Goal: Task Accomplishment & Management: Manage account settings

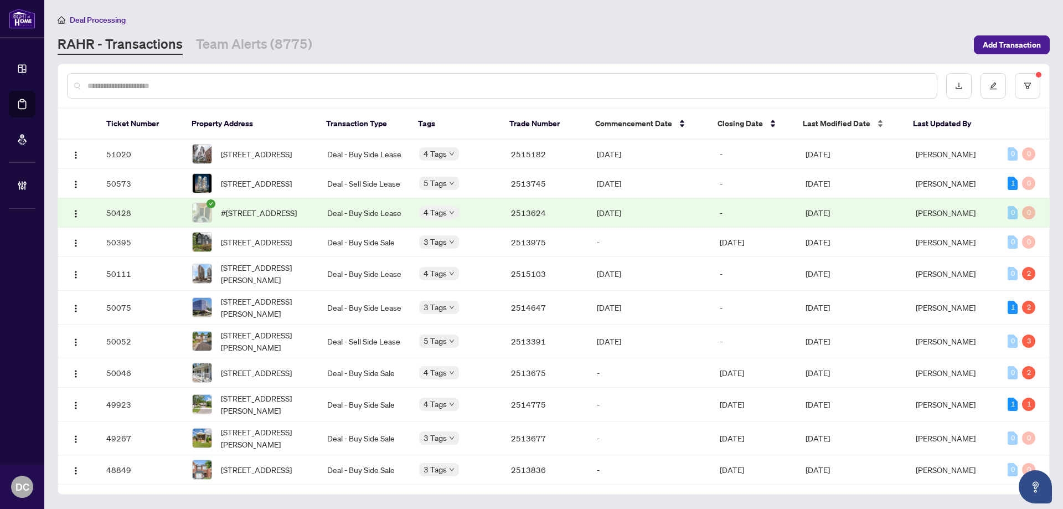
click at [844, 125] on span "Last Modified Date" at bounding box center [837, 123] width 68 height 12
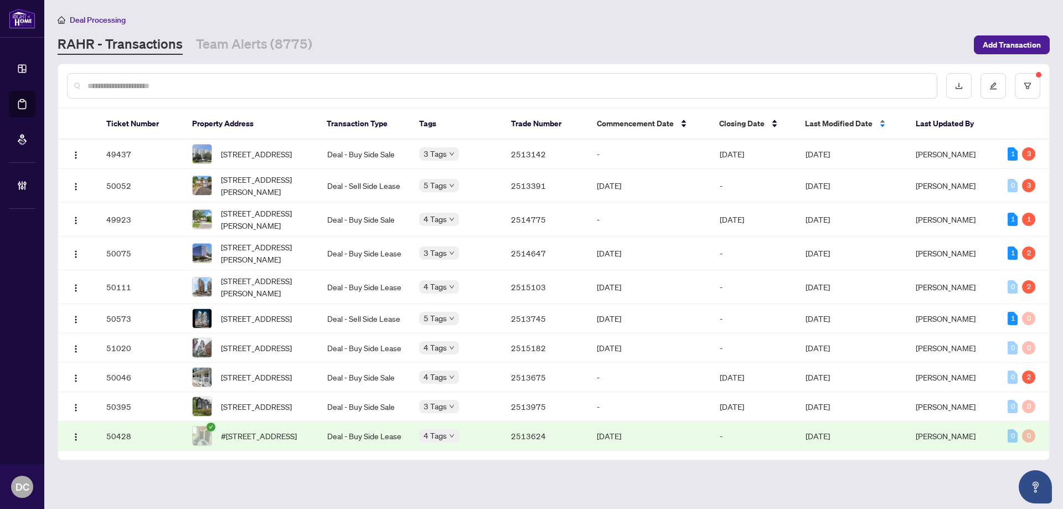
click at [856, 122] on span "Last Modified Date" at bounding box center [839, 123] width 68 height 12
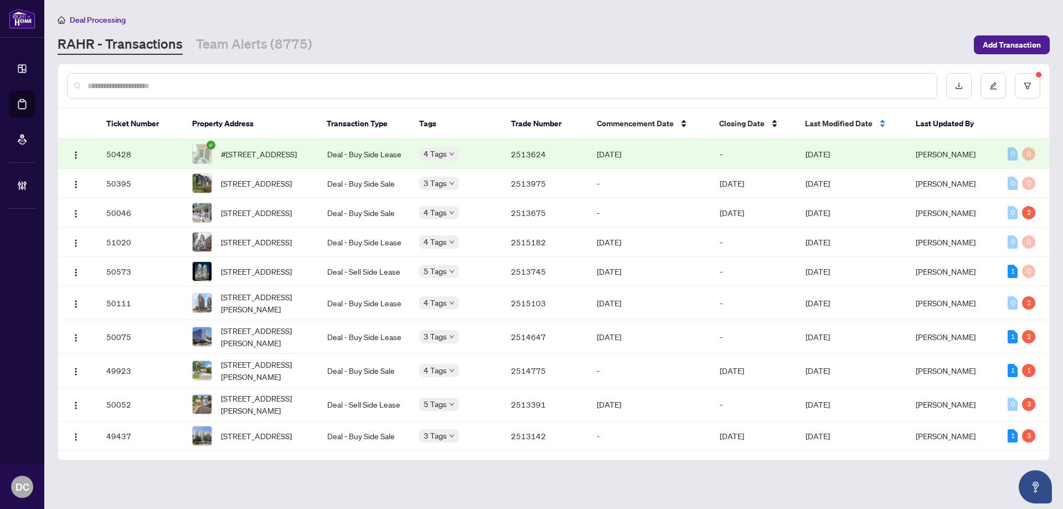
click at [839, 128] on span "Last Modified Date" at bounding box center [839, 123] width 68 height 12
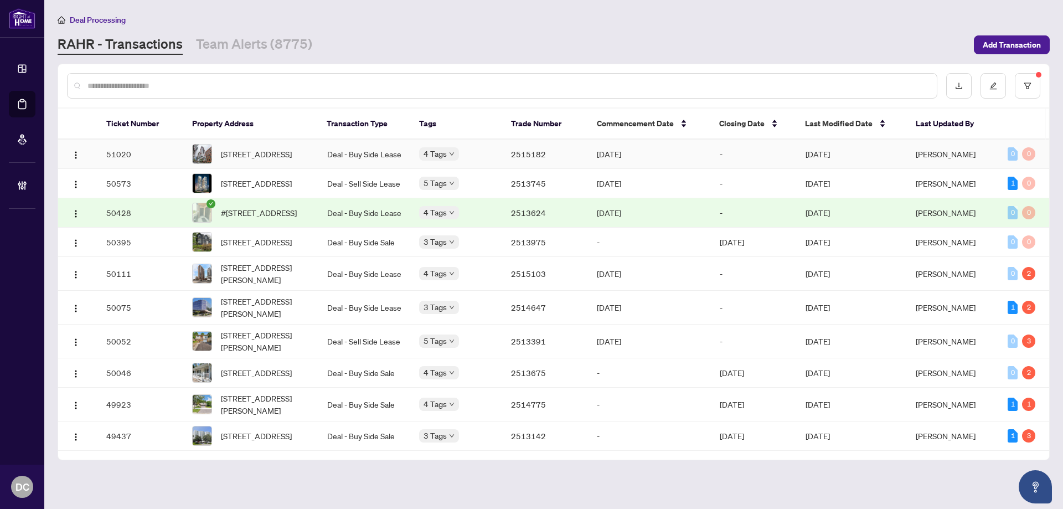
click at [830, 154] on span "[DATE]" at bounding box center [818, 154] width 24 height 10
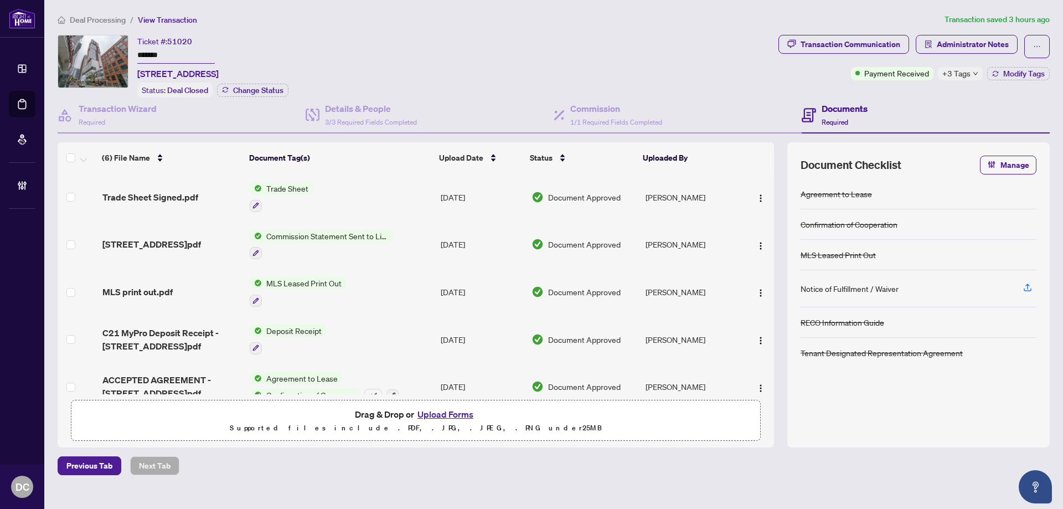
drag, startPoint x: 166, startPoint y: 53, endPoint x: 74, endPoint y: 48, distance: 92.6
click at [74, 48] on div "Ticket #: 51020 ******* [STREET_ADDRESS] Status: Deal Closed Change Status" at bounding box center [416, 66] width 717 height 63
click at [965, 76] on span "+3 Tags" at bounding box center [957, 73] width 28 height 13
click at [902, 92] on div "Transaction Communication Administrator Notes Payment Received +3 Tags Modify T…" at bounding box center [914, 66] width 276 height 63
click at [1000, 71] on button "Modify Tags" at bounding box center [1018, 73] width 63 height 13
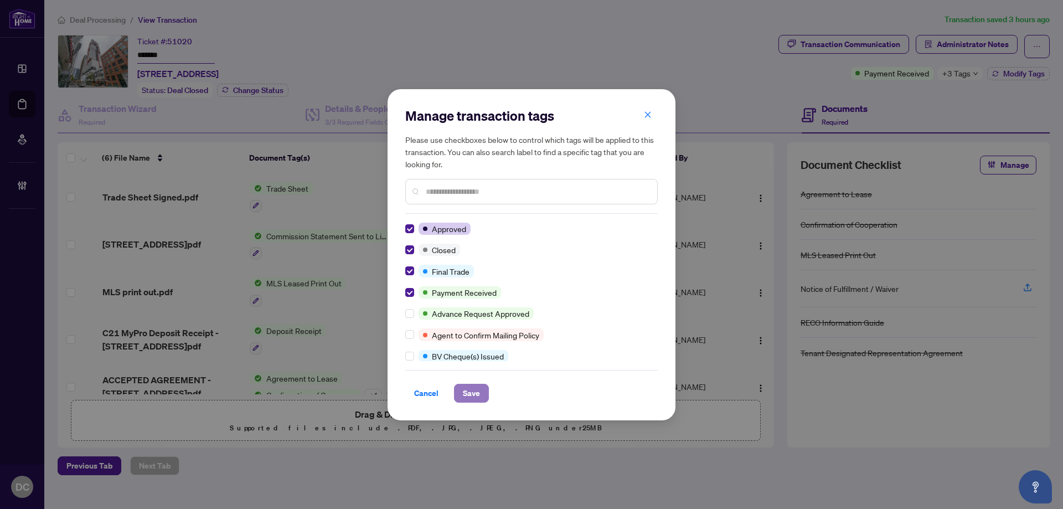
click at [472, 395] on span "Save" at bounding box center [471, 393] width 17 height 18
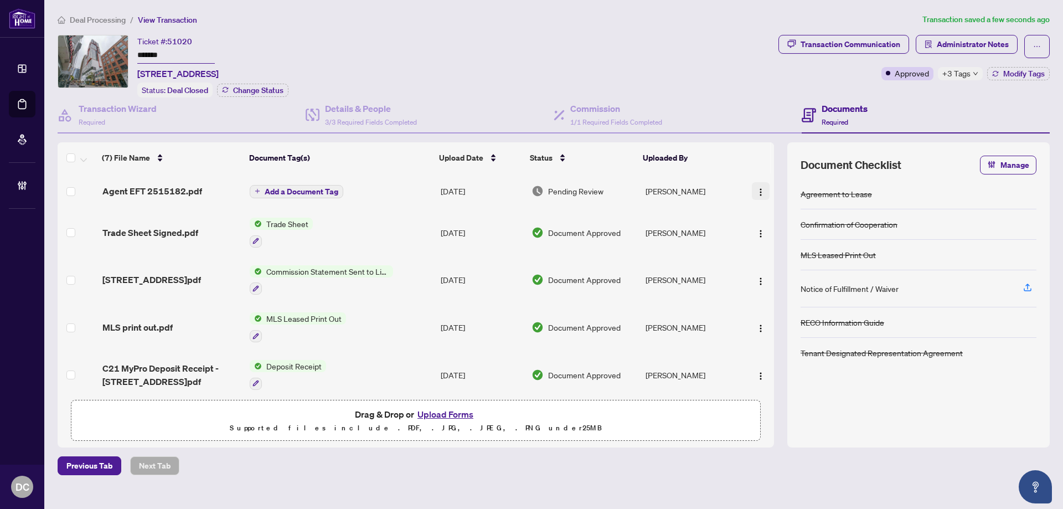
click at [756, 186] on span "button" at bounding box center [760, 191] width 9 height 12
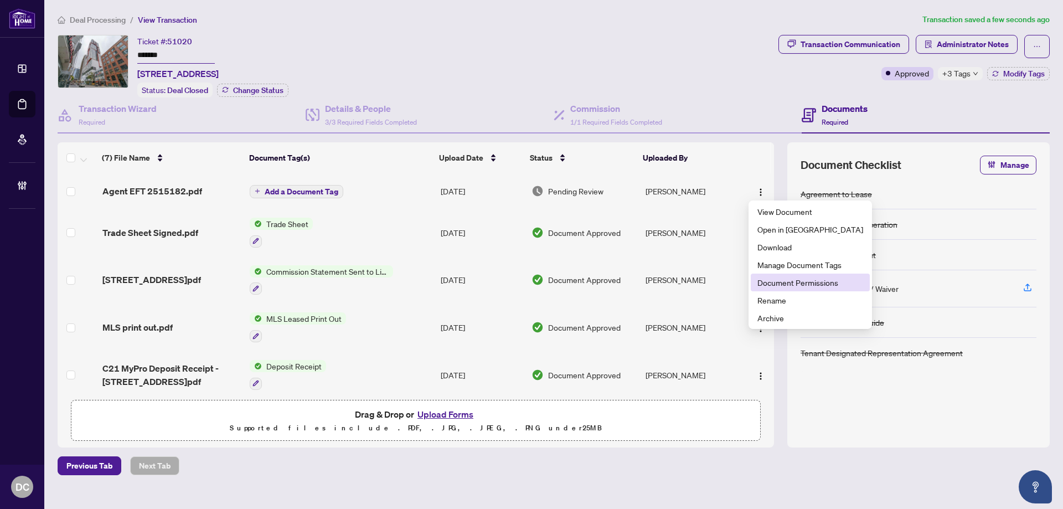
click at [769, 285] on span "Document Permissions" at bounding box center [811, 282] width 106 height 12
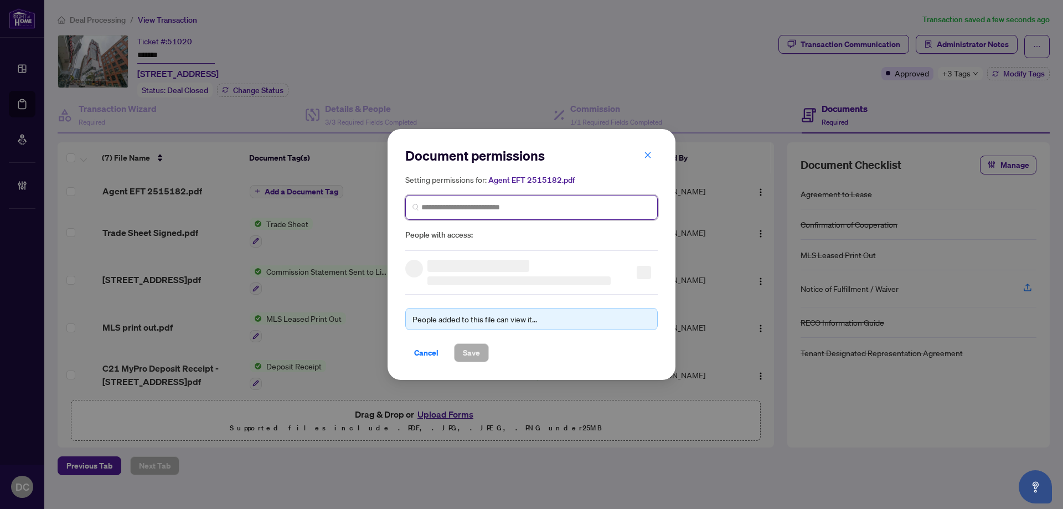
click at [579, 205] on input "search" at bounding box center [535, 208] width 229 height 12
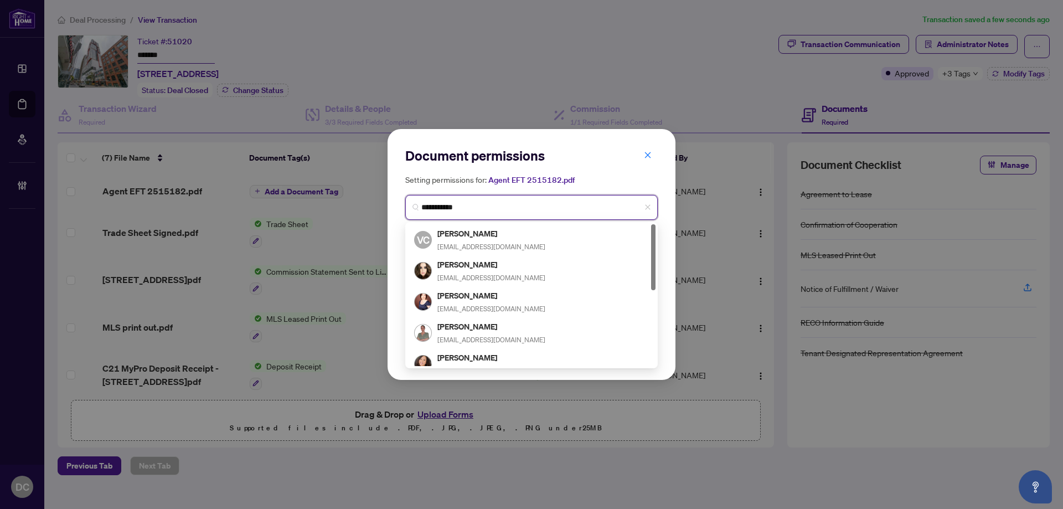
type input "**********"
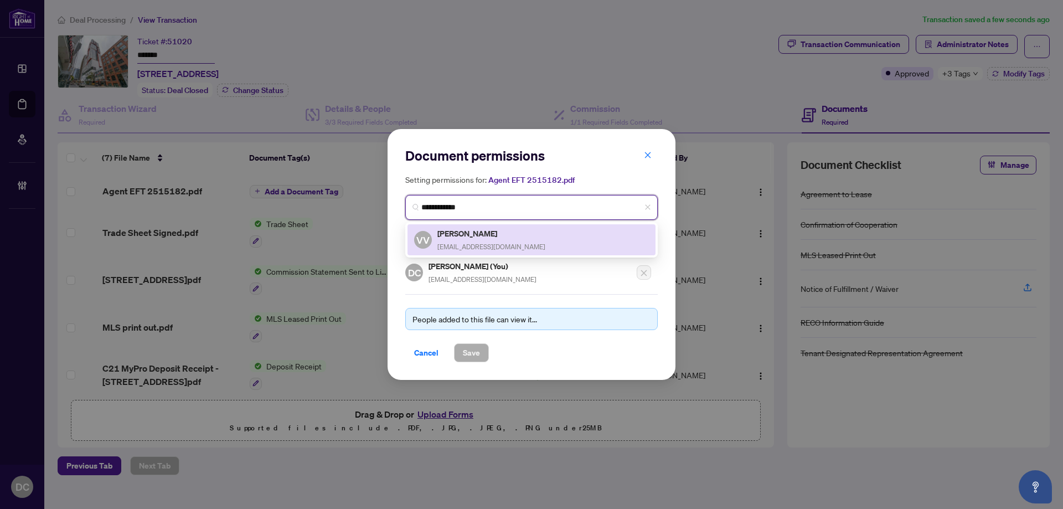
click at [508, 238] on h5 "[PERSON_NAME]" at bounding box center [491, 233] width 108 height 13
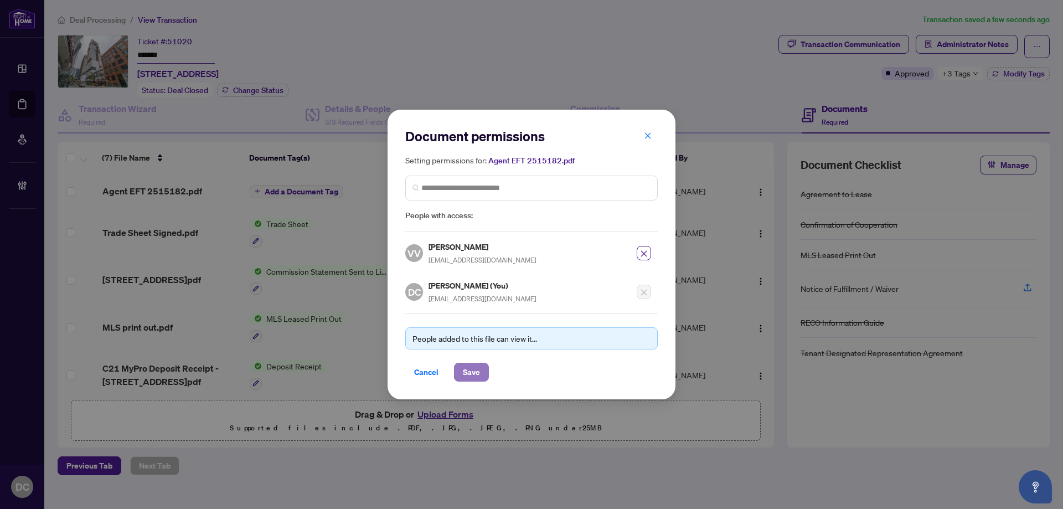
click at [480, 373] on button "Save" at bounding box center [471, 372] width 35 height 19
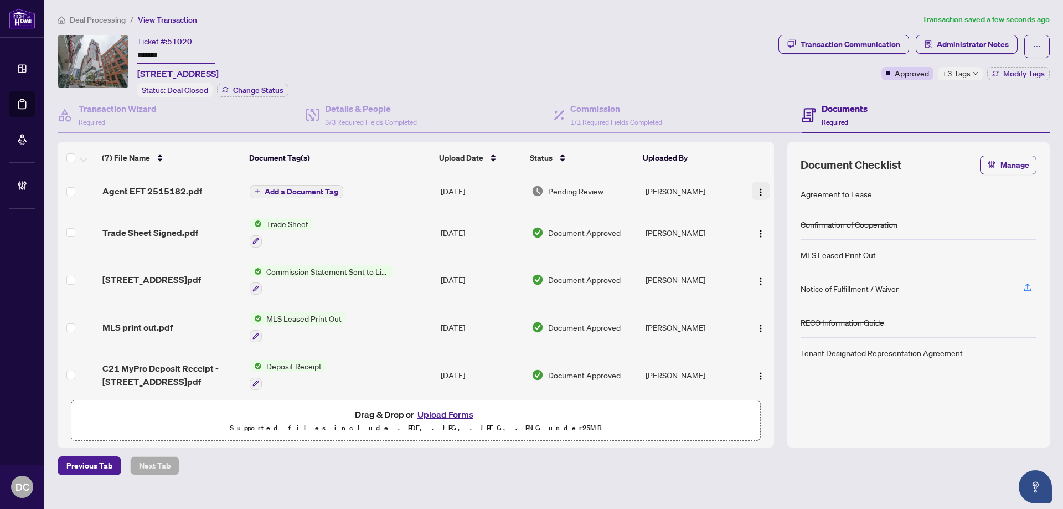
click at [756, 193] on img "button" at bounding box center [760, 192] width 9 height 9
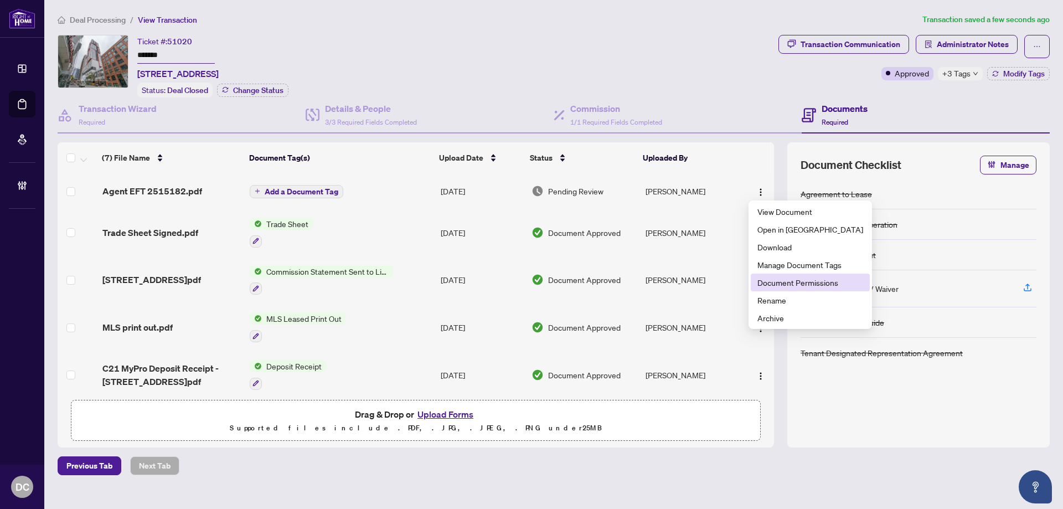
click at [788, 286] on span "Document Permissions" at bounding box center [811, 282] width 106 height 12
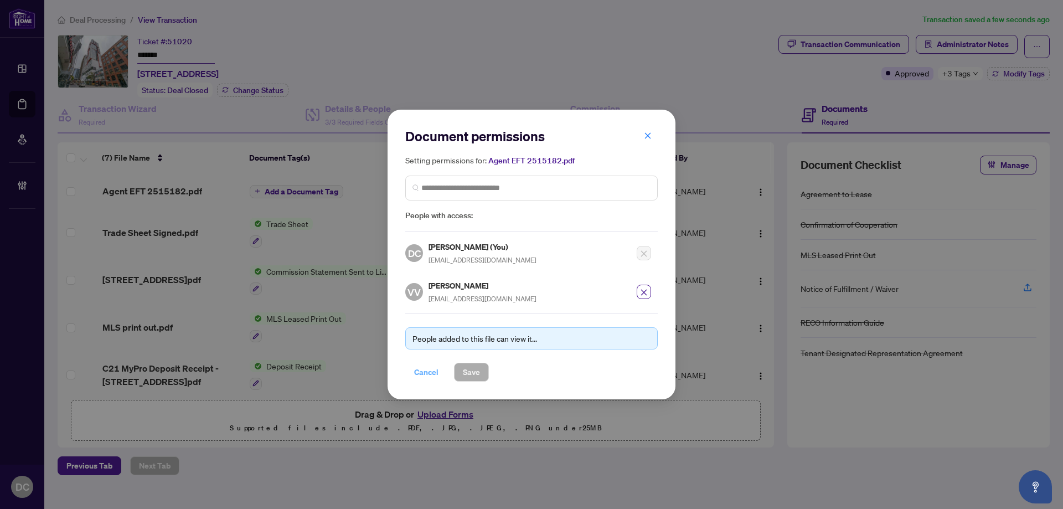
click at [428, 373] on span "Cancel" at bounding box center [426, 372] width 24 height 18
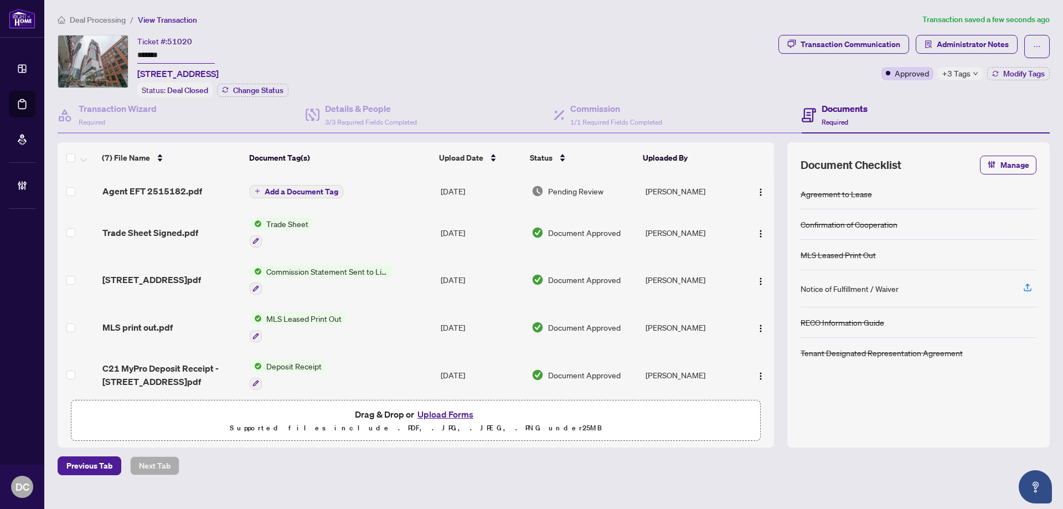
click at [964, 75] on span "+3 Tags" at bounding box center [957, 73] width 28 height 13
click at [109, 21] on span "Deal Processing" at bounding box center [98, 20] width 56 height 10
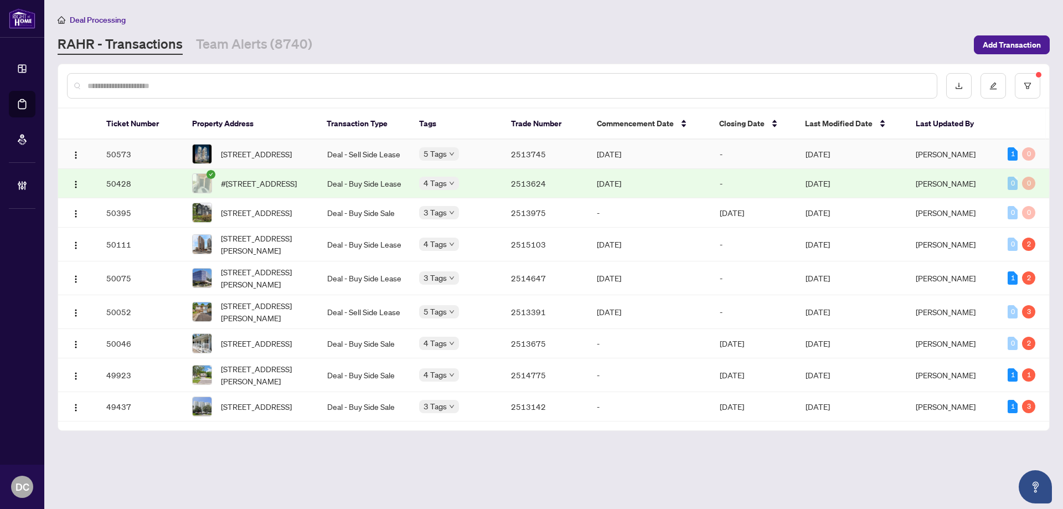
click at [746, 153] on td "-" at bounding box center [754, 154] width 86 height 29
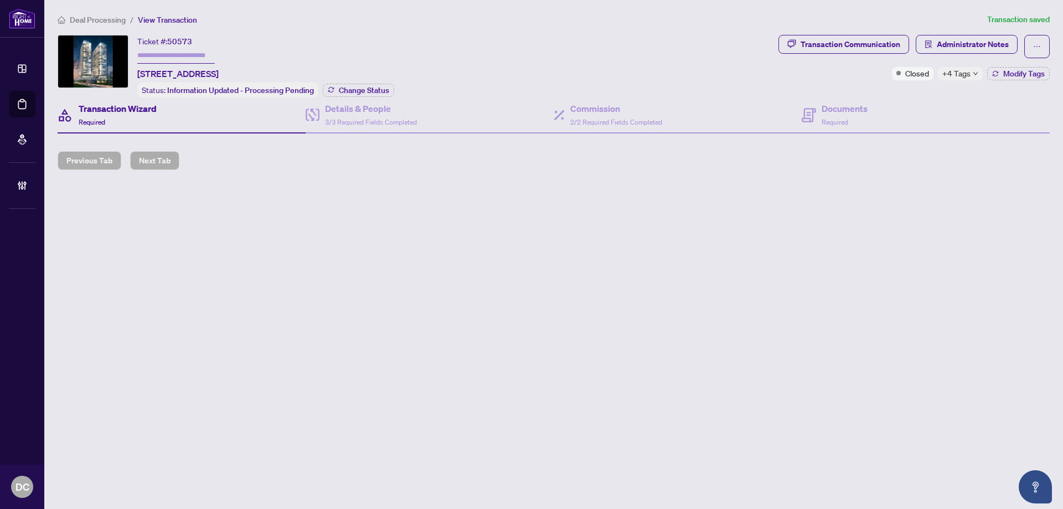
type input "*******"
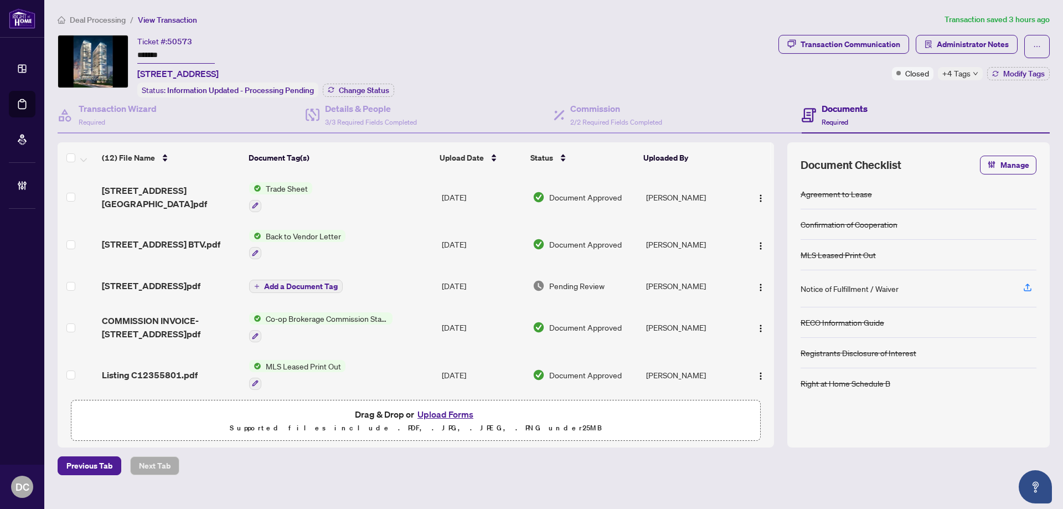
drag, startPoint x: 143, startPoint y: 55, endPoint x: 109, endPoint y: 56, distance: 34.3
click at [109, 56] on div "Ticket #: 50573 ******* [STREET_ADDRESS] Status: Information Updated - Processi…" at bounding box center [416, 66] width 717 height 63
click at [1021, 75] on span "Modify Tags" at bounding box center [1024, 74] width 42 height 8
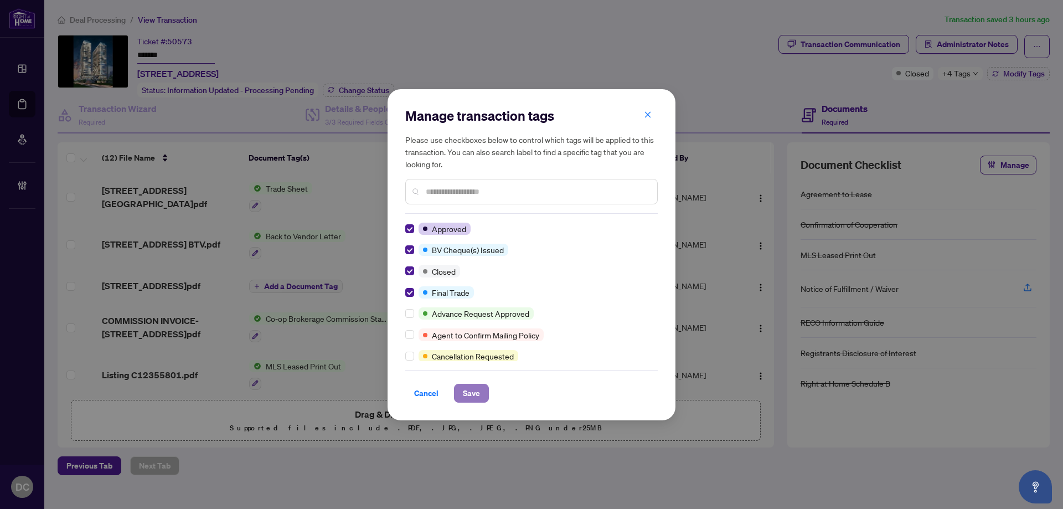
click at [480, 387] on button "Save" at bounding box center [471, 393] width 35 height 19
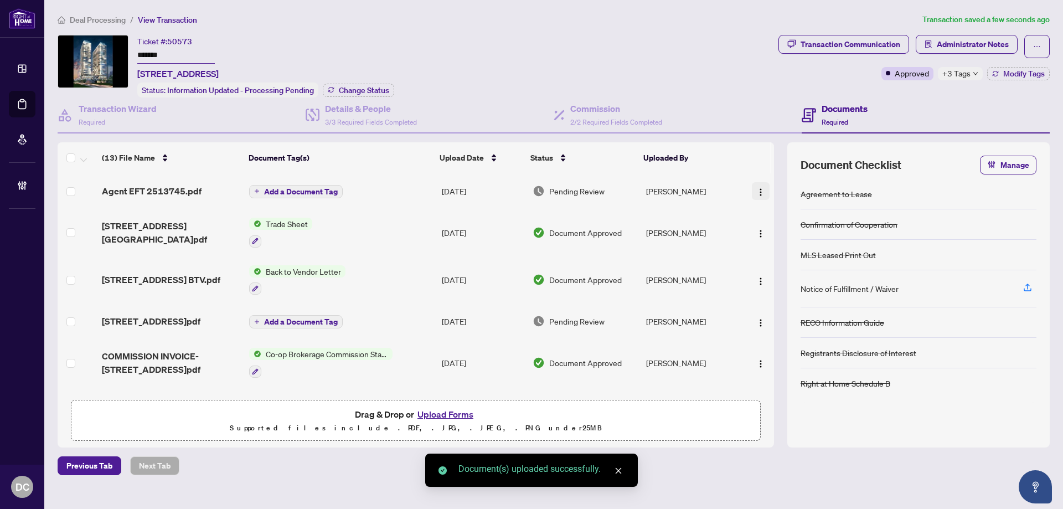
click at [756, 189] on img "button" at bounding box center [760, 192] width 9 height 9
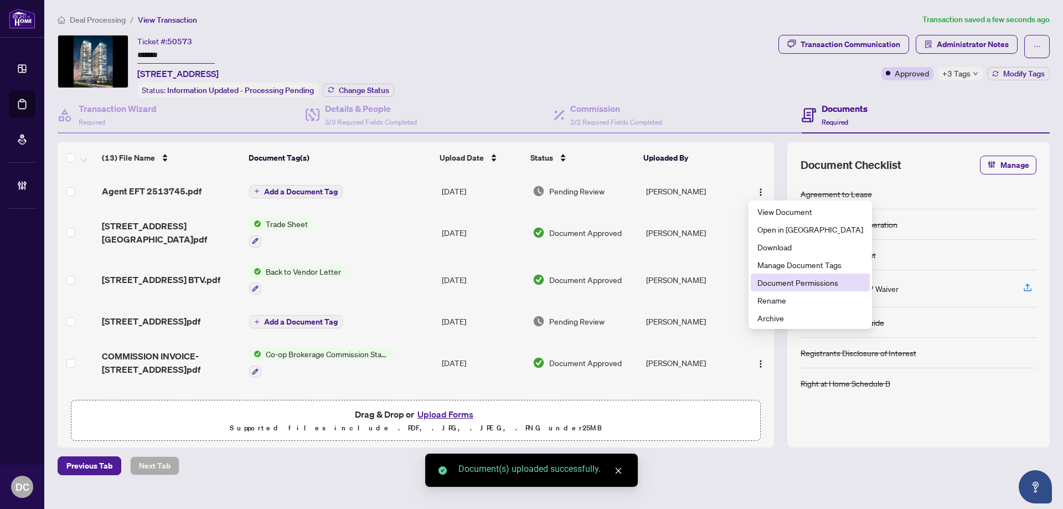
click at [775, 279] on span "Document Permissions" at bounding box center [811, 282] width 106 height 12
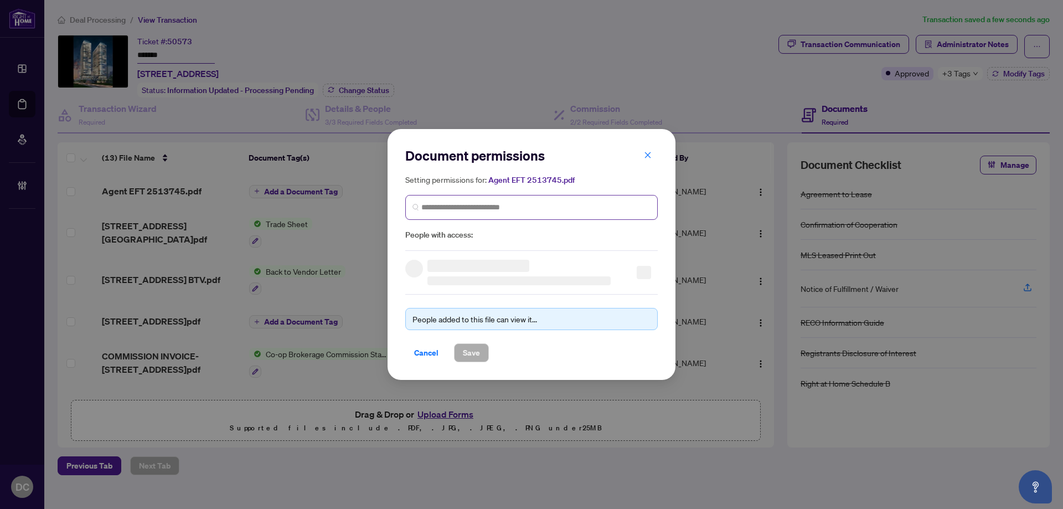
click at [562, 213] on span at bounding box center [531, 207] width 253 height 25
type input "**********"
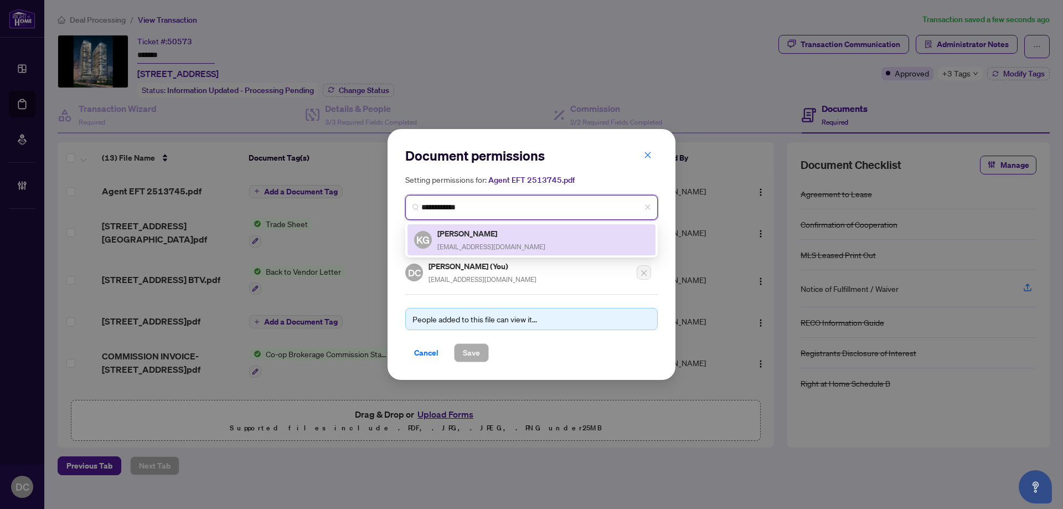
click at [528, 233] on div "KG [PERSON_NAME] [EMAIL_ADDRESS][DOMAIN_NAME]" at bounding box center [531, 239] width 235 height 25
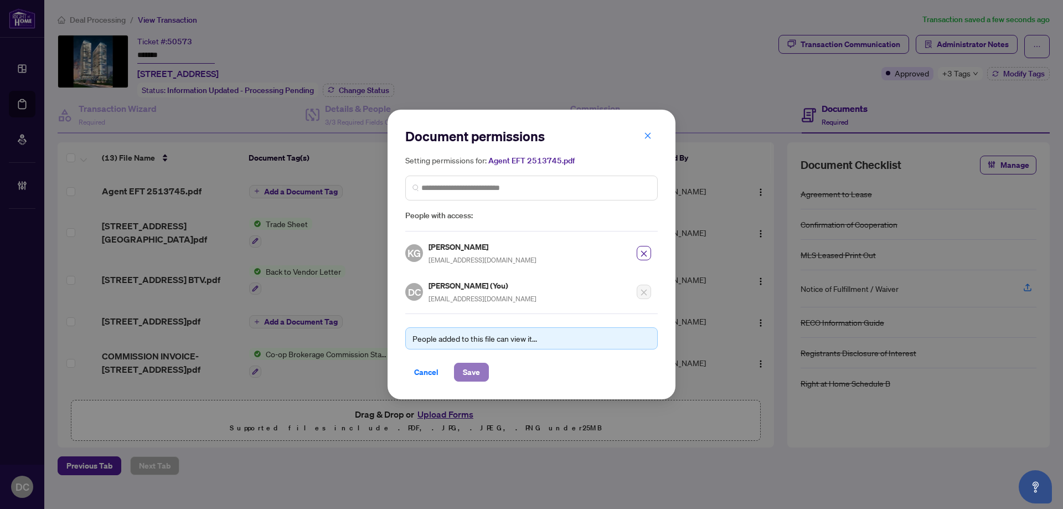
click at [467, 377] on span "Save" at bounding box center [471, 372] width 17 height 18
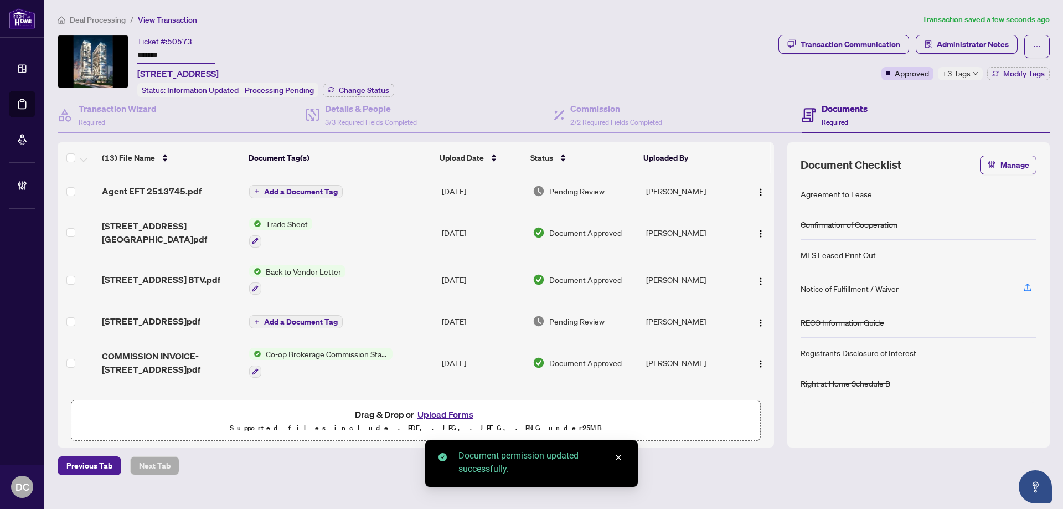
click at [962, 74] on span "+3 Tags" at bounding box center [957, 73] width 28 height 13
click at [915, 93] on div "Transaction Communication Administrator Notes Approved +3 Tags Modify Tags" at bounding box center [914, 66] width 276 height 63
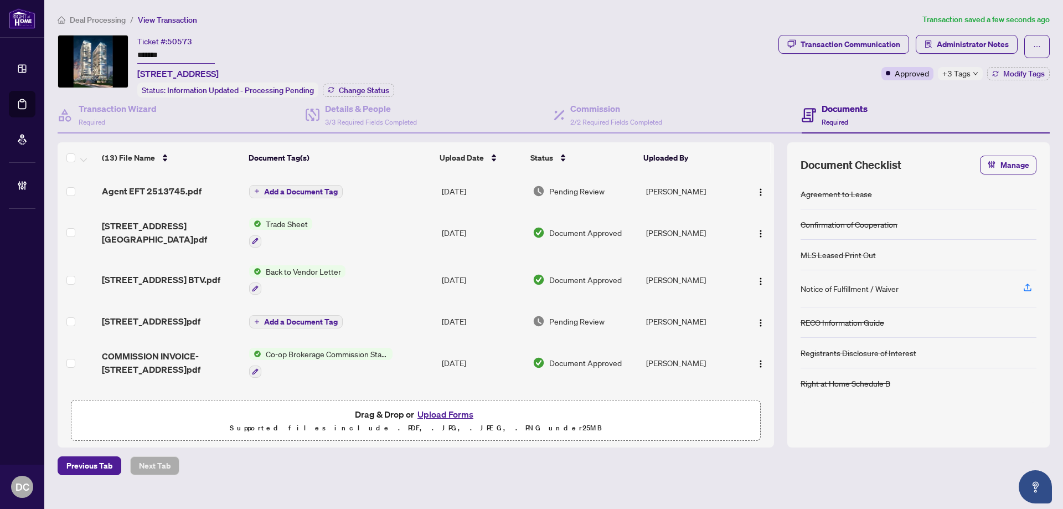
click at [107, 13] on li "Deal Processing" at bounding box center [92, 19] width 68 height 13
click at [107, 20] on span "Deal Processing" at bounding box center [98, 20] width 56 height 10
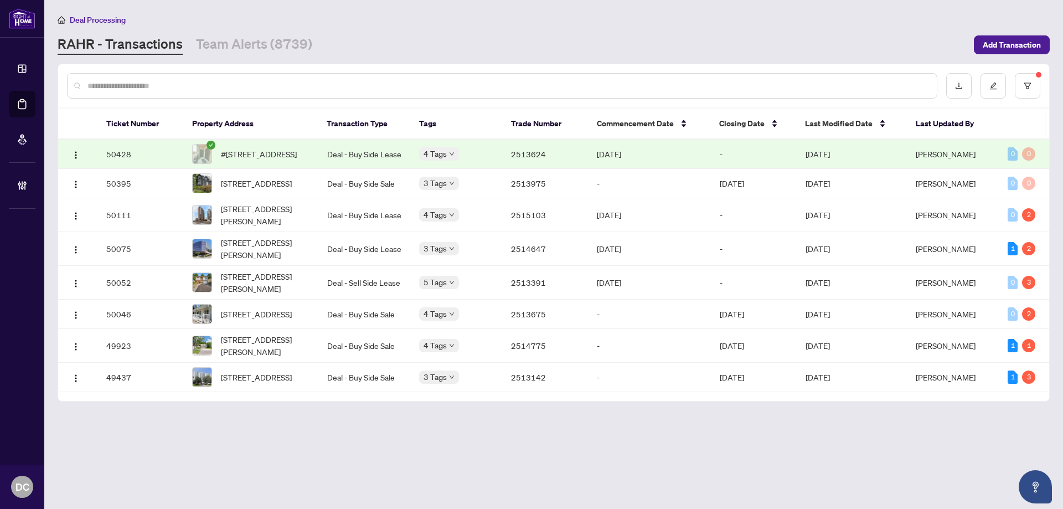
click at [504, 163] on td "2513624" at bounding box center [545, 154] width 86 height 29
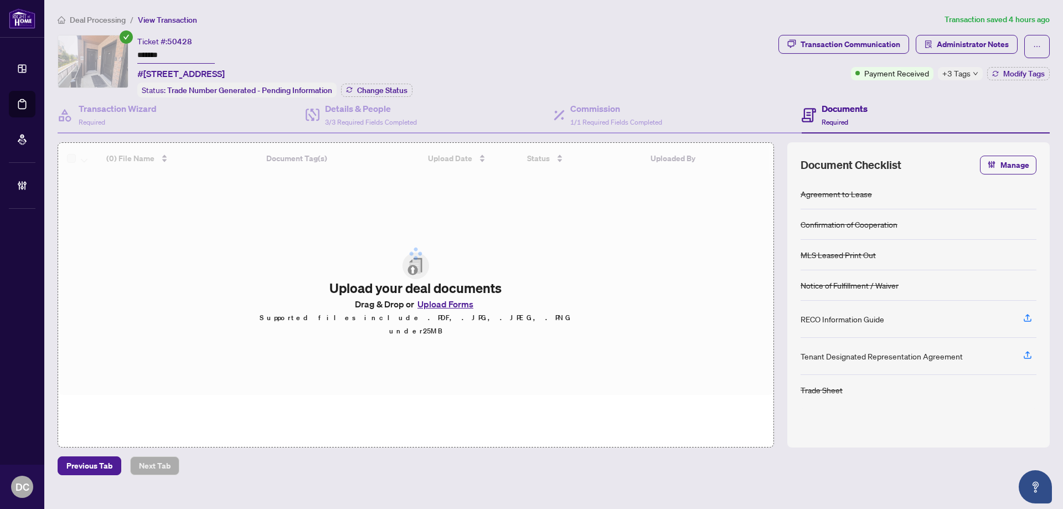
drag, startPoint x: 194, startPoint y: 54, endPoint x: 75, endPoint y: 49, distance: 119.1
click at [75, 49] on div "Ticket #: 50428 ******* [STREET_ADDRESS] Status: Trade Number Generated - Pendi…" at bounding box center [416, 66] width 717 height 63
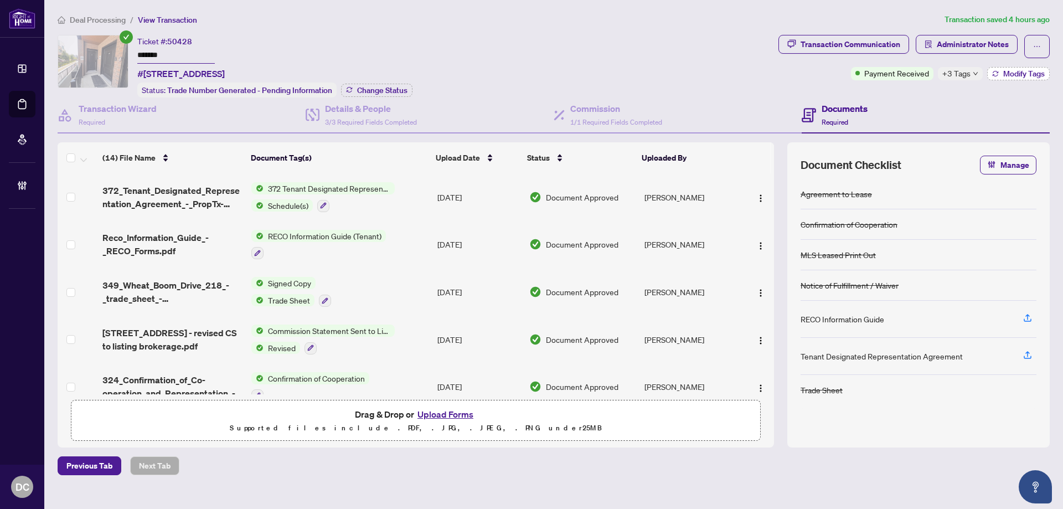
click at [1013, 76] on span "Modify Tags" at bounding box center [1024, 74] width 42 height 8
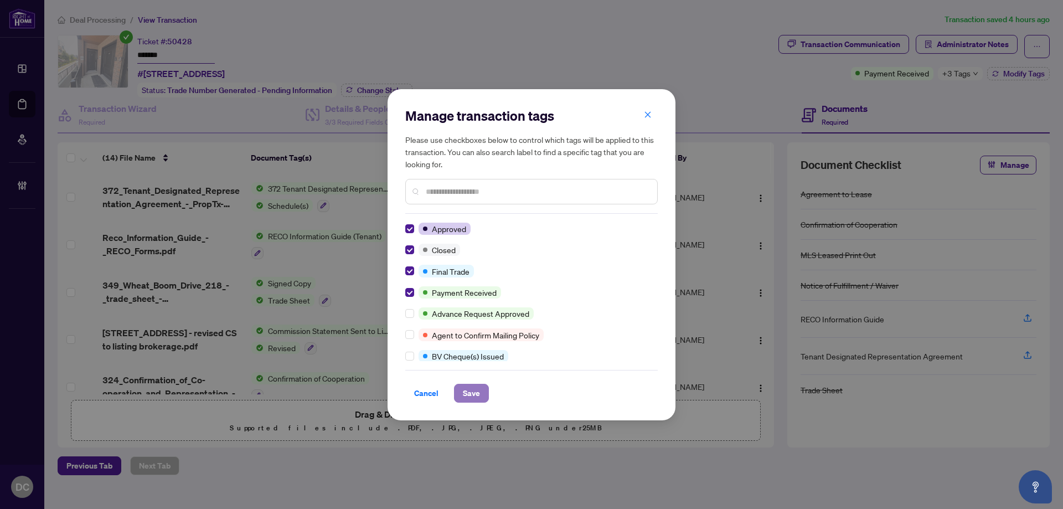
click at [473, 394] on span "Save" at bounding box center [471, 393] width 17 height 18
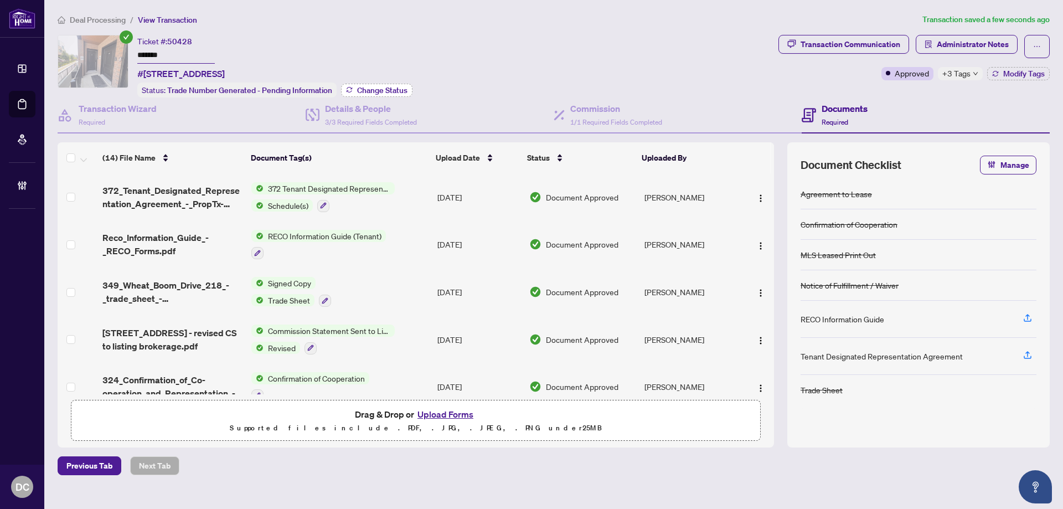
click at [394, 94] on button "Change Status" at bounding box center [376, 90] width 71 height 13
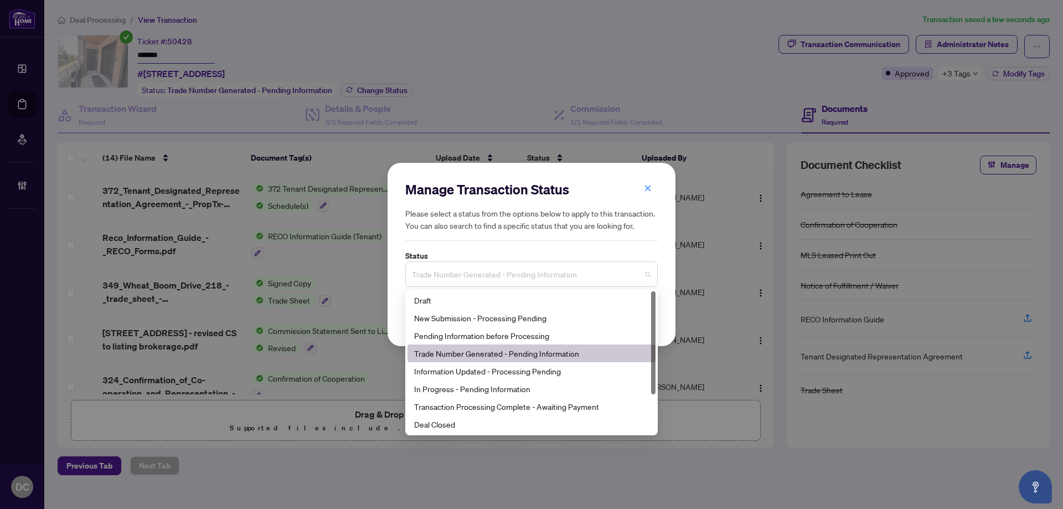
click at [539, 280] on span "Trade Number Generated - Pending Information" at bounding box center [531, 274] width 239 height 21
click at [480, 423] on div "Deal Closed" at bounding box center [531, 424] width 235 height 12
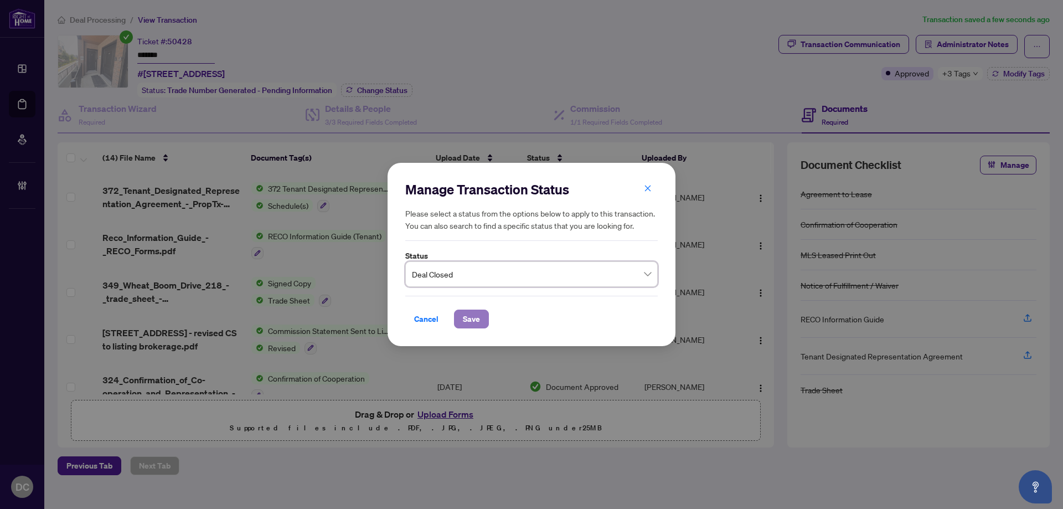
click at [477, 314] on span "Save" at bounding box center [471, 319] width 17 height 18
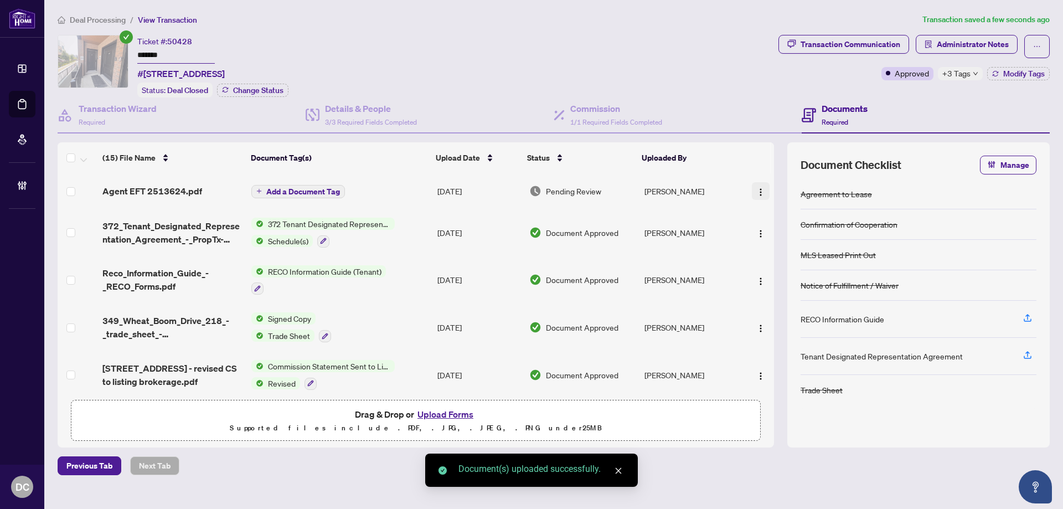
click at [756, 188] on img "button" at bounding box center [760, 192] width 9 height 9
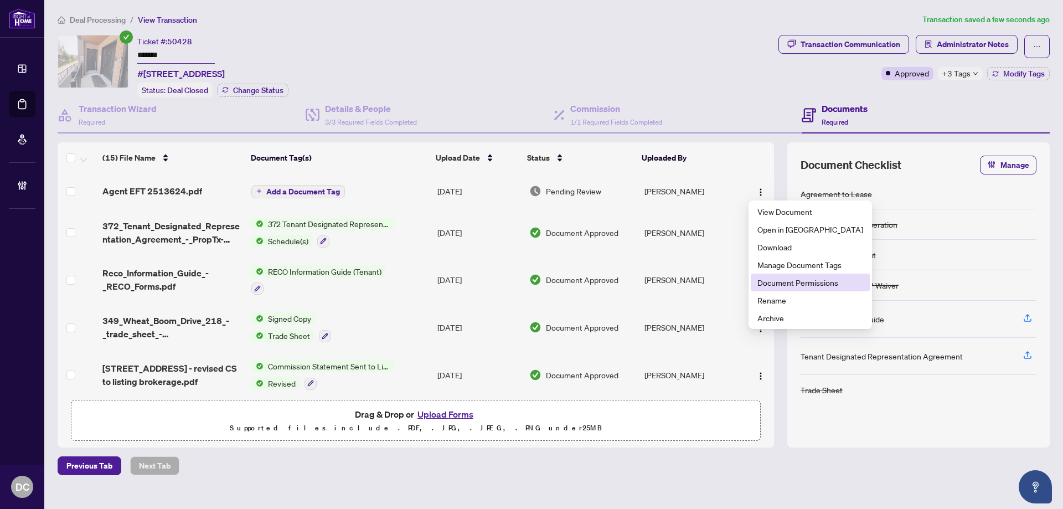
click at [776, 281] on span "Document Permissions" at bounding box center [811, 282] width 106 height 12
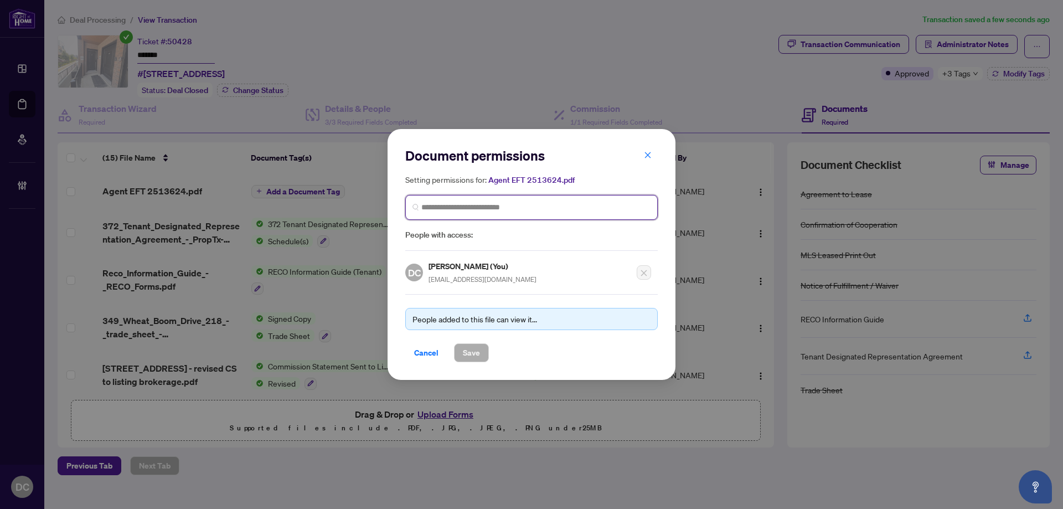
click at [519, 212] on input "search" at bounding box center [535, 208] width 229 height 12
type input "**********"
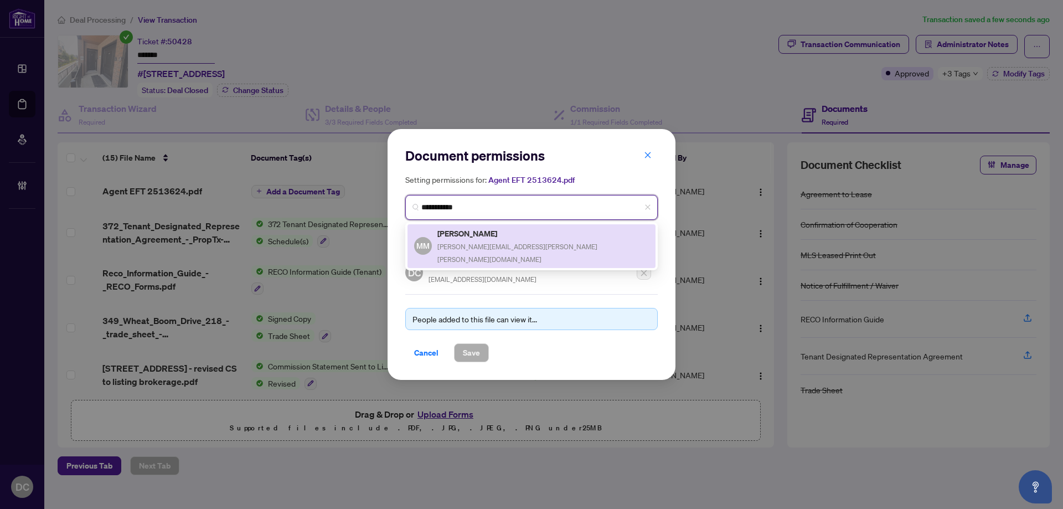
click at [507, 224] on div "[PERSON_NAME] Moawad [EMAIL_ADDRESS][PERSON_NAME][PERSON_NAME][DOMAIN_NAME]" at bounding box center [532, 246] width 248 height 44
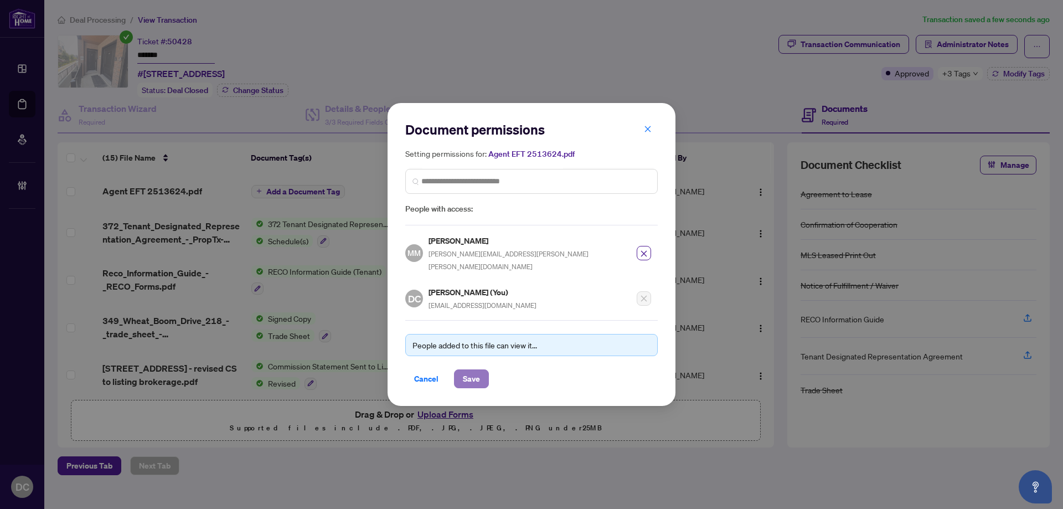
click at [473, 372] on span "Save" at bounding box center [471, 379] width 17 height 18
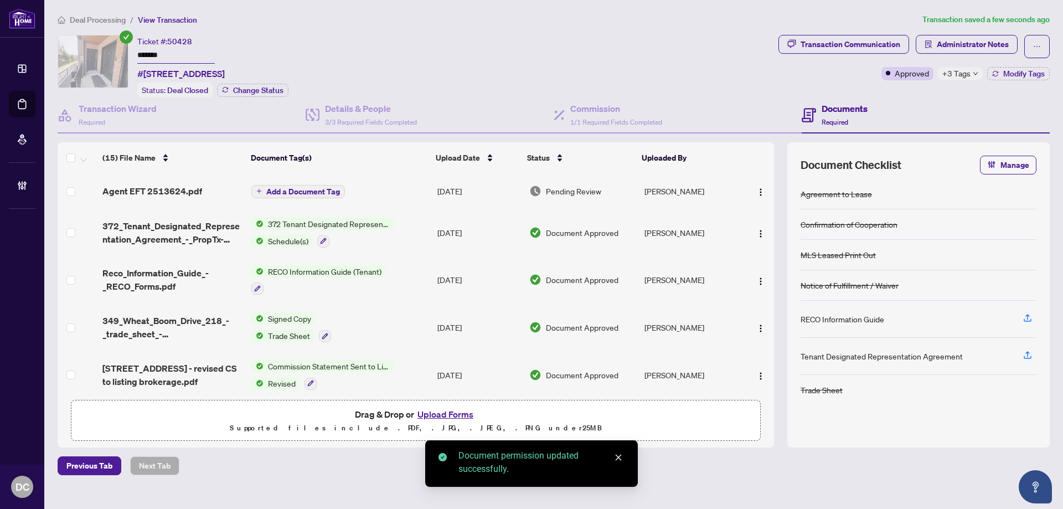
click at [976, 75] on icon "down" at bounding box center [976, 74] width 6 height 6
click at [912, 100] on div "Documents Required" at bounding box center [926, 115] width 248 height 36
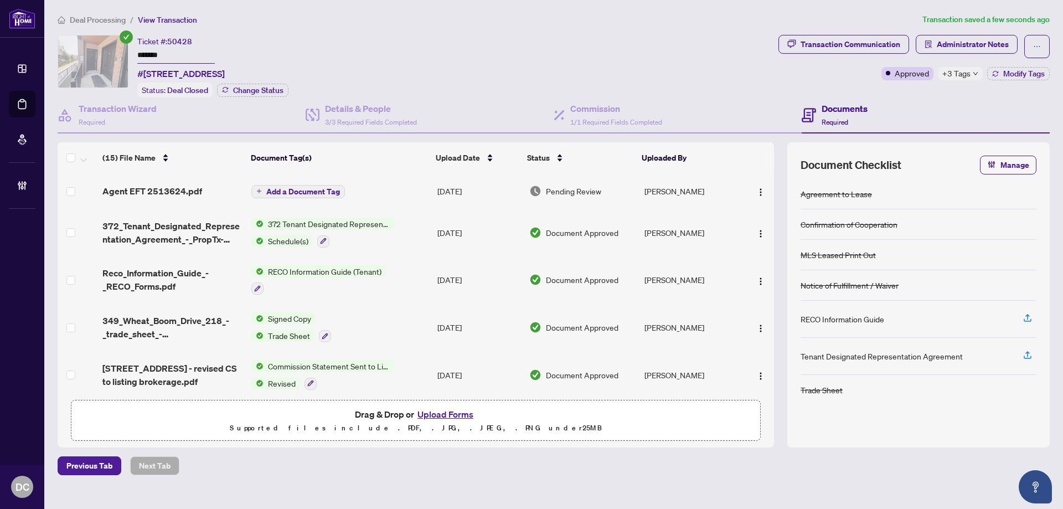
click at [118, 14] on li "Deal Processing" at bounding box center [92, 19] width 68 height 13
click at [104, 17] on span "Deal Processing" at bounding box center [98, 20] width 56 height 10
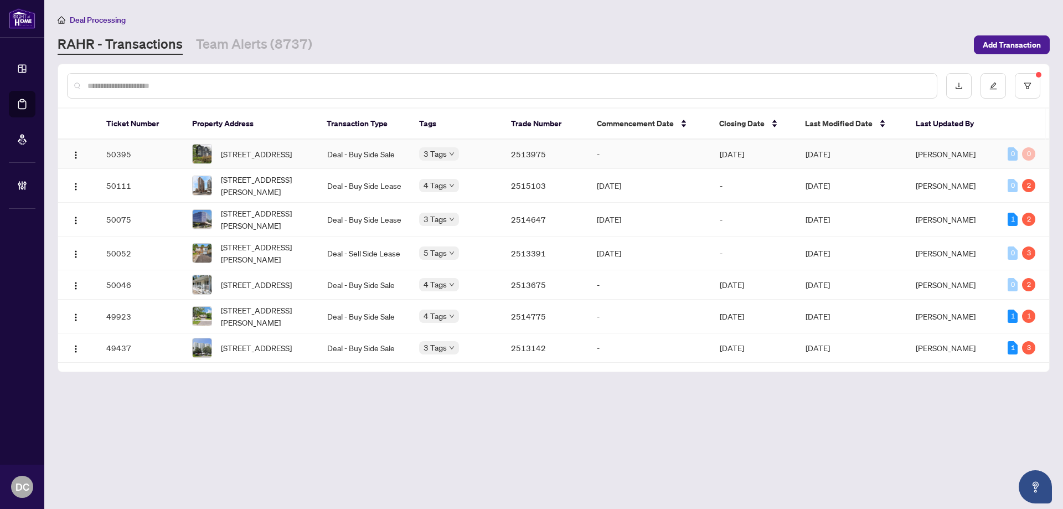
click at [476, 160] on div "3 Tags" at bounding box center [456, 153] width 74 height 13
click at [568, 159] on td "2513975" at bounding box center [545, 154] width 86 height 29
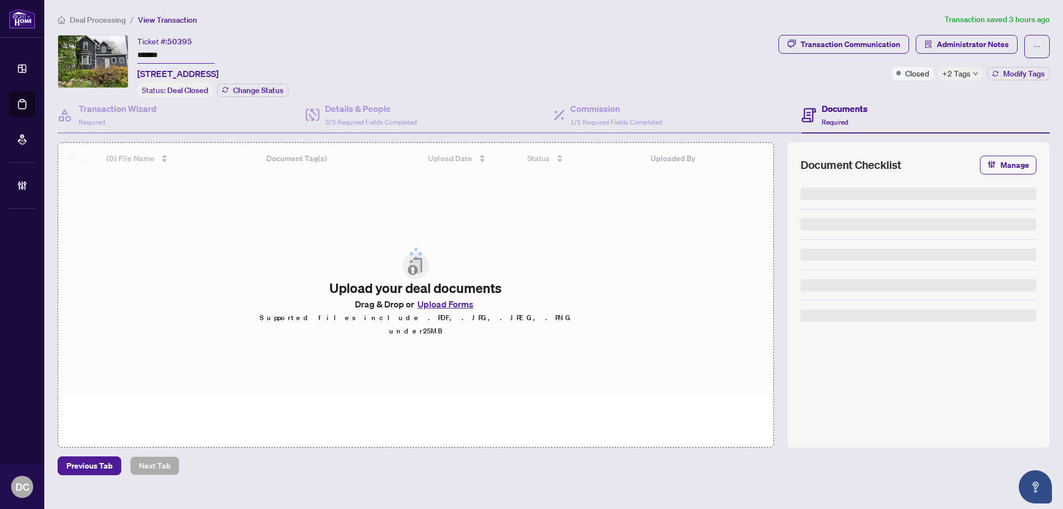
drag, startPoint x: 177, startPoint y: 54, endPoint x: 64, endPoint y: 51, distance: 113.0
click at [64, 51] on div "Ticket #: 50395 ******* [STREET_ADDRESS] Status: Deal Closed Change Status" at bounding box center [416, 66] width 717 height 63
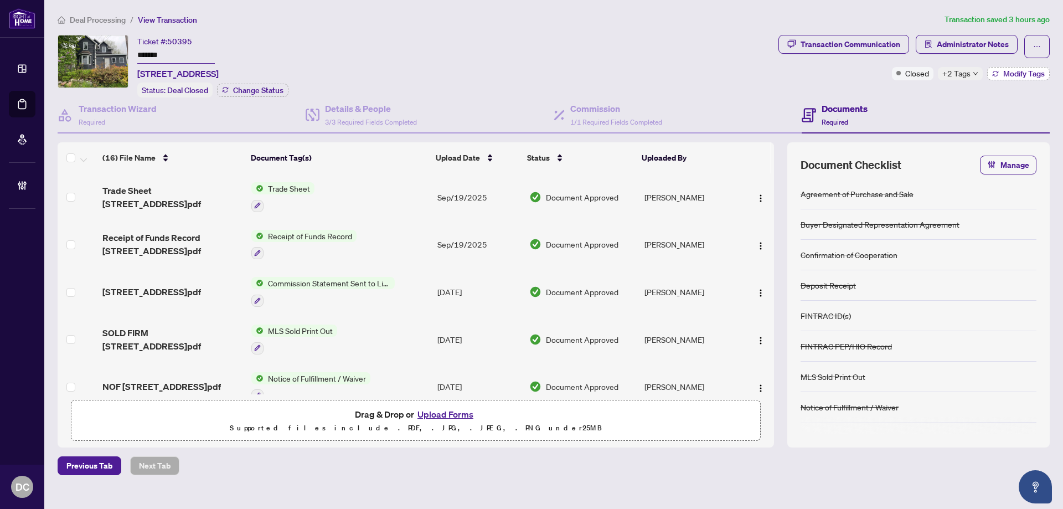
click at [1019, 78] on span "Modify Tags" at bounding box center [1024, 74] width 42 height 8
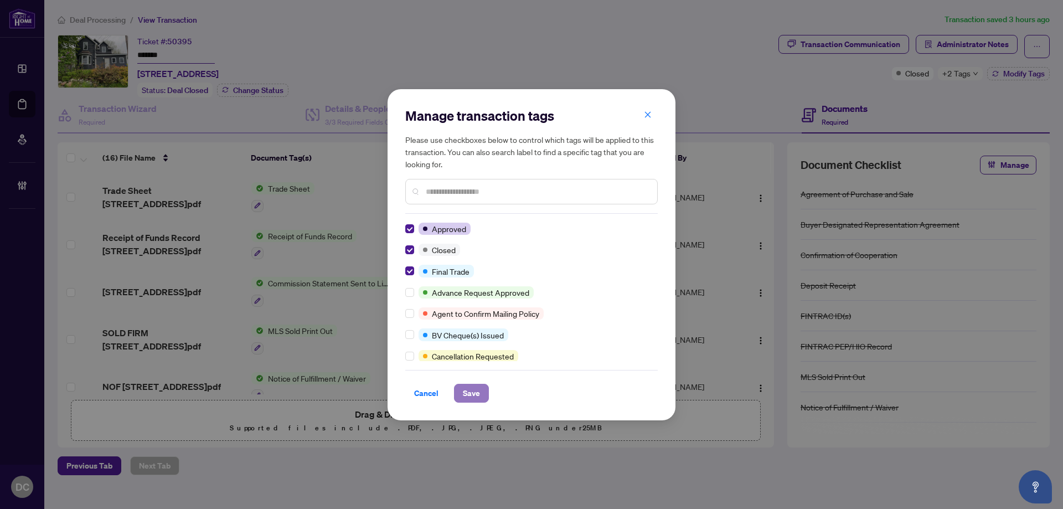
click at [467, 391] on span "Save" at bounding box center [471, 393] width 17 height 18
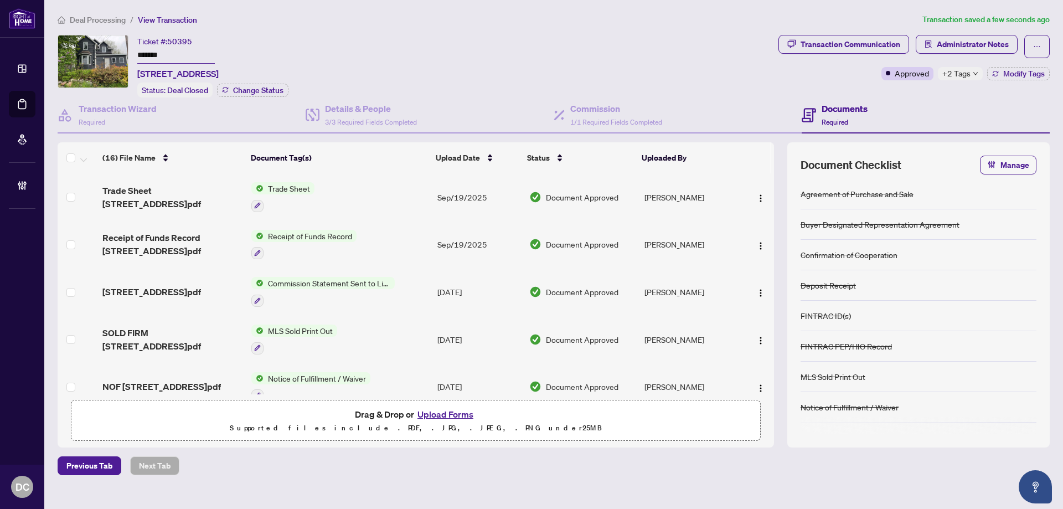
click at [400, 199] on td "Trade Sheet" at bounding box center [340, 197] width 186 height 48
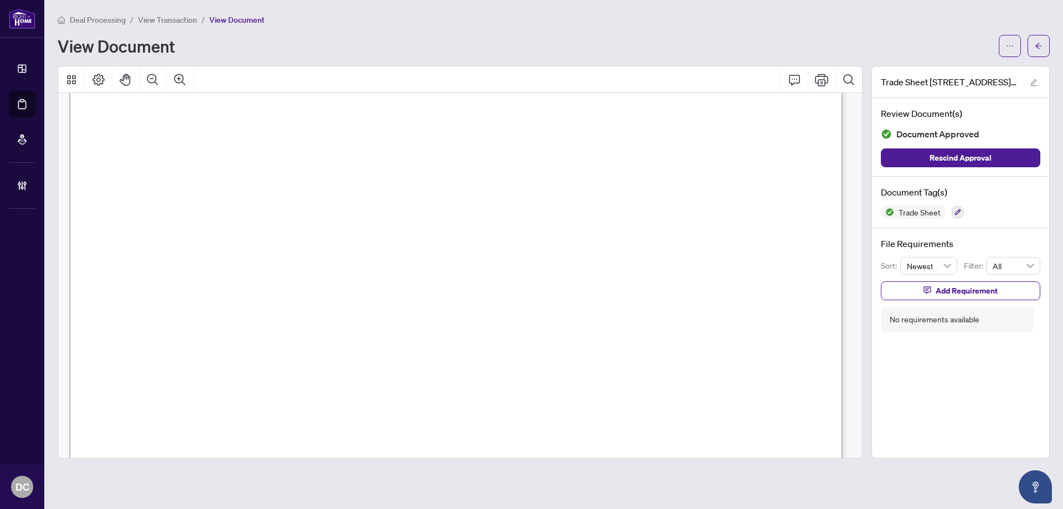
scroll to position [277, 0]
drag, startPoint x: 1043, startPoint y: 42, endPoint x: 207, endPoint y: 502, distance: 954.0
click at [1043, 42] on button "button" at bounding box center [1039, 46] width 22 height 22
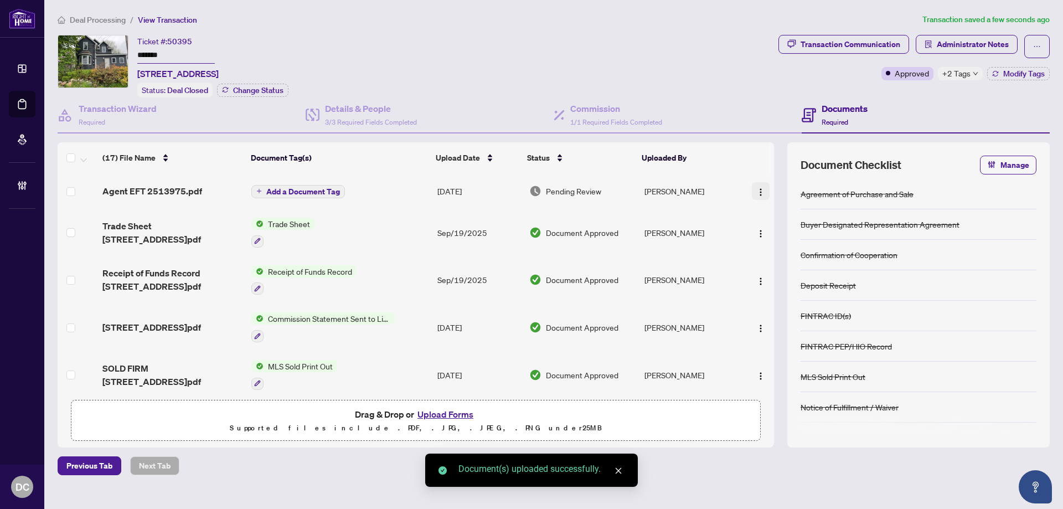
click at [762, 190] on button "button" at bounding box center [761, 191] width 18 height 18
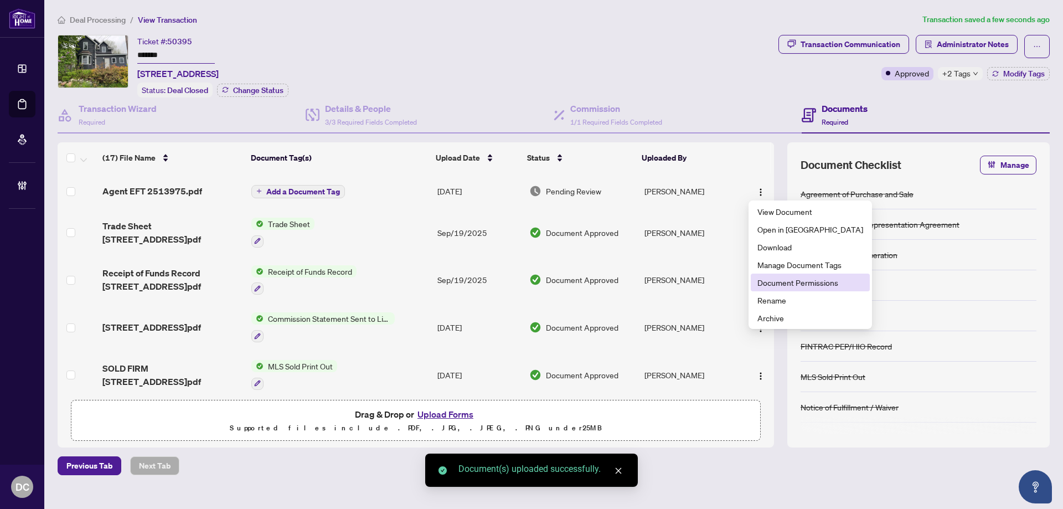
click at [829, 282] on span "Document Permissions" at bounding box center [811, 282] width 106 height 12
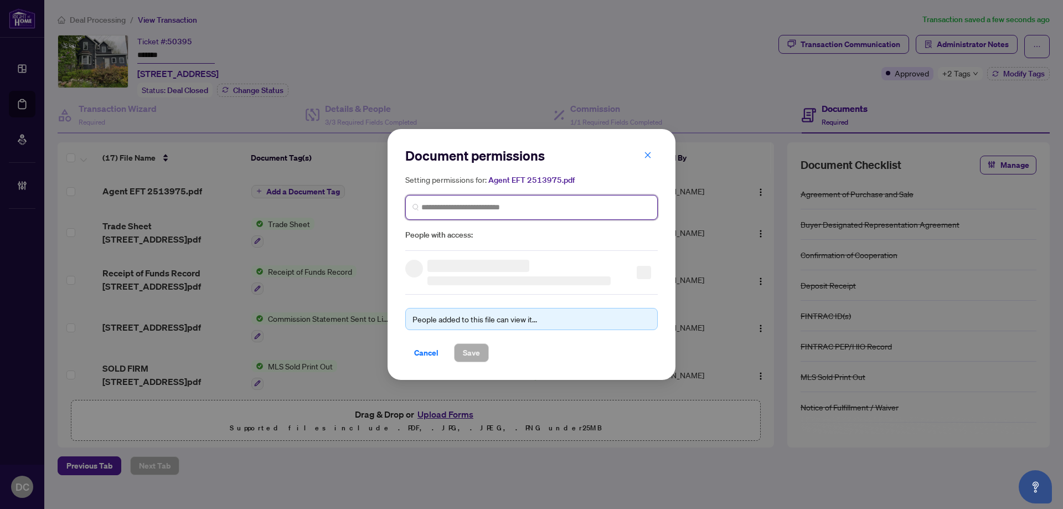
click at [552, 205] on input "search" at bounding box center [535, 208] width 229 height 12
type input "********"
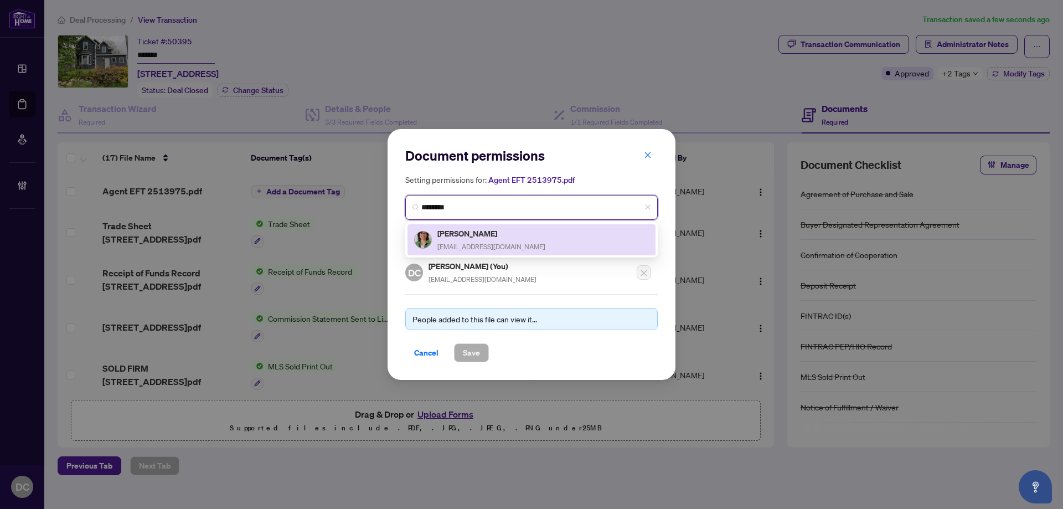
click at [539, 239] on div "[PERSON_NAME] [EMAIL_ADDRESS][DOMAIN_NAME]" at bounding box center [491, 239] width 108 height 25
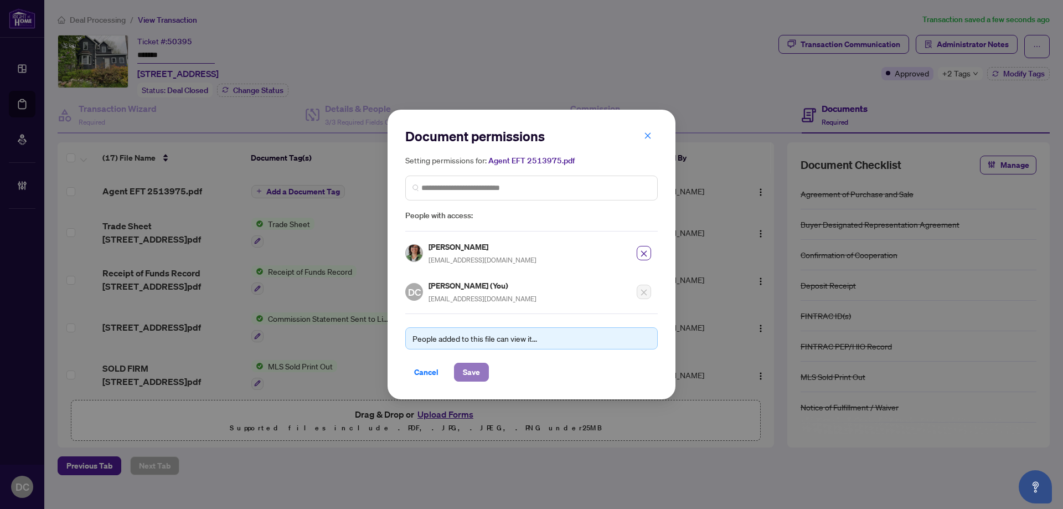
click at [477, 374] on span "Save" at bounding box center [471, 372] width 17 height 18
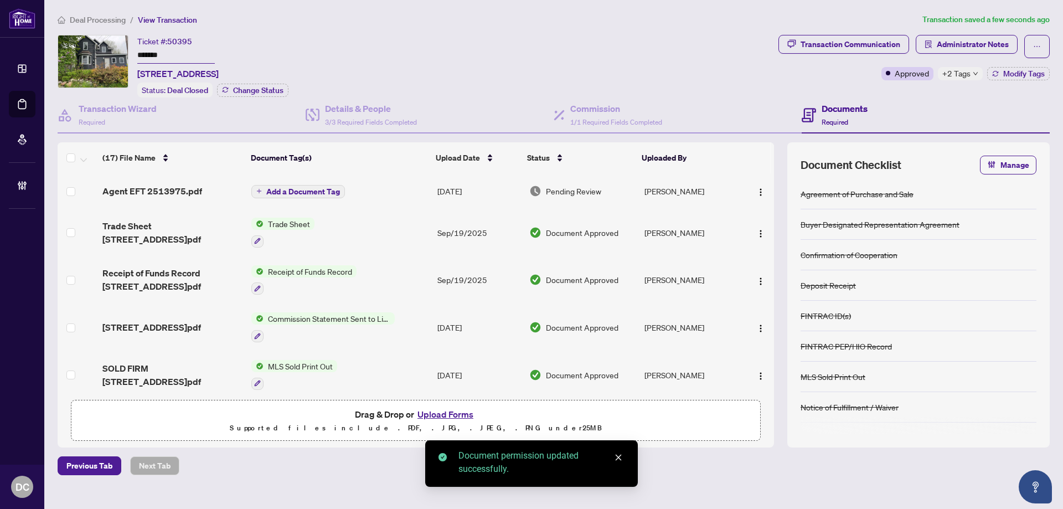
click at [967, 78] on span "+2 Tags" at bounding box center [957, 73] width 28 height 13
click at [917, 97] on div "Documents Required" at bounding box center [926, 115] width 248 height 36
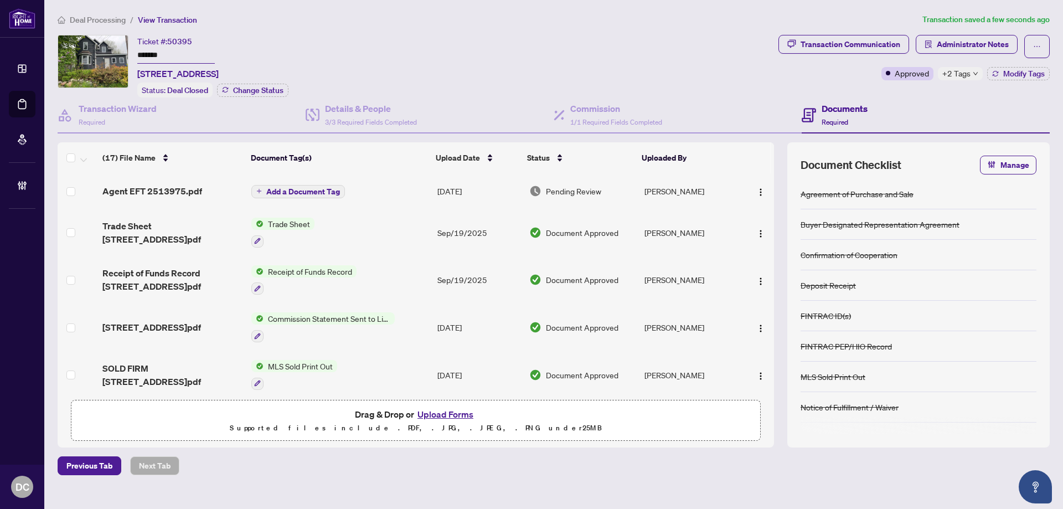
drag, startPoint x: 115, startPoint y: 20, endPoint x: 20, endPoint y: 7, distance: 95.7
click at [115, 20] on span "Deal Processing" at bounding box center [98, 20] width 56 height 10
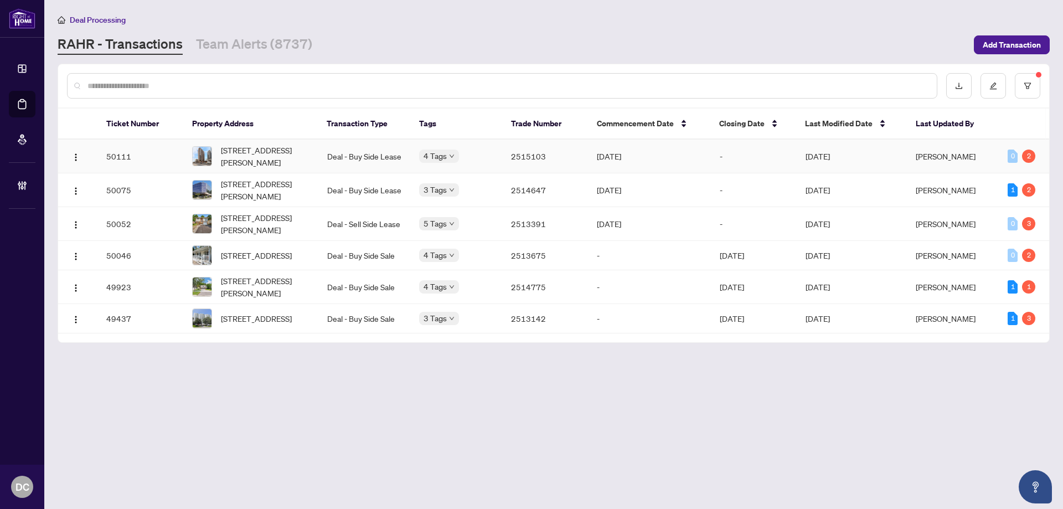
click at [522, 151] on td "2515103" at bounding box center [545, 157] width 86 height 34
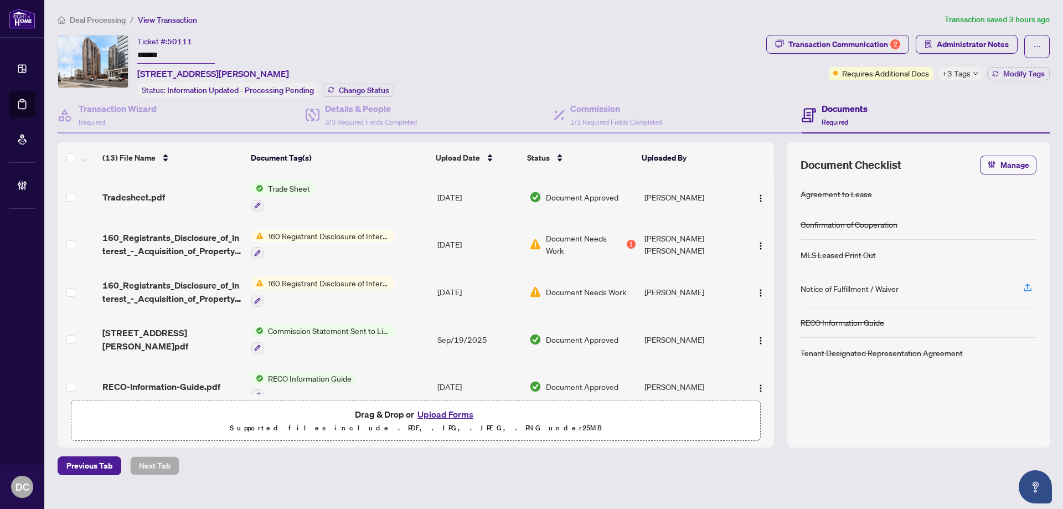
drag, startPoint x: 178, startPoint y: 55, endPoint x: 110, endPoint y: 52, distance: 68.2
click at [110, 52] on div "Ticket #: 50111 ******* [STREET_ADDRESS][PERSON_NAME] Status: Information Updat…" at bounding box center [410, 66] width 704 height 63
click at [359, 86] on span "Change Status" at bounding box center [364, 90] width 50 height 8
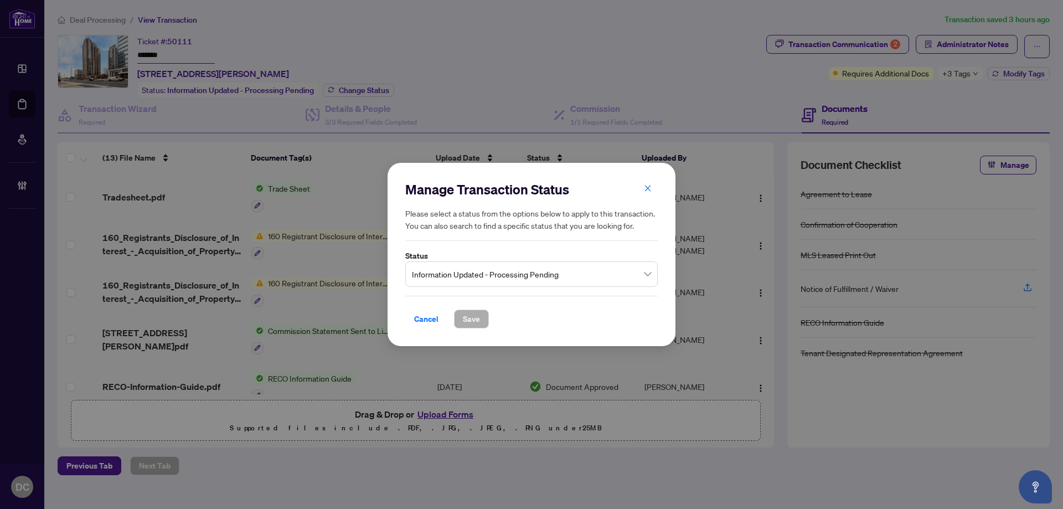
click at [482, 275] on span "Information Updated - Processing Pending" at bounding box center [531, 274] width 239 height 21
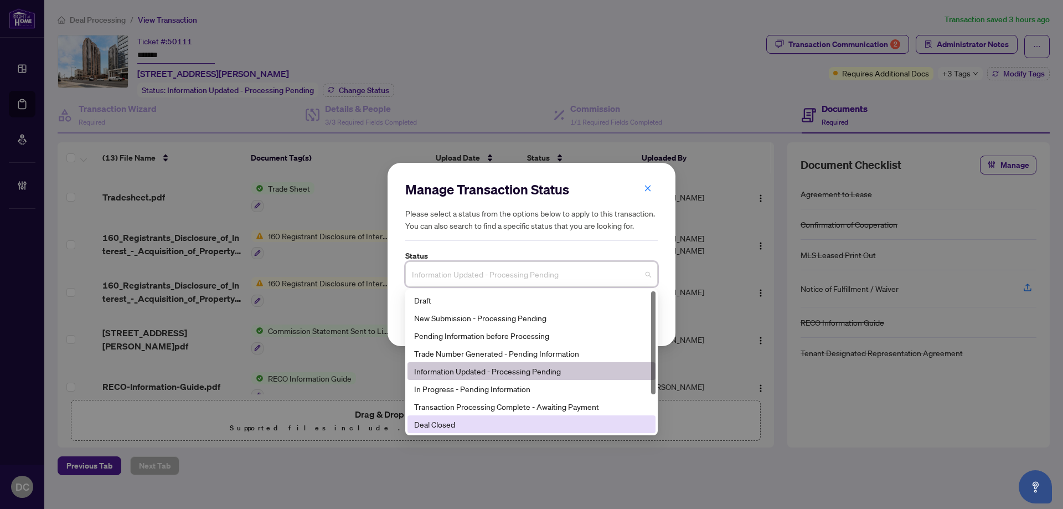
click at [434, 426] on div "Deal Closed" at bounding box center [531, 424] width 235 height 12
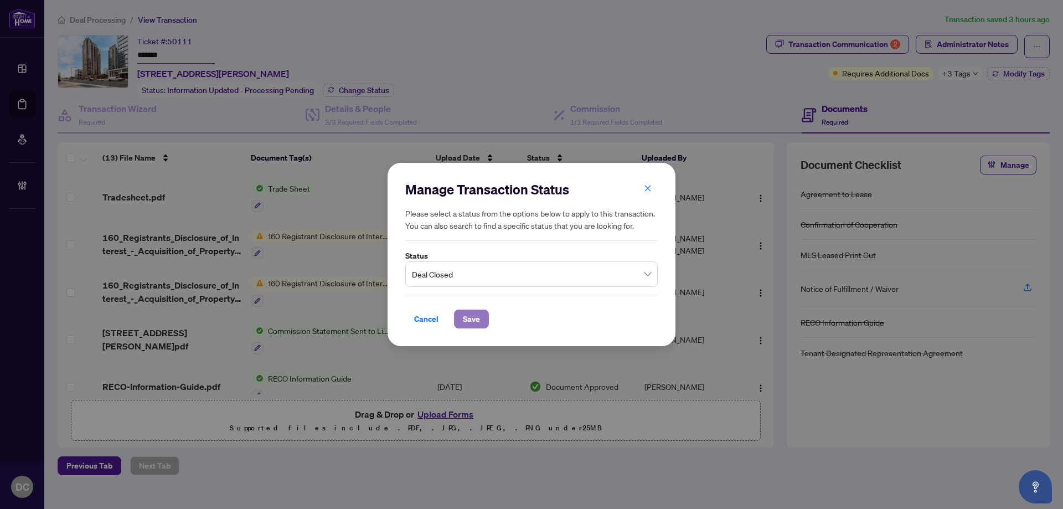
click at [471, 319] on span "Save" at bounding box center [471, 319] width 17 height 18
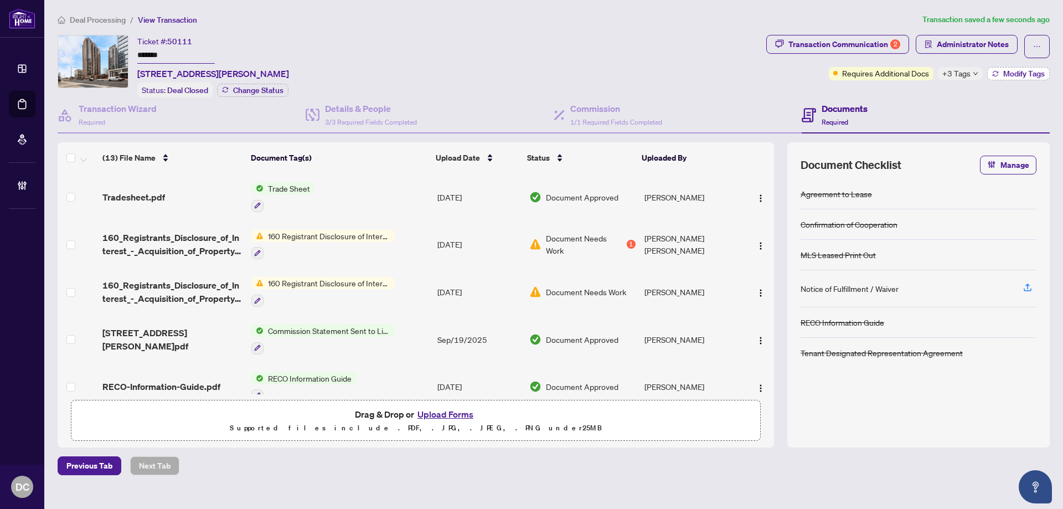
click at [992, 73] on icon "button" at bounding box center [995, 73] width 7 height 7
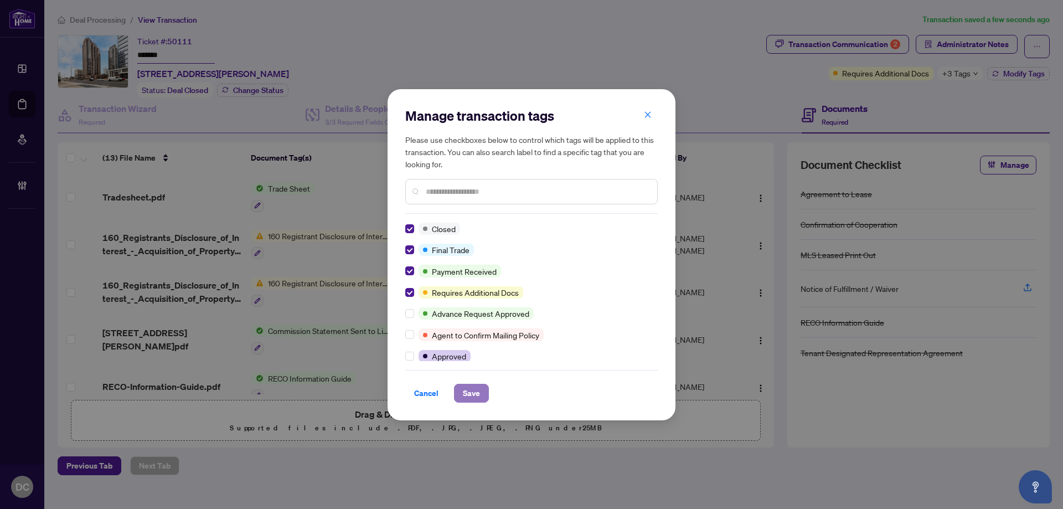
click at [467, 392] on span "Save" at bounding box center [471, 393] width 17 height 18
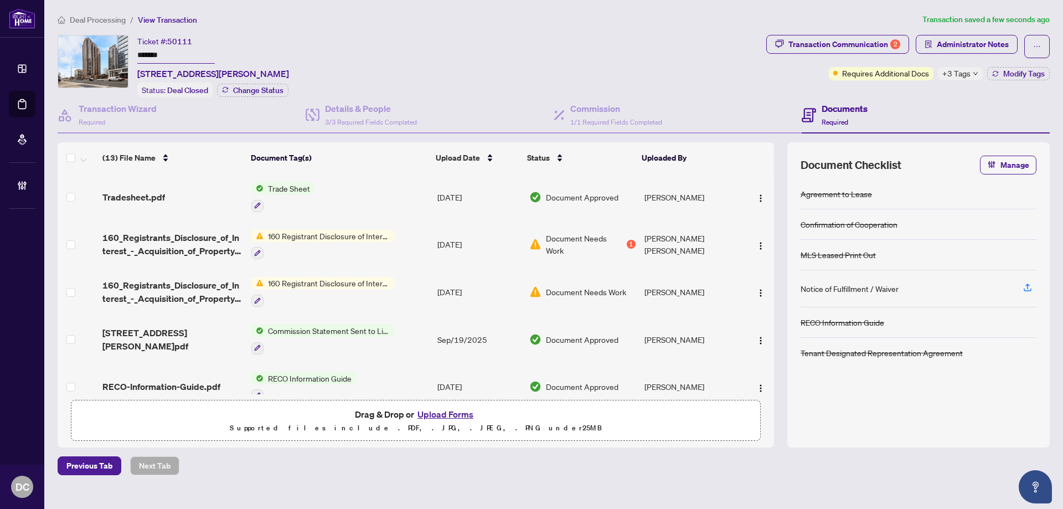
drag, startPoint x: 172, startPoint y: 56, endPoint x: 100, endPoint y: 53, distance: 71.5
click at [100, 53] on div "Ticket #: 50111 ******* [STREET_ADDRESS][PERSON_NAME] Status: Deal Closed Chang…" at bounding box center [410, 66] width 704 height 63
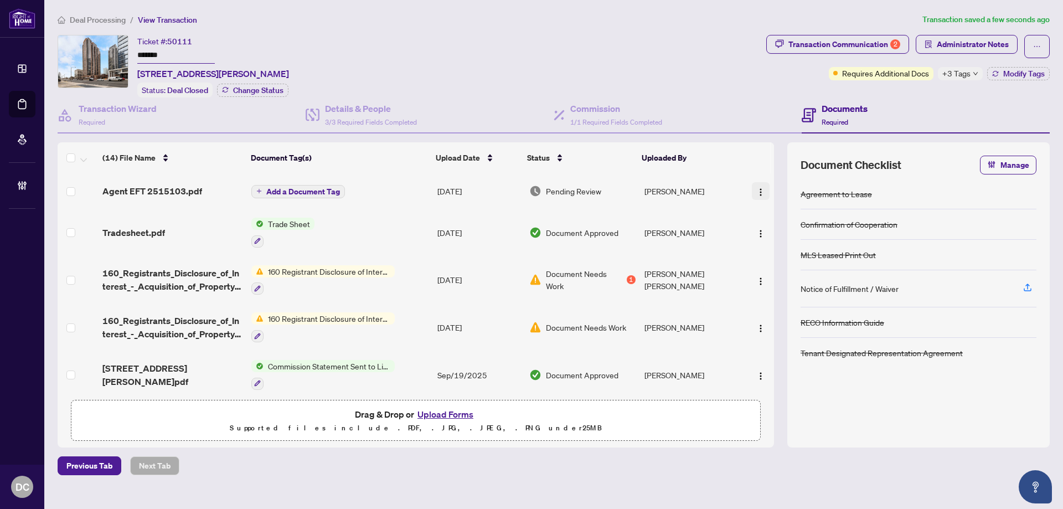
click at [759, 189] on img "button" at bounding box center [760, 192] width 9 height 9
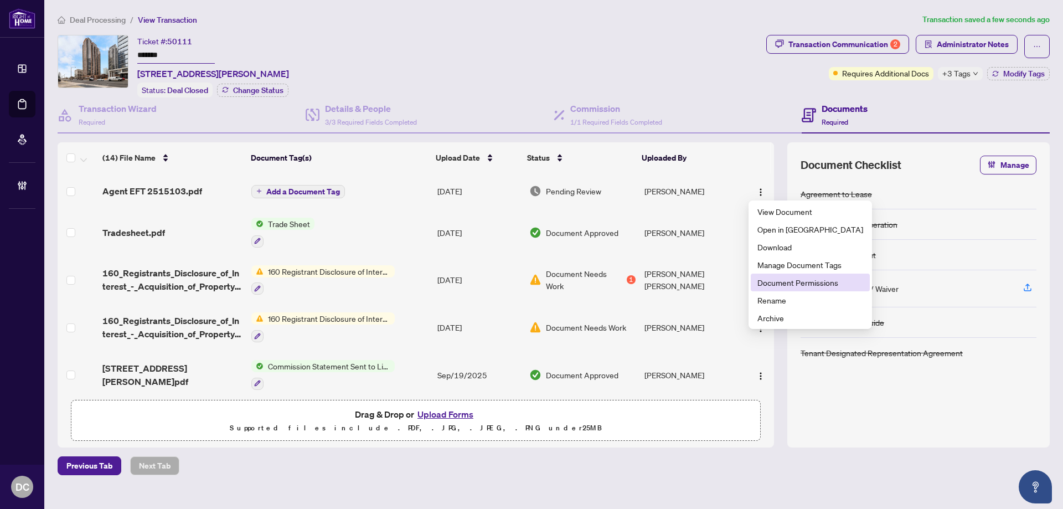
click at [769, 280] on span "Document Permissions" at bounding box center [811, 282] width 106 height 12
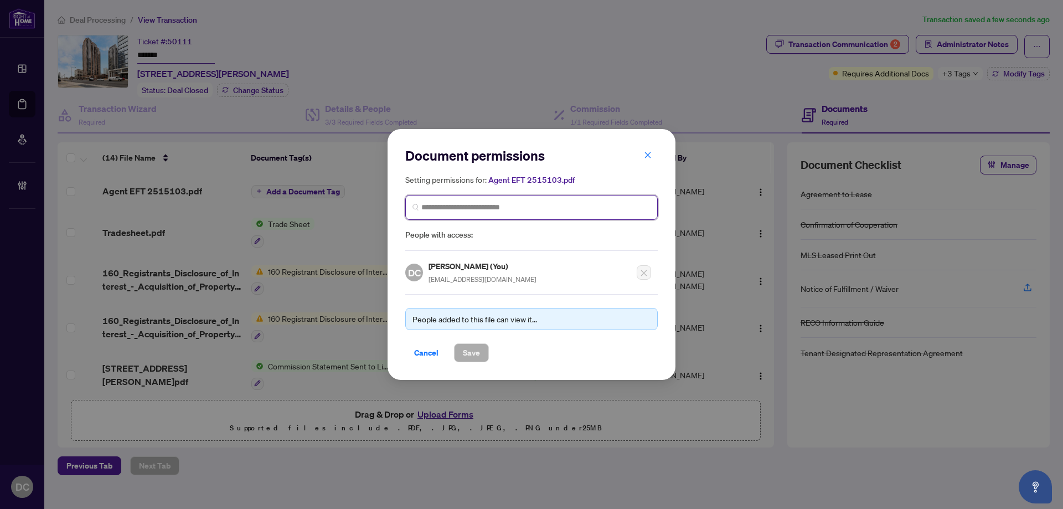
click at [590, 209] on input "search" at bounding box center [535, 208] width 229 height 12
type input "***"
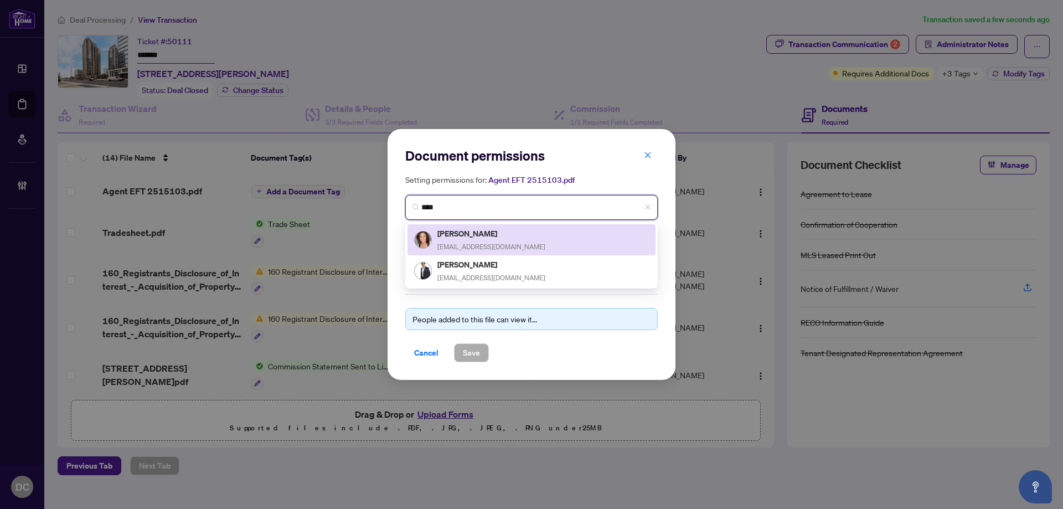
click at [554, 236] on div "[PERSON_NAME] [EMAIL_ADDRESS][DOMAIN_NAME]" at bounding box center [531, 239] width 235 height 25
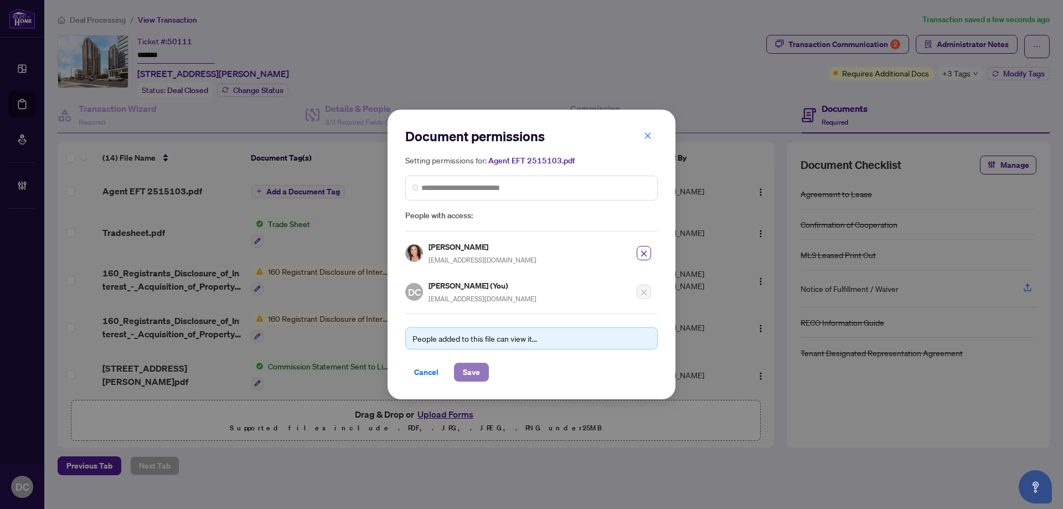
click at [481, 373] on button "Save" at bounding box center [471, 372] width 35 height 19
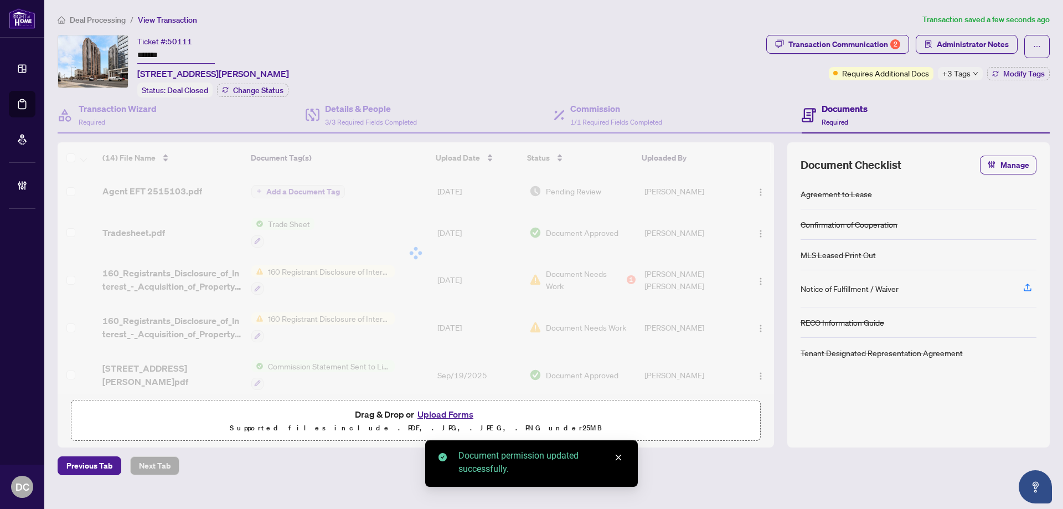
click at [960, 76] on span "+3 Tags" at bounding box center [957, 73] width 28 height 13
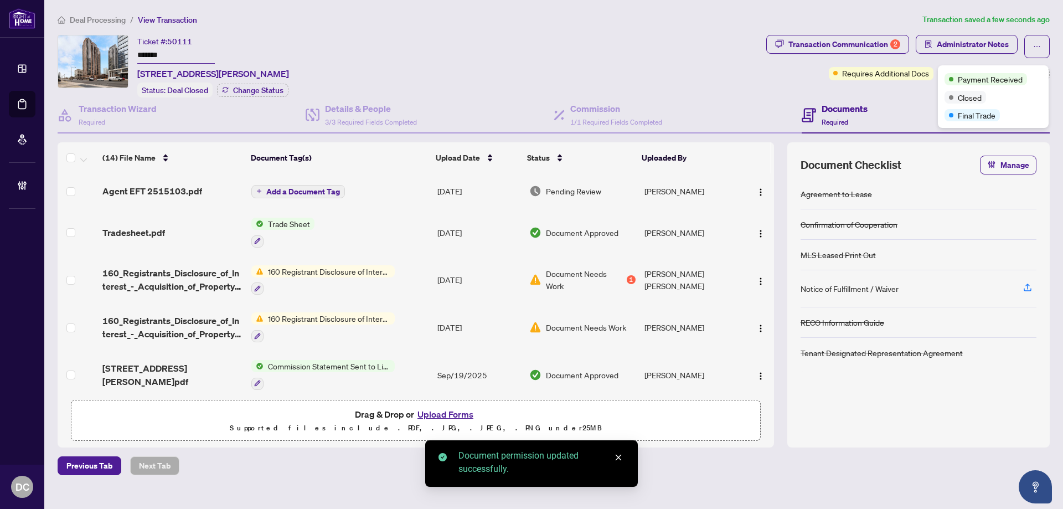
drag, startPoint x: 115, startPoint y: 19, endPoint x: 31, endPoint y: 15, distance: 83.7
click at [114, 19] on span "Deal Processing" at bounding box center [98, 20] width 56 height 10
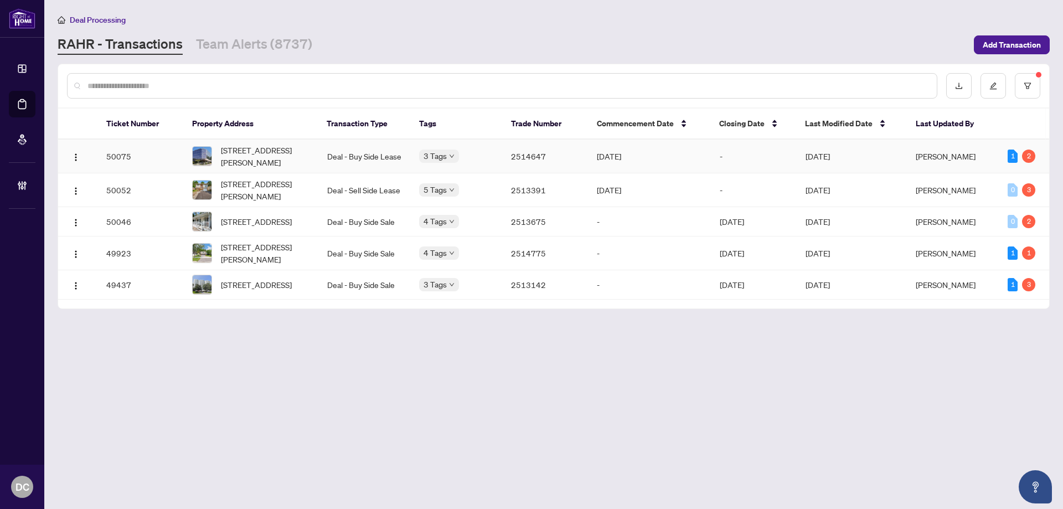
click at [501, 148] on td "3 Tags" at bounding box center [456, 157] width 92 height 34
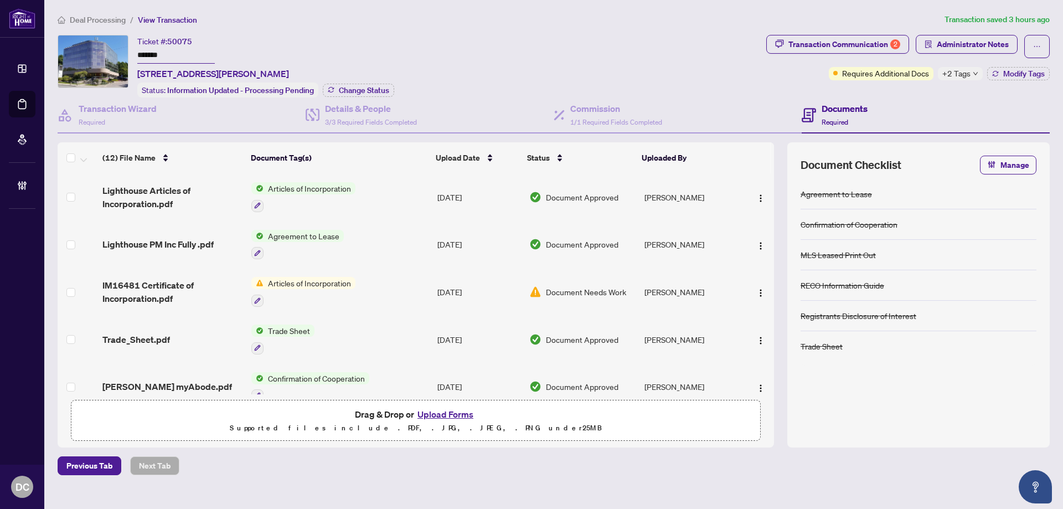
drag, startPoint x: 94, startPoint y: 52, endPoint x: 116, endPoint y: 80, distance: 35.8
click at [94, 53] on div "Ticket #: 50075 ******* [STREET_ADDRESS][PERSON_NAME] Status: Information Updat…" at bounding box center [410, 66] width 704 height 63
click at [965, 74] on span "+2 Tags" at bounding box center [957, 73] width 28 height 13
click at [897, 90] on div "Transaction Communication 2 Administrator Notes Requires Additional Docs +2 Tag…" at bounding box center [908, 66] width 288 height 63
click at [1024, 75] on span "Modify Tags" at bounding box center [1024, 74] width 42 height 8
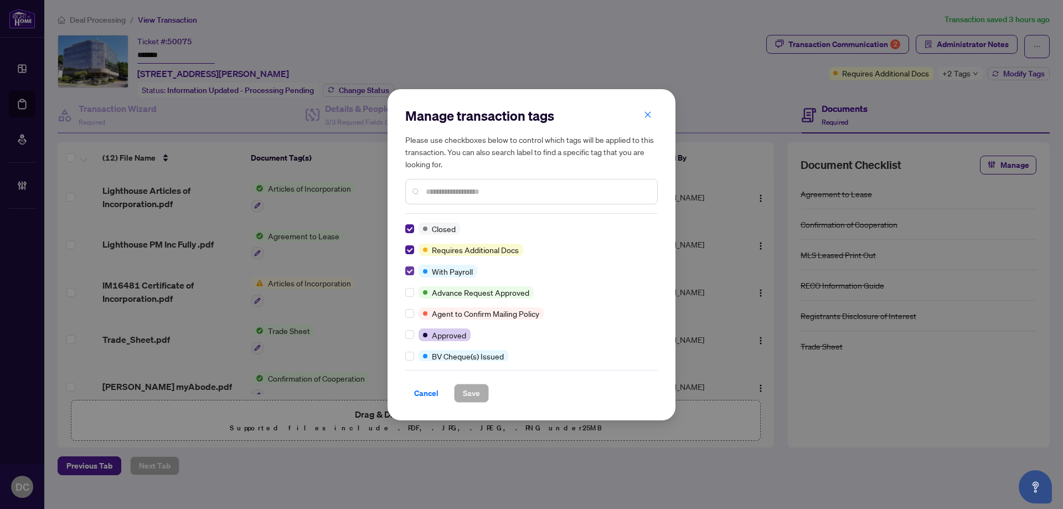
click at [409, 266] on label at bounding box center [409, 271] width 9 height 12
click at [466, 394] on span "Save" at bounding box center [471, 393] width 17 height 18
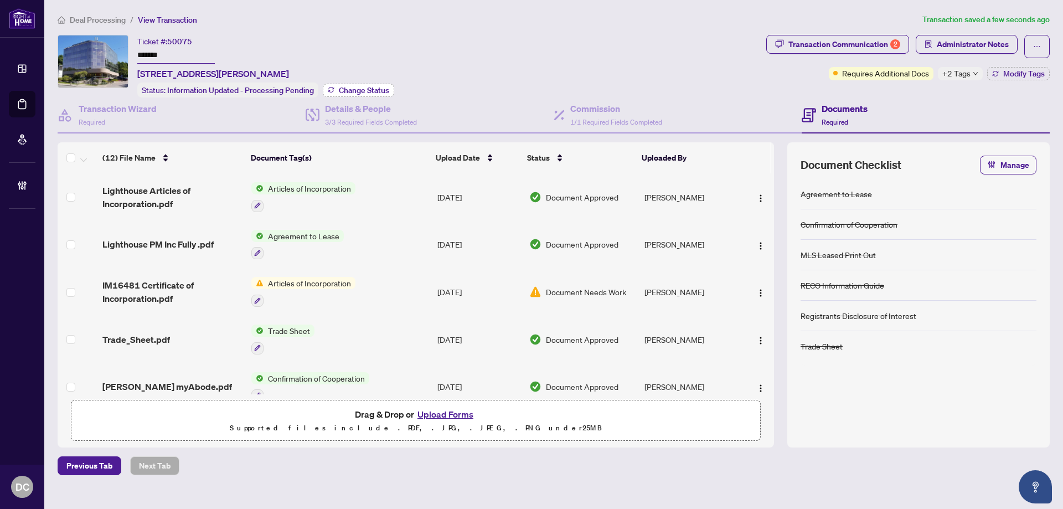
click at [373, 90] on span "Change Status" at bounding box center [364, 90] width 50 height 8
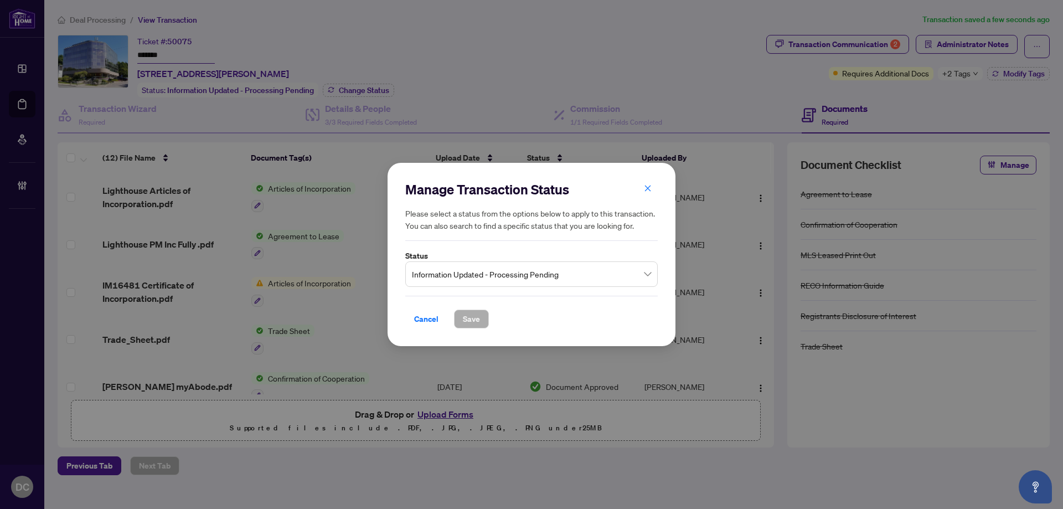
click at [478, 273] on span "Information Updated - Processing Pending" at bounding box center [531, 274] width 239 height 21
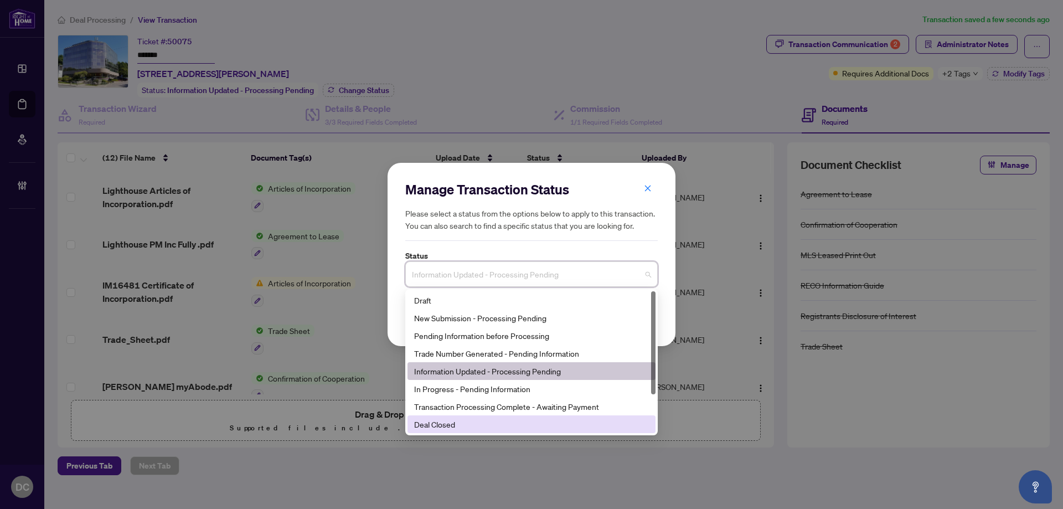
click at [455, 424] on div "Deal Closed" at bounding box center [531, 424] width 235 height 12
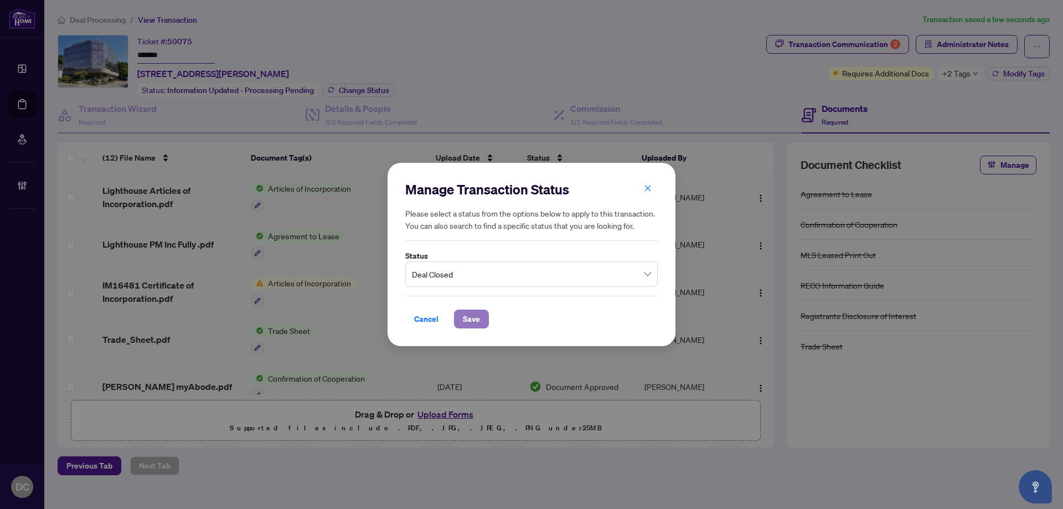
click at [481, 327] on button "Save" at bounding box center [471, 319] width 35 height 19
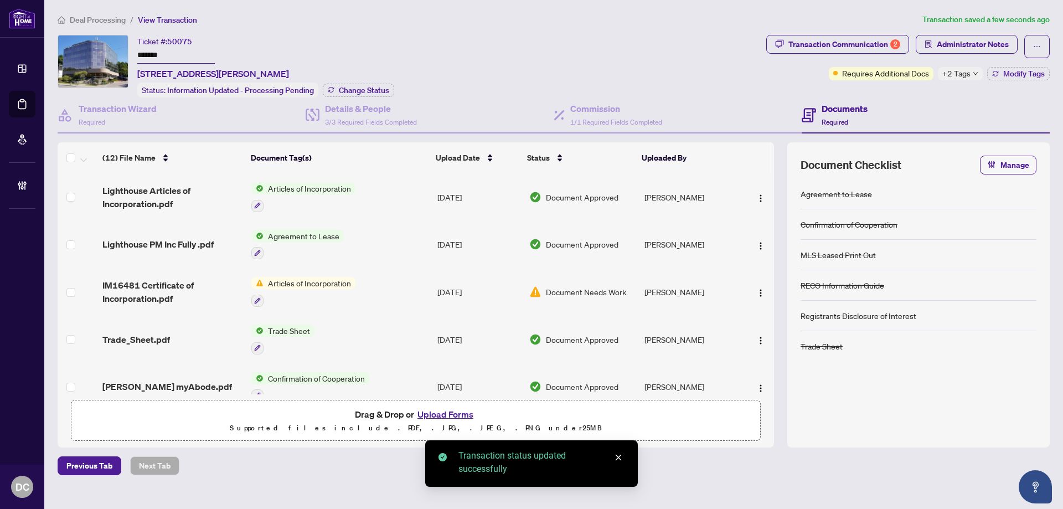
click at [971, 78] on div "+2 Tags" at bounding box center [960, 73] width 45 height 13
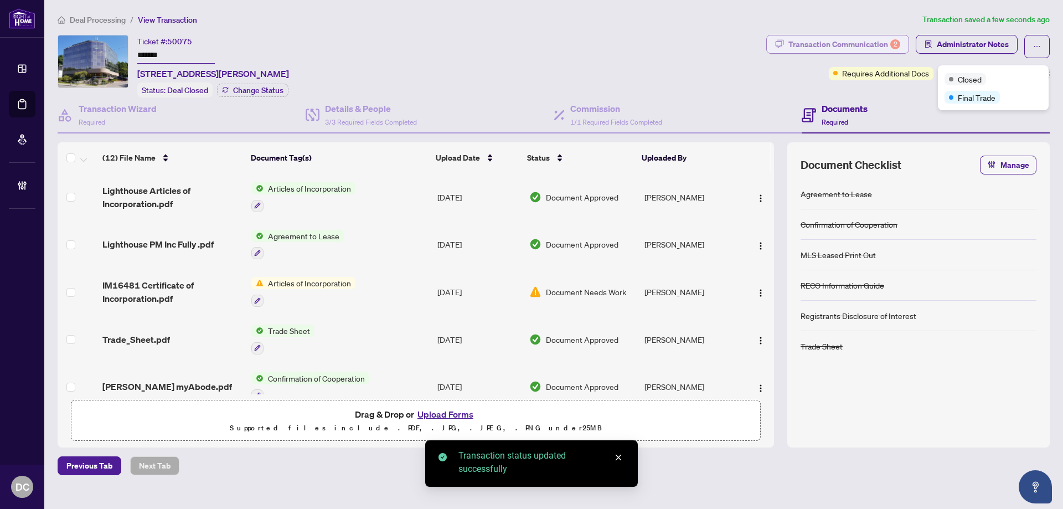
click at [883, 43] on div "Transaction Communication 2" at bounding box center [845, 44] width 112 height 18
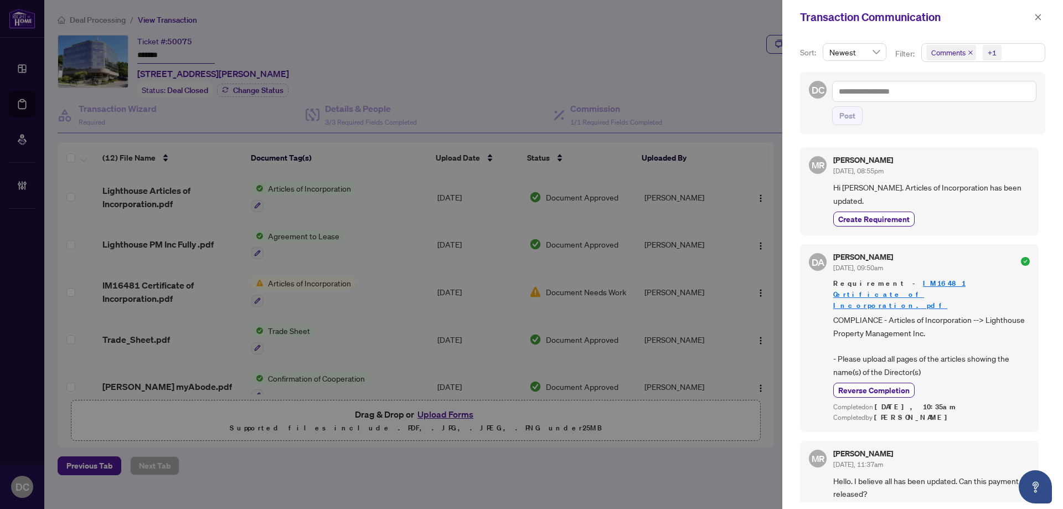
click at [1002, 55] on div "+1" at bounding box center [991, 53] width 25 height 18
click at [995, 100] on span "Comments" at bounding box center [988, 98] width 98 height 13
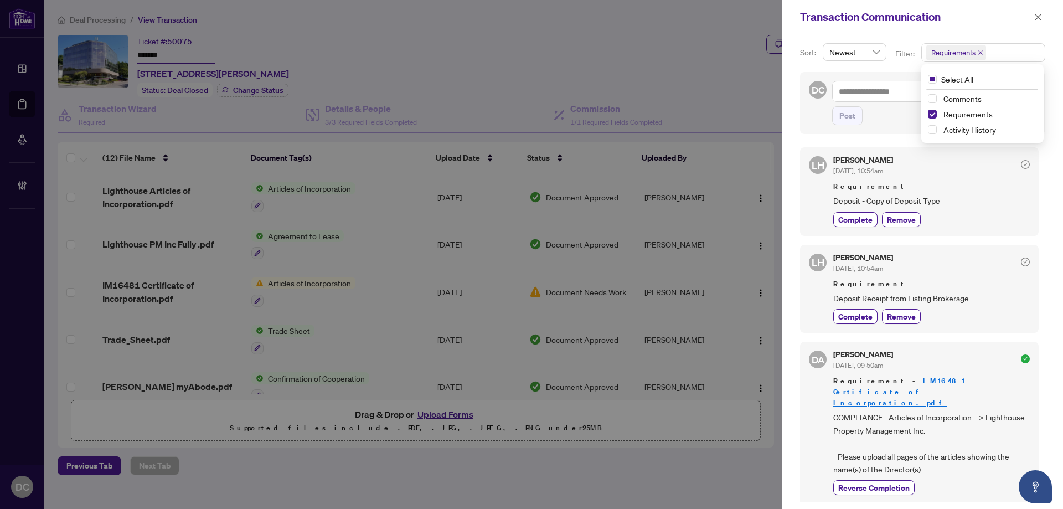
drag, startPoint x: 1036, startPoint y: 18, endPoint x: 1018, endPoint y: 20, distance: 17.9
click at [1036, 18] on icon "close" at bounding box center [1038, 17] width 8 height 8
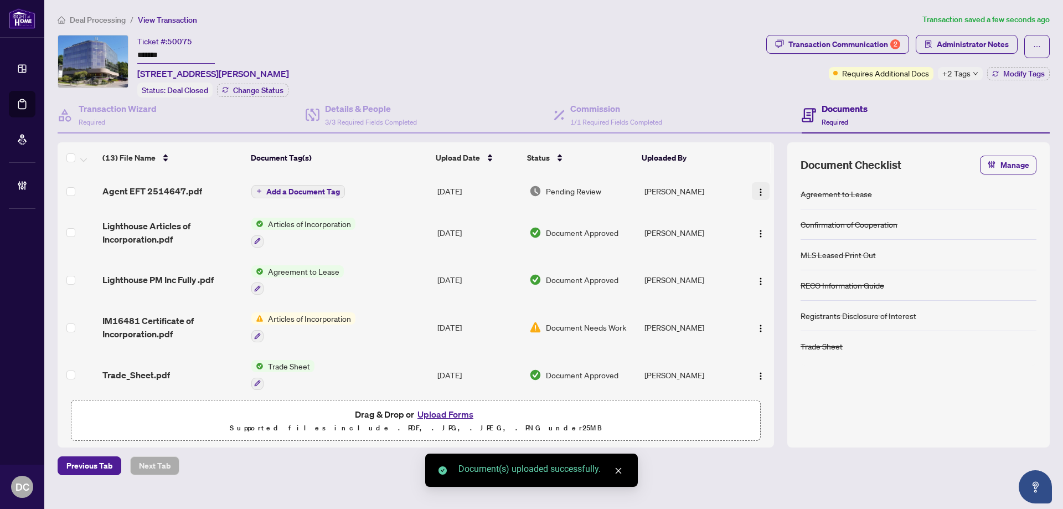
click at [761, 189] on img "button" at bounding box center [760, 192] width 9 height 9
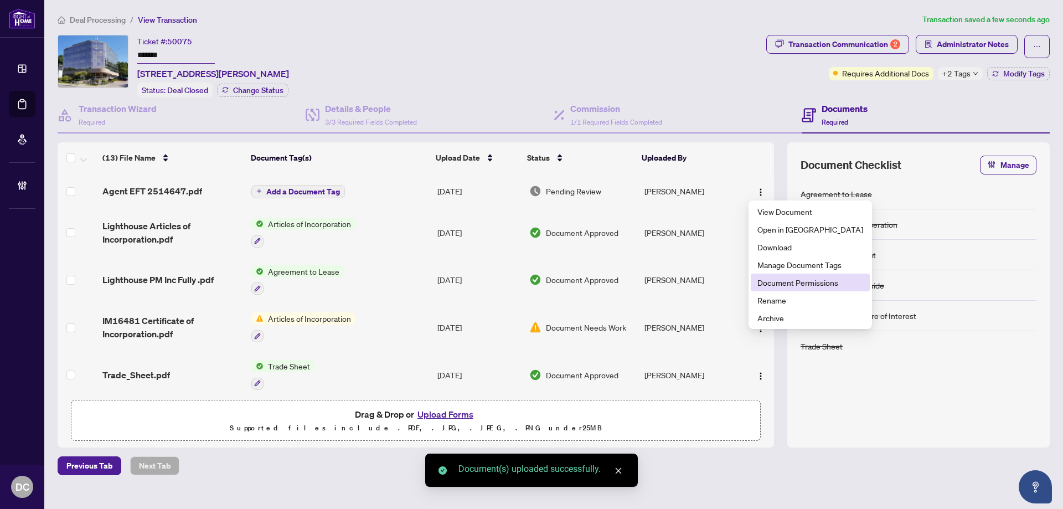
click at [791, 283] on span "Document Permissions" at bounding box center [811, 282] width 106 height 12
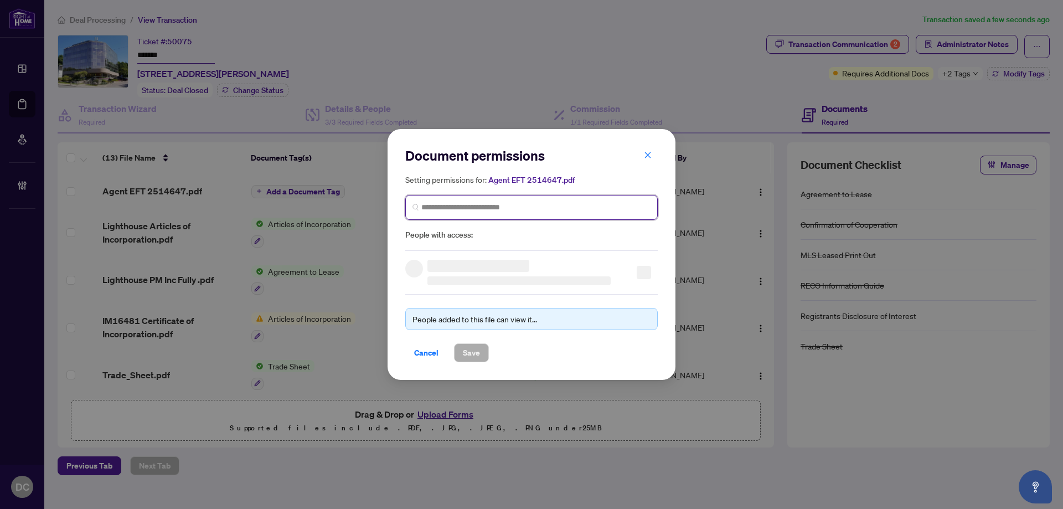
click at [485, 202] on input "search" at bounding box center [535, 208] width 229 height 12
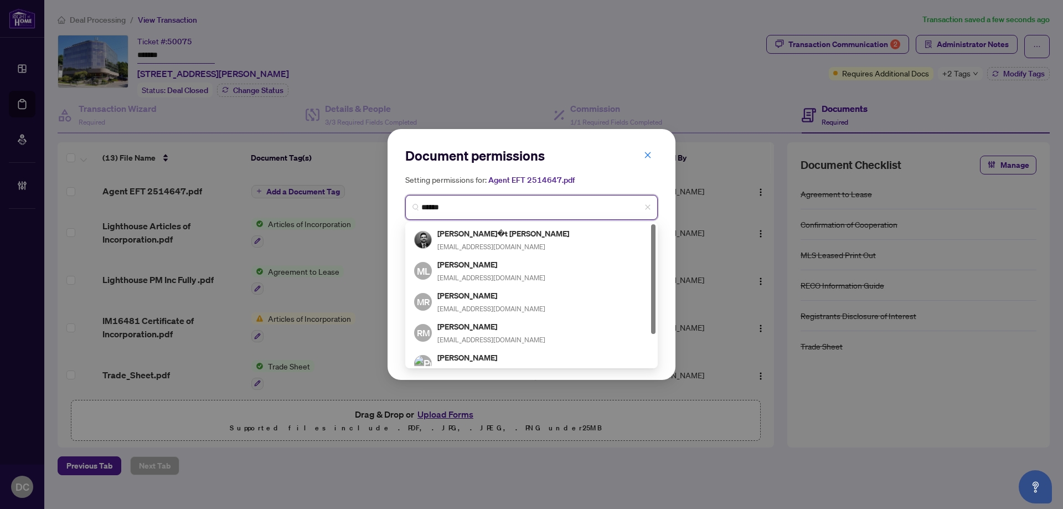
type input "*******"
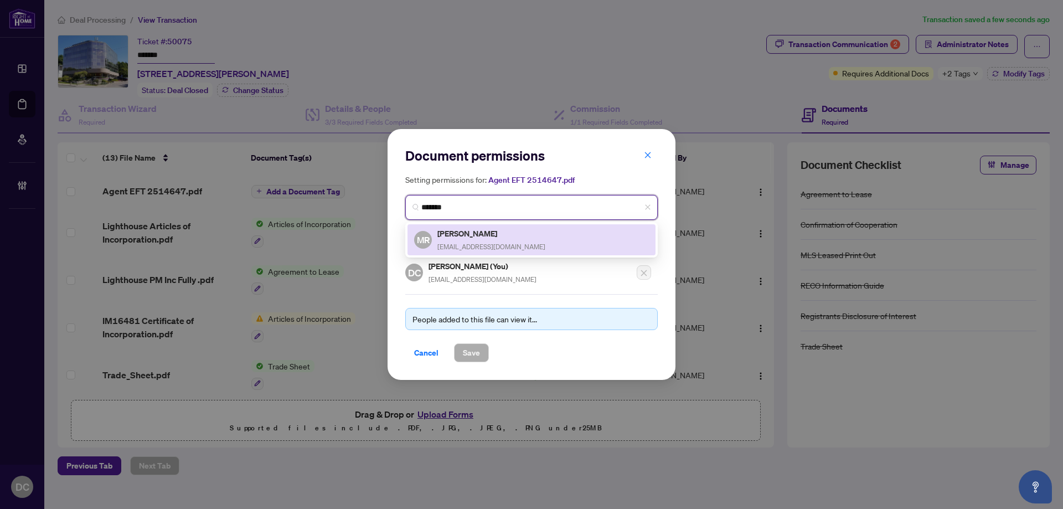
click at [462, 240] on div "[PERSON_NAME] [PERSON_NAME][EMAIL_ADDRESS][DOMAIN_NAME]" at bounding box center [491, 239] width 108 height 25
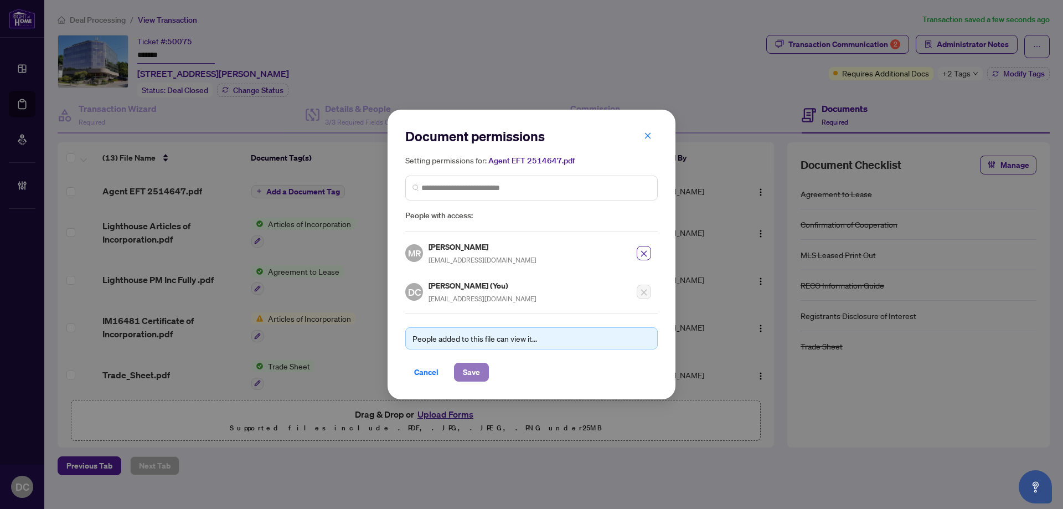
click at [466, 370] on span "Save" at bounding box center [471, 372] width 17 height 18
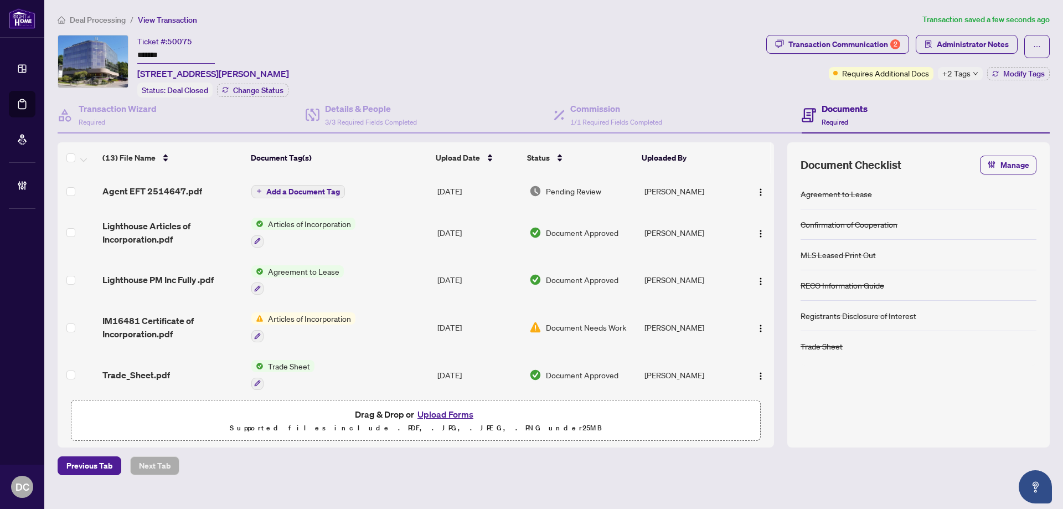
click at [110, 18] on span "Deal Processing" at bounding box center [98, 20] width 56 height 10
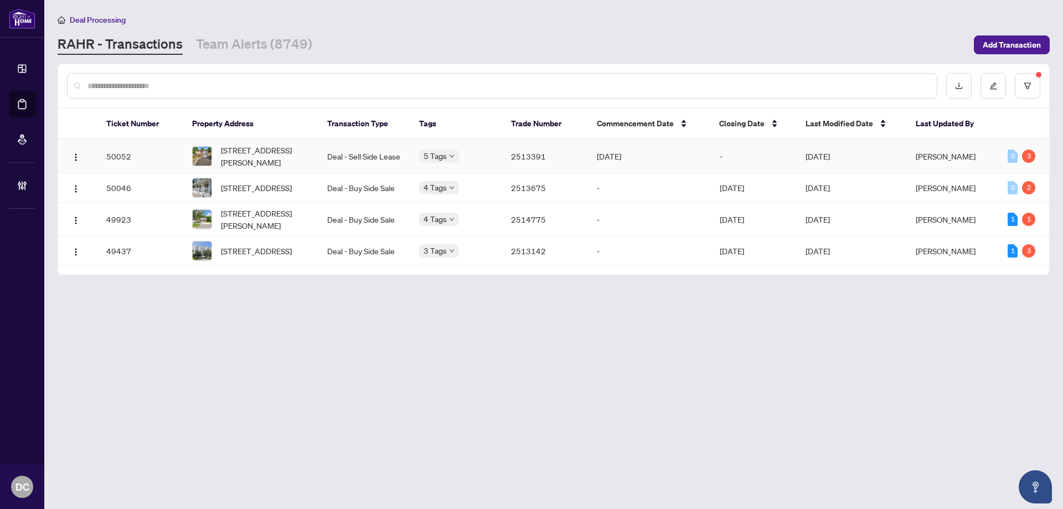
click at [508, 160] on td "2513391" at bounding box center [545, 157] width 86 height 34
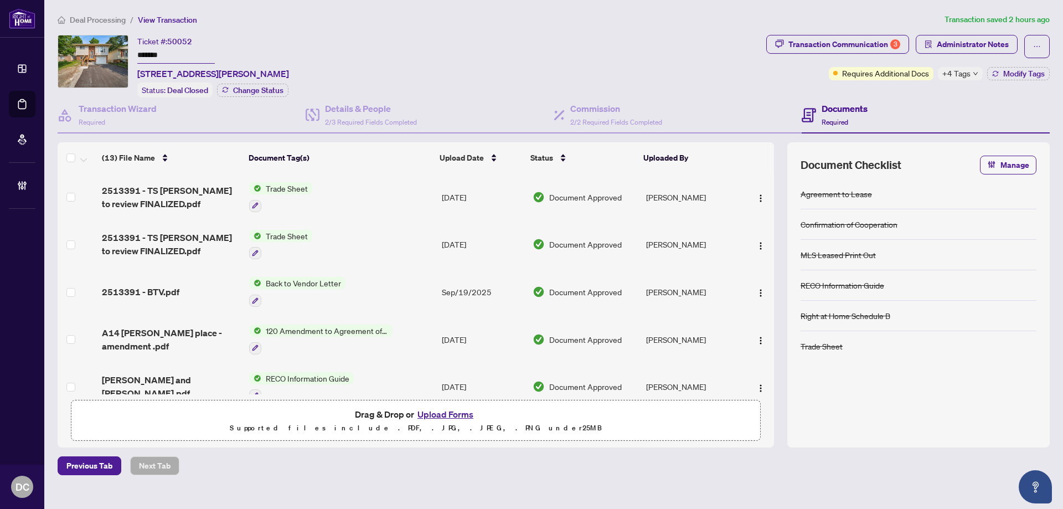
drag, startPoint x: 199, startPoint y: 53, endPoint x: 76, endPoint y: 51, distance: 122.9
click at [76, 51] on div "Ticket #: 50052 ******* [STREET_ADDRESS][PERSON_NAME] Status: Deal Closed Chang…" at bounding box center [410, 66] width 704 height 63
click at [999, 40] on span "Administrator Notes" at bounding box center [973, 44] width 72 height 18
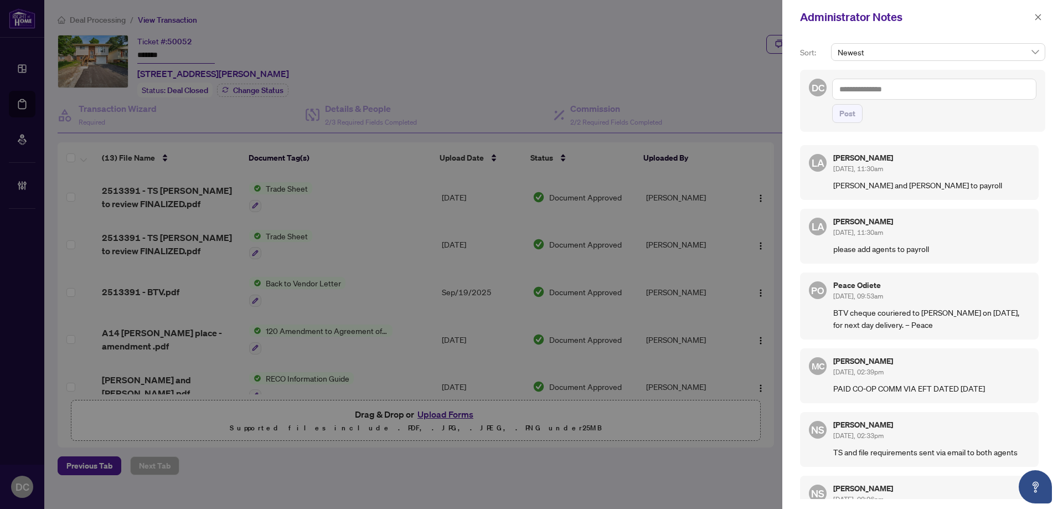
drag, startPoint x: 1037, startPoint y: 17, endPoint x: 1019, endPoint y: 17, distance: 17.7
click at [1037, 17] on icon "close" at bounding box center [1038, 17] width 8 height 8
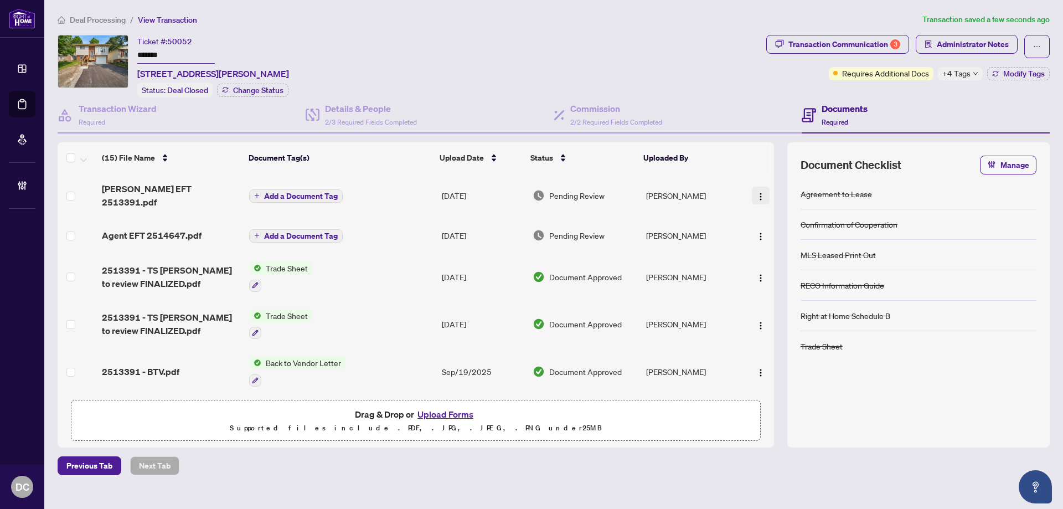
click at [762, 192] on button "button" at bounding box center [761, 196] width 18 height 18
click at [753, 89] on div "Ticket #: 50052 ******* [STREET_ADDRESS][PERSON_NAME] Status: Deal Closed Chang…" at bounding box center [410, 66] width 704 height 63
click at [998, 74] on button "Modify Tags" at bounding box center [1018, 73] width 63 height 13
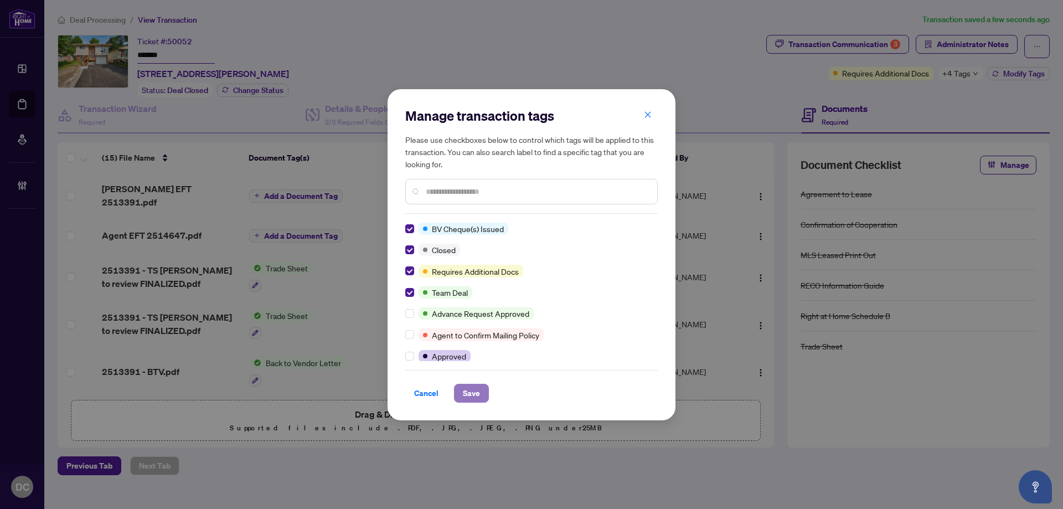
click at [480, 388] on span "Save" at bounding box center [471, 393] width 17 height 18
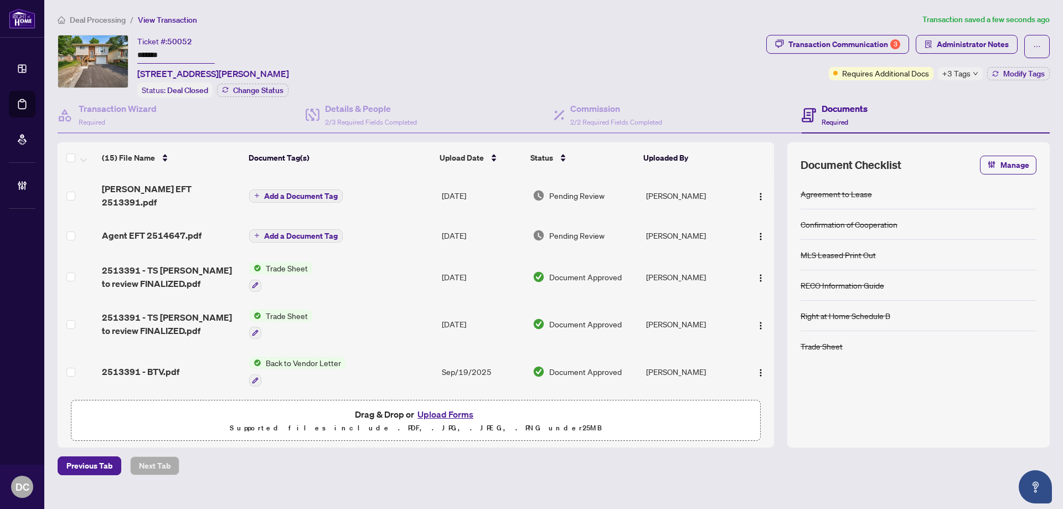
click at [105, 22] on span "Deal Processing" at bounding box center [98, 20] width 56 height 10
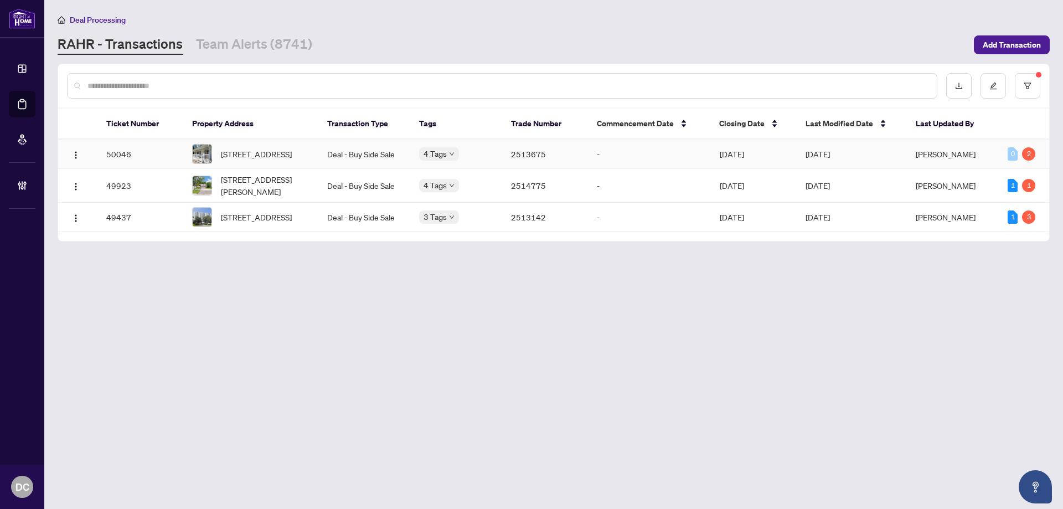
click at [365, 164] on td "Deal - Buy Side Sale" at bounding box center [364, 154] width 92 height 29
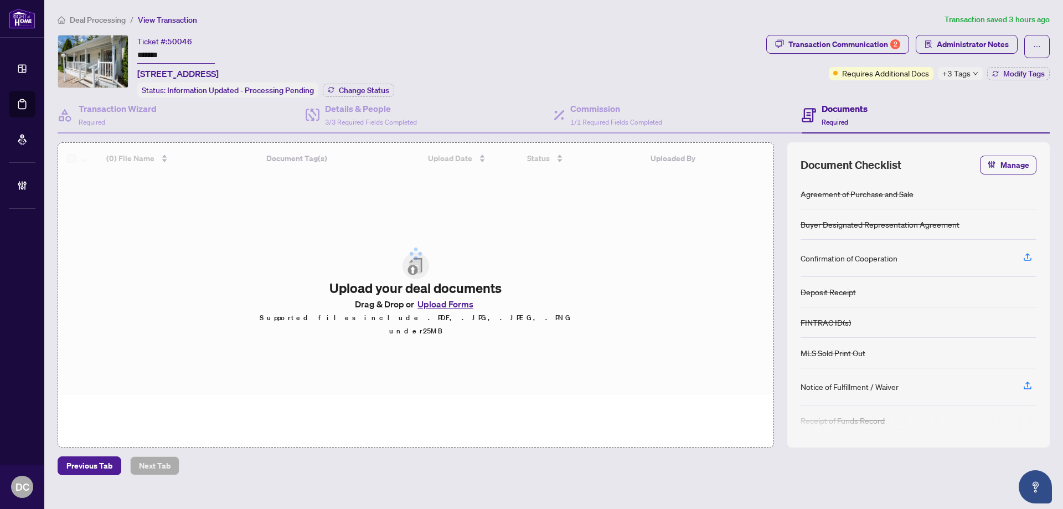
drag, startPoint x: 172, startPoint y: 51, endPoint x: 81, endPoint y: 49, distance: 90.8
click at [81, 49] on div "Ticket #: 50046 ******* [STREET_ADDRESS] Status: Information Updated - Processi…" at bounding box center [410, 66] width 704 height 63
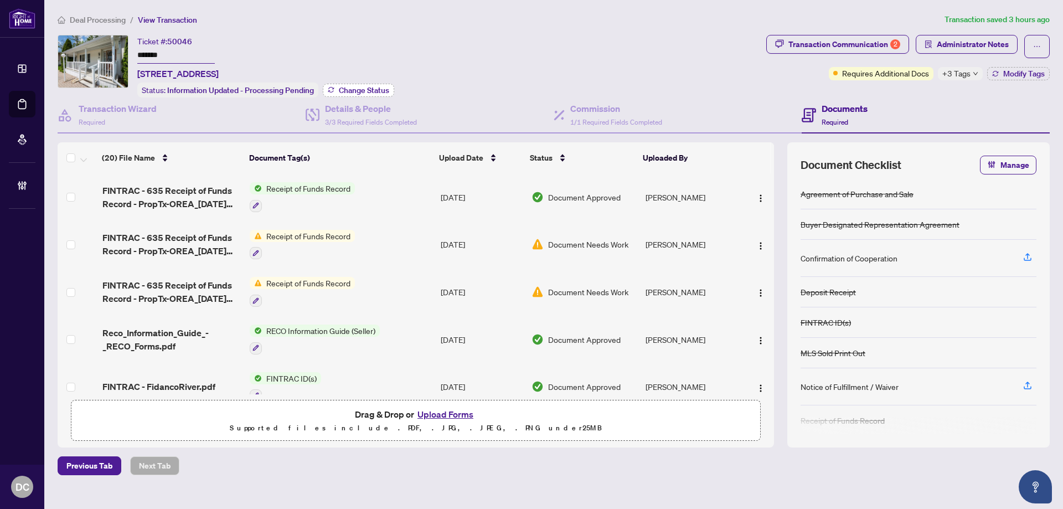
click at [352, 86] on span "Change Status" at bounding box center [364, 90] width 50 height 8
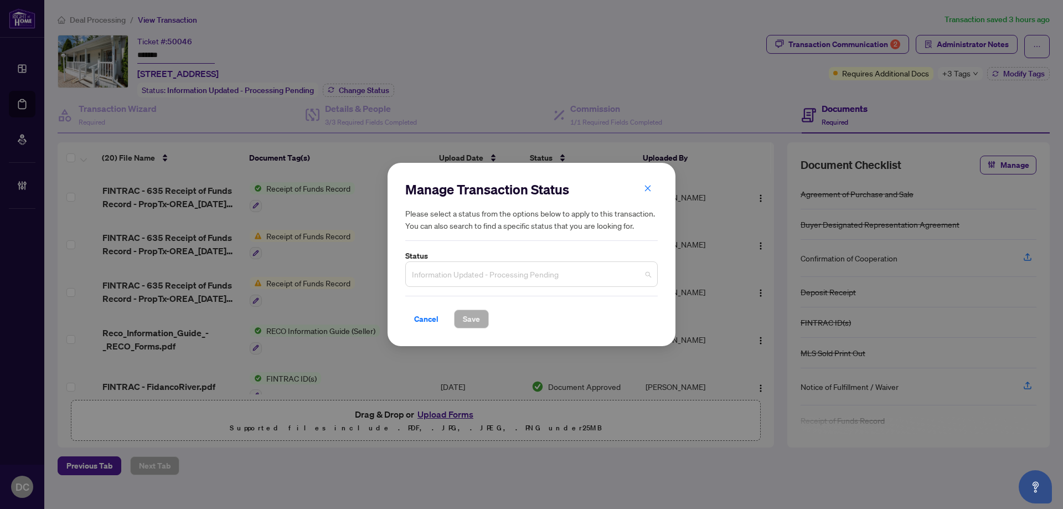
click at [546, 281] on span "Information Updated - Processing Pending" at bounding box center [531, 274] width 239 height 21
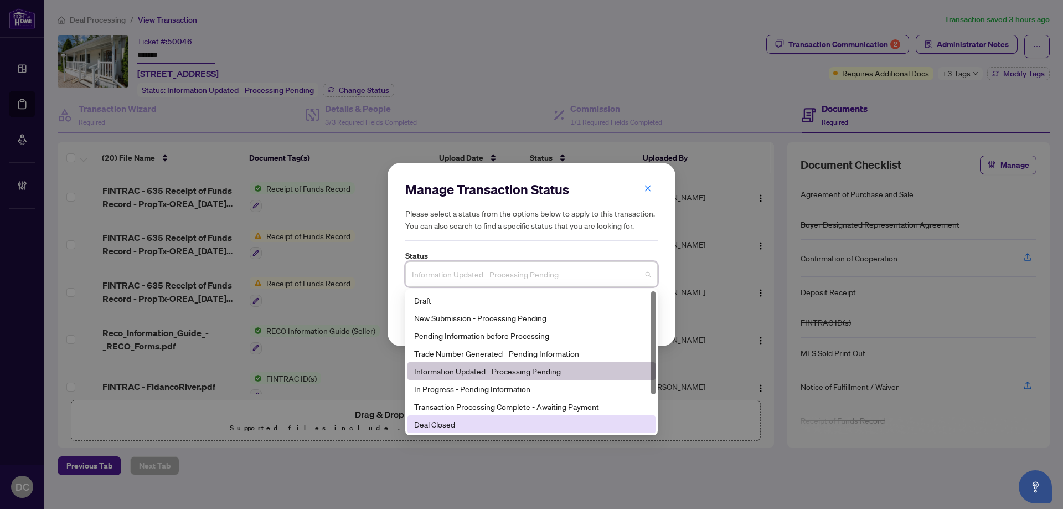
click at [450, 421] on div "Deal Closed" at bounding box center [531, 424] width 235 height 12
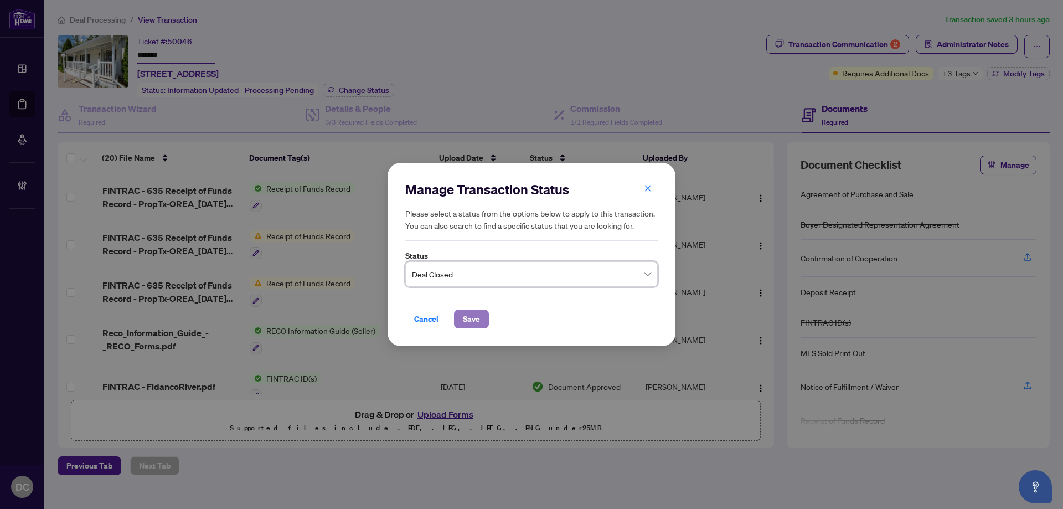
click at [479, 316] on span "Save" at bounding box center [471, 319] width 17 height 18
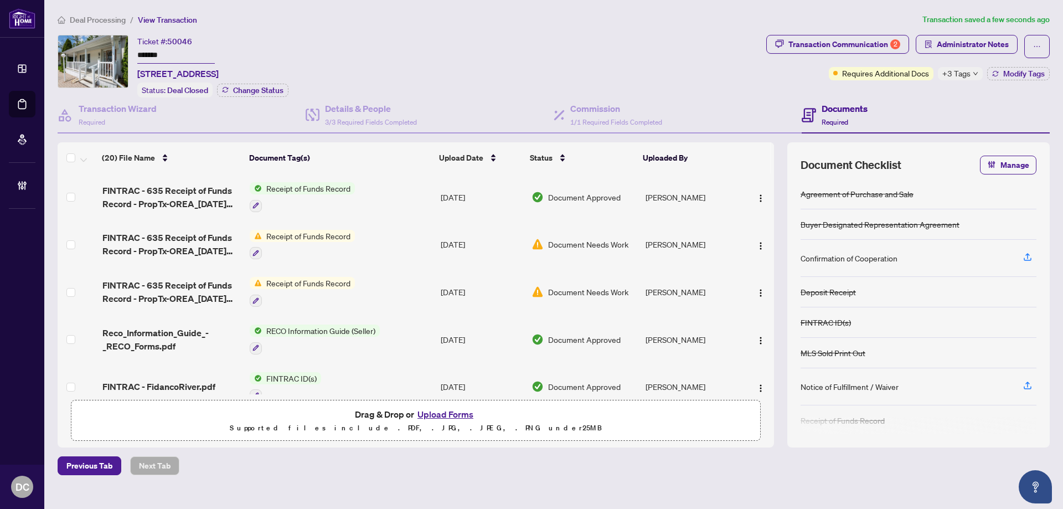
click at [968, 73] on span "+3 Tags" at bounding box center [957, 73] width 28 height 13
click at [897, 85] on div "Transaction Communication 2 Administrator Notes Requires Additional Docs +3 Tag…" at bounding box center [908, 66] width 288 height 63
click at [1011, 64] on div "Transaction Communication 2 Administrator Notes Requires Additional Docs +3 Tag…" at bounding box center [908, 57] width 284 height 45
click at [1015, 71] on span "Modify Tags" at bounding box center [1024, 74] width 42 height 8
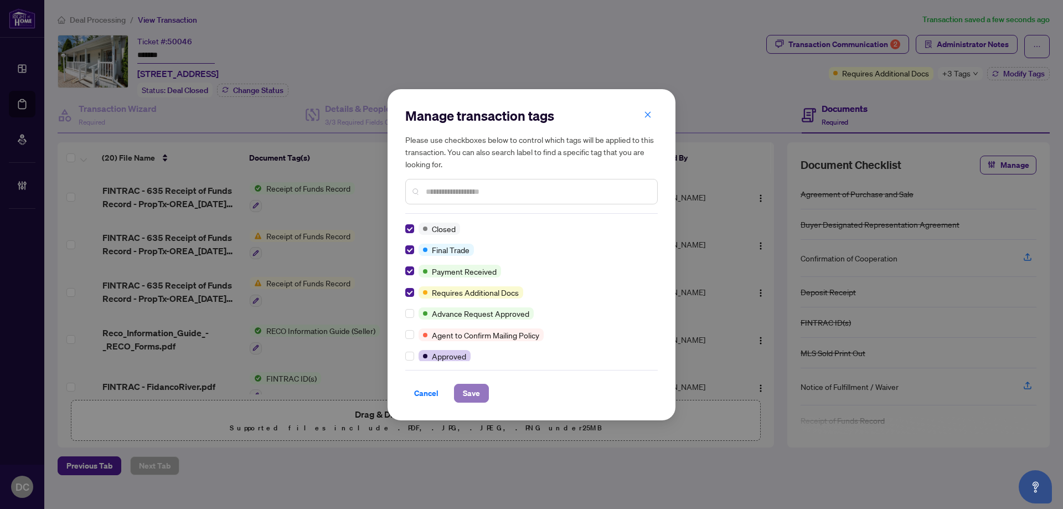
click at [467, 394] on span "Save" at bounding box center [471, 393] width 17 height 18
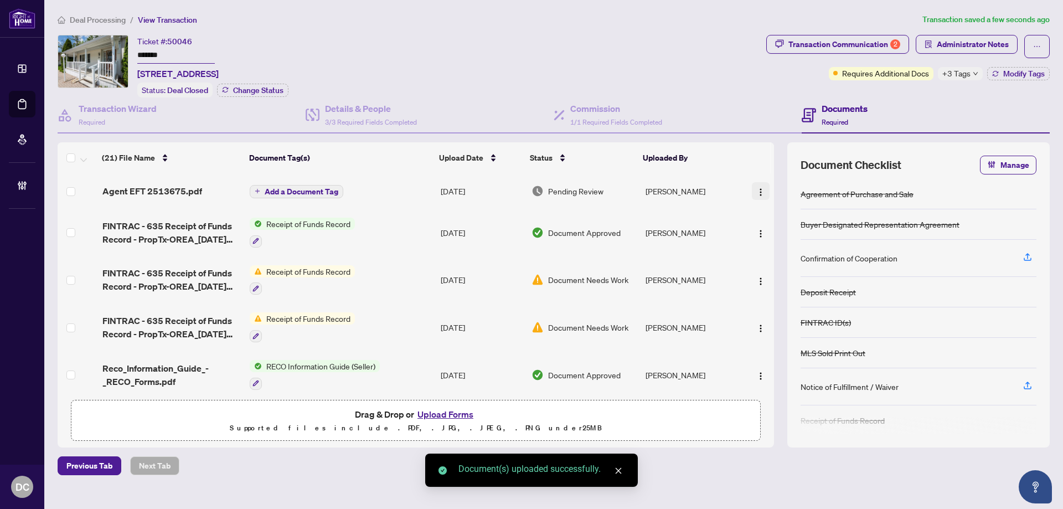
click at [758, 188] on img "button" at bounding box center [760, 192] width 9 height 9
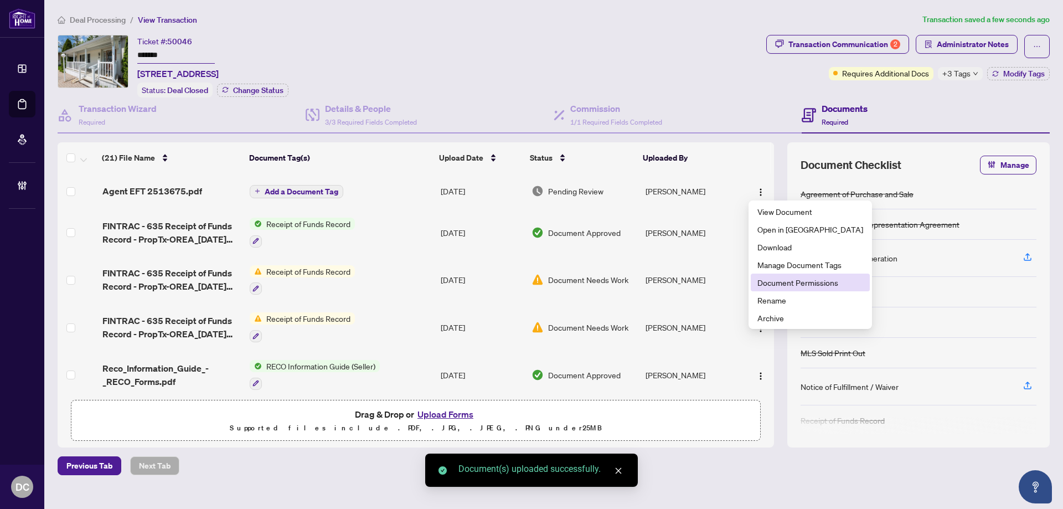
click at [793, 282] on span "Document Permissions" at bounding box center [811, 282] width 106 height 12
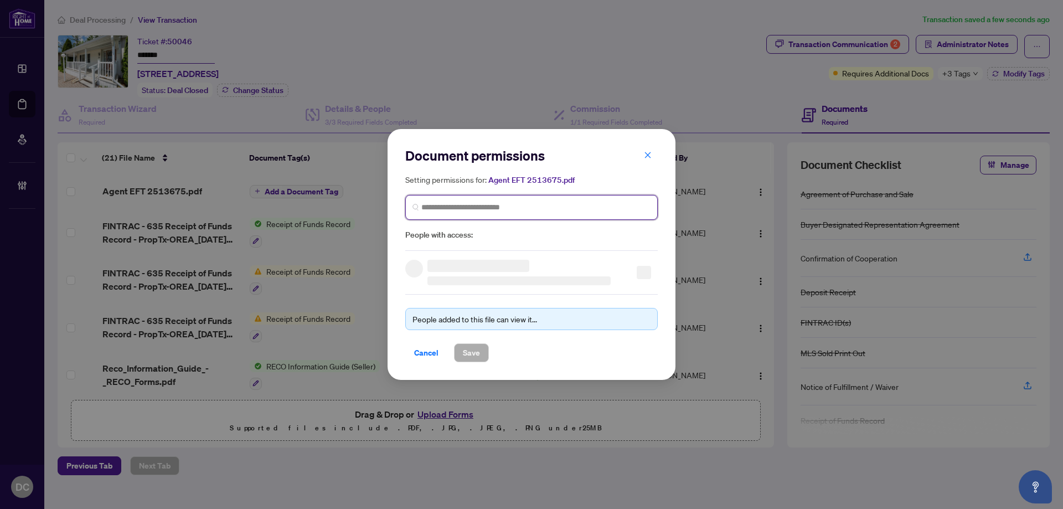
click at [603, 208] on input "search" at bounding box center [535, 208] width 229 height 12
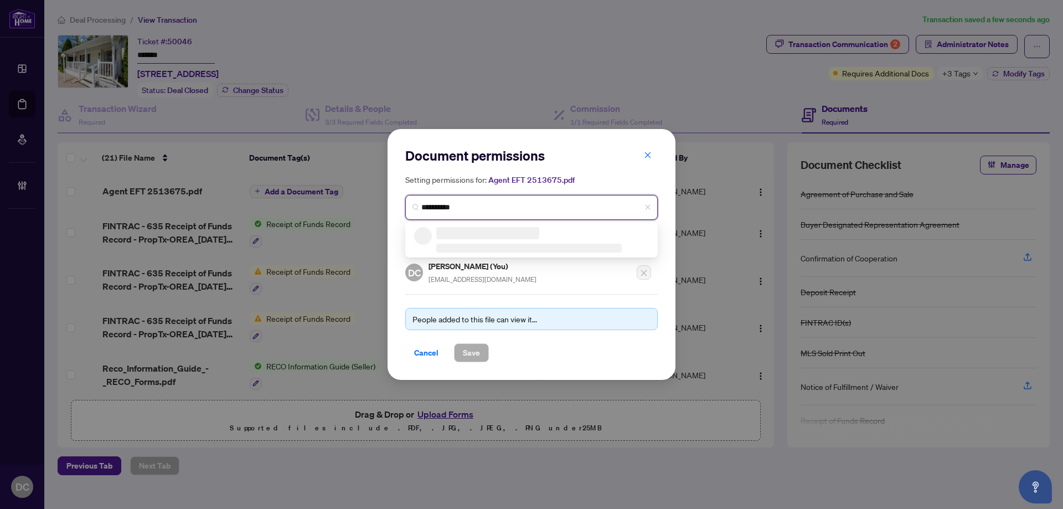
type input "**********"
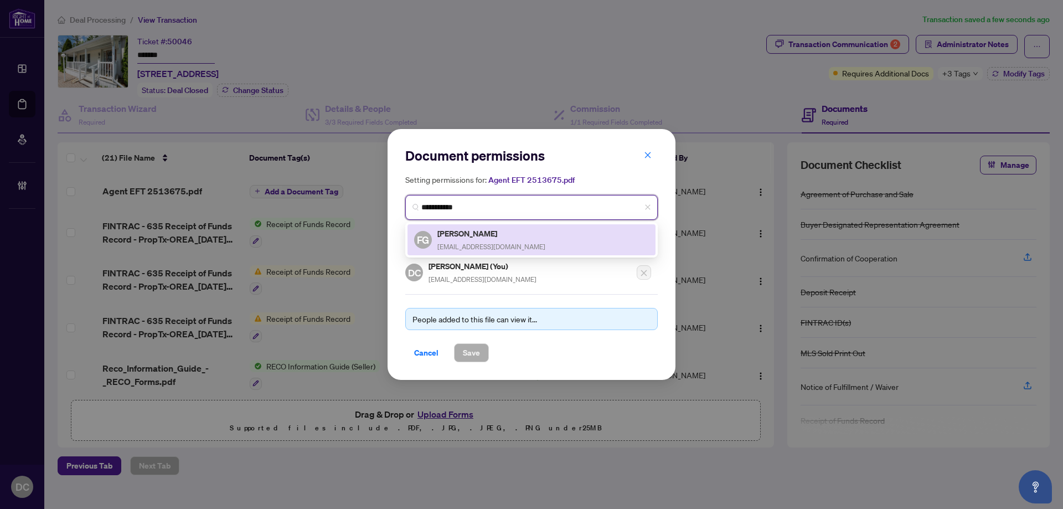
click at [579, 239] on div "FG [PERSON_NAME] [EMAIL_ADDRESS][DOMAIN_NAME]" at bounding box center [531, 239] width 235 height 25
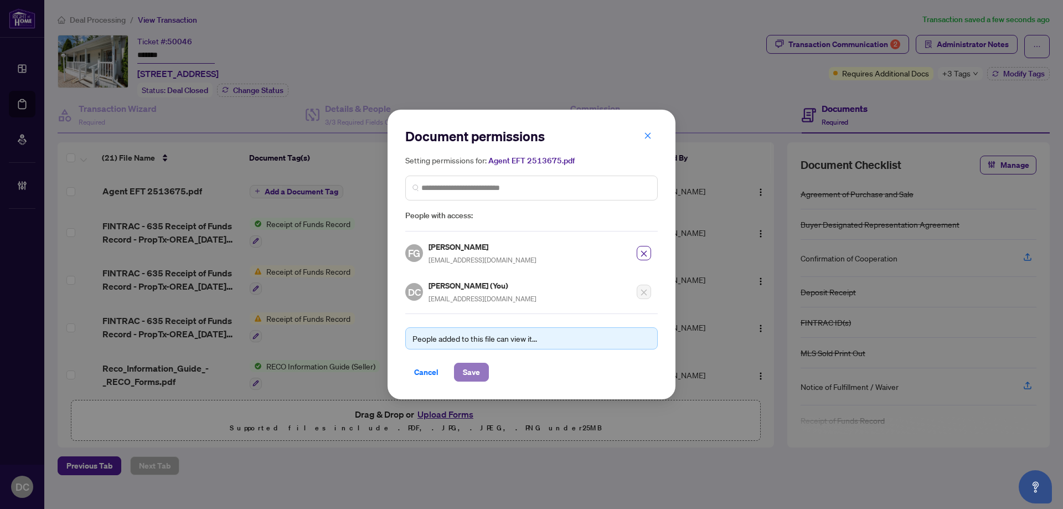
click at [470, 374] on span "Save" at bounding box center [471, 372] width 17 height 18
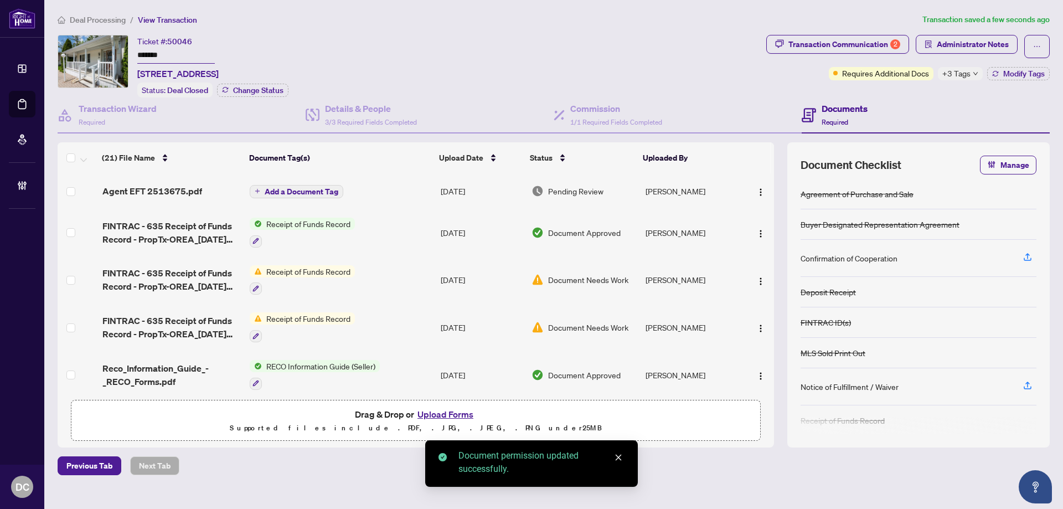
click at [960, 67] on span "+3 Tags" at bounding box center [957, 73] width 28 height 13
click at [961, 71] on div "Payment Received Closed Final Trade" at bounding box center [993, 96] width 111 height 63
click at [890, 87] on div "Transaction Communication 2 Administrator Notes Requires Additional Docs +3 Tag…" at bounding box center [908, 66] width 288 height 63
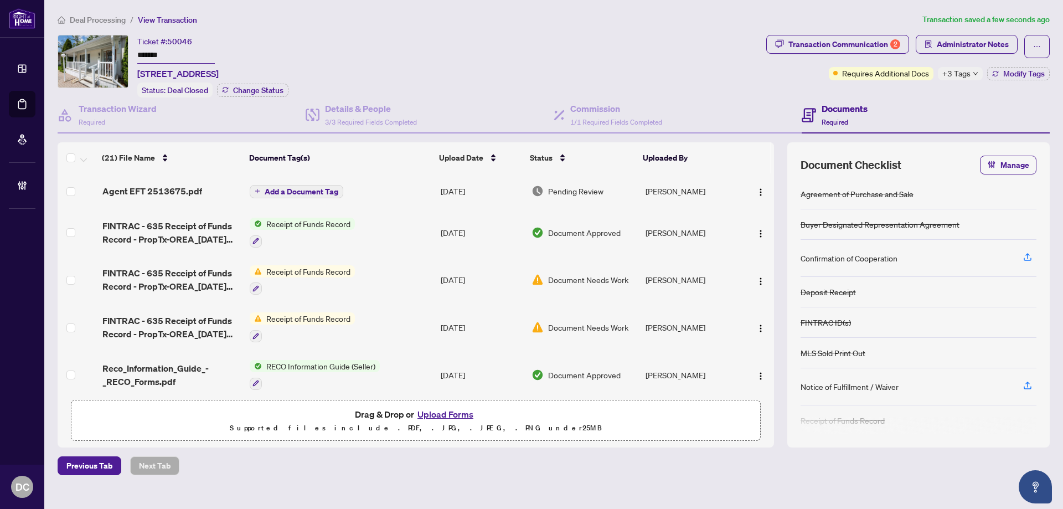
click at [112, 19] on span "Deal Processing" at bounding box center [98, 20] width 56 height 10
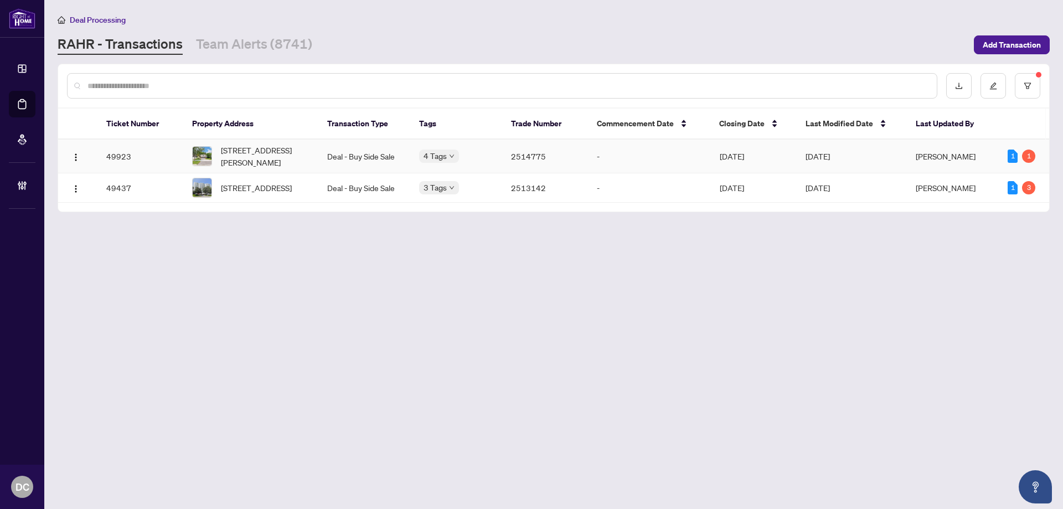
click at [589, 156] on td "-" at bounding box center [649, 157] width 123 height 34
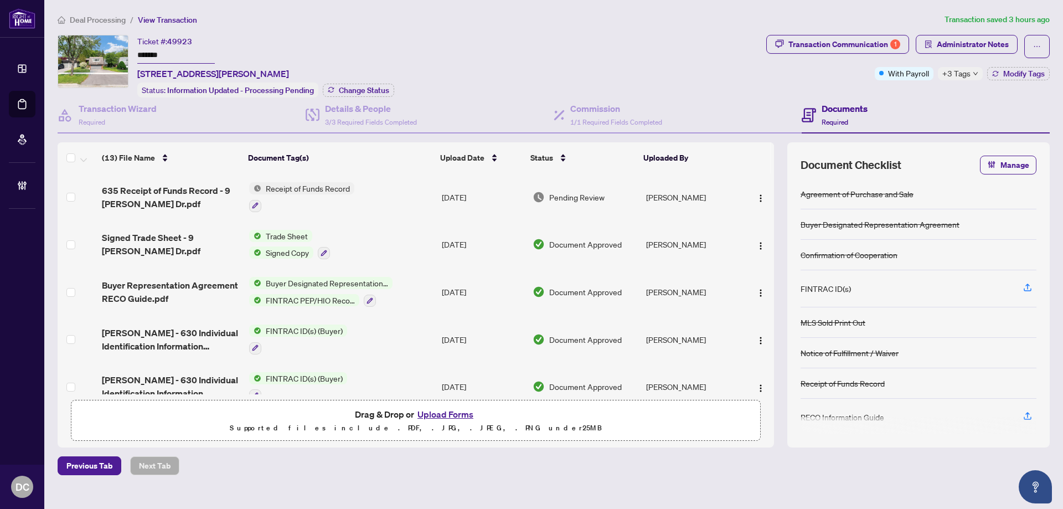
drag, startPoint x: 199, startPoint y: 54, endPoint x: 120, endPoint y: 54, distance: 78.6
click at [120, 54] on div "Ticket #: 49923 ******* [STREET_ADDRESS][PERSON_NAME] Status: Information Updat…" at bounding box center [410, 66] width 704 height 63
click at [371, 88] on span "Change Status" at bounding box center [364, 90] width 50 height 8
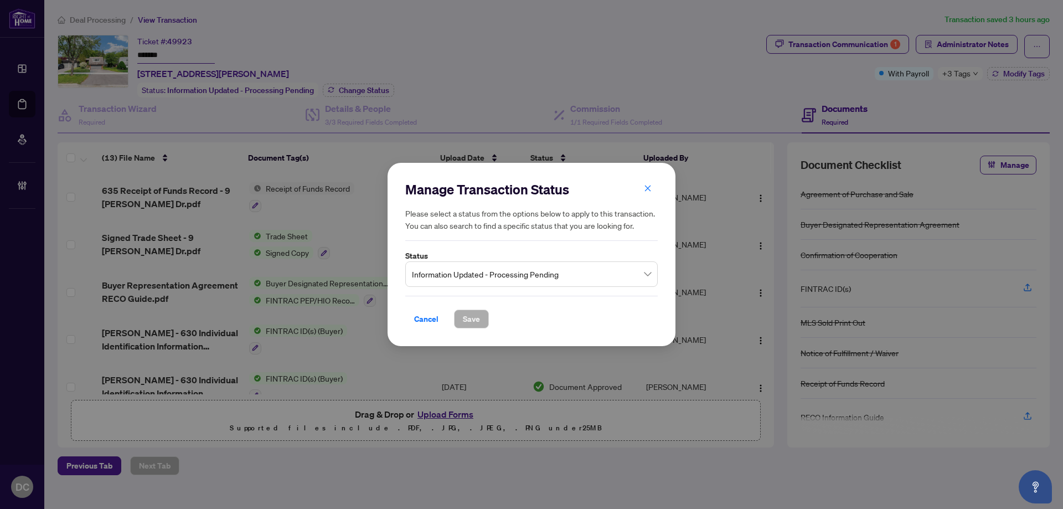
click at [498, 281] on span "Information Updated - Processing Pending" at bounding box center [531, 274] width 239 height 21
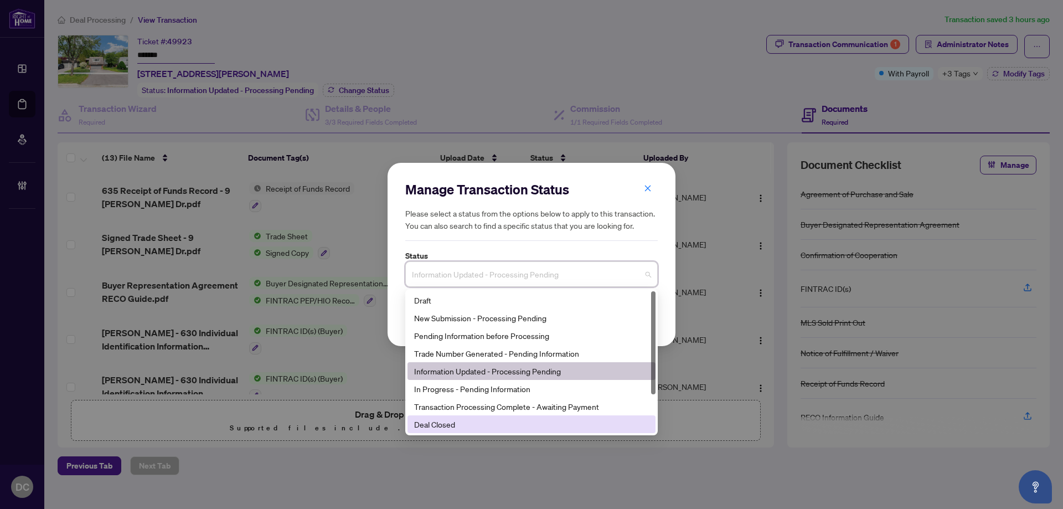
click at [480, 426] on div "Deal Closed" at bounding box center [531, 424] width 235 height 12
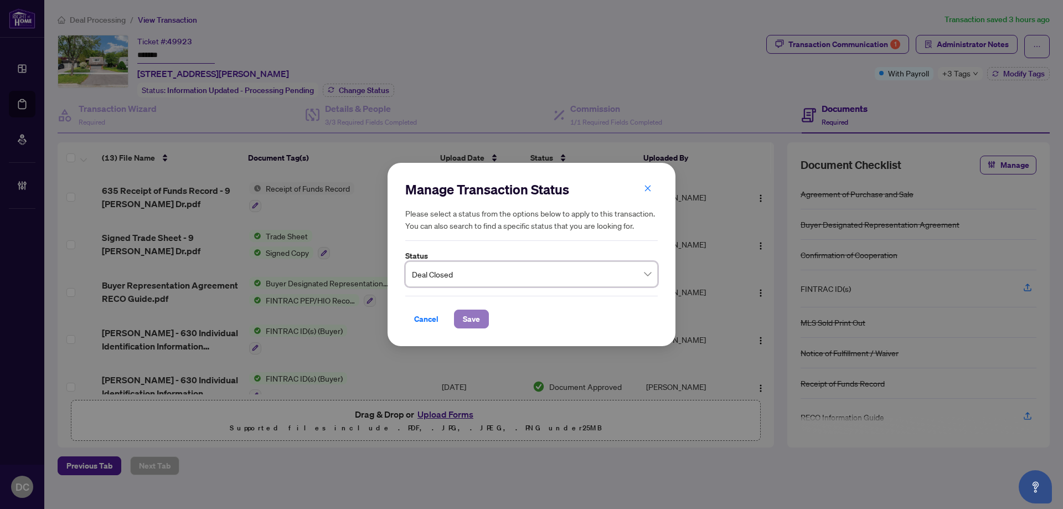
click at [477, 323] on span "Save" at bounding box center [471, 319] width 17 height 18
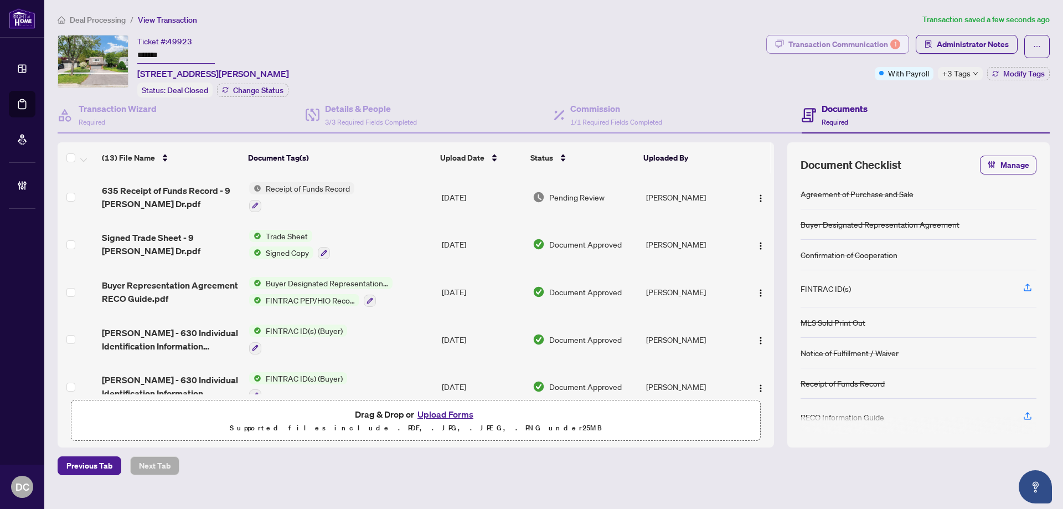
click at [873, 45] on div "Transaction Communication 1" at bounding box center [845, 44] width 112 height 18
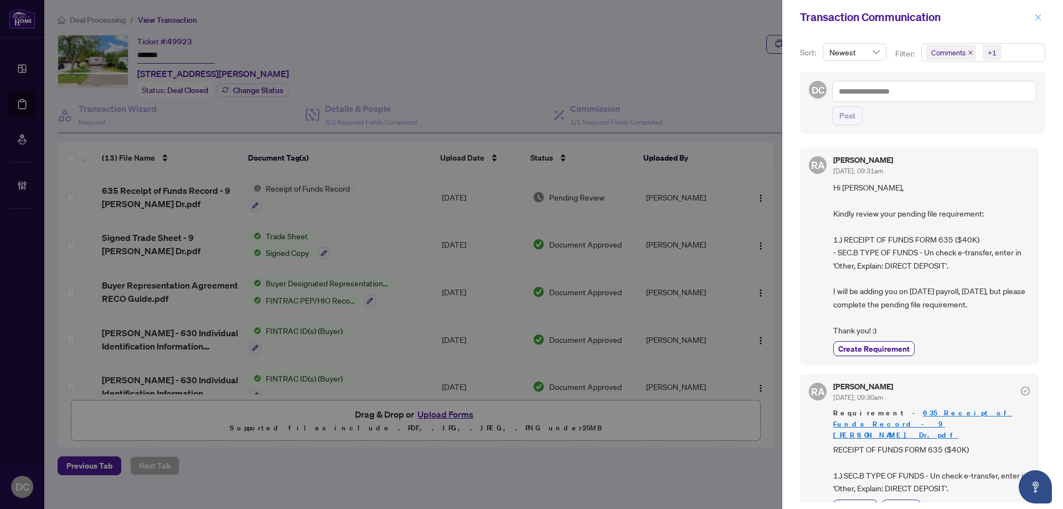
click at [1037, 19] on icon "close" at bounding box center [1039, 17] width 6 height 6
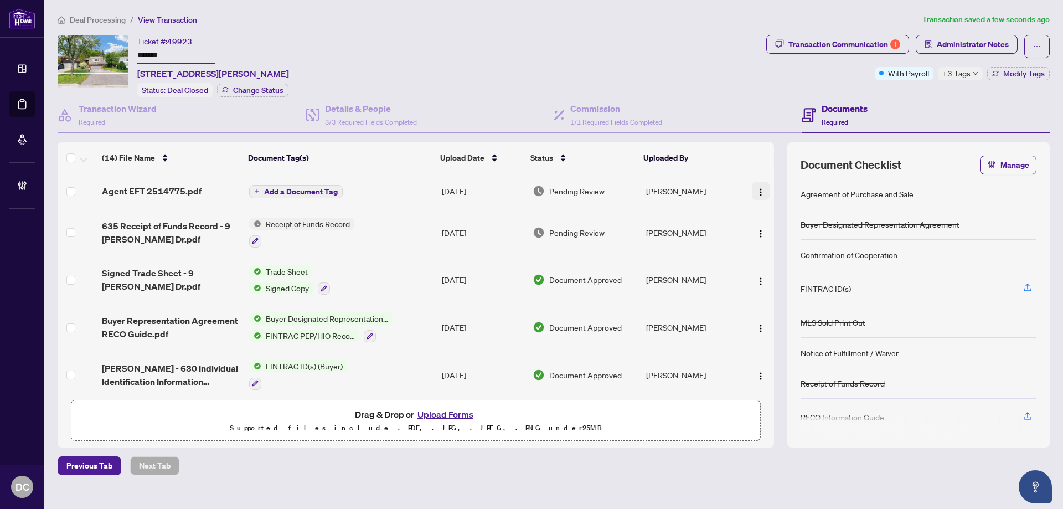
click at [757, 189] on img "button" at bounding box center [760, 192] width 9 height 9
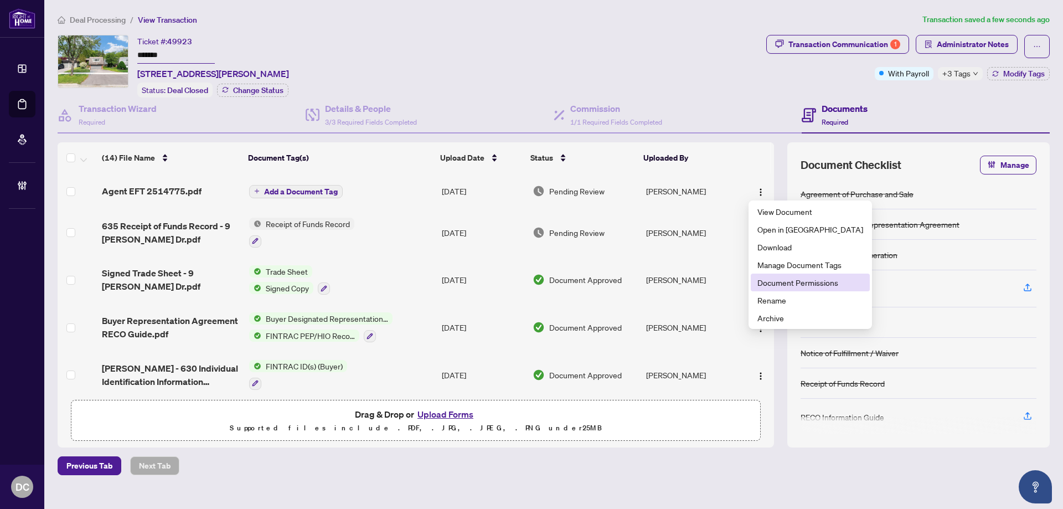
click at [776, 282] on span "Document Permissions" at bounding box center [811, 282] width 106 height 12
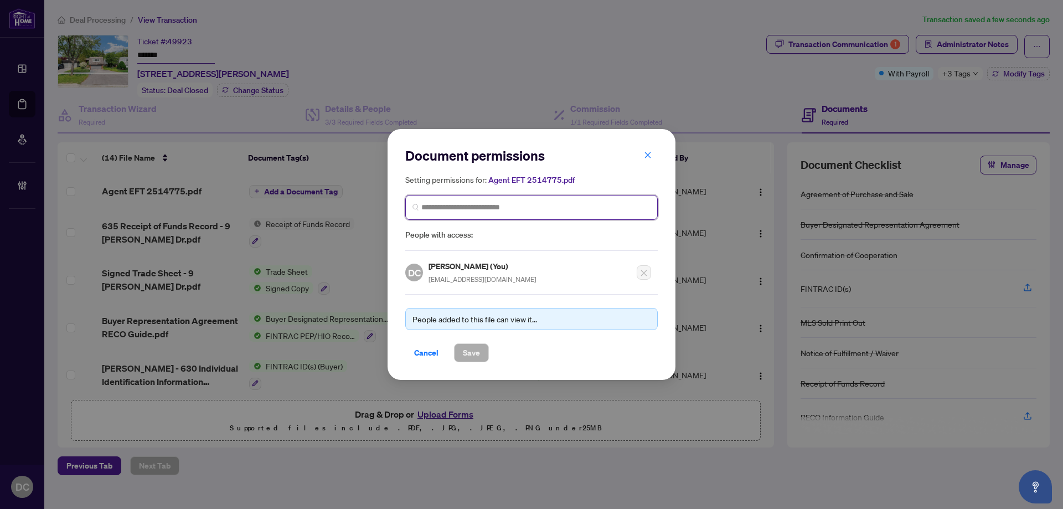
click at [535, 212] on input "search" at bounding box center [535, 208] width 229 height 12
type input "******"
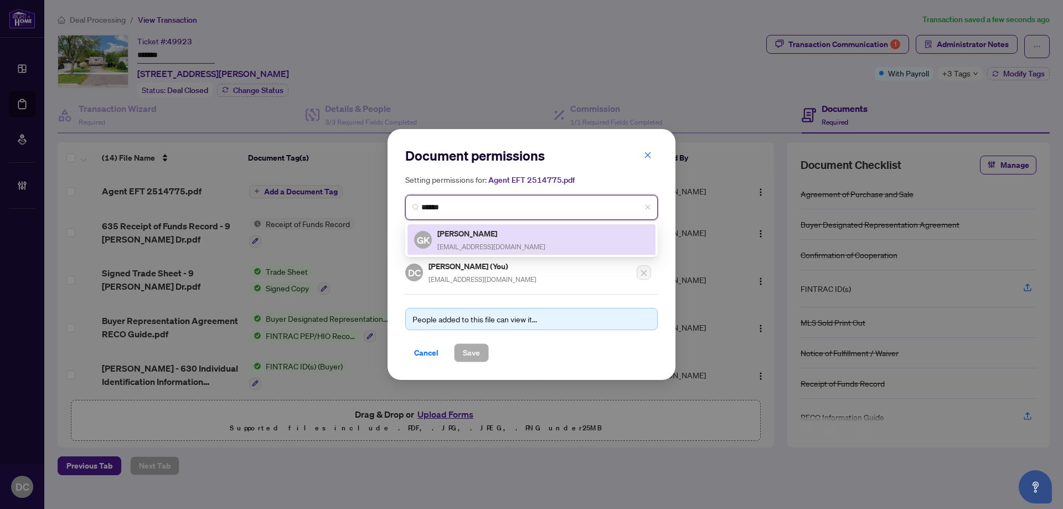
click at [476, 236] on h5 "[PERSON_NAME]" at bounding box center [491, 233] width 108 height 13
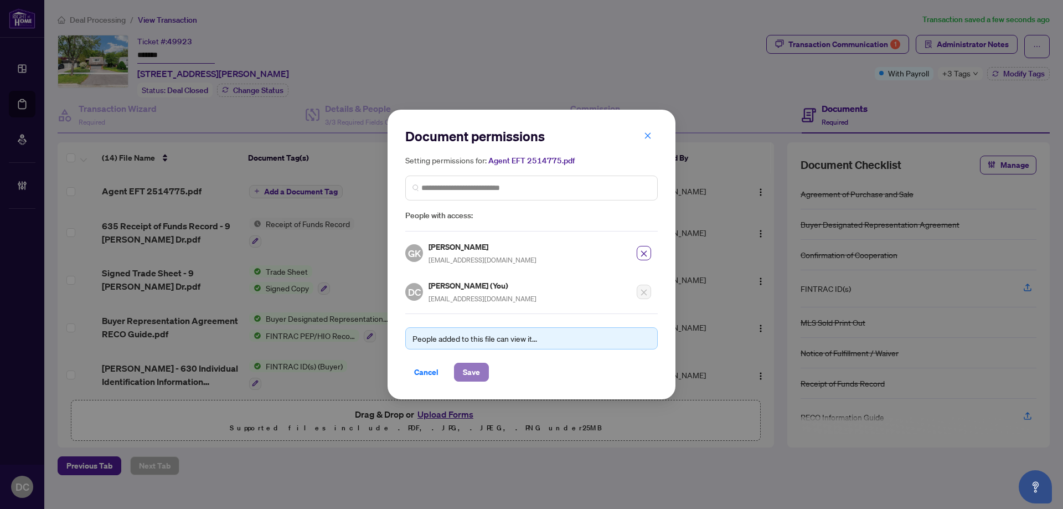
click at [473, 369] on span "Save" at bounding box center [471, 372] width 17 height 18
click at [955, 77] on div "Document permissions Setting permissions for: Agent EFT 2514775.pdf 3338 GK [PE…" at bounding box center [531, 254] width 1063 height 509
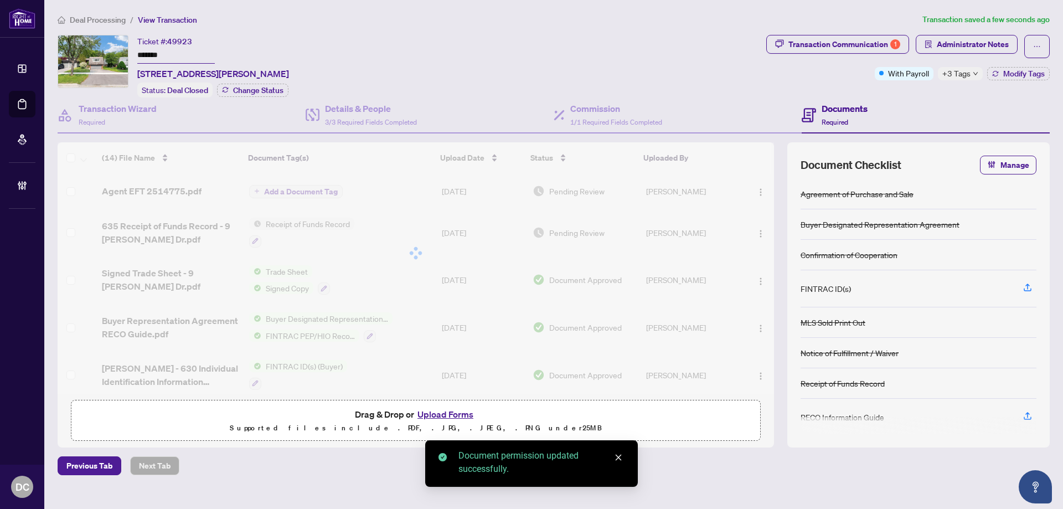
click at [974, 75] on body "Dashboard Deal Processing Mortgage Referrals Brokerage Management DC [PERSON_NA…" at bounding box center [531, 254] width 1063 height 509
click at [958, 73] on span "+3 Tags" at bounding box center [957, 73] width 28 height 13
click at [929, 97] on div "Documents Required" at bounding box center [926, 115] width 248 height 36
click at [1036, 75] on span "Modify Tags" at bounding box center [1024, 74] width 42 height 8
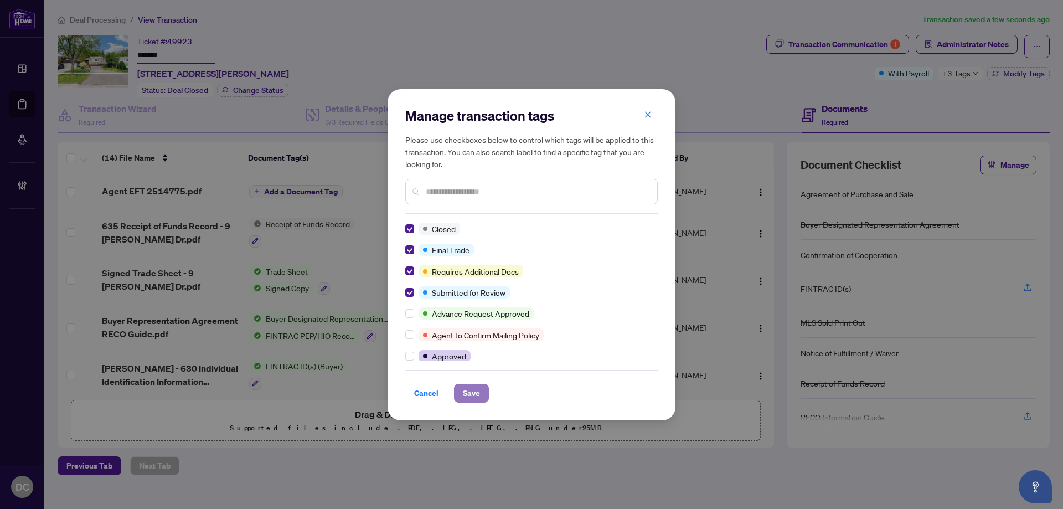
click at [477, 389] on span "Save" at bounding box center [471, 393] width 17 height 18
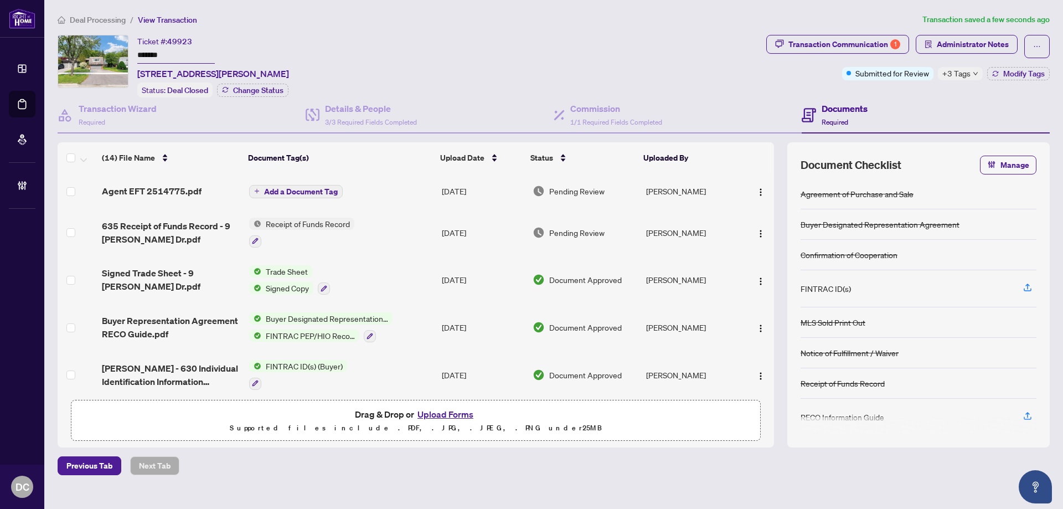
click at [107, 18] on span "Deal Processing" at bounding box center [98, 20] width 56 height 10
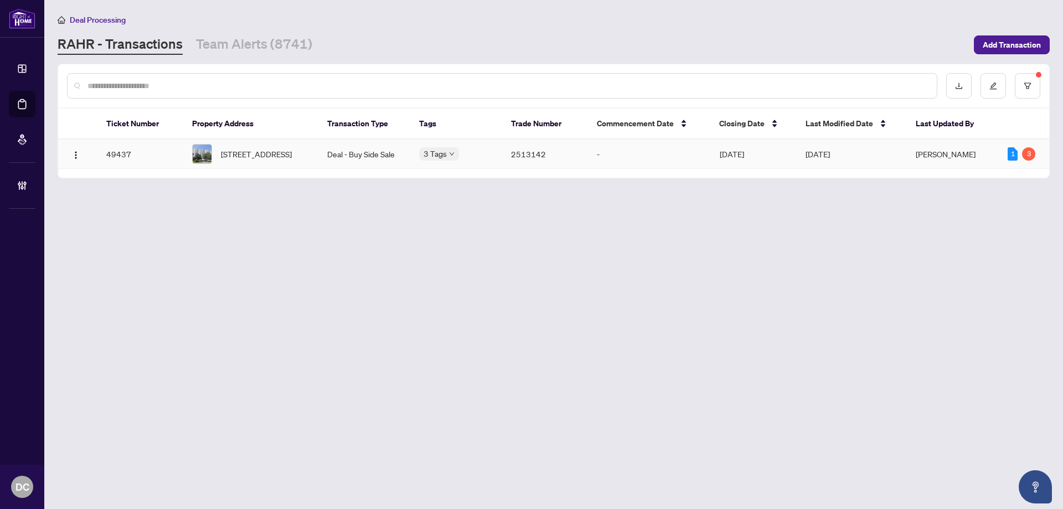
click at [511, 164] on td "2513142" at bounding box center [545, 154] width 86 height 29
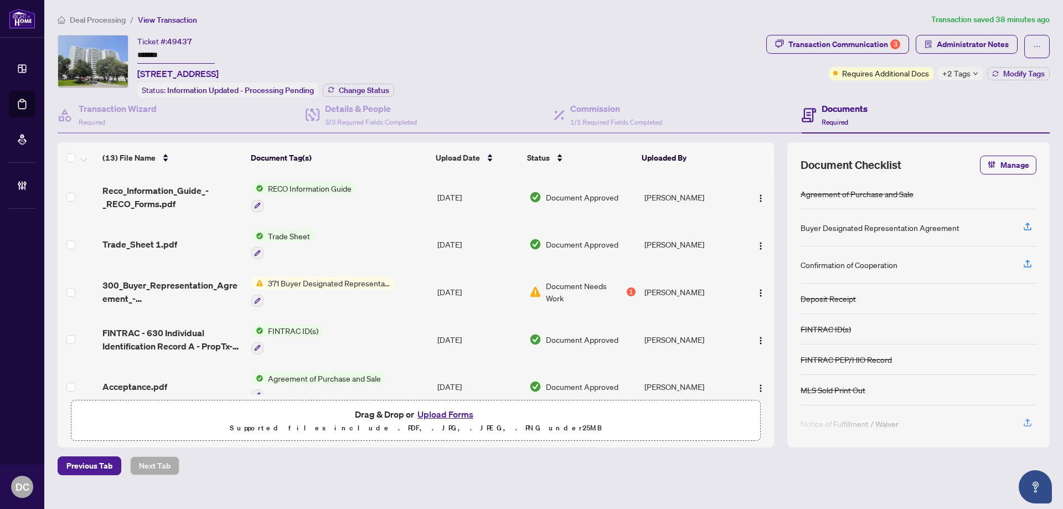
click at [81, 58] on div "Ticket #: 49437 ******* [STREET_ADDRESS] Status: Information Updated - Processi…" at bounding box center [410, 66] width 704 height 63
click at [357, 86] on span "Change Status" at bounding box center [364, 90] width 50 height 8
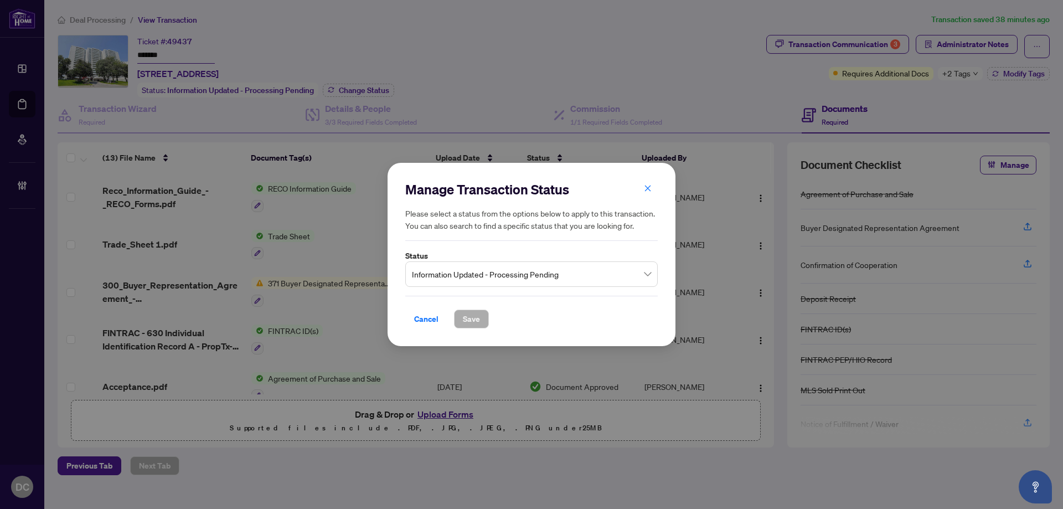
click at [564, 270] on span "Information Updated - Processing Pending" at bounding box center [531, 274] width 239 height 21
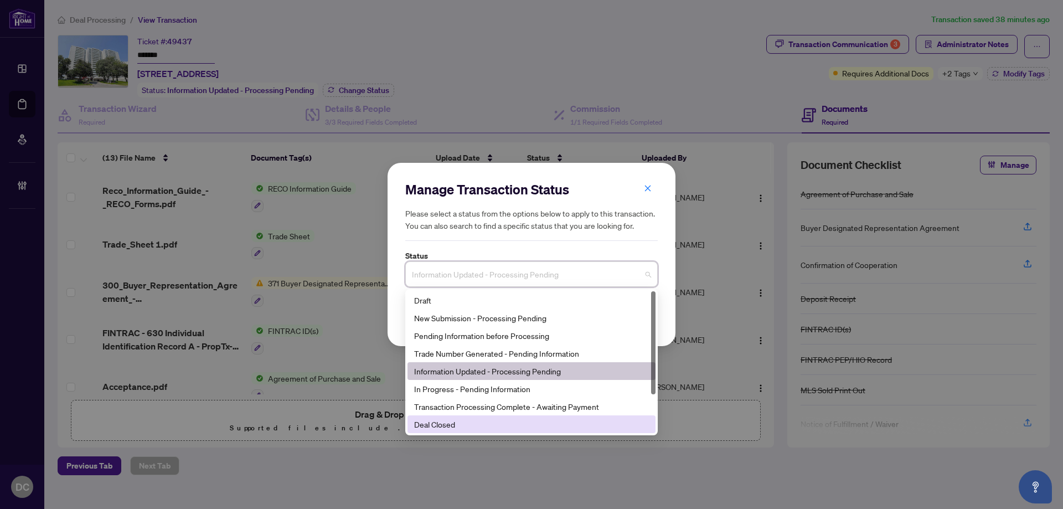
click at [468, 425] on div "Deal Closed" at bounding box center [531, 424] width 235 height 12
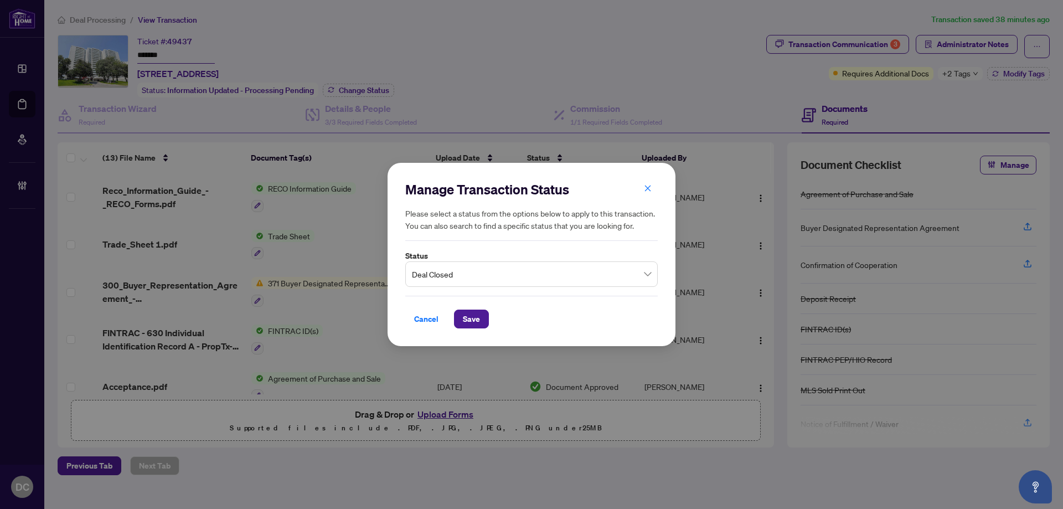
drag, startPoint x: 470, startPoint y: 312, endPoint x: 358, endPoint y: 300, distance: 112.0
click at [470, 312] on span "Save" at bounding box center [471, 319] width 17 height 18
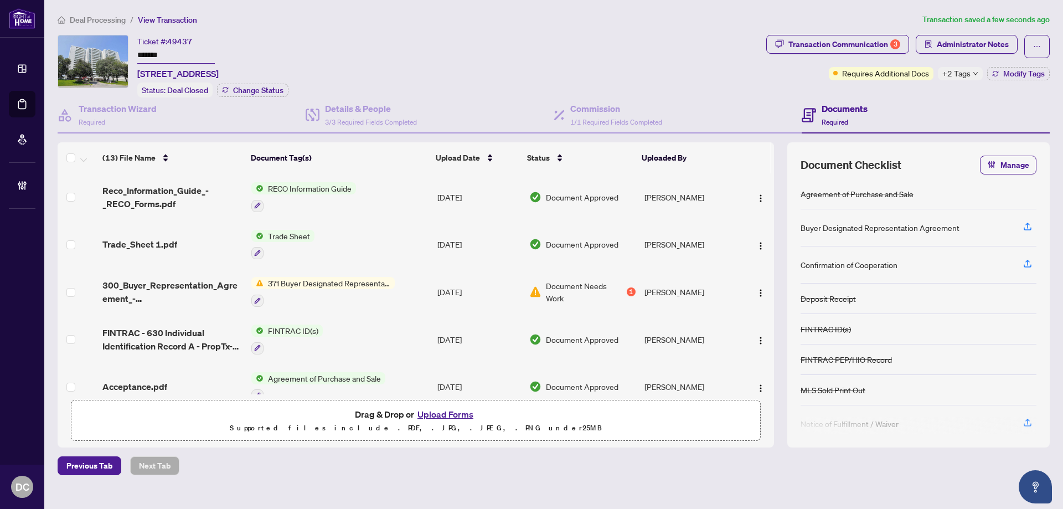
click at [959, 73] on span "+2 Tags" at bounding box center [957, 73] width 28 height 13
click at [874, 86] on div "Transaction Communication 3 Administrator Notes Requires Additional Docs +2 Tag…" at bounding box center [908, 66] width 288 height 63
click at [1039, 73] on span "Modify Tags" at bounding box center [1024, 74] width 42 height 8
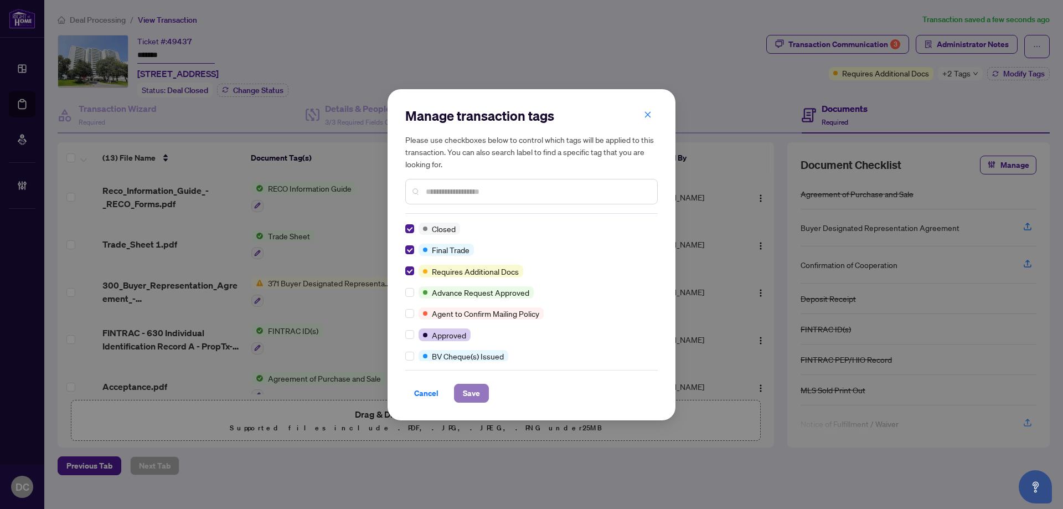
click at [472, 398] on span "Save" at bounding box center [471, 393] width 17 height 18
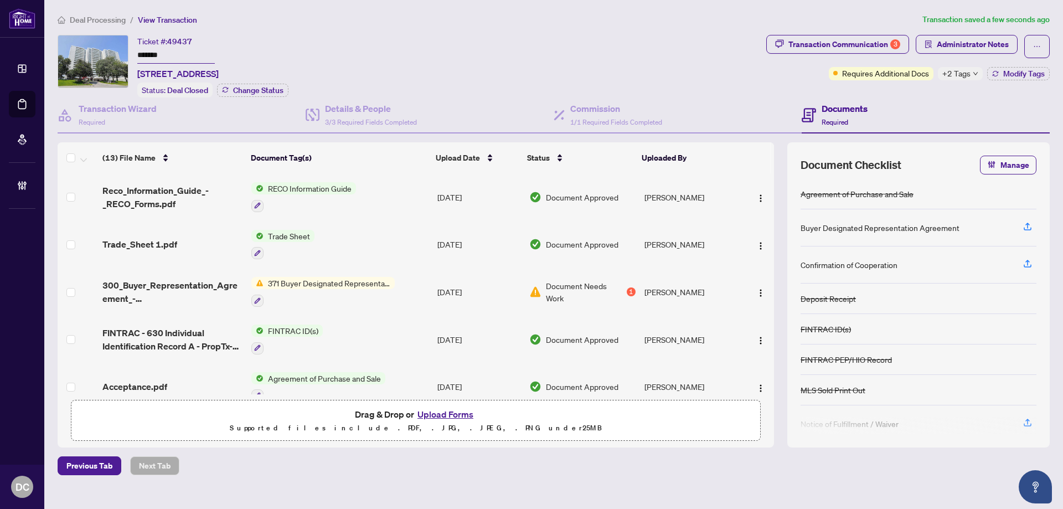
click at [962, 73] on span "+2 Tags" at bounding box center [957, 73] width 28 height 13
click at [890, 97] on div "Documents Required" at bounding box center [926, 115] width 248 height 36
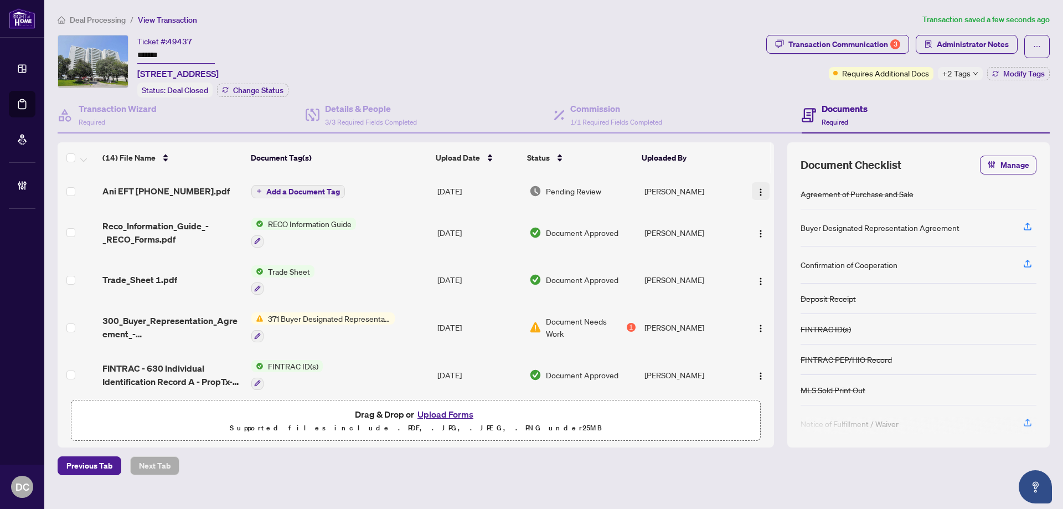
click at [756, 188] on img "button" at bounding box center [760, 192] width 9 height 9
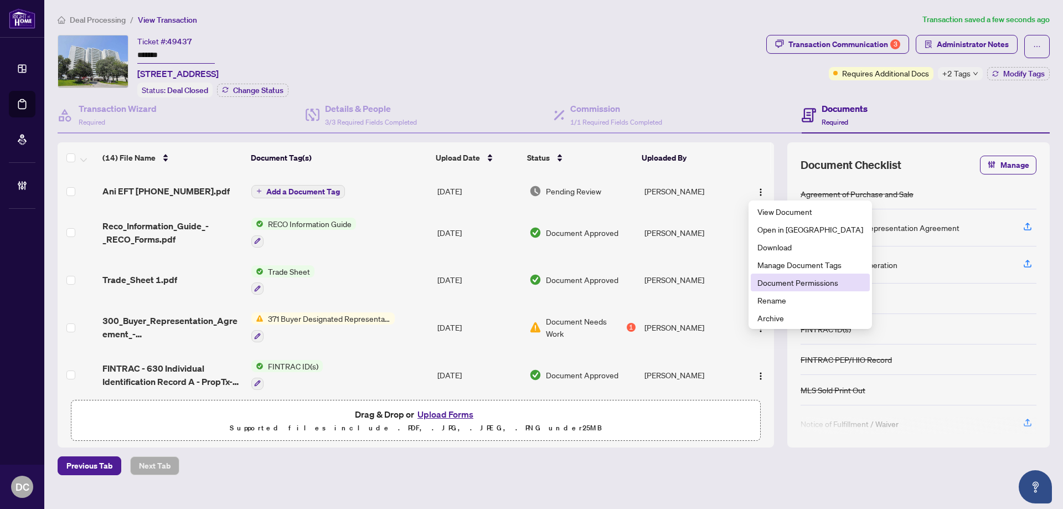
click at [771, 284] on span "Document Permissions" at bounding box center [811, 282] width 106 height 12
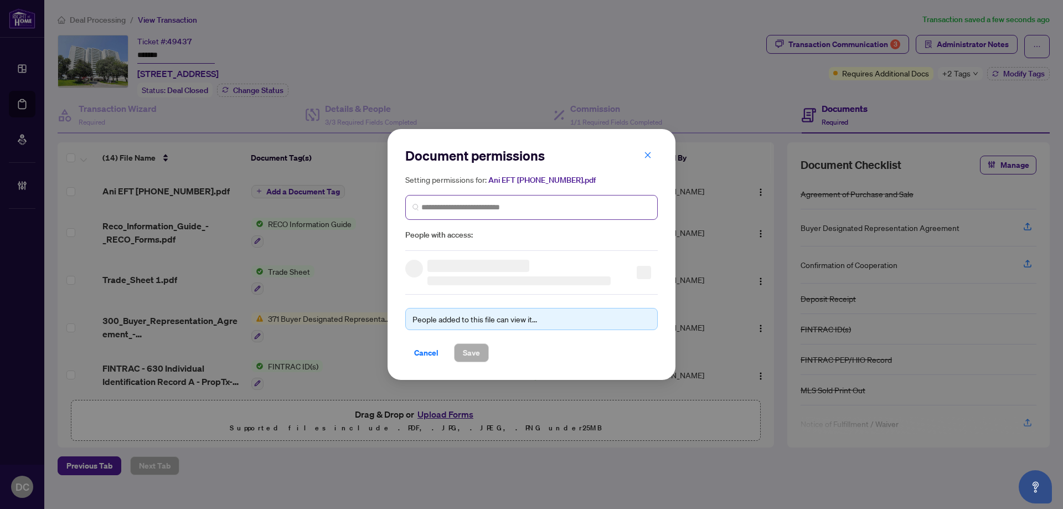
click at [455, 199] on span at bounding box center [531, 207] width 253 height 25
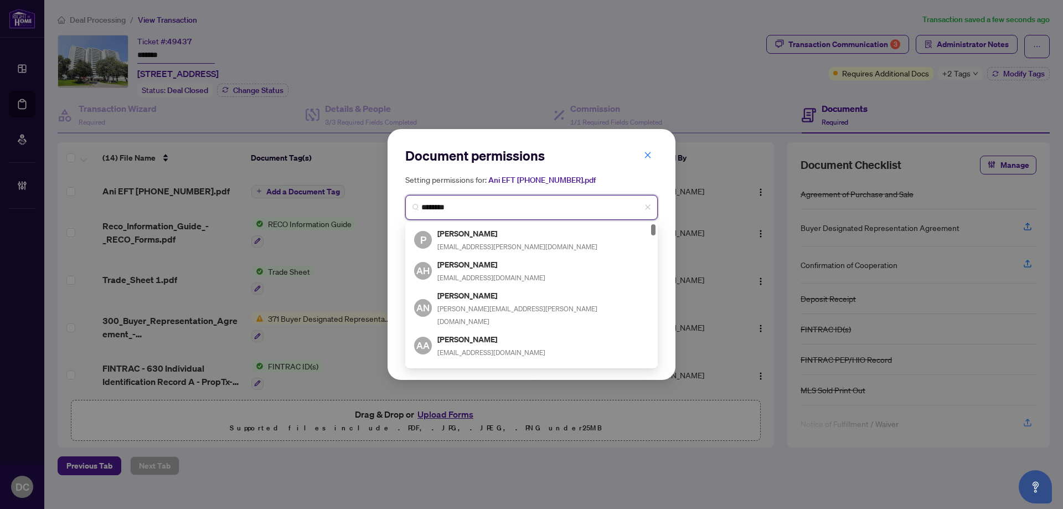
type input "*********"
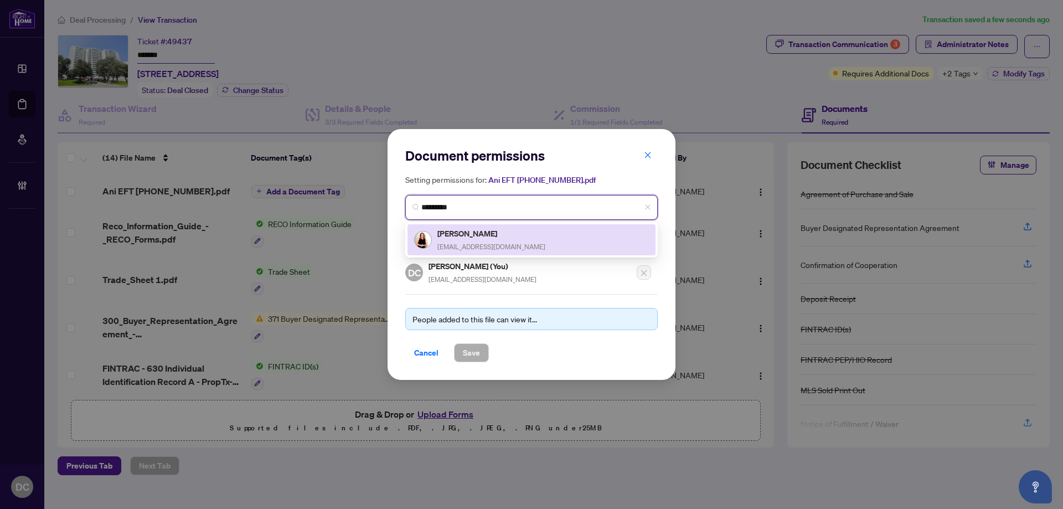
click at [465, 240] on div "[PERSON_NAME] [EMAIL_ADDRESS][DOMAIN_NAME]" at bounding box center [491, 239] width 108 height 25
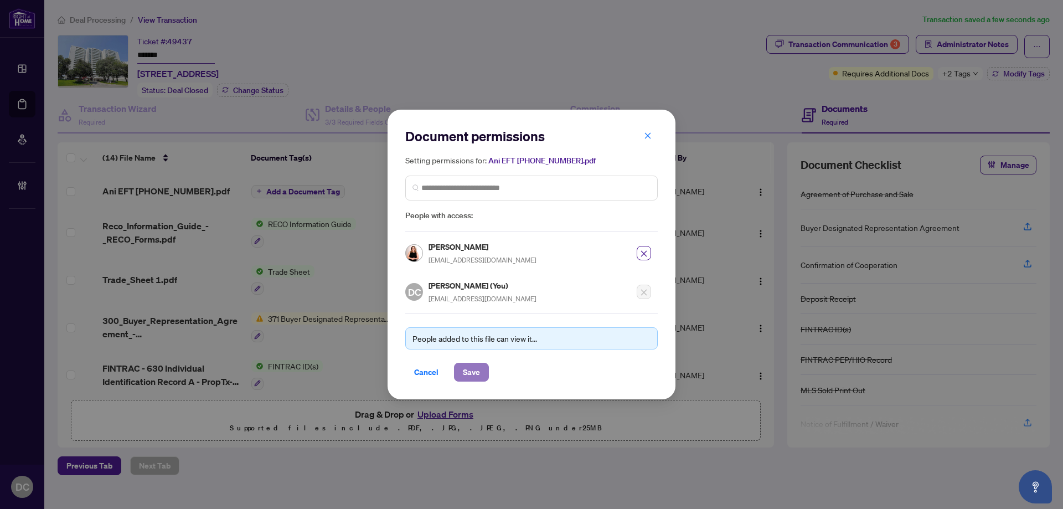
click at [478, 368] on span "Save" at bounding box center [471, 372] width 17 height 18
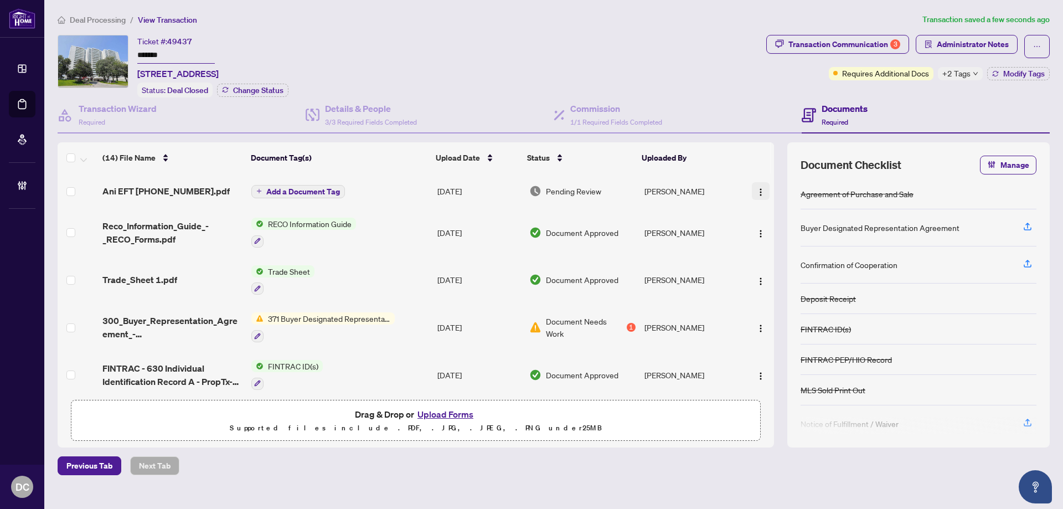
drag, startPoint x: 755, startPoint y: 176, endPoint x: 758, endPoint y: 187, distance: 10.9
click at [755, 177] on td at bounding box center [757, 190] width 33 height 35
click at [758, 188] on img "button" at bounding box center [760, 192] width 9 height 9
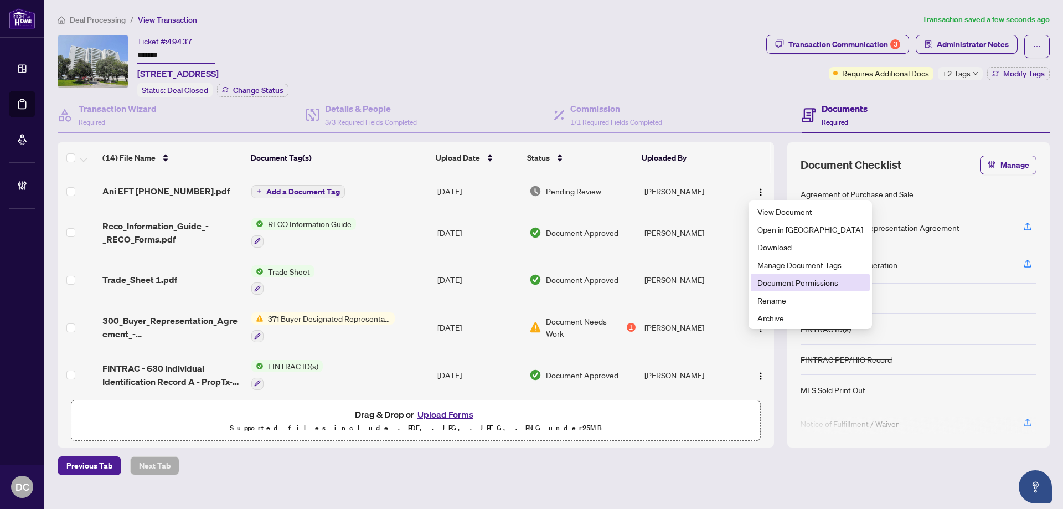
click at [791, 279] on span "Document Permissions" at bounding box center [811, 282] width 106 height 12
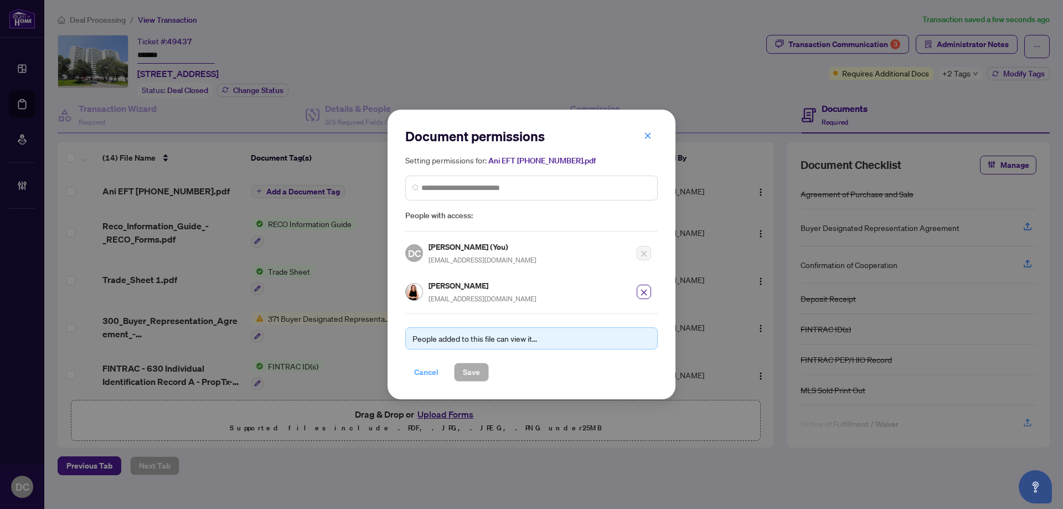
click at [423, 372] on span "Cancel" at bounding box center [426, 372] width 24 height 18
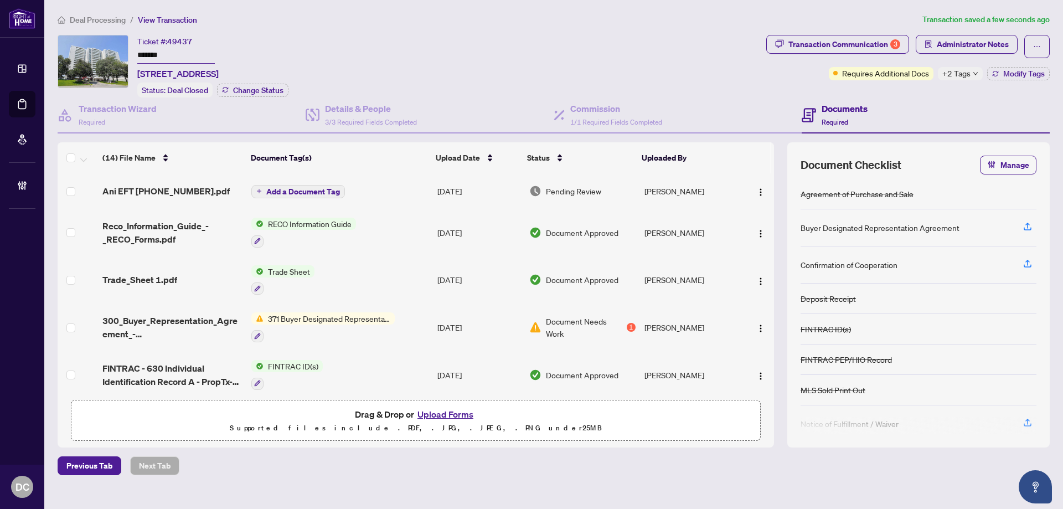
click at [963, 75] on span "+2 Tags" at bounding box center [957, 73] width 28 height 13
click at [890, 87] on div "Transaction Communication 3 Administrator Notes Requires Additional Docs +2 Tag…" at bounding box center [908, 66] width 288 height 63
click at [994, 53] on span "Administrator Notes" at bounding box center [967, 46] width 102 height 23
click at [995, 49] on span "Administrator Notes" at bounding box center [973, 44] width 72 height 18
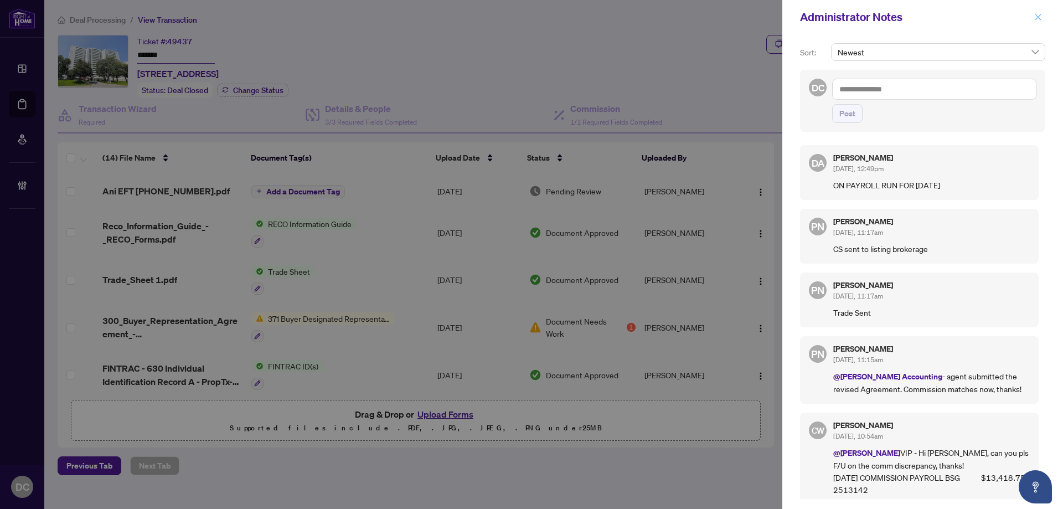
click at [1034, 18] on icon "close" at bounding box center [1038, 17] width 8 height 8
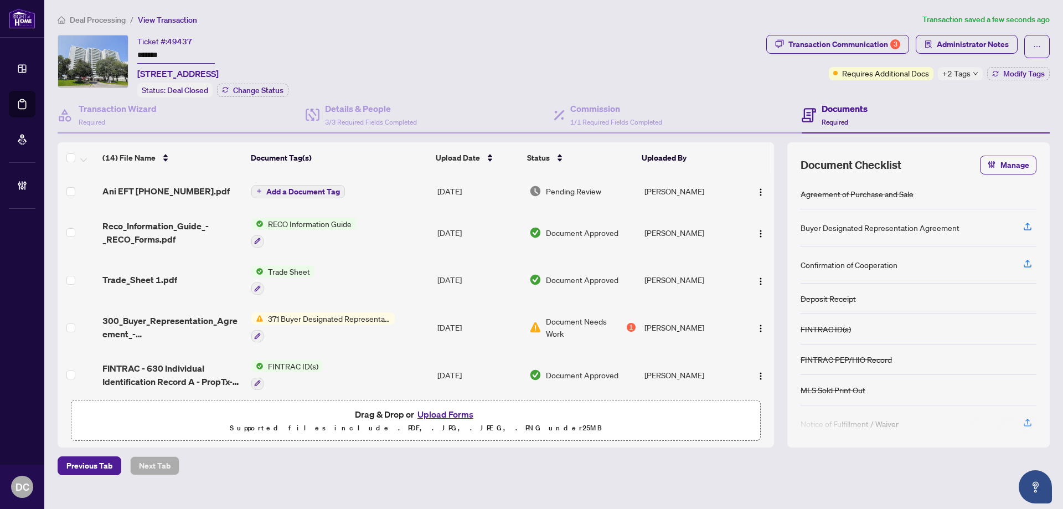
click at [87, 21] on span "Deal Processing" at bounding box center [98, 20] width 56 height 10
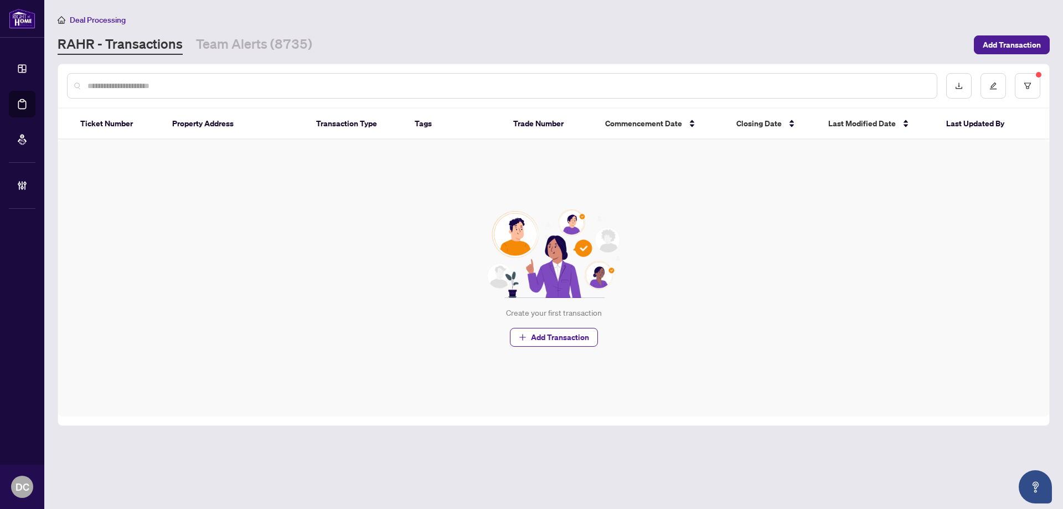
click at [183, 84] on input "text" at bounding box center [507, 86] width 841 height 12
click at [1013, 92] on div at bounding box center [993, 85] width 94 height 25
click at [1024, 91] on button "button" at bounding box center [1027, 85] width 25 height 25
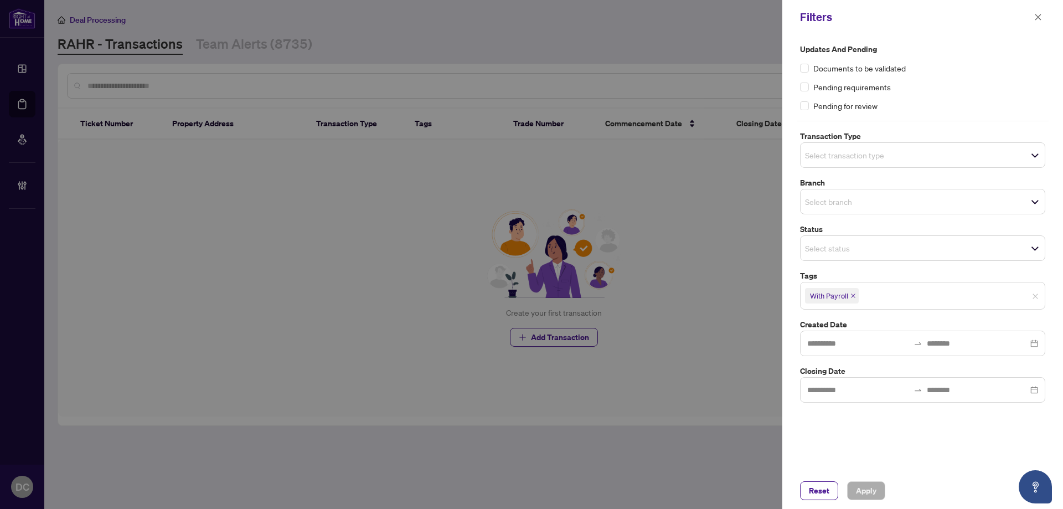
click at [854, 298] on icon "close" at bounding box center [854, 296] width 6 height 6
click at [858, 491] on span "Apply" at bounding box center [866, 491] width 20 height 18
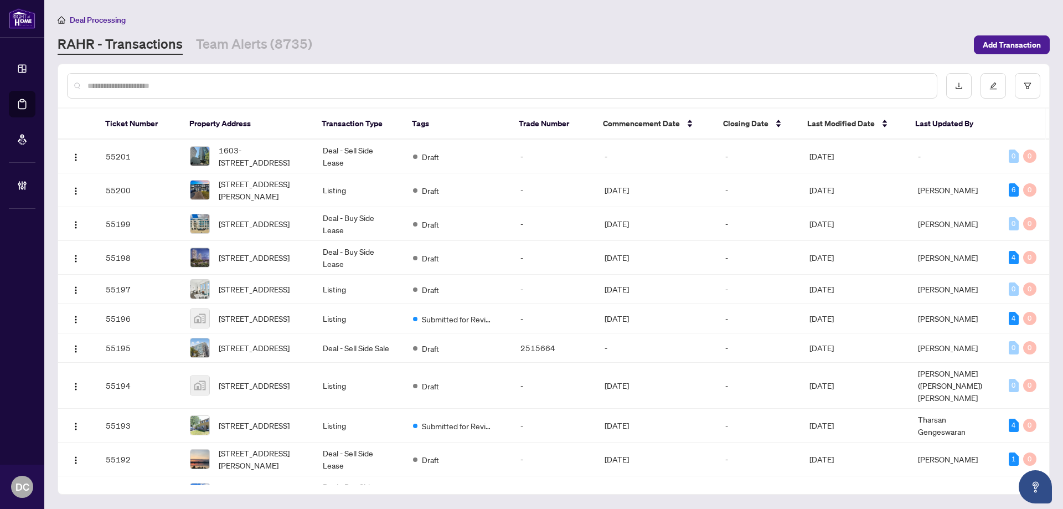
click at [218, 18] on div "Deal Processing" at bounding box center [554, 19] width 992 height 13
click at [497, 81] on input "text" at bounding box center [507, 86] width 841 height 12
paste input "*******"
type input "*******"
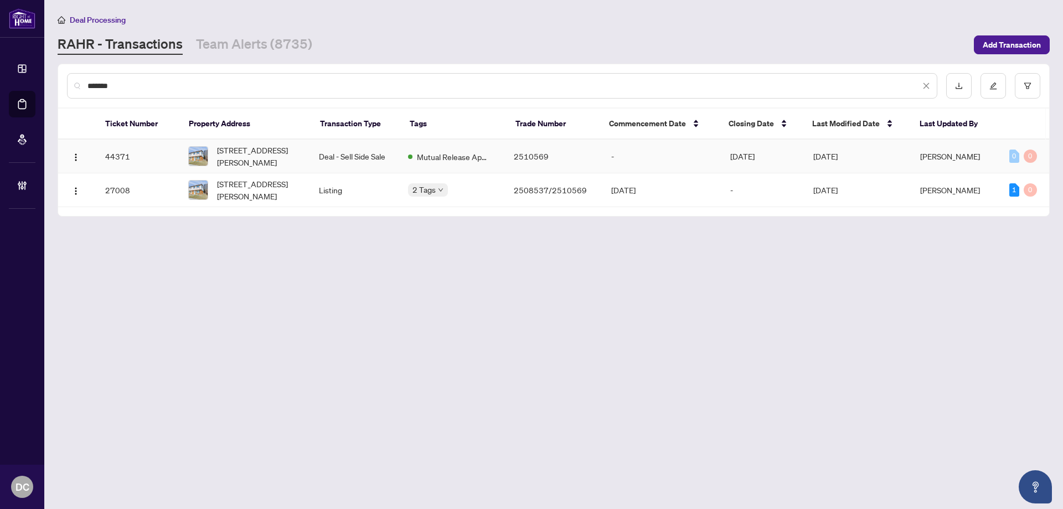
click at [351, 159] on td "Deal - Sell Side Sale" at bounding box center [354, 157] width 89 height 34
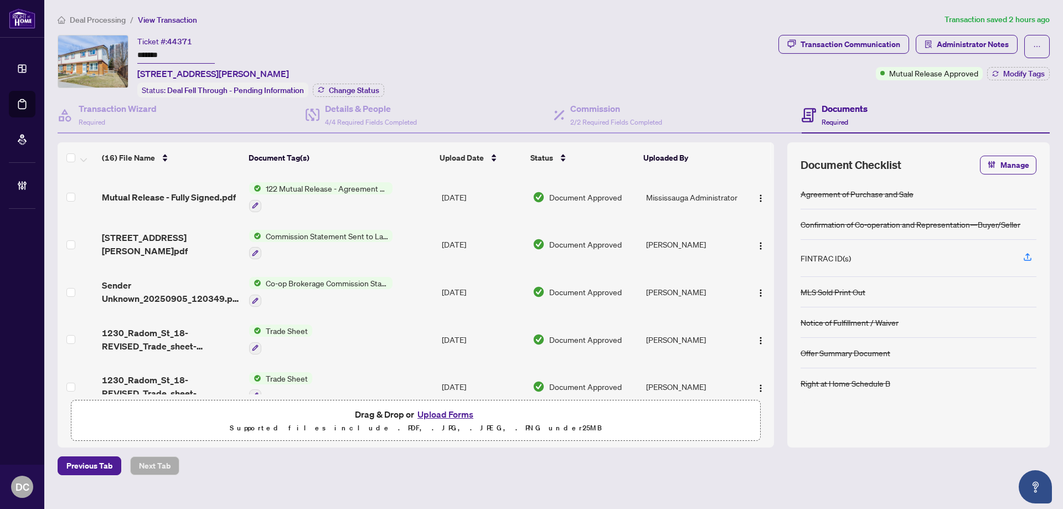
click at [411, 197] on td "122 Mutual Release - Agreement of Purchase and Sale" at bounding box center [341, 197] width 193 height 48
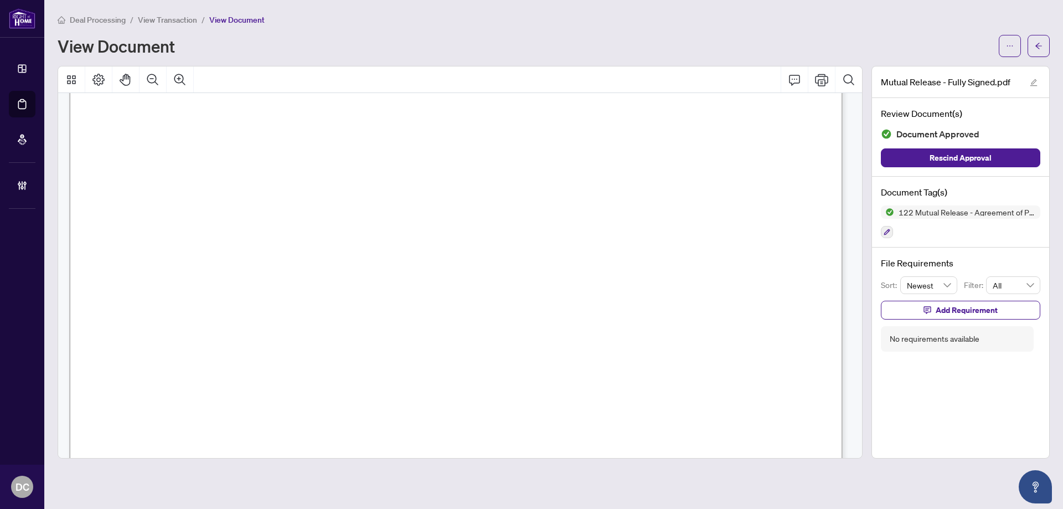
scroll to position [222, 0]
click at [1044, 50] on button "button" at bounding box center [1039, 46] width 22 height 22
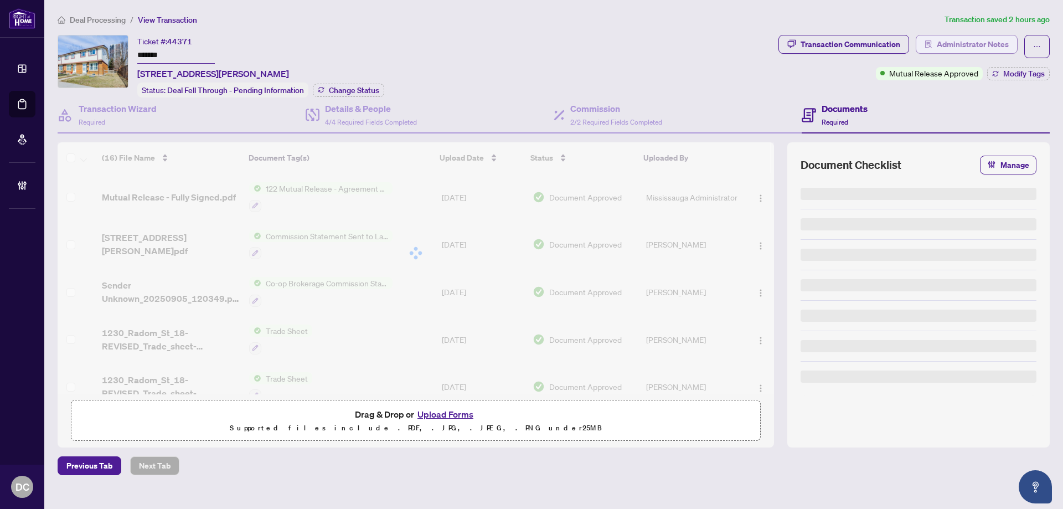
click at [997, 47] on span "Administrator Notes" at bounding box center [973, 44] width 72 height 18
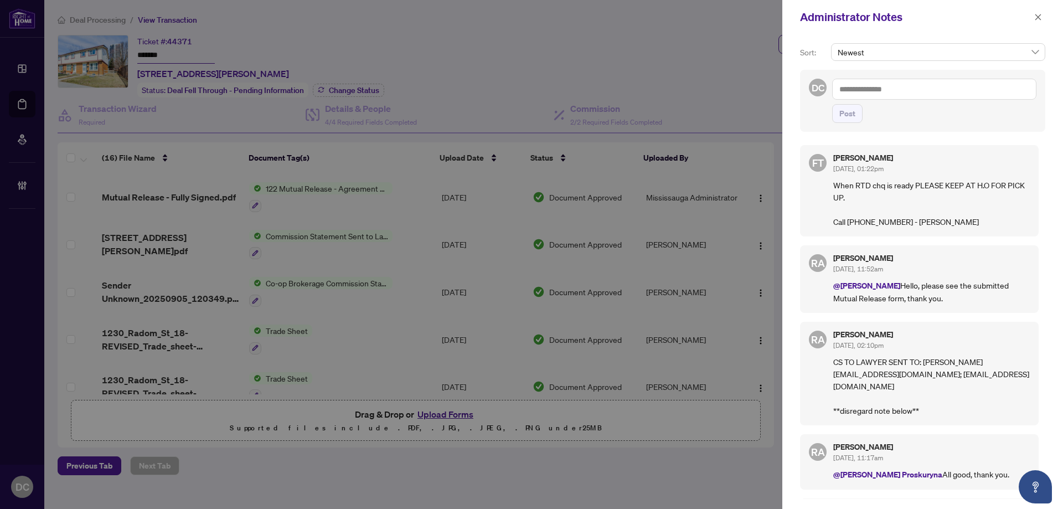
drag, startPoint x: 1033, startPoint y: 13, endPoint x: 1033, endPoint y: 30, distance: 16.6
click at [1034, 13] on button "button" at bounding box center [1038, 17] width 14 height 13
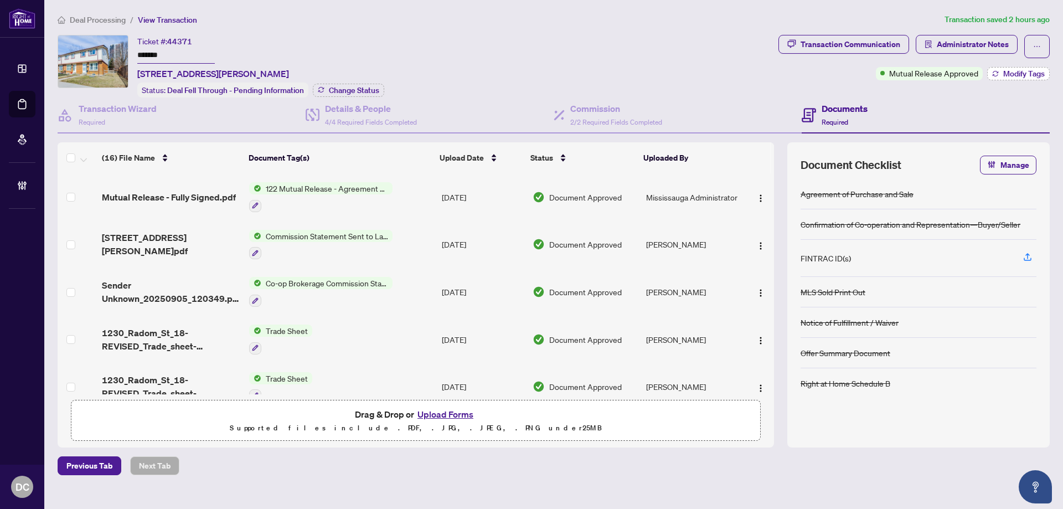
click at [1012, 70] on span "Modify Tags" at bounding box center [1024, 74] width 42 height 8
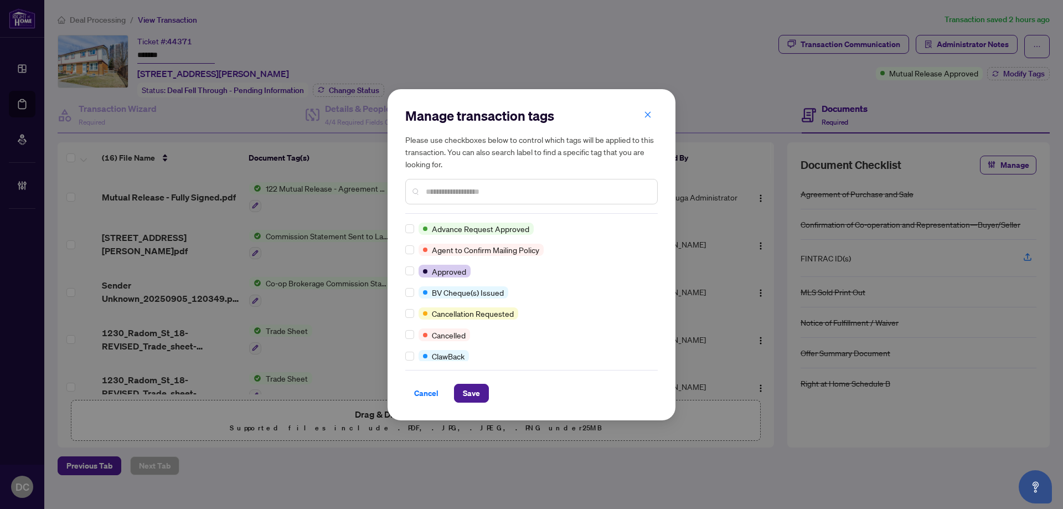
click at [446, 195] on input "text" at bounding box center [537, 192] width 223 height 12
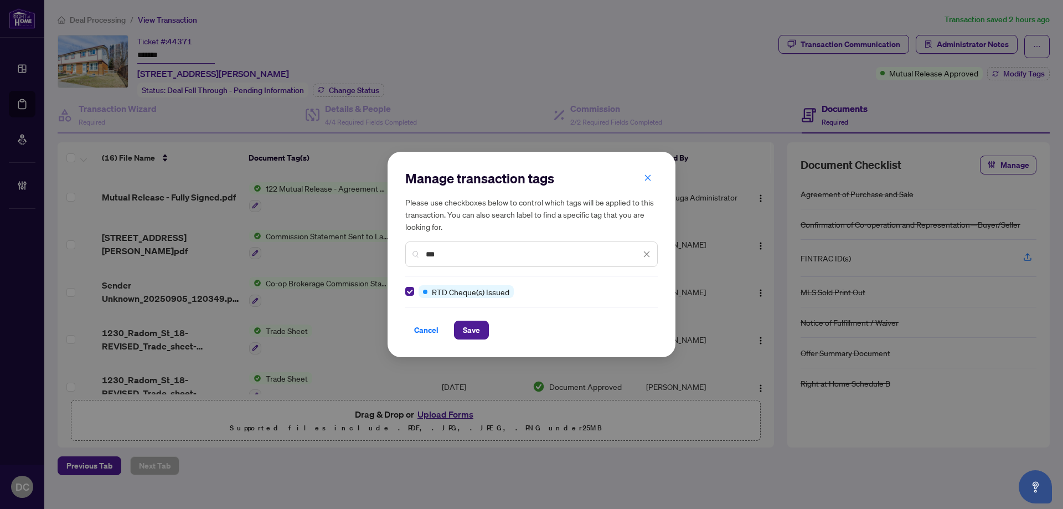
drag, startPoint x: 462, startPoint y: 254, endPoint x: 375, endPoint y: 253, distance: 86.9
click at [375, 253] on div "Manage transaction tags Please use checkboxes below to control which tags will …" at bounding box center [531, 254] width 1063 height 509
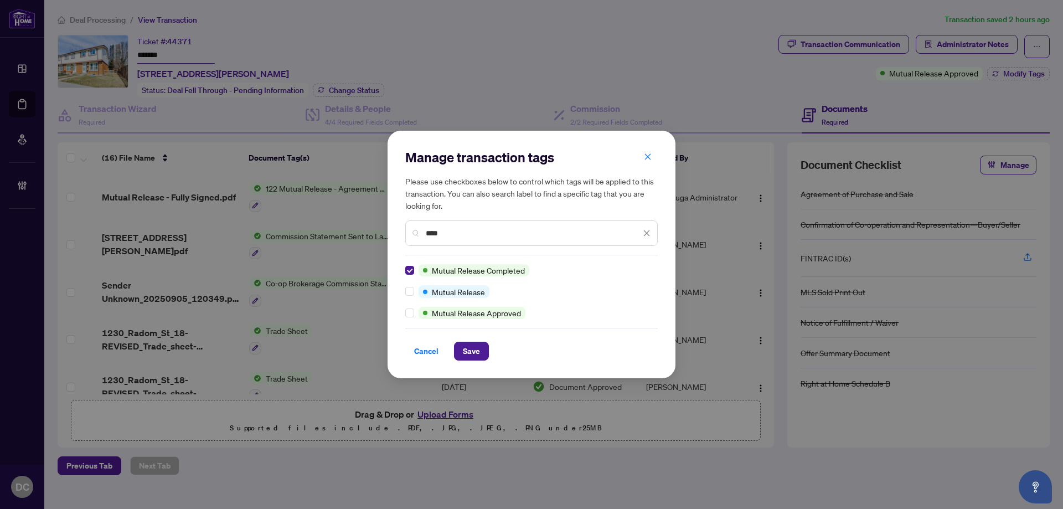
drag, startPoint x: 473, startPoint y: 235, endPoint x: 403, endPoint y: 233, distance: 70.4
click at [403, 233] on div "Manage transaction tags Please use checkboxes below to control which tags will …" at bounding box center [532, 255] width 288 height 248
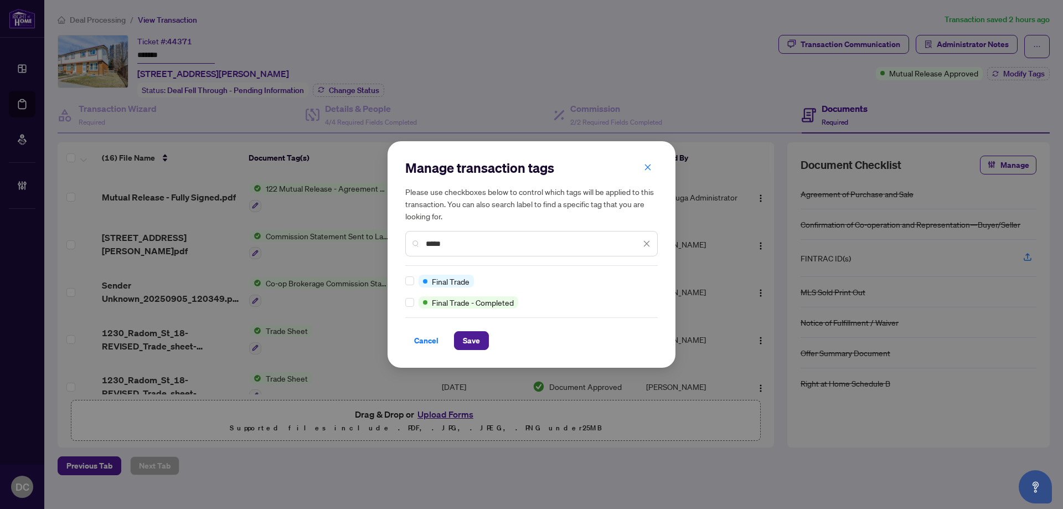
type input "*****"
click at [468, 340] on span "Save" at bounding box center [471, 341] width 17 height 18
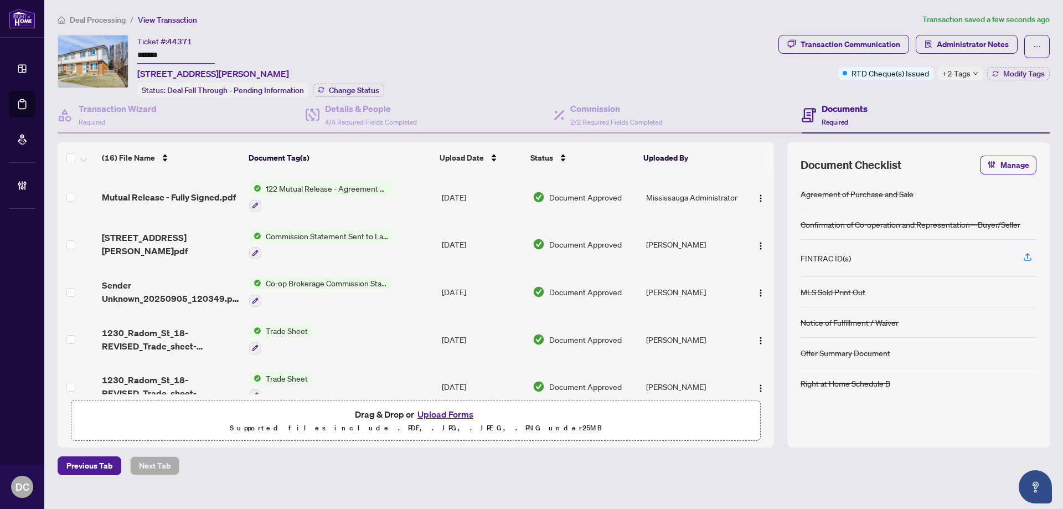
click at [969, 75] on span "+2 Tags" at bounding box center [957, 73] width 28 height 13
click at [915, 91] on div "Transaction Communication Administrator Notes RTD Cheque(s) Issued +2 Tags Modi…" at bounding box center [914, 66] width 276 height 63
click at [363, 87] on span "Change Status" at bounding box center [354, 90] width 50 height 8
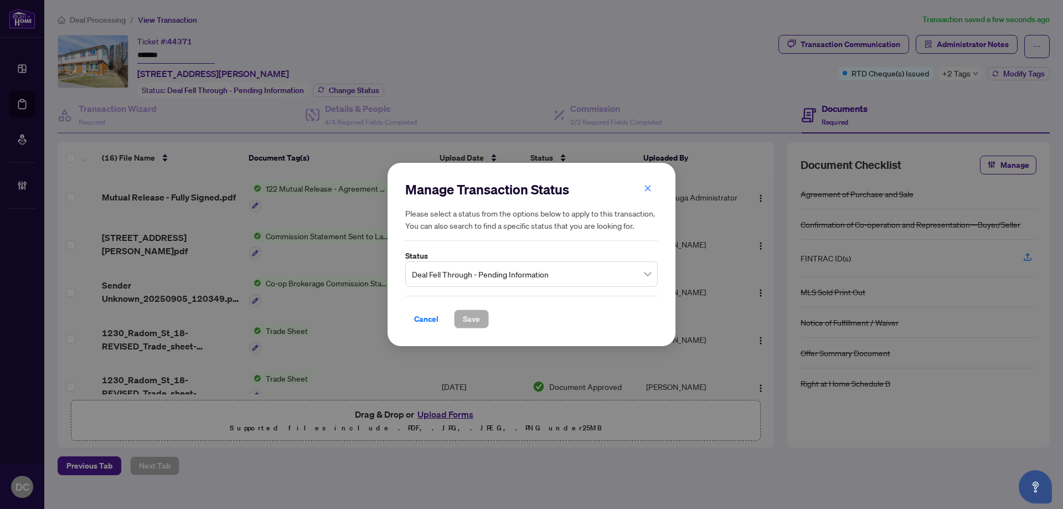
click at [569, 267] on span "Deal Fell Through - Pending Information" at bounding box center [531, 274] width 239 height 21
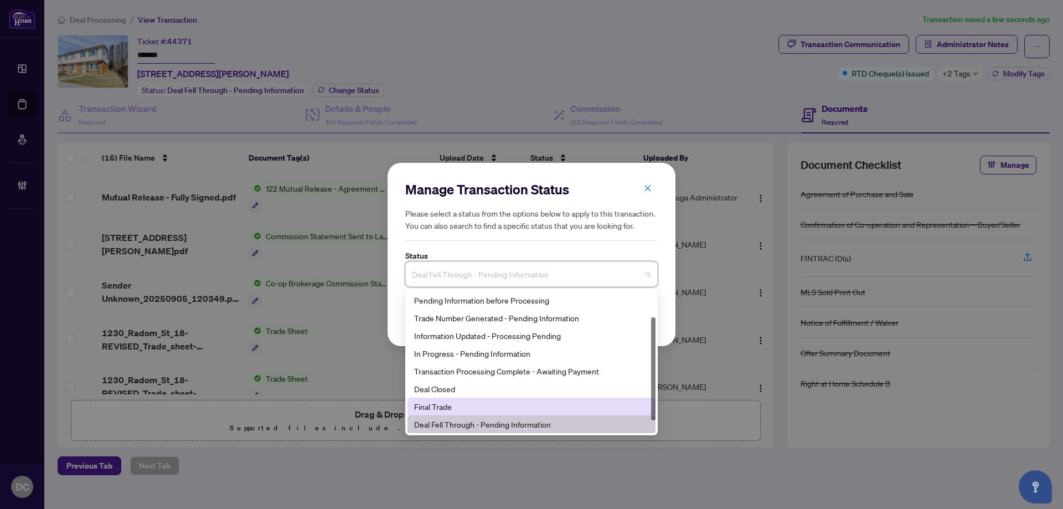
scroll to position [53, 0]
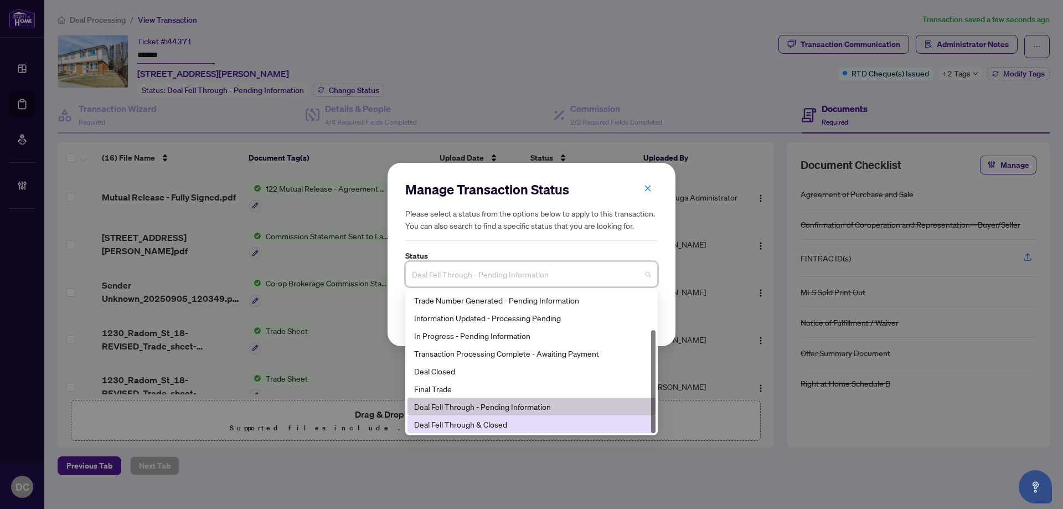
click at [480, 426] on div "Deal Fell Through & Closed" at bounding box center [531, 424] width 235 height 12
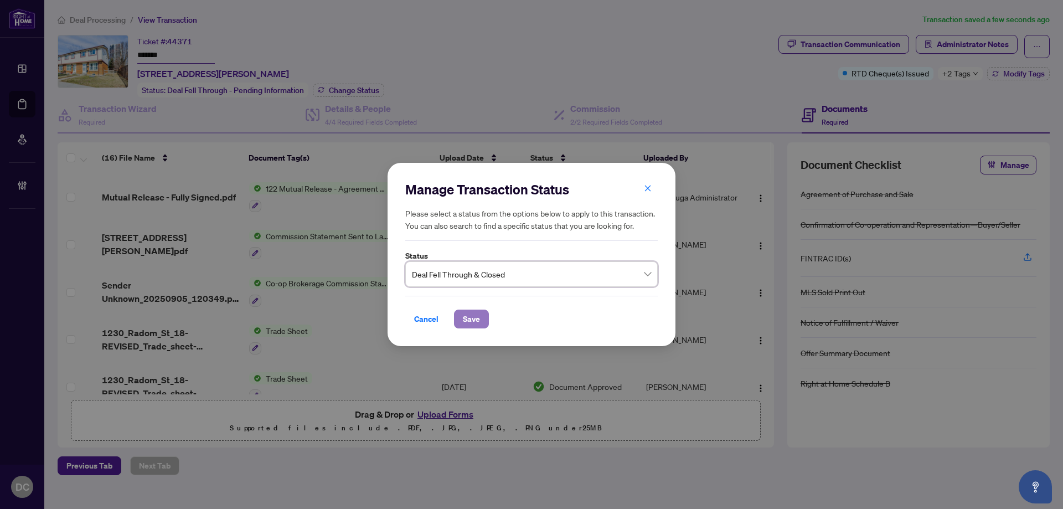
click at [472, 317] on span "Save" at bounding box center [471, 319] width 17 height 18
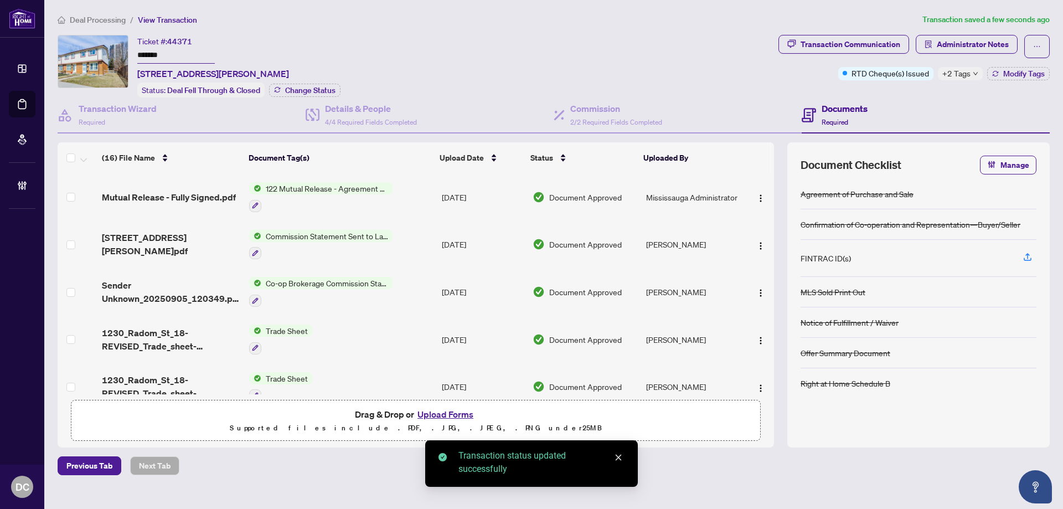
click at [969, 72] on span "+2 Tags" at bounding box center [957, 73] width 28 height 13
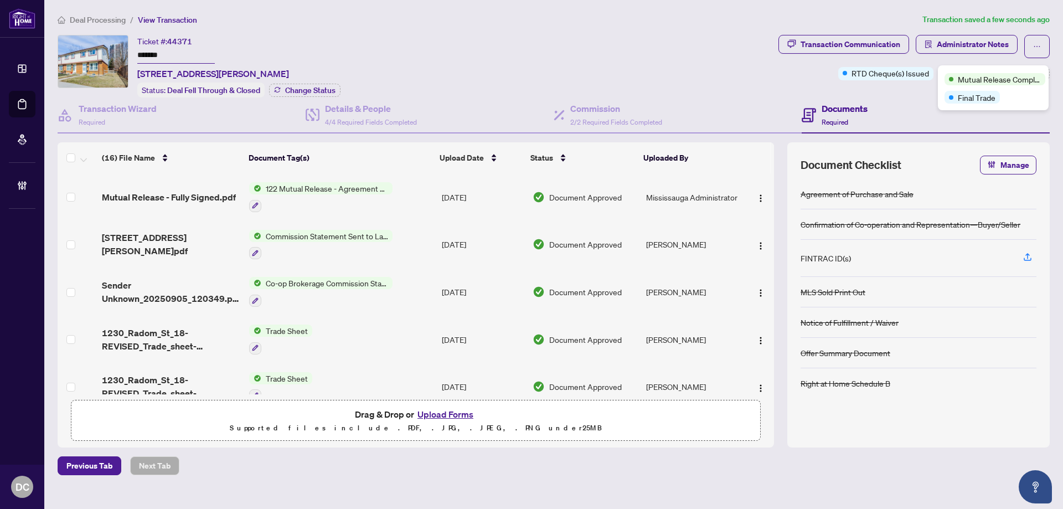
click at [113, 23] on span "Deal Processing" at bounding box center [98, 20] width 56 height 10
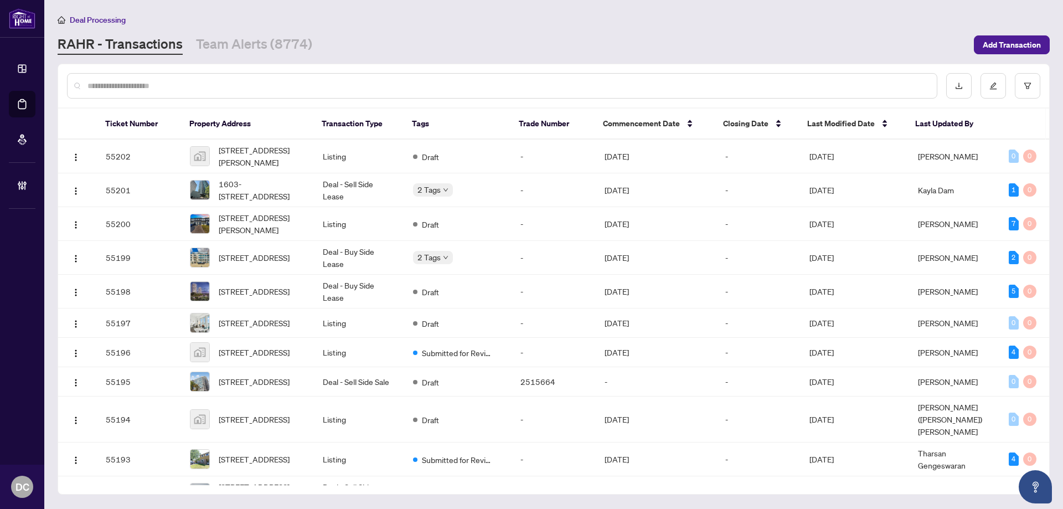
click at [225, 79] on div at bounding box center [502, 85] width 871 height 25
click at [322, 85] on input "text" at bounding box center [507, 86] width 841 height 12
paste input "*******"
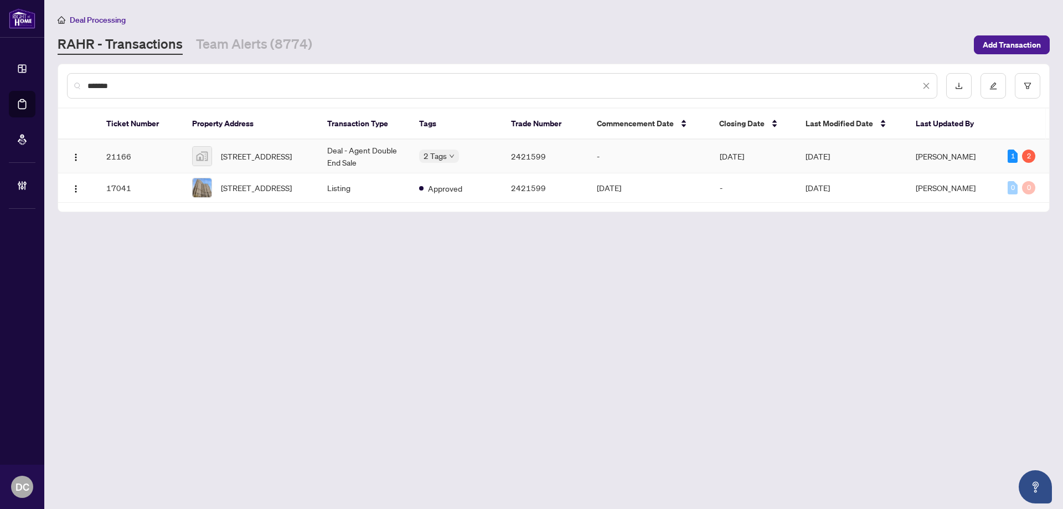
type input "*******"
click at [361, 158] on td "Deal - Agent Double End Sale" at bounding box center [364, 157] width 92 height 34
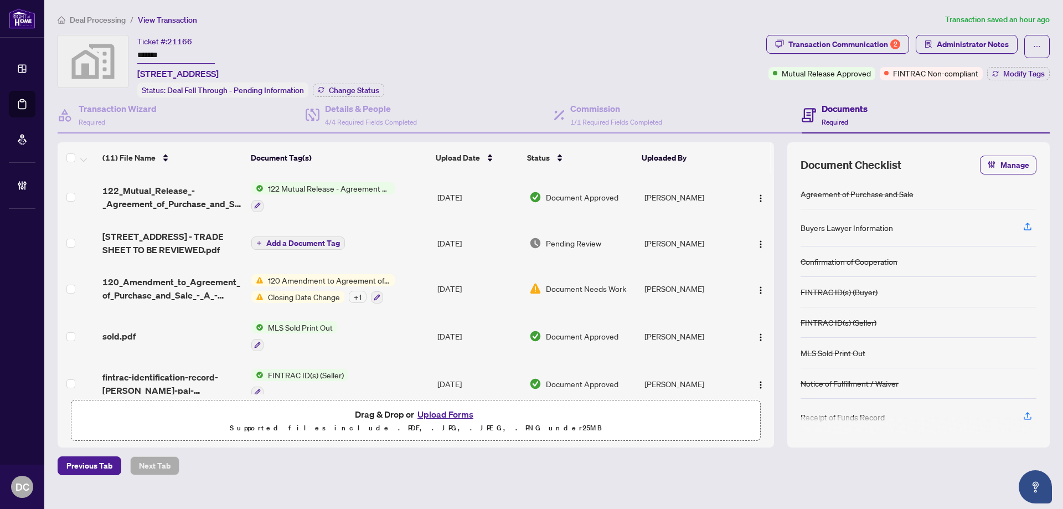
click at [398, 207] on td "122 Mutual Release - Agreement of Purchase and Sale" at bounding box center [340, 197] width 186 height 48
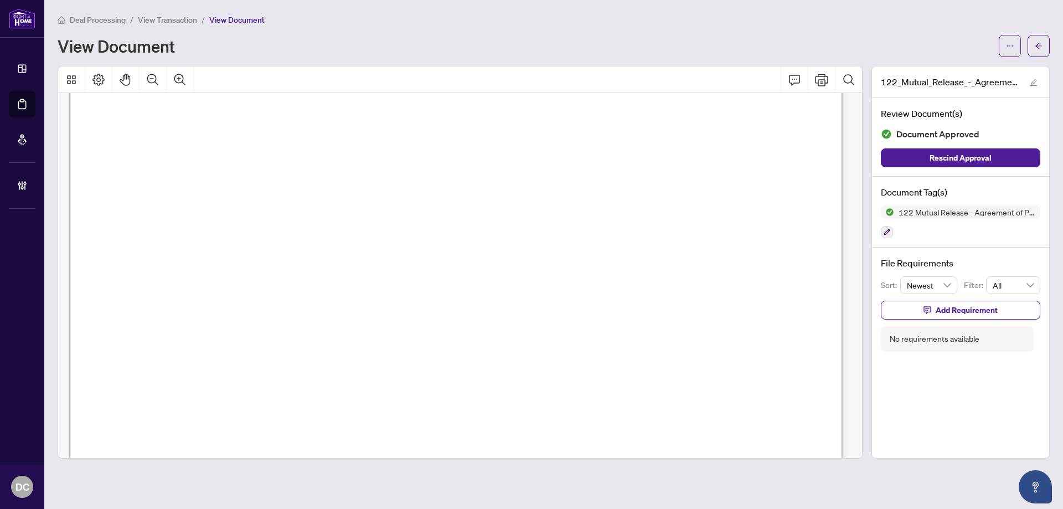
scroll to position [55, 0]
click at [1053, 48] on main "Deal Processing / View Transaction / View Document View Document 122_Mutual_Rel…" at bounding box center [553, 254] width 1019 height 509
click at [1046, 46] on button "button" at bounding box center [1039, 46] width 22 height 22
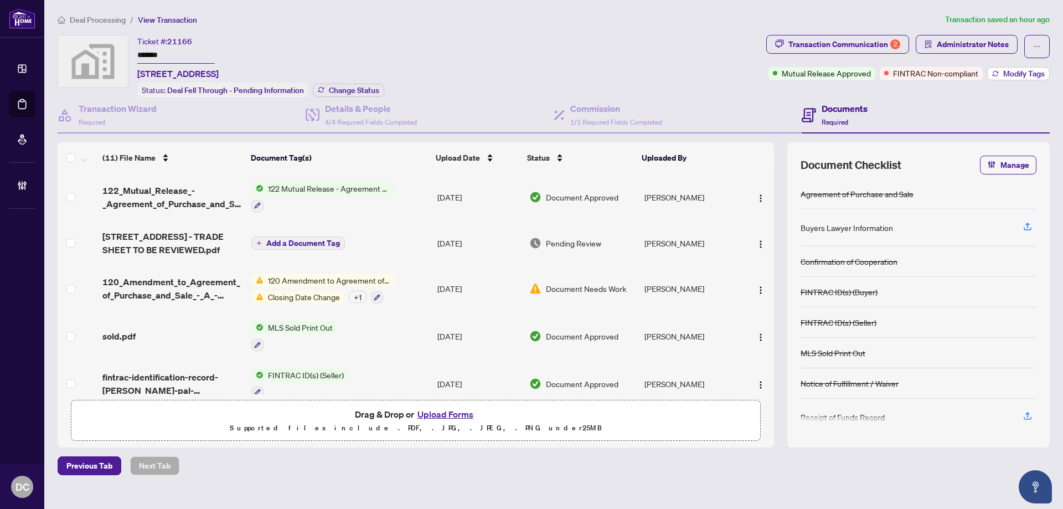
click at [1015, 71] on span "Modify Tags" at bounding box center [1024, 74] width 42 height 8
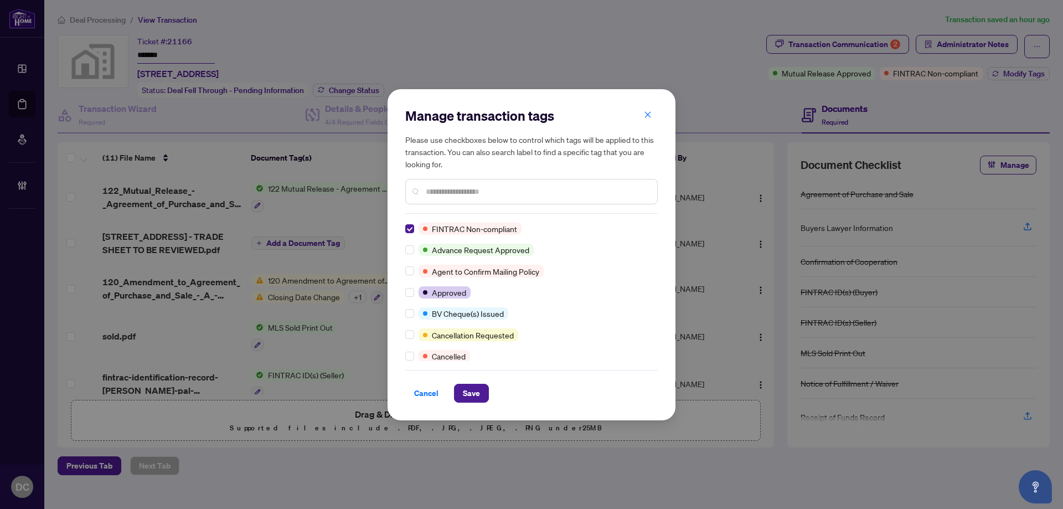
click at [457, 187] on input "text" at bounding box center [537, 192] width 223 height 12
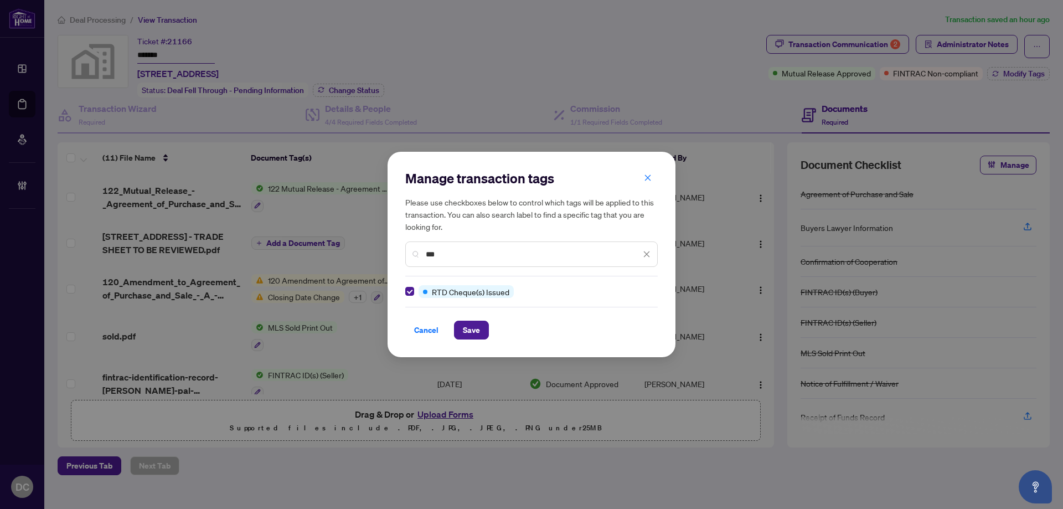
drag, startPoint x: 476, startPoint y: 255, endPoint x: 292, endPoint y: 248, distance: 183.4
click at [292, 248] on div "Manage transaction tags Please use checkboxes below to control which tags will …" at bounding box center [531, 254] width 1063 height 509
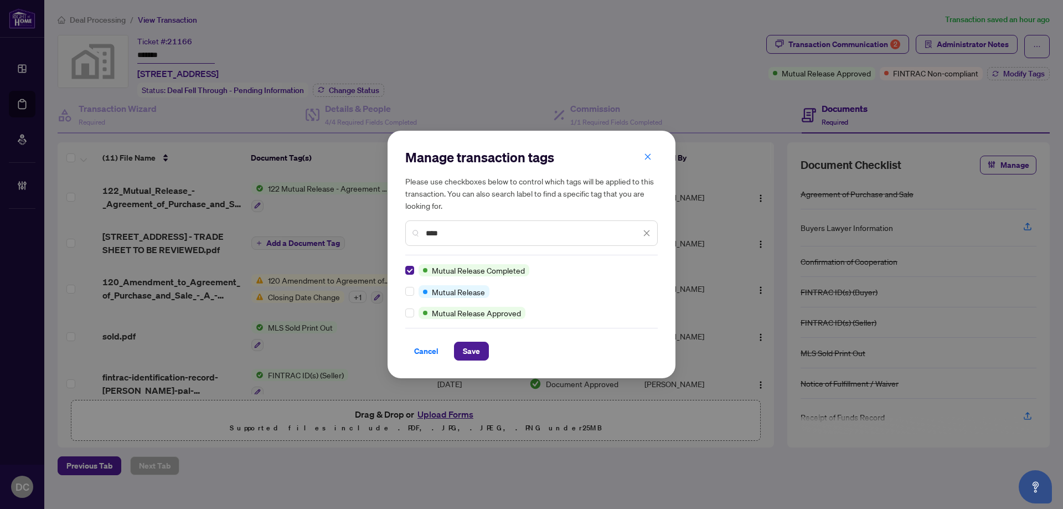
drag, startPoint x: 465, startPoint y: 234, endPoint x: 368, endPoint y: 223, distance: 97.5
click at [368, 223] on div "Manage transaction tags Please use checkboxes below to control which tags will …" at bounding box center [531, 254] width 1063 height 509
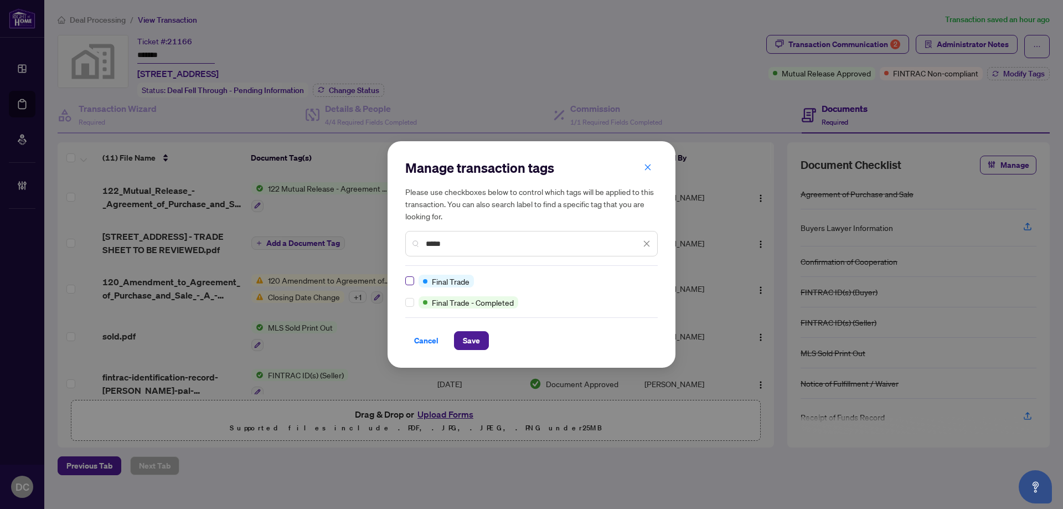
type input "*****"
click at [469, 336] on span "Save" at bounding box center [471, 341] width 17 height 18
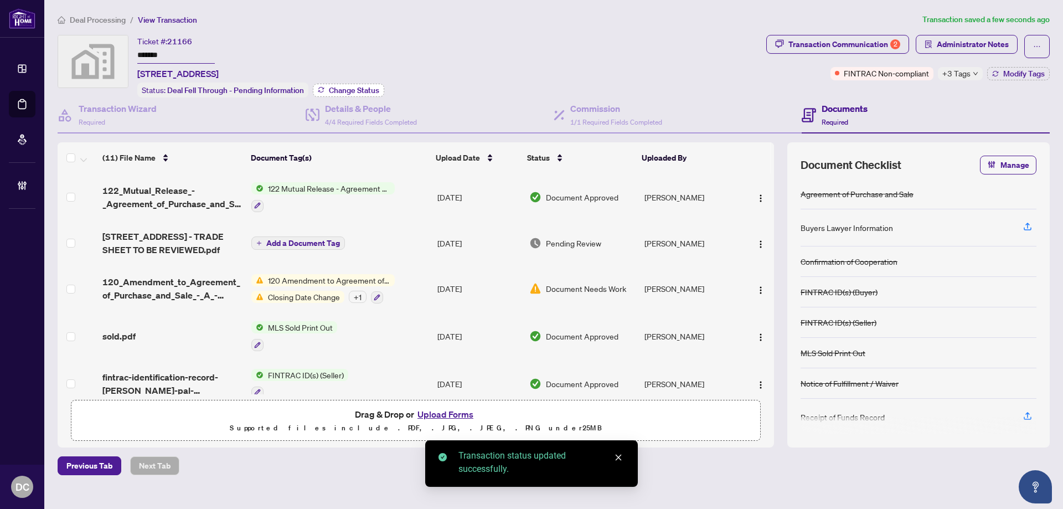
click at [363, 86] on span "Change Status" at bounding box center [354, 90] width 50 height 8
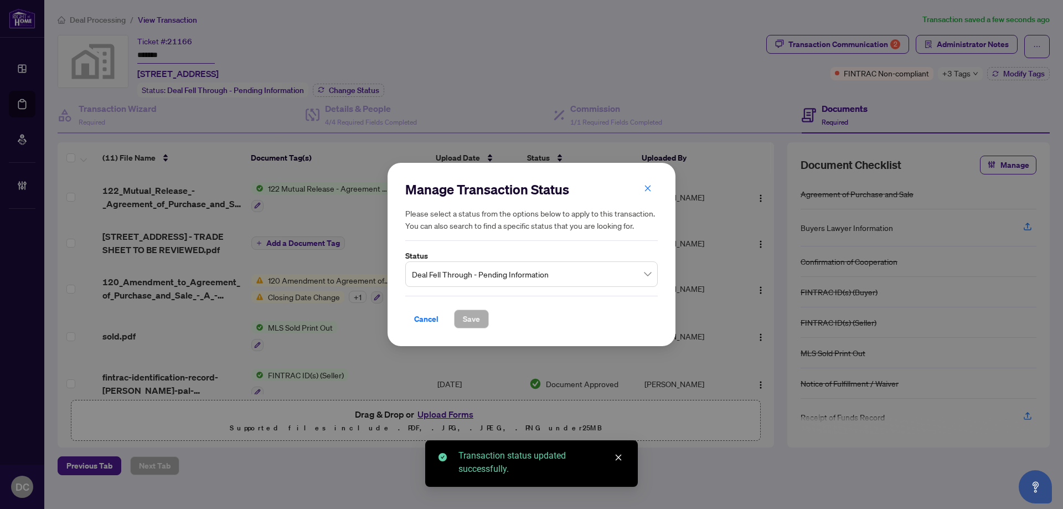
drag, startPoint x: 572, startPoint y: 271, endPoint x: 561, endPoint y: 285, distance: 17.3
click at [571, 272] on span "Deal Fell Through - Pending Information" at bounding box center [531, 274] width 239 height 21
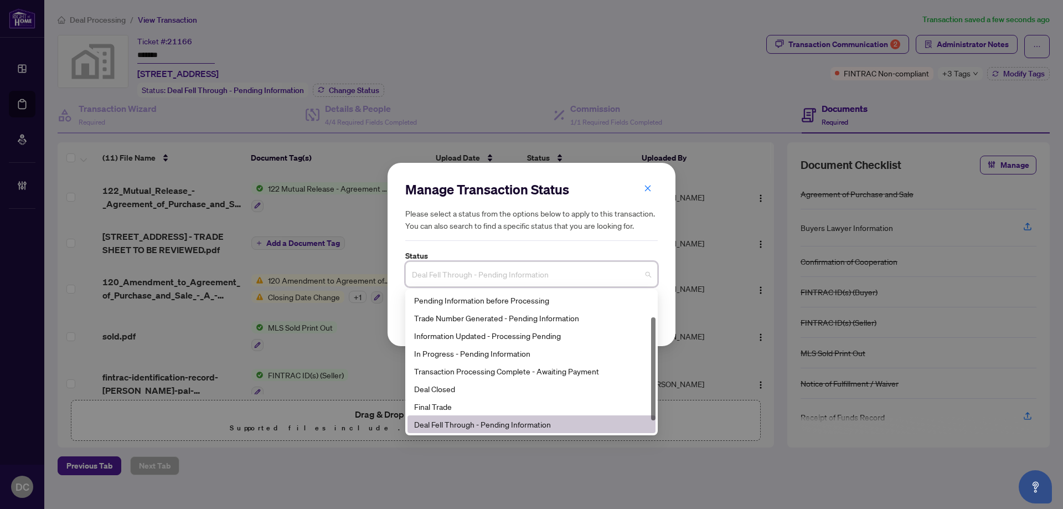
scroll to position [53, 0]
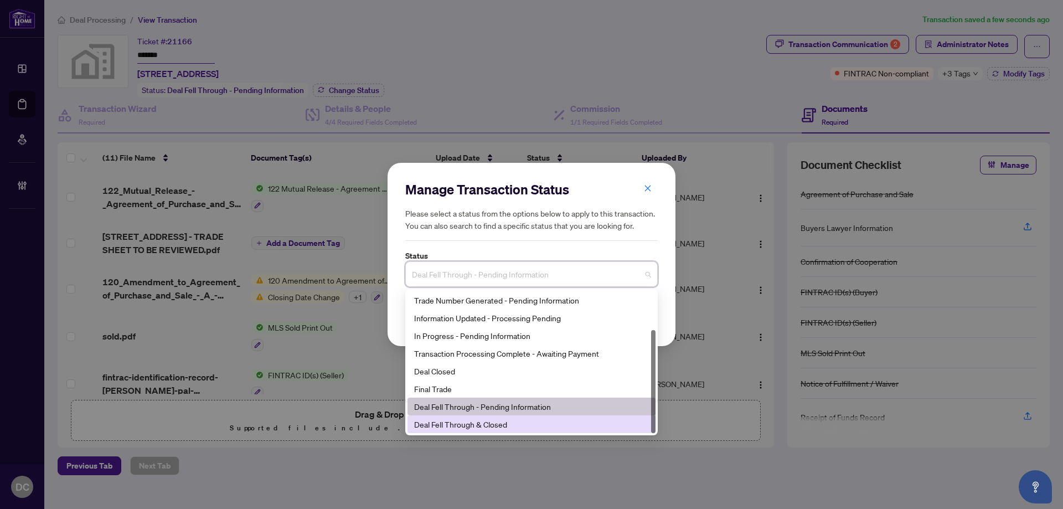
click at [490, 427] on div "Deal Fell Through & Closed" at bounding box center [531, 424] width 235 height 12
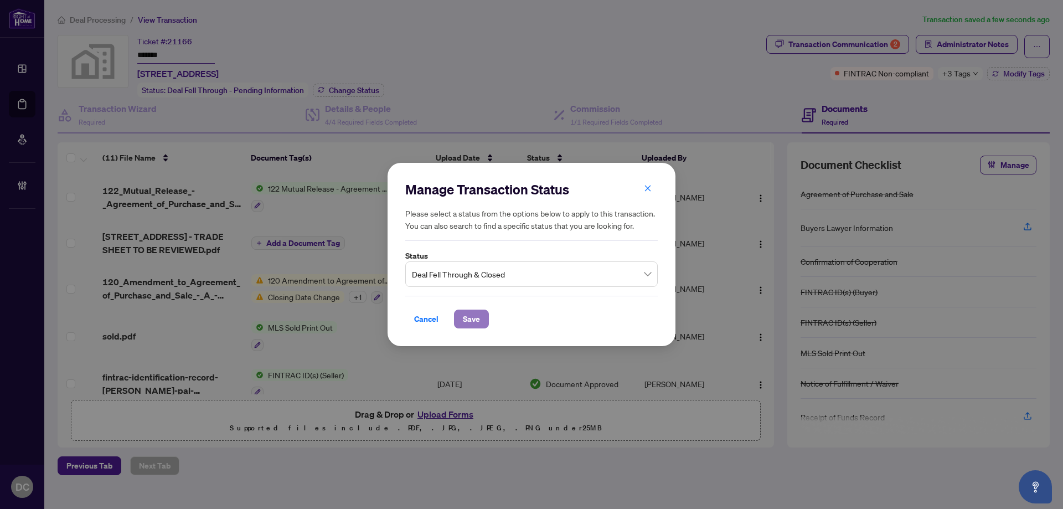
click at [468, 322] on span "Save" at bounding box center [471, 319] width 17 height 18
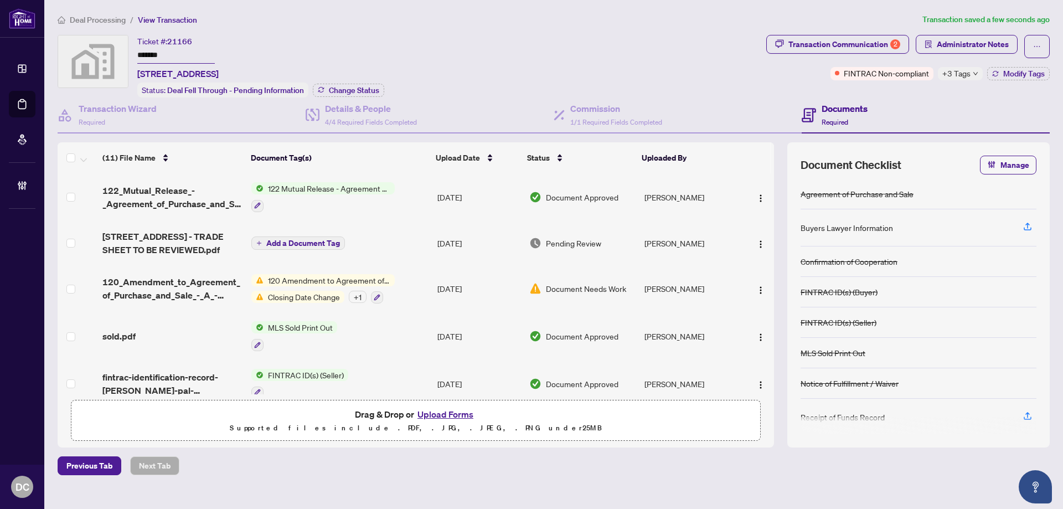
click at [107, 22] on span "Deal Processing" at bounding box center [98, 20] width 56 height 10
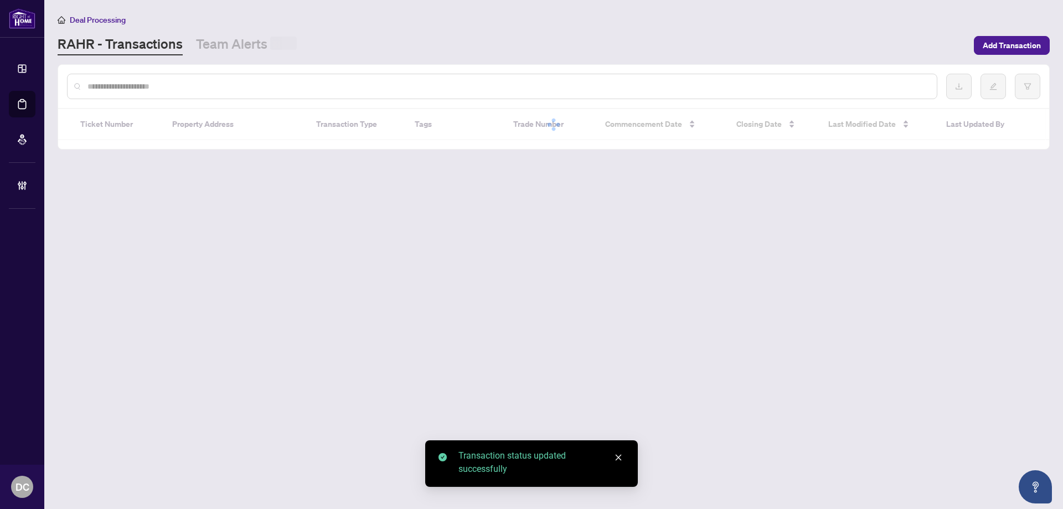
click at [111, 20] on span "Deal Processing" at bounding box center [98, 20] width 56 height 10
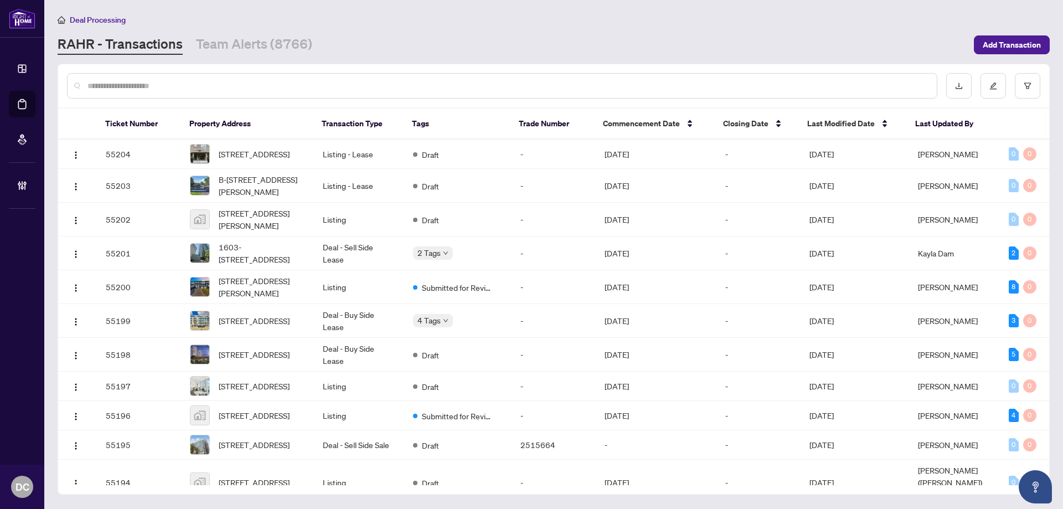
click at [318, 85] on input "text" at bounding box center [507, 86] width 841 height 12
paste input "*******"
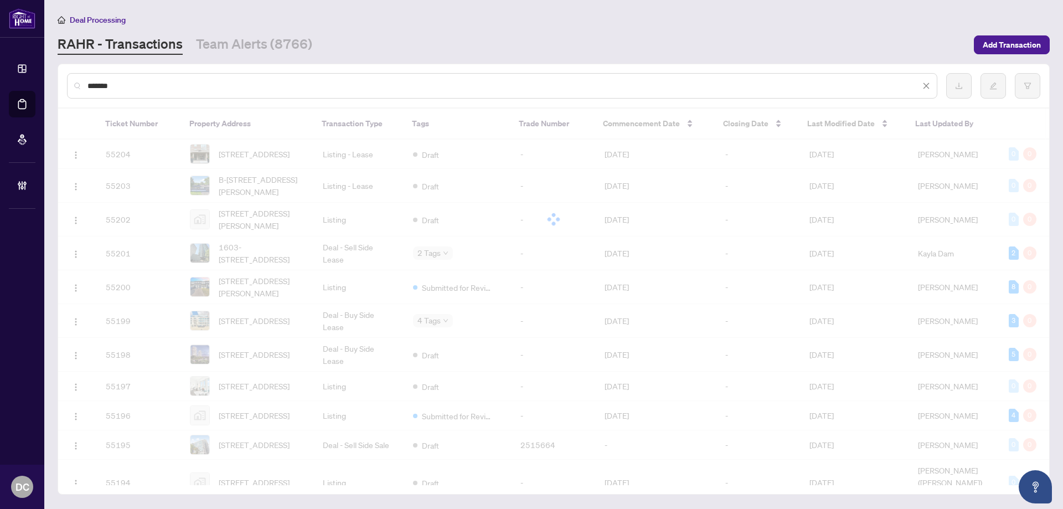
type input "*******"
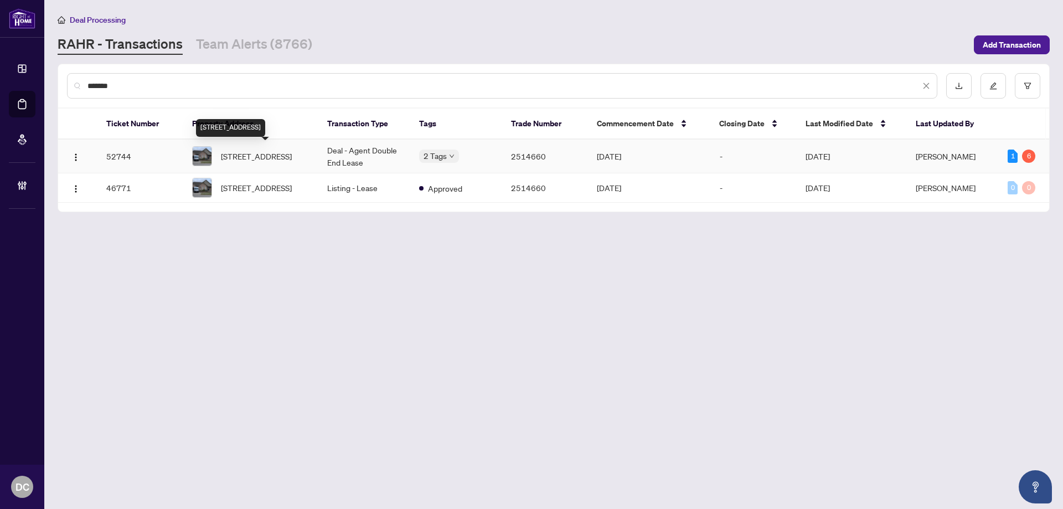
click at [292, 150] on span "[STREET_ADDRESS]" at bounding box center [256, 156] width 71 height 12
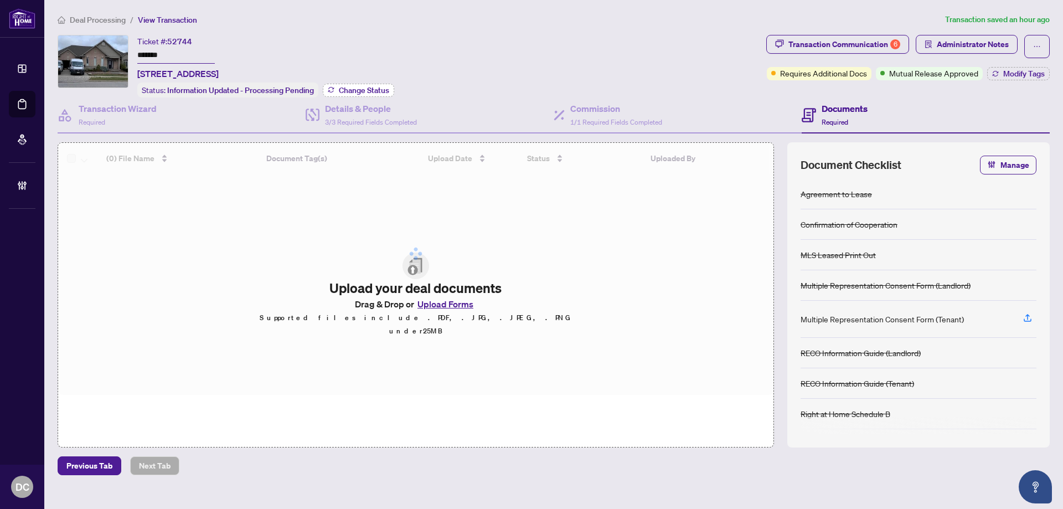
click at [336, 89] on button "Change Status" at bounding box center [358, 90] width 71 height 13
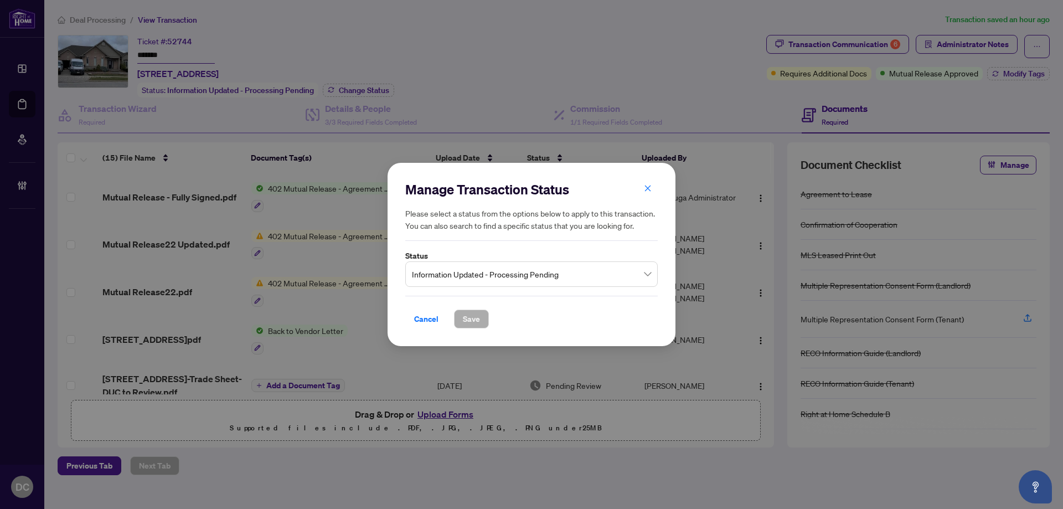
click at [522, 270] on span "Information Updated - Processing Pending" at bounding box center [531, 274] width 239 height 21
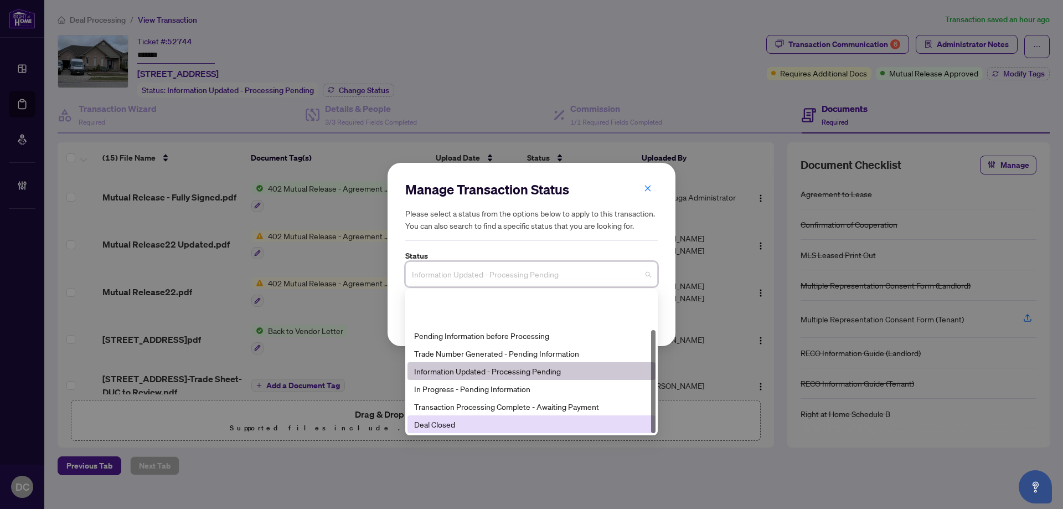
scroll to position [53, 0]
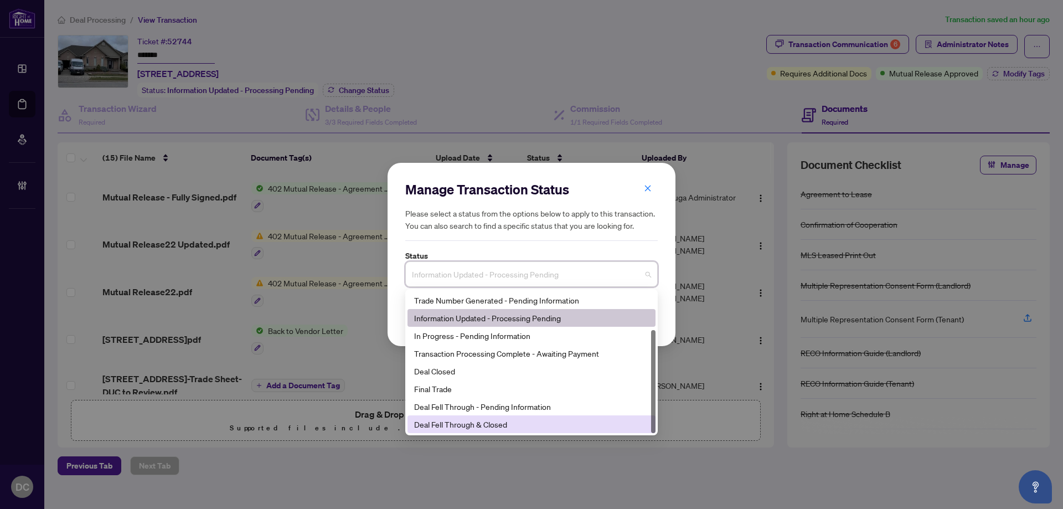
click at [475, 427] on div "Deal Fell Through & Closed" at bounding box center [531, 424] width 235 height 12
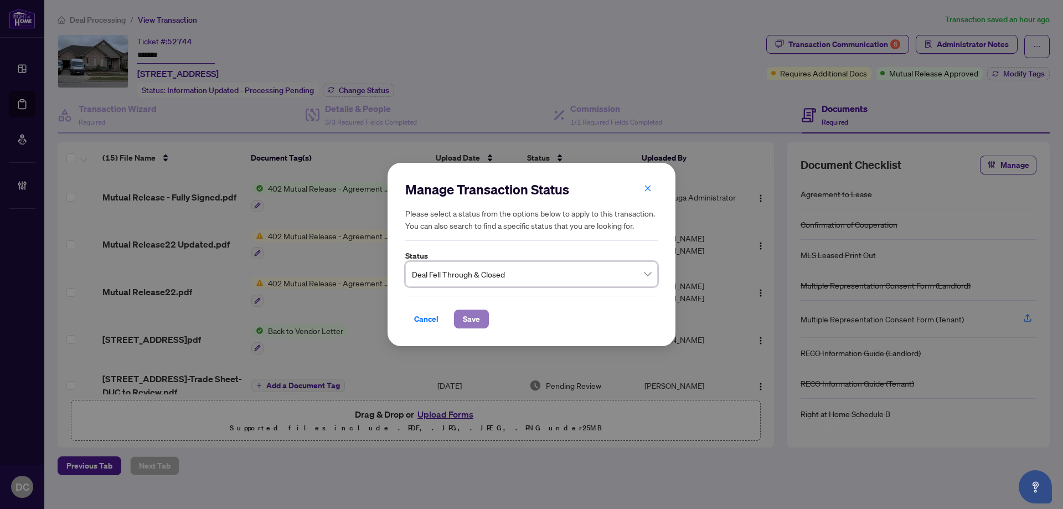
click at [482, 317] on button "Save" at bounding box center [471, 319] width 35 height 19
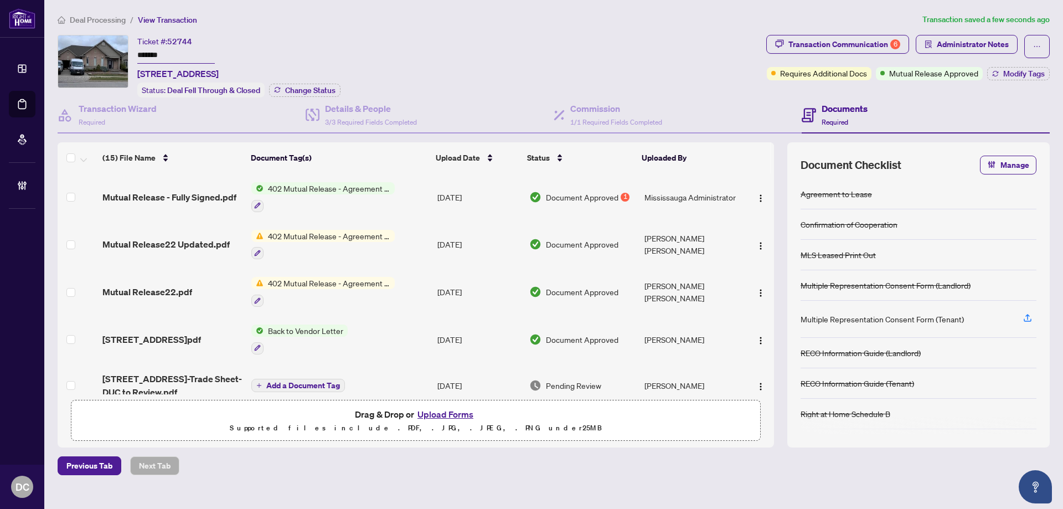
click at [406, 198] on td "402 Mutual Release - Agreement to Lease - Residential" at bounding box center [340, 197] width 186 height 48
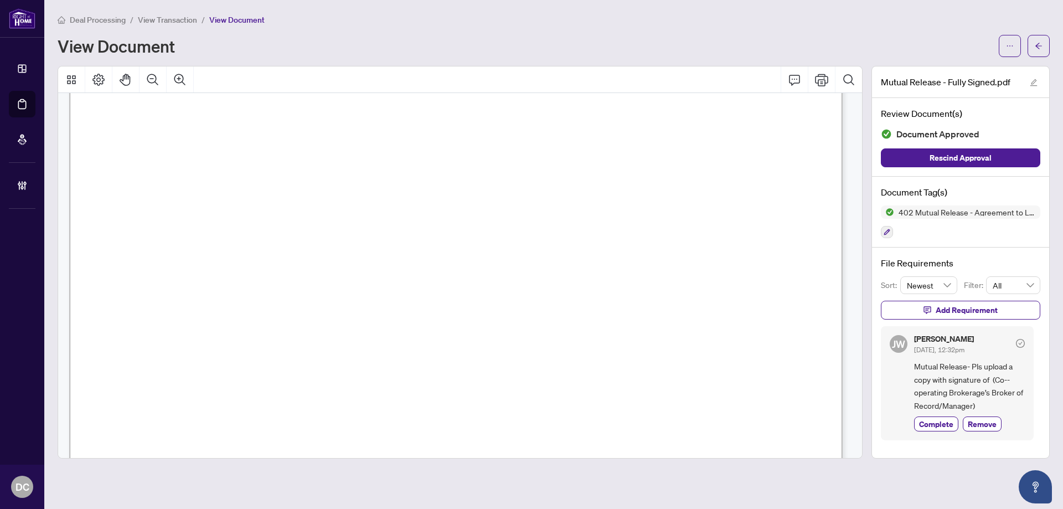
scroll to position [222, 0]
click at [1041, 57] on div "Deal Processing / View Transaction / View Document View Document Mutual Release…" at bounding box center [554, 235] width 992 height 445
click at [1041, 49] on icon "arrow-left" at bounding box center [1039, 46] width 8 height 8
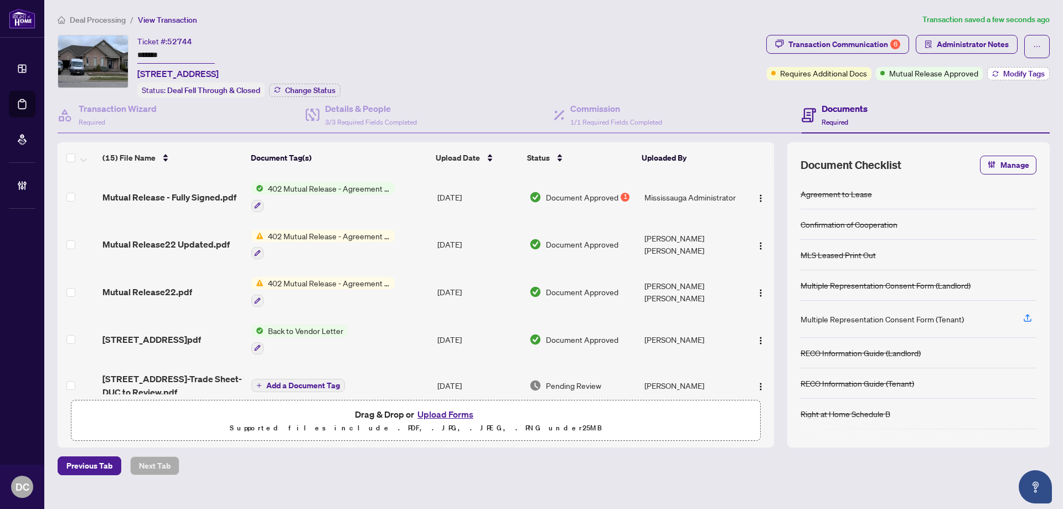
click at [1022, 75] on span "Modify Tags" at bounding box center [1024, 74] width 42 height 8
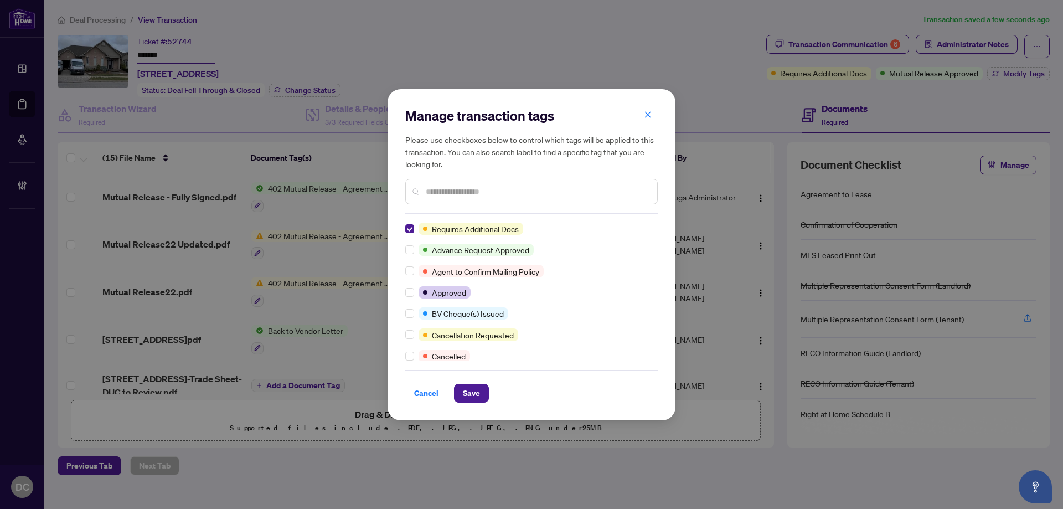
click at [455, 184] on div at bounding box center [531, 191] width 253 height 25
click at [458, 188] on input "text" at bounding box center [537, 192] width 223 height 12
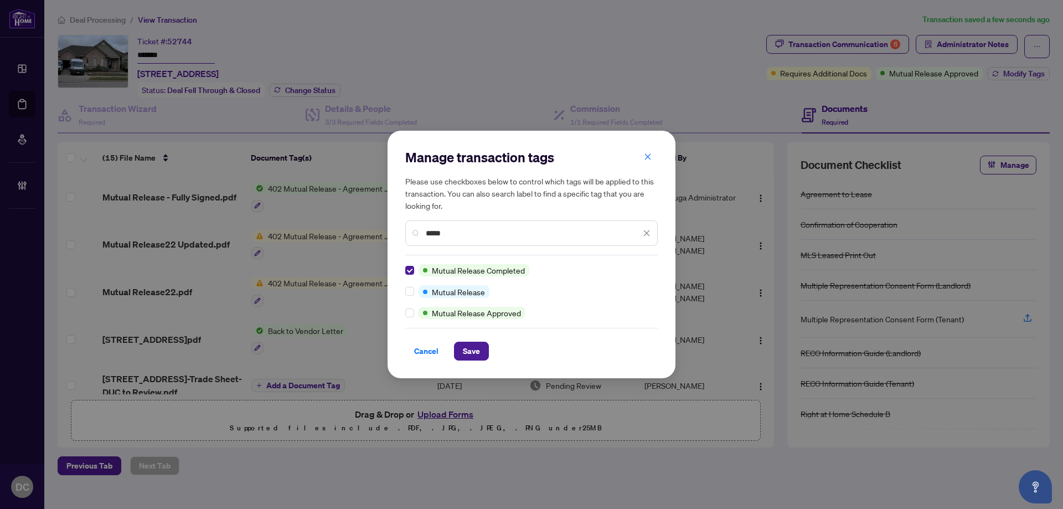
drag, startPoint x: 468, startPoint y: 231, endPoint x: 374, endPoint y: 230, distance: 94.1
click at [374, 230] on div "Manage transaction tags Please use checkboxes below to control which tags will …" at bounding box center [531, 254] width 1063 height 509
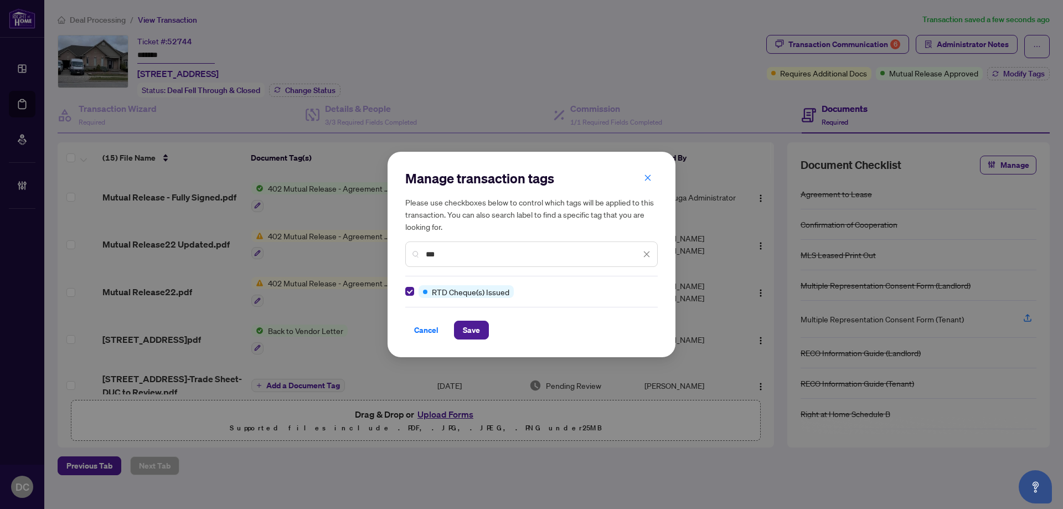
drag, startPoint x: 442, startPoint y: 255, endPoint x: 385, endPoint y: 252, distance: 57.1
click at [385, 252] on div "Manage transaction tags Please use checkboxes below to control which tags will …" at bounding box center [531, 254] width 1063 height 509
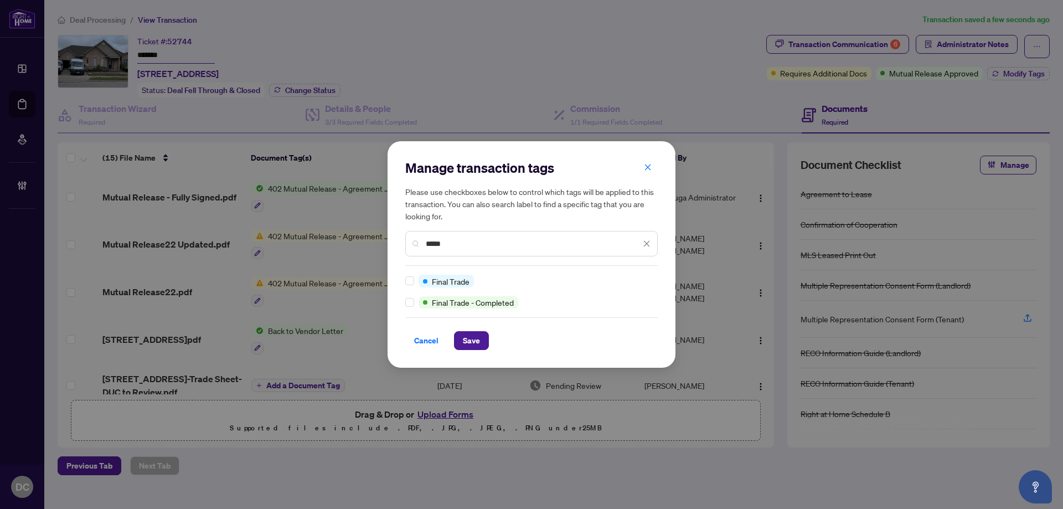
type input "*****"
click at [464, 340] on span "Save" at bounding box center [471, 341] width 17 height 18
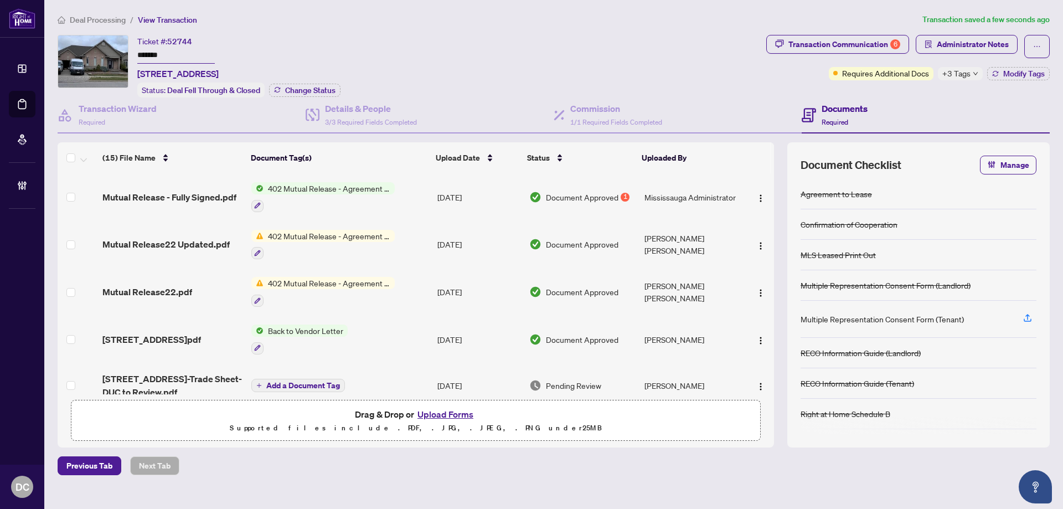
click at [973, 74] on icon "down" at bounding box center [976, 74] width 6 height 6
click at [99, 13] on li "Deal Processing" at bounding box center [92, 19] width 68 height 13
click at [100, 20] on span "Deal Processing" at bounding box center [98, 20] width 56 height 10
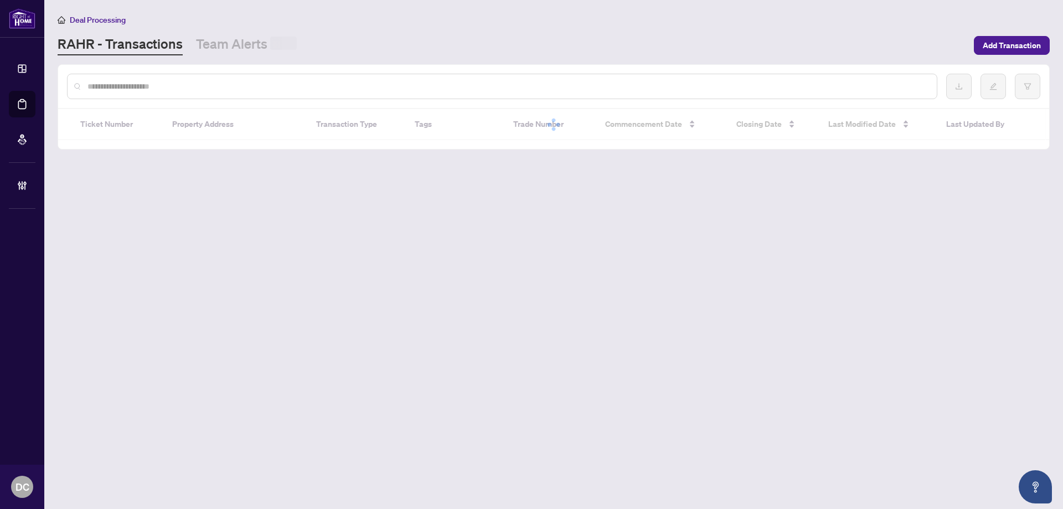
click at [152, 87] on input "text" at bounding box center [507, 86] width 841 height 12
paste input "*******"
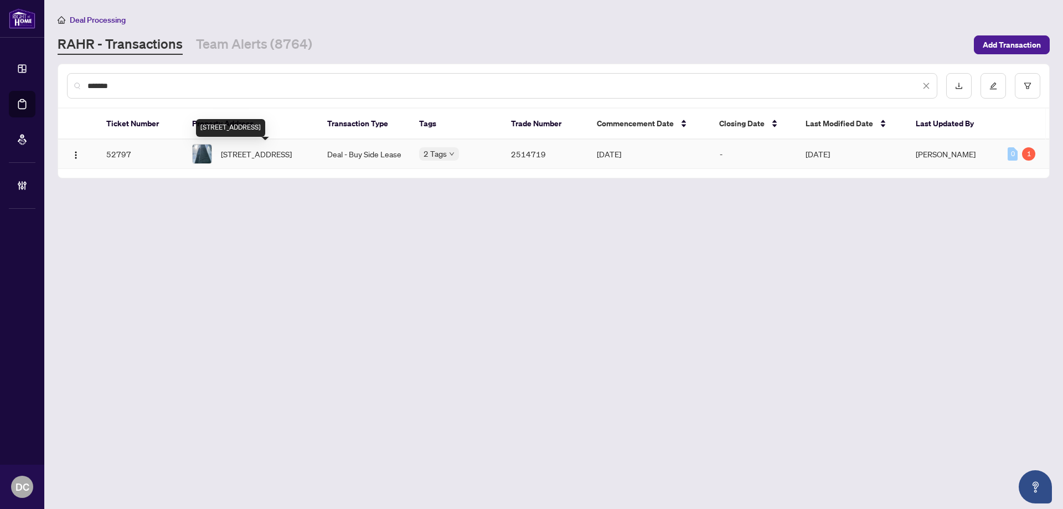
type input "*******"
click at [260, 157] on span "[STREET_ADDRESS]" at bounding box center [256, 154] width 71 height 12
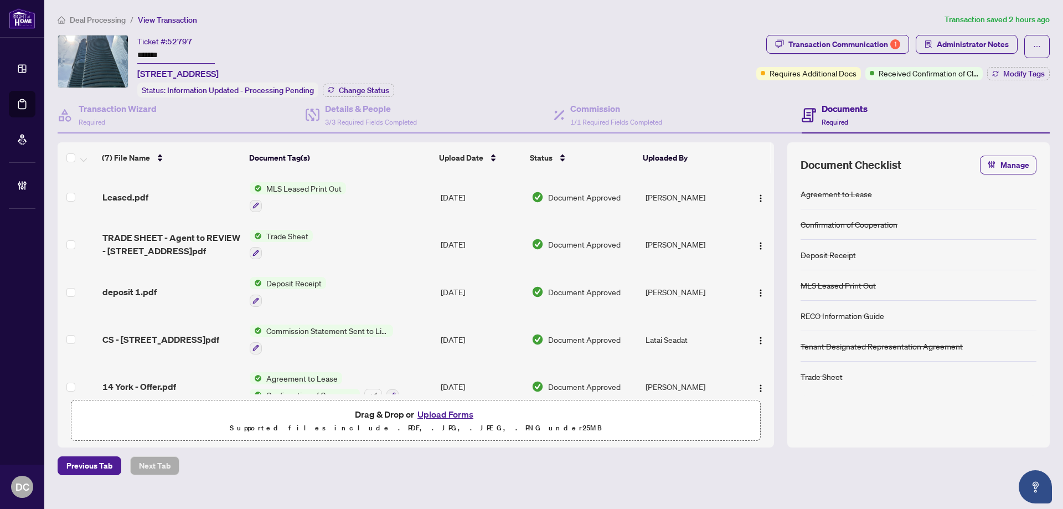
drag, startPoint x: 192, startPoint y: 56, endPoint x: 135, endPoint y: 54, distance: 57.1
click at [135, 54] on div "Ticket #: 52797 ******* [STREET_ADDRESS] Status: Information Updated - Processi…" at bounding box center [405, 66] width 694 height 63
click at [868, 43] on div "Transaction Communication 1" at bounding box center [845, 44] width 112 height 18
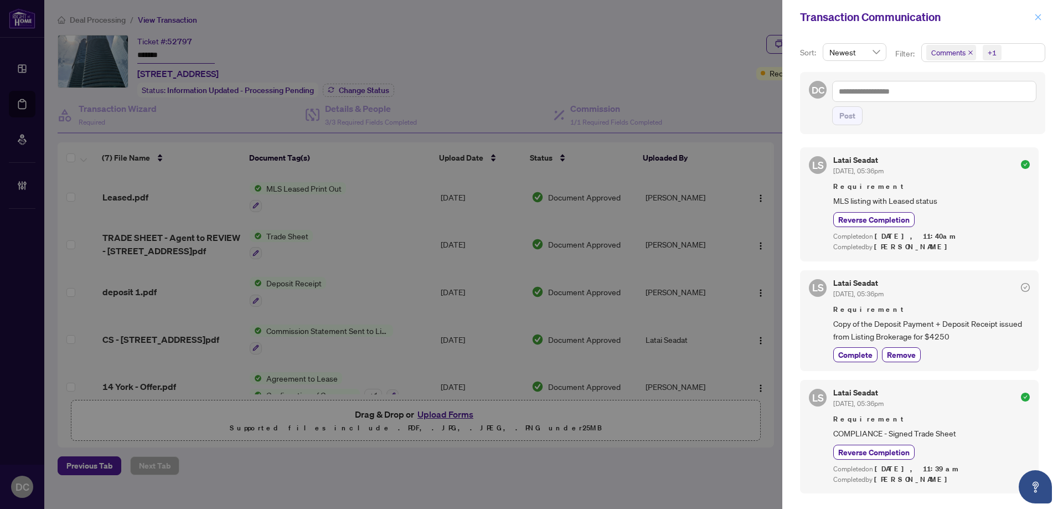
click at [1038, 21] on icon "close" at bounding box center [1038, 17] width 8 height 8
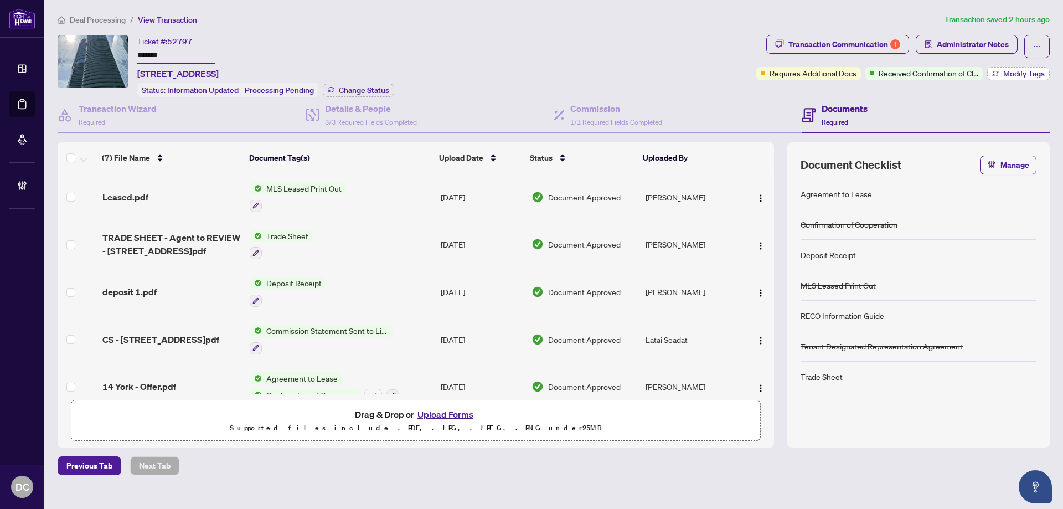
click at [993, 75] on icon "button" at bounding box center [995, 75] width 6 height 2
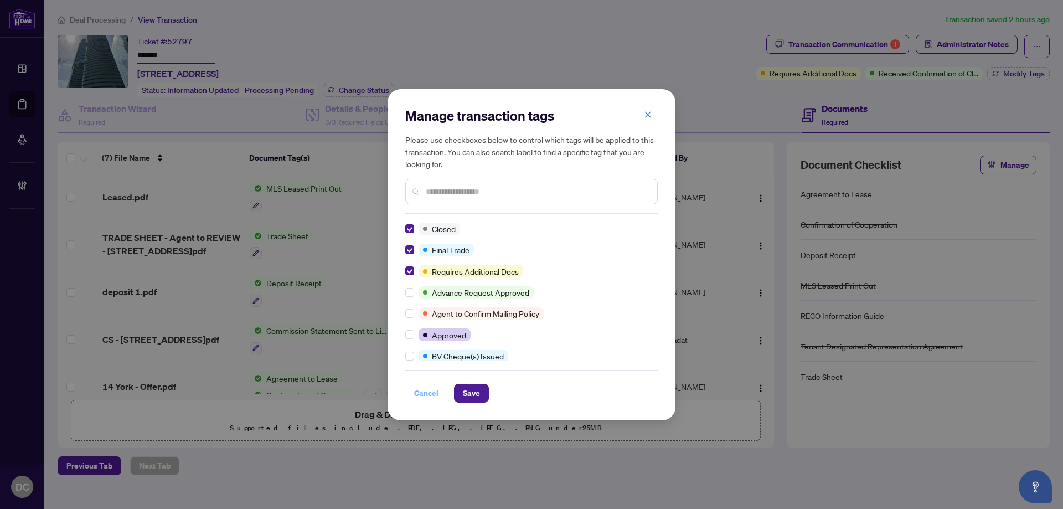
click at [472, 397] on span "Save" at bounding box center [471, 393] width 17 height 18
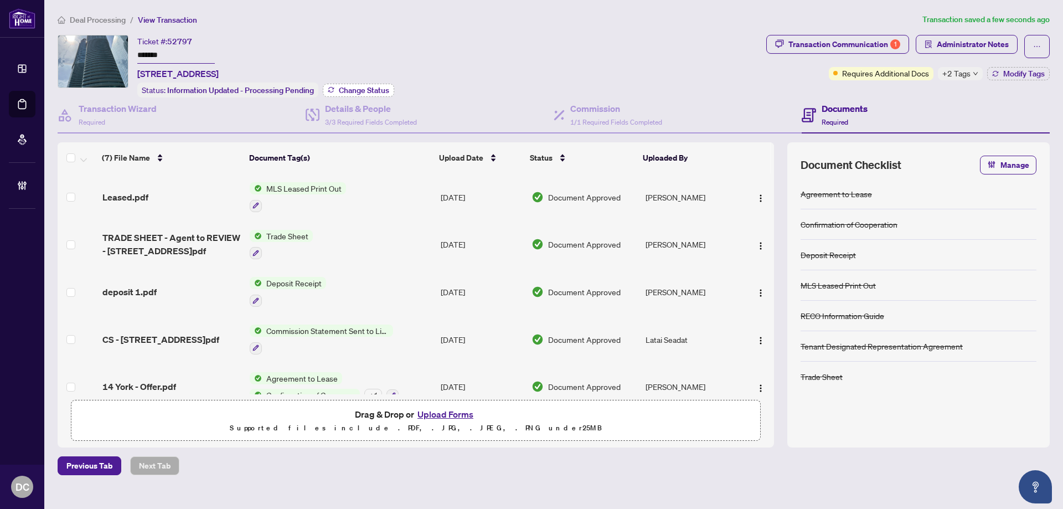
click at [333, 89] on icon "button" at bounding box center [331, 89] width 7 height 7
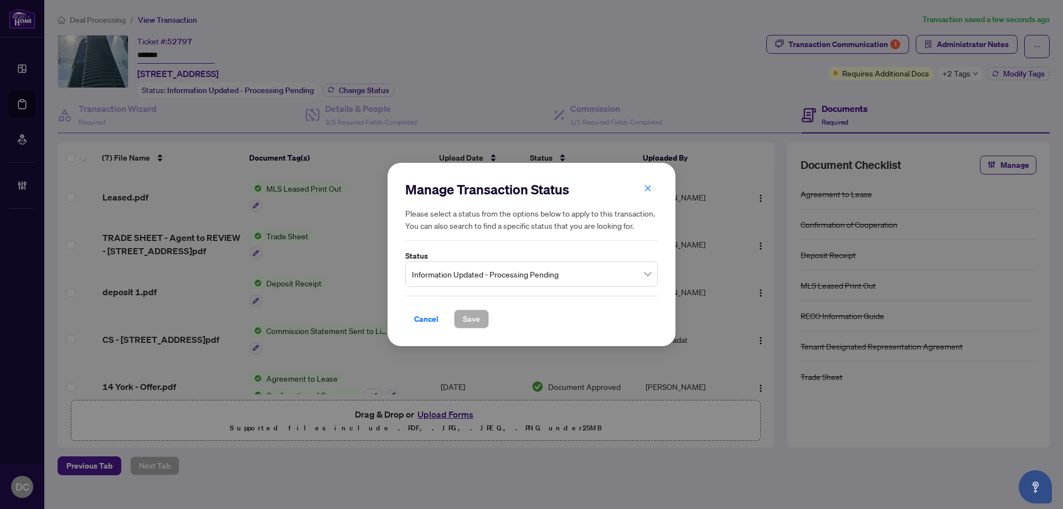
click at [528, 273] on span "Information Updated - Processing Pending" at bounding box center [531, 274] width 239 height 21
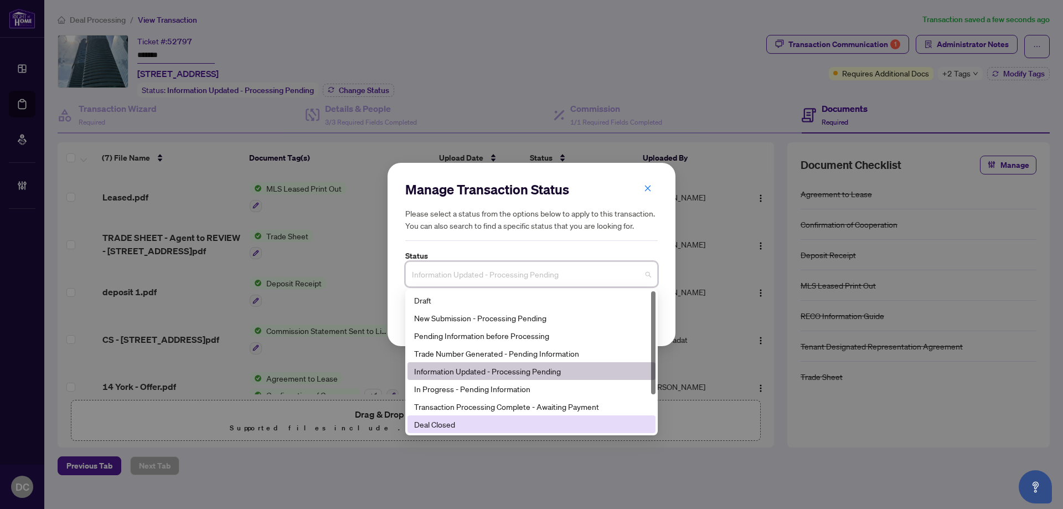
click at [456, 420] on div "Deal Closed" at bounding box center [531, 424] width 235 height 12
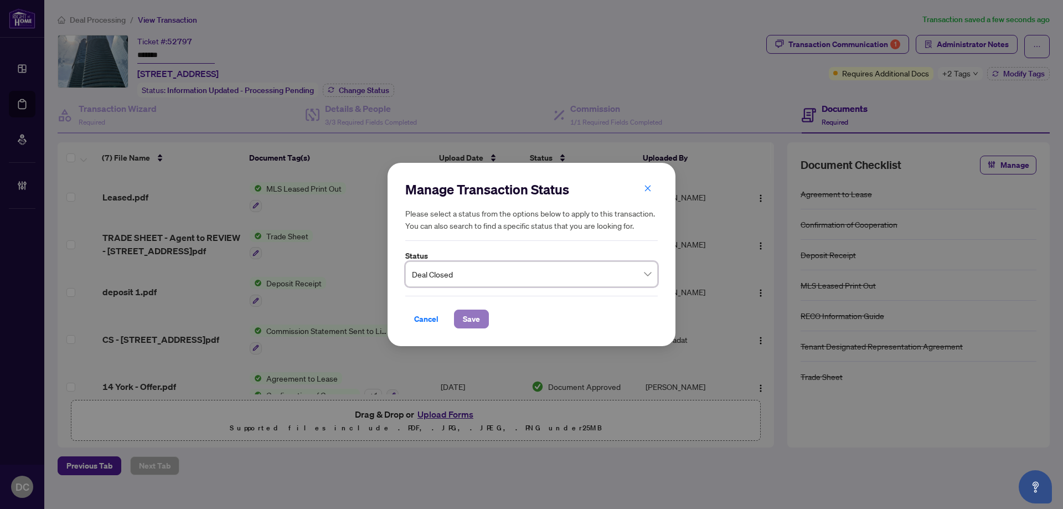
click at [467, 312] on span "Save" at bounding box center [471, 319] width 17 height 18
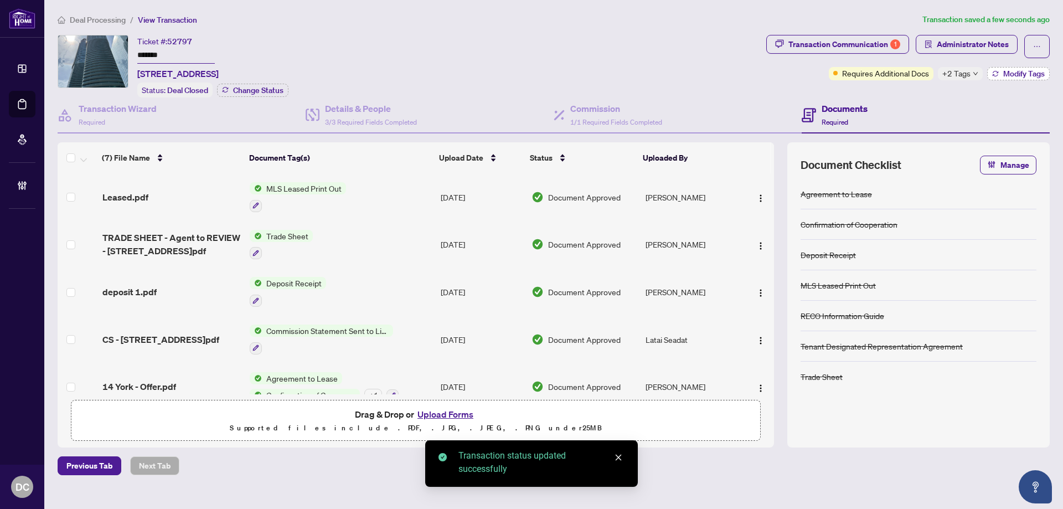
click at [1005, 74] on span "Modify Tags" at bounding box center [1024, 74] width 42 height 8
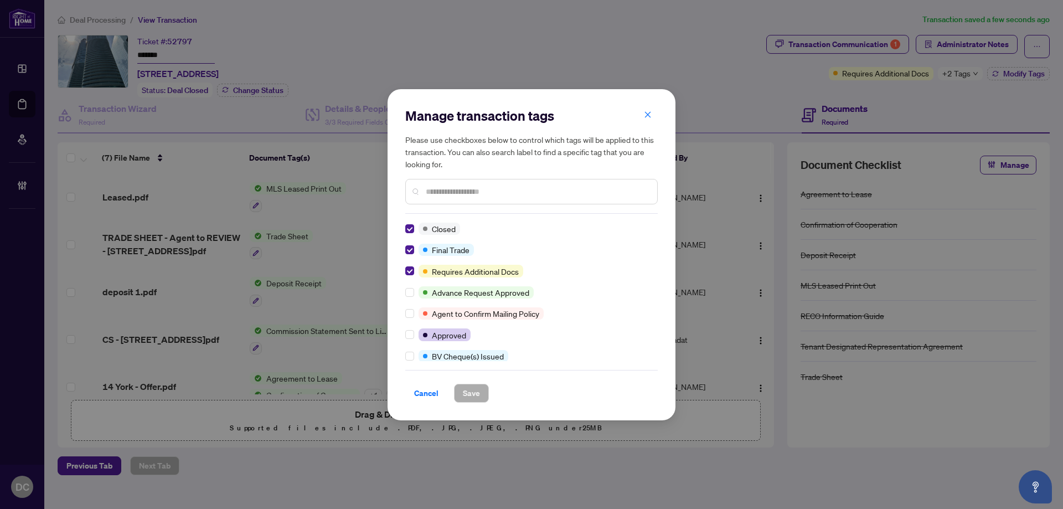
drag, startPoint x: 432, startPoint y: 392, endPoint x: 269, endPoint y: 455, distance: 174.9
click at [432, 392] on span "Cancel" at bounding box center [426, 393] width 24 height 18
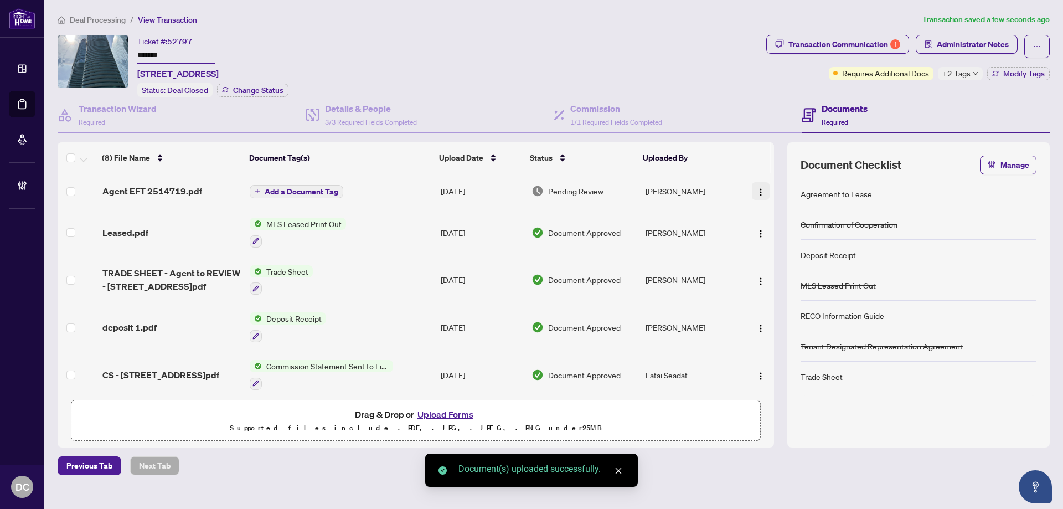
click at [761, 188] on img "button" at bounding box center [760, 192] width 9 height 9
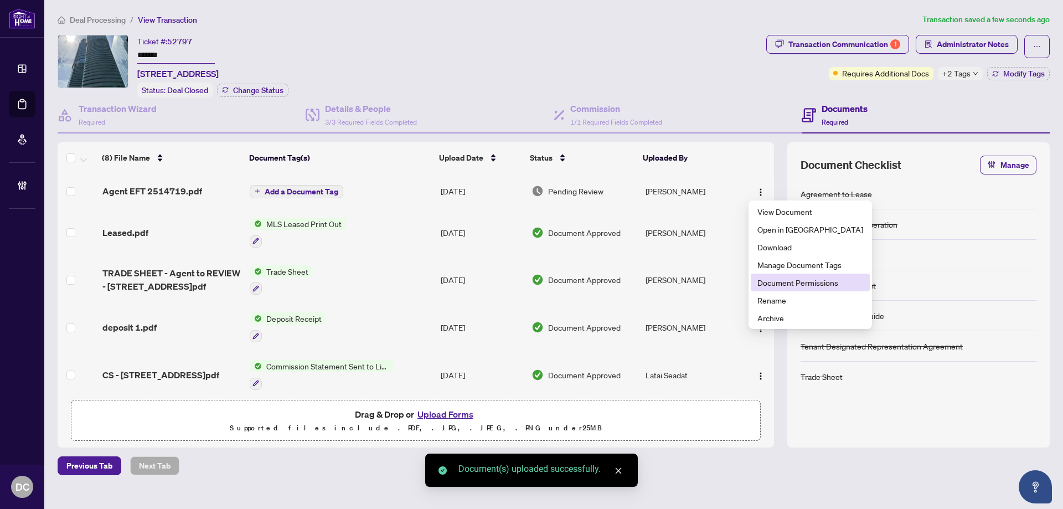
click at [790, 283] on span "Document Permissions" at bounding box center [811, 282] width 106 height 12
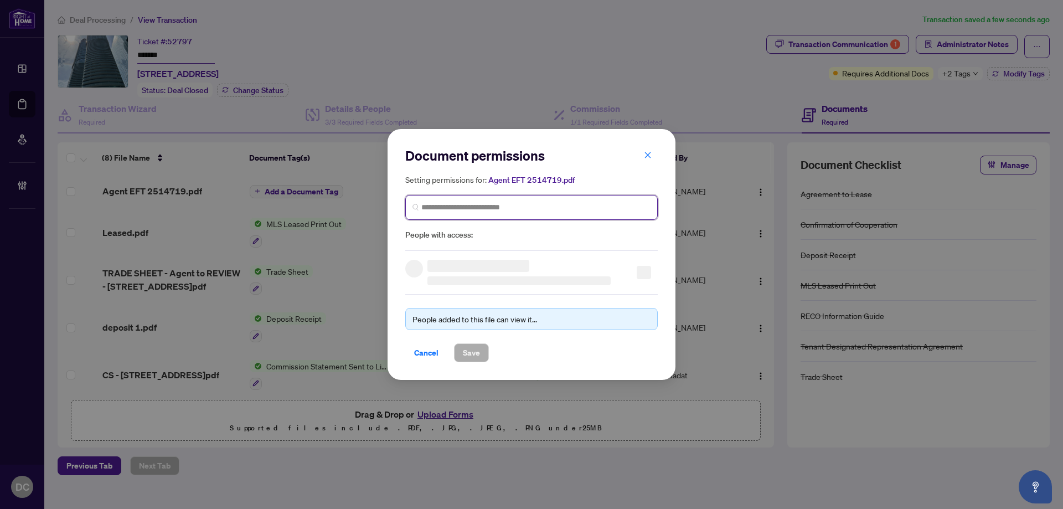
click at [596, 210] on input "search" at bounding box center [535, 208] width 229 height 12
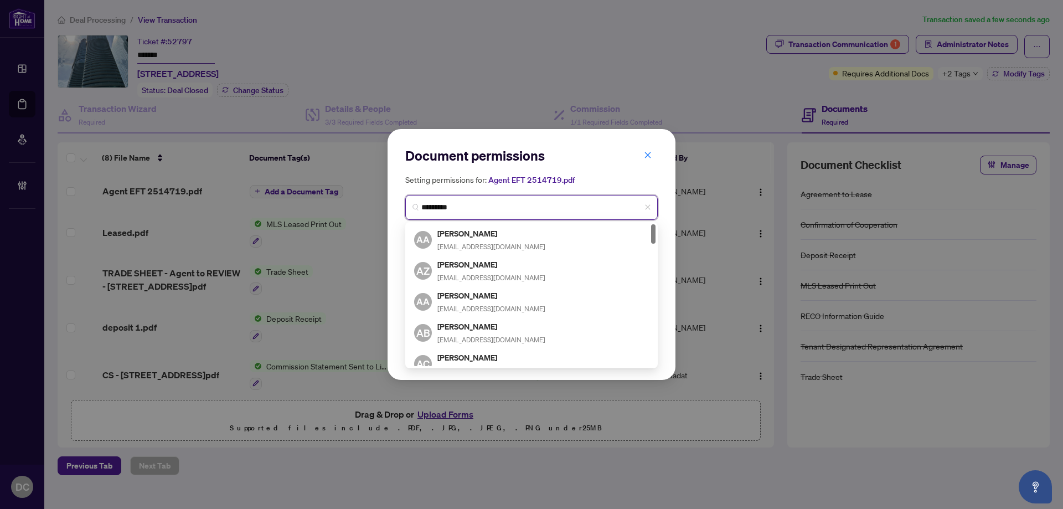
type input "**********"
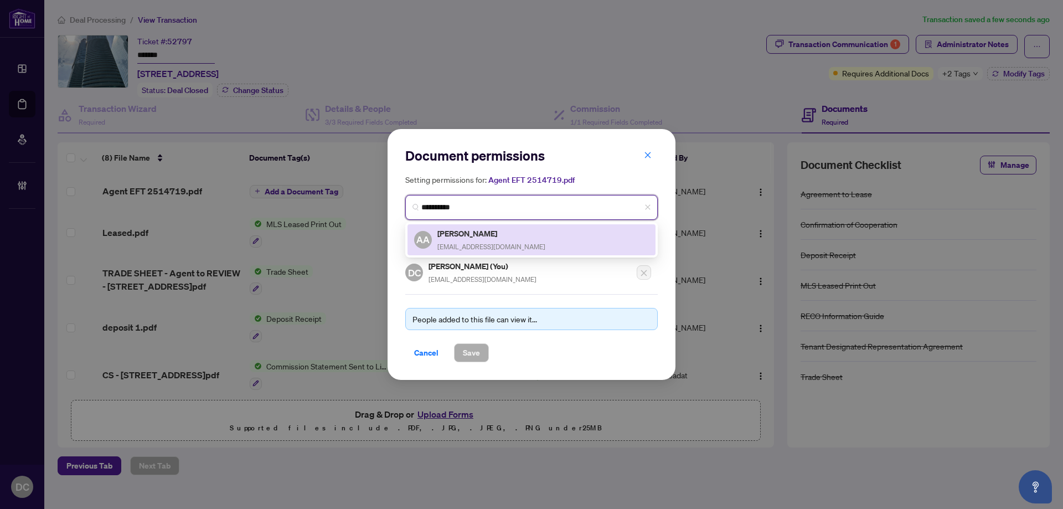
click at [560, 230] on div "[PERSON_NAME] [EMAIL_ADDRESS][DOMAIN_NAME]" at bounding box center [531, 239] width 235 height 25
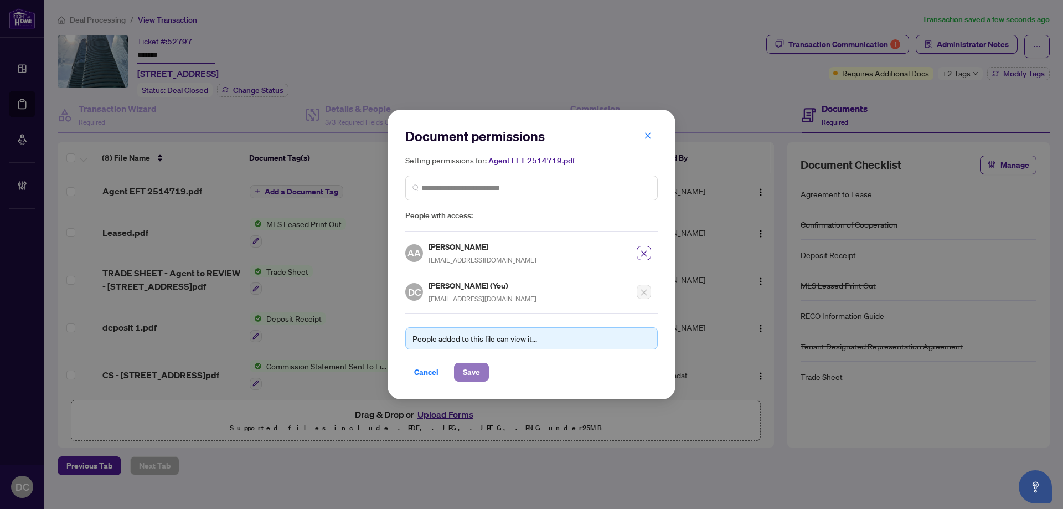
click at [482, 369] on button "Save" at bounding box center [471, 372] width 35 height 19
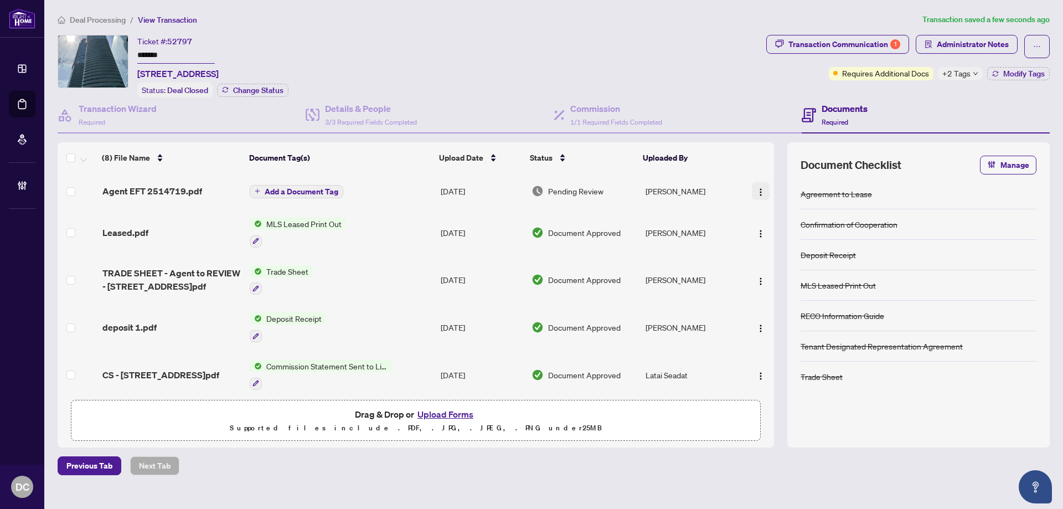
click at [756, 188] on img "button" at bounding box center [760, 192] width 9 height 9
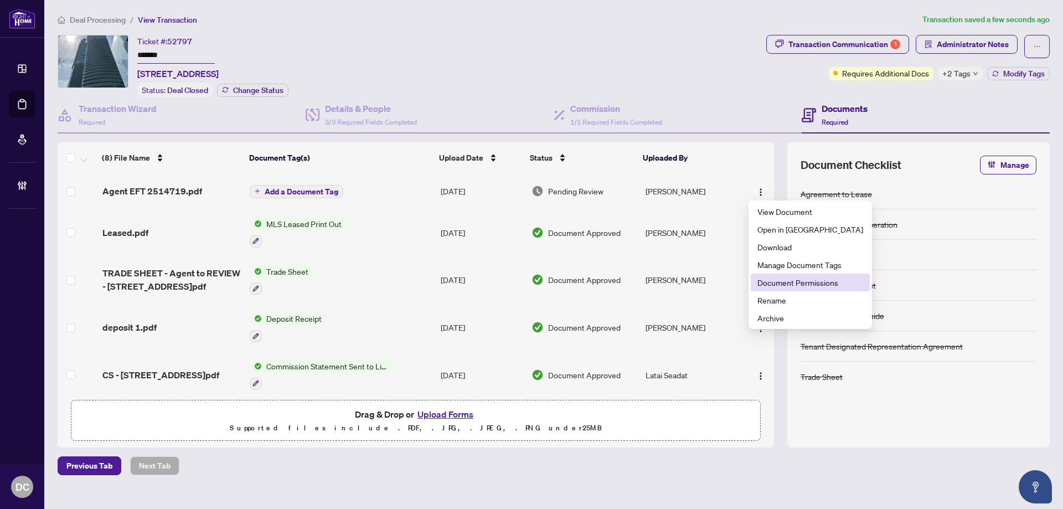
click at [773, 284] on span "Document Permissions" at bounding box center [811, 282] width 106 height 12
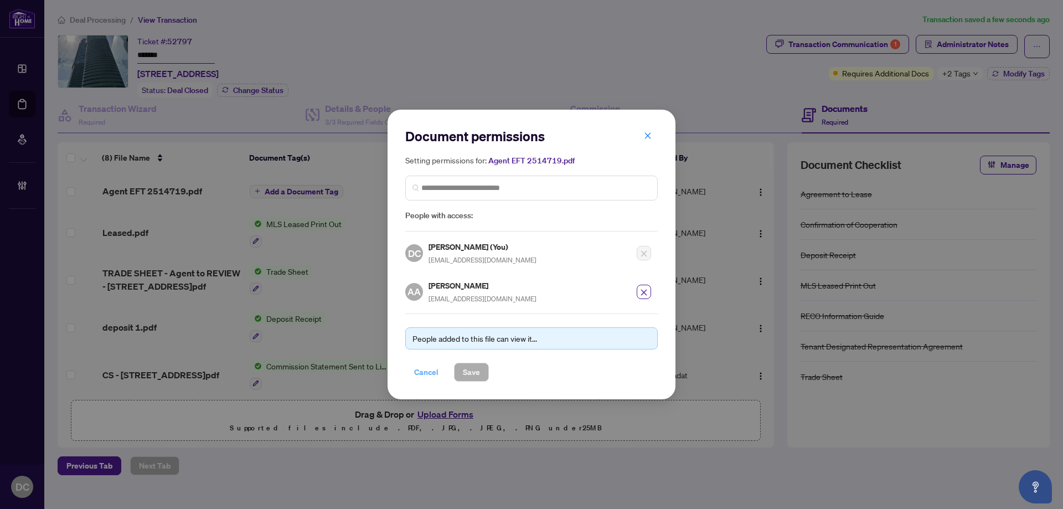
click at [434, 368] on span "Cancel" at bounding box center [426, 372] width 24 height 18
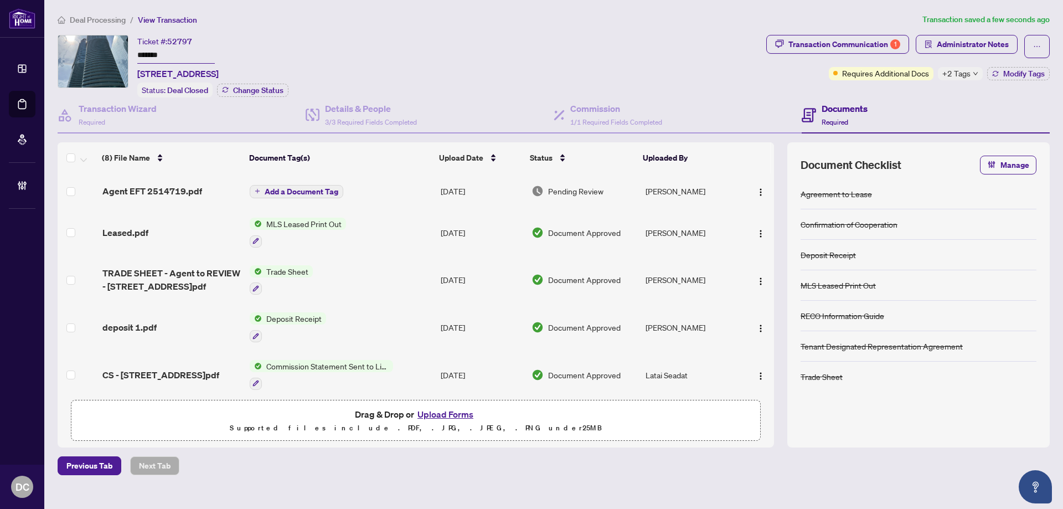
click at [969, 76] on span "+2 Tags" at bounding box center [957, 73] width 28 height 13
click at [907, 97] on div "Documents Required" at bounding box center [926, 115] width 248 height 36
click at [945, 39] on span "Administrator Notes" at bounding box center [973, 44] width 72 height 18
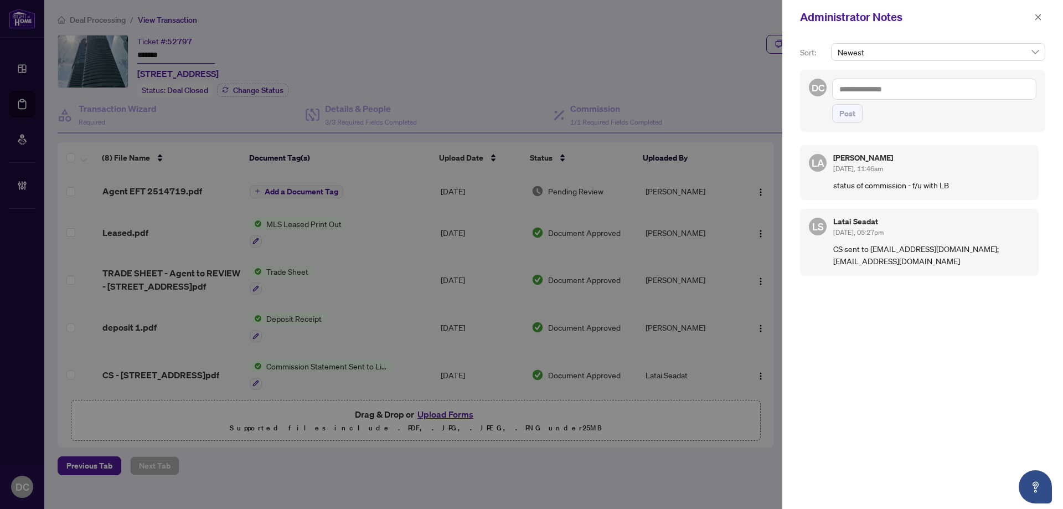
click at [825, 300] on div "[PERSON_NAME] Almuhanna [DATE], 11:46am status of commission - f/u with LB [PER…" at bounding box center [922, 318] width 245 height 361
click at [952, 92] on textarea at bounding box center [934, 89] width 204 height 21
paste textarea "**********"
type textarea "**********"
click at [855, 120] on span "Post" at bounding box center [848, 114] width 16 height 18
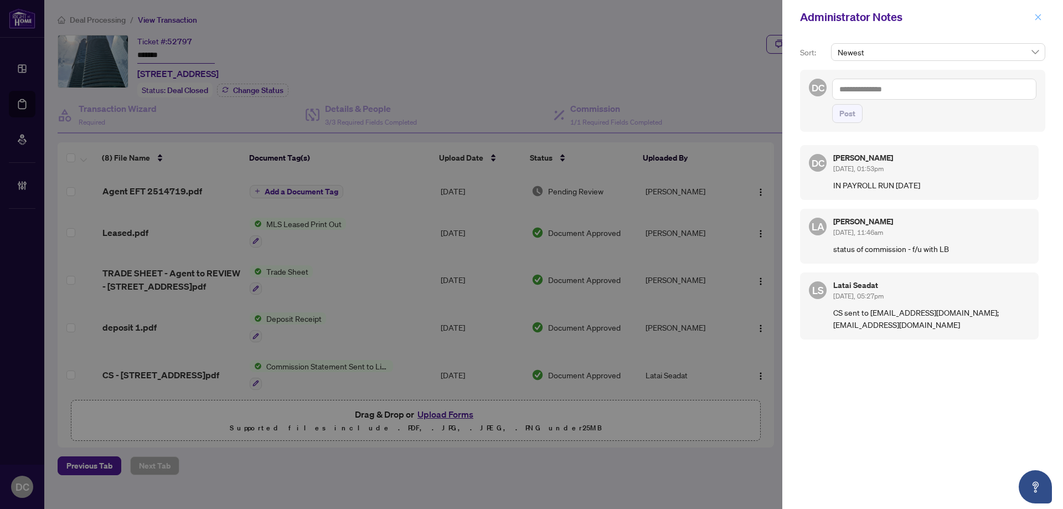
click at [1040, 14] on icon "close" at bounding box center [1038, 17] width 8 height 8
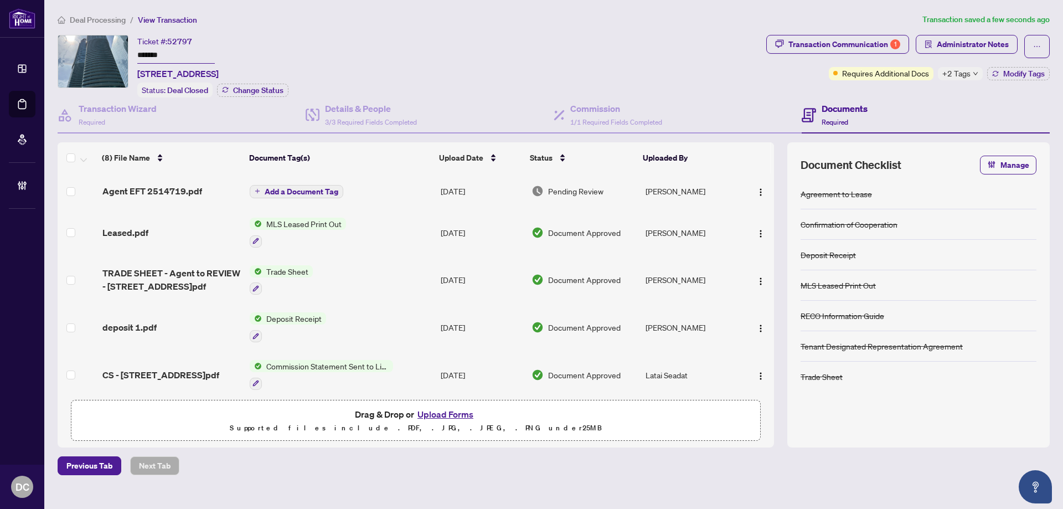
click at [121, 23] on span "Deal Processing" at bounding box center [98, 20] width 56 height 10
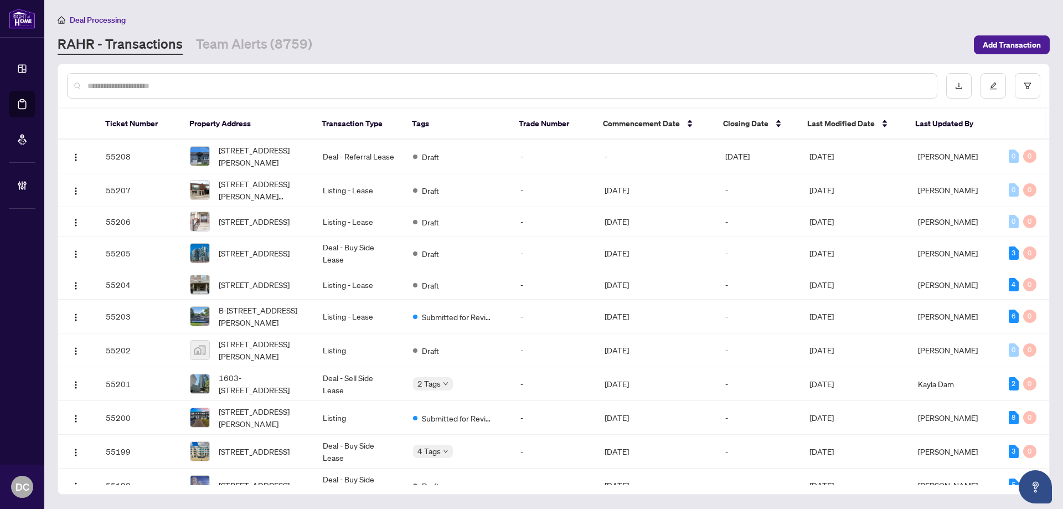
click at [253, 81] on input "text" at bounding box center [507, 86] width 841 height 12
paste input "*******"
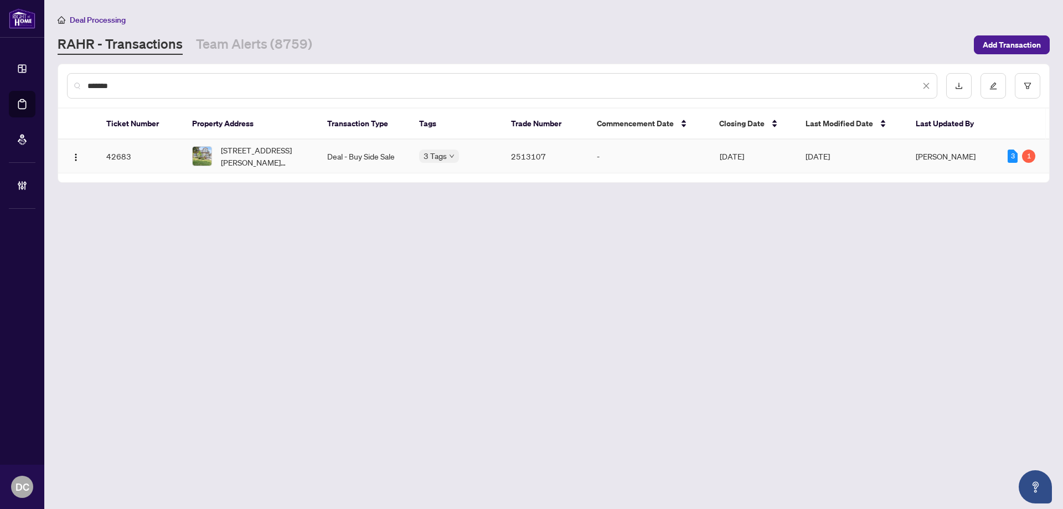
type input "*******"
click at [253, 159] on span "[STREET_ADDRESS][PERSON_NAME][PERSON_NAME]" at bounding box center [265, 156] width 89 height 24
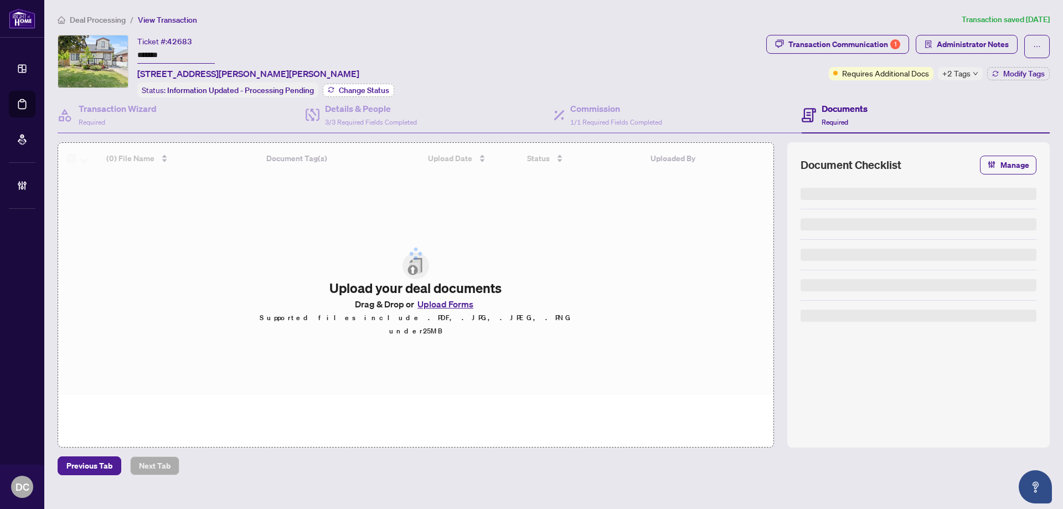
click at [354, 88] on span "Change Status" at bounding box center [364, 90] width 50 height 8
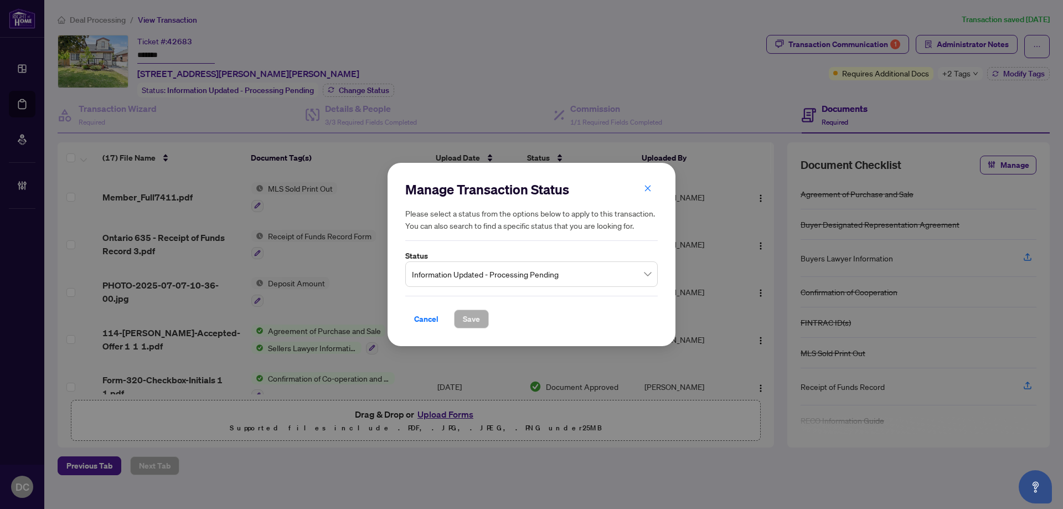
click at [538, 269] on span "Information Updated - Processing Pending" at bounding box center [531, 274] width 239 height 21
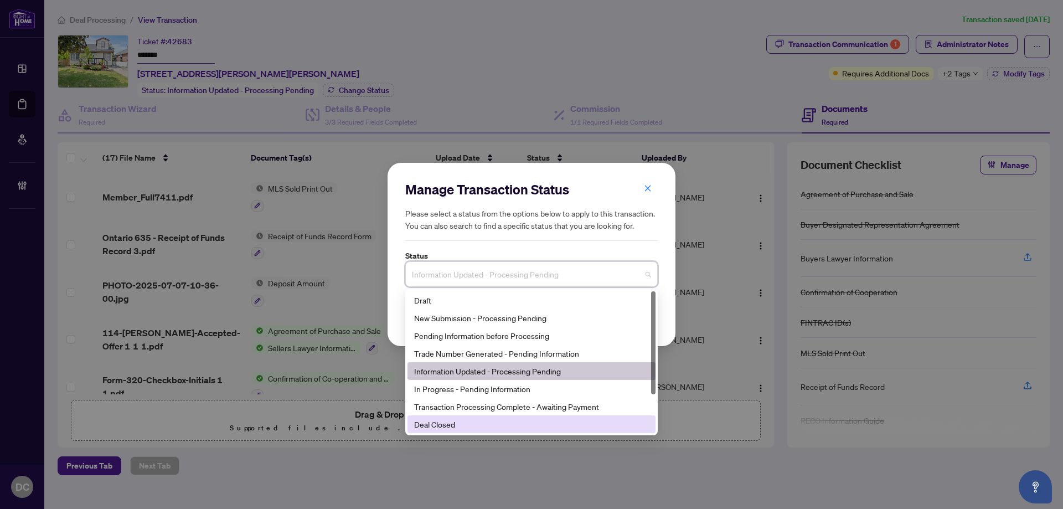
click at [454, 417] on div "Deal Closed" at bounding box center [532, 424] width 248 height 18
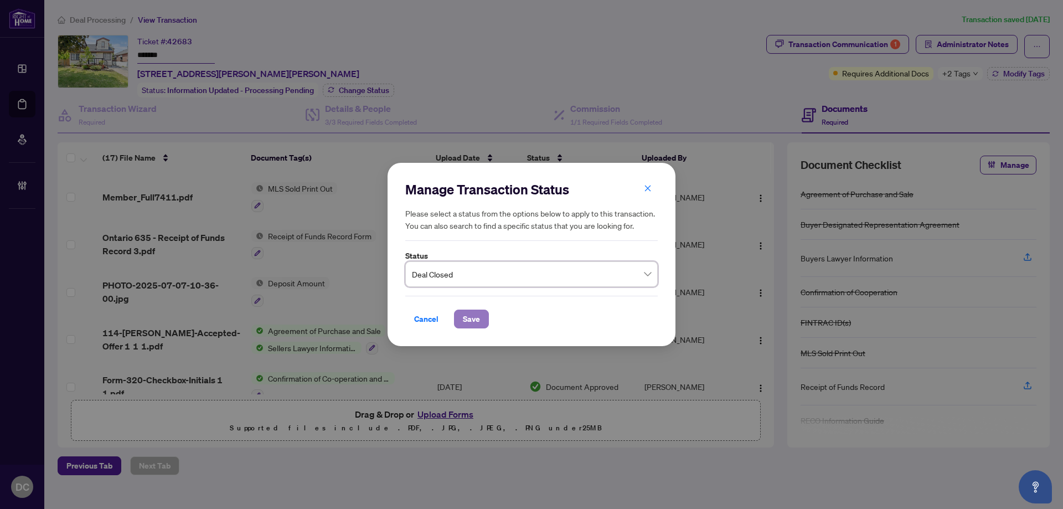
click at [461, 320] on button "Save" at bounding box center [471, 319] width 35 height 19
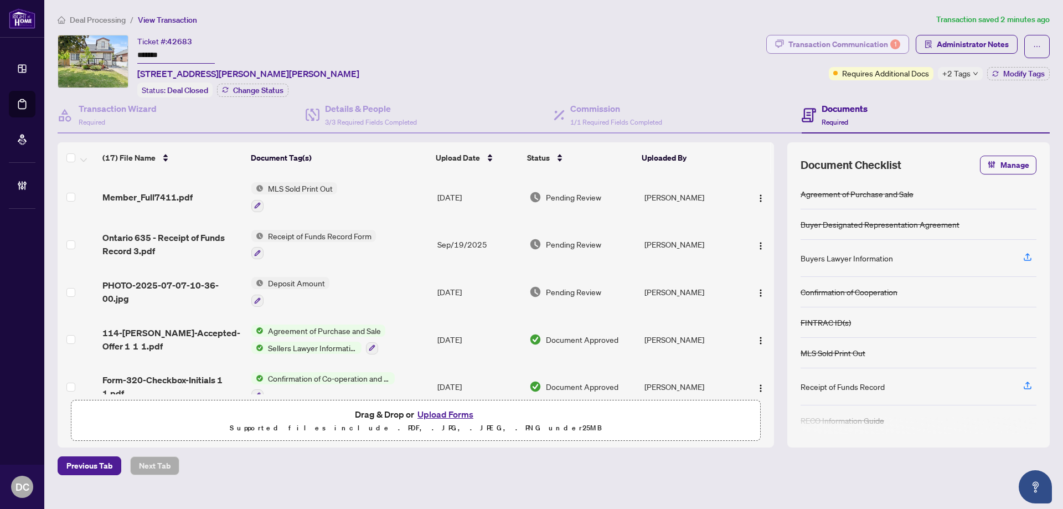
click at [874, 39] on div "Transaction Communication 1" at bounding box center [845, 44] width 112 height 18
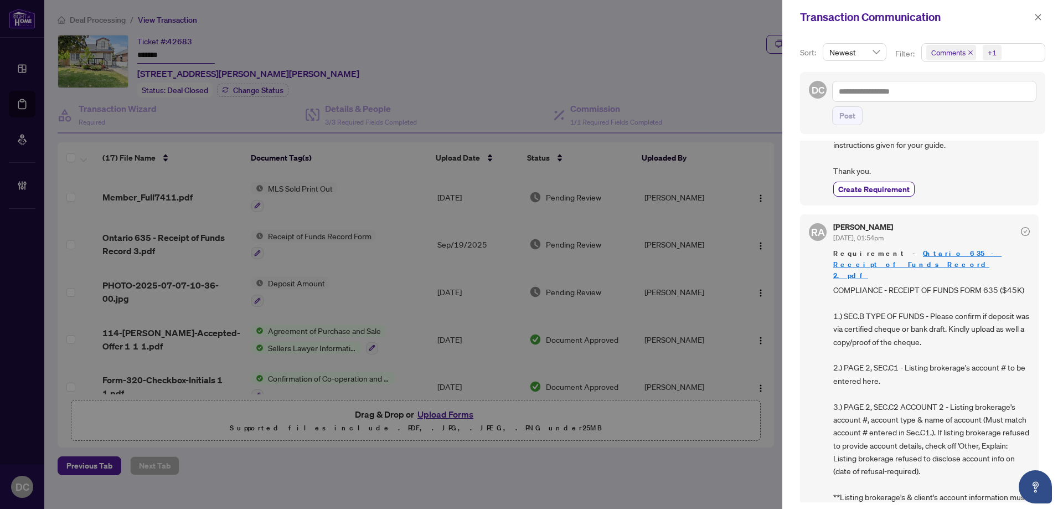
scroll to position [166, 0]
click at [1033, 14] on button "button" at bounding box center [1038, 17] width 14 height 13
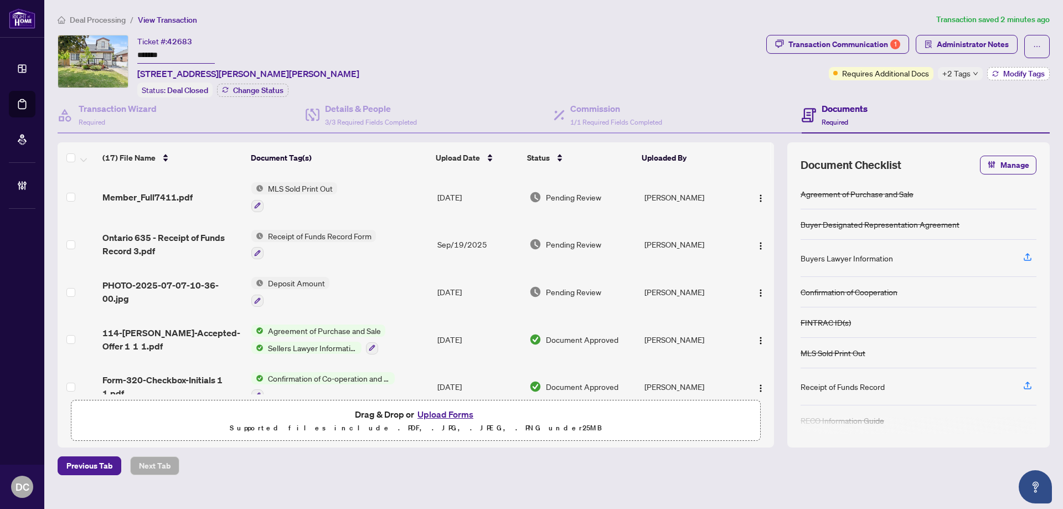
click at [1013, 68] on button "Modify Tags" at bounding box center [1018, 73] width 63 height 13
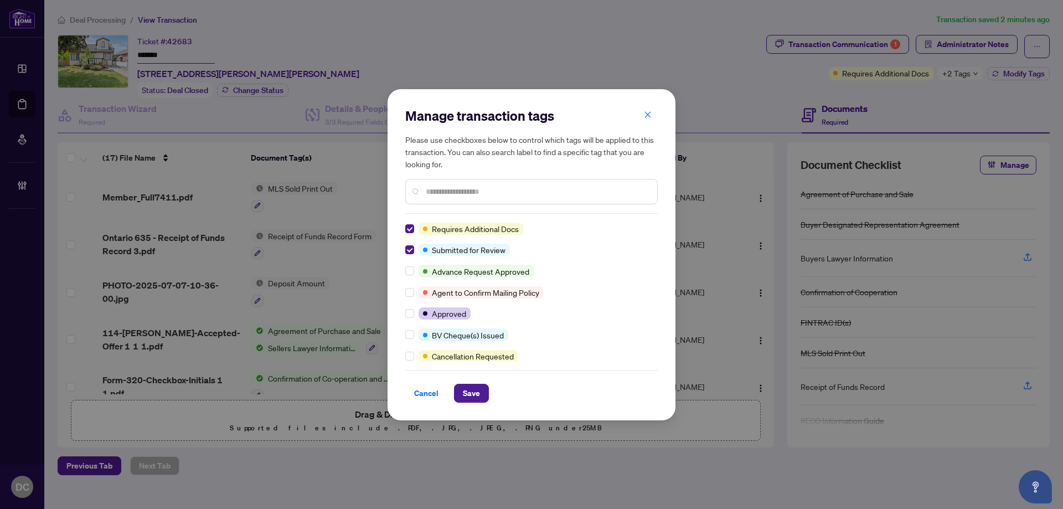
scroll to position [0, 0]
click at [439, 188] on input "text" at bounding box center [537, 192] width 223 height 12
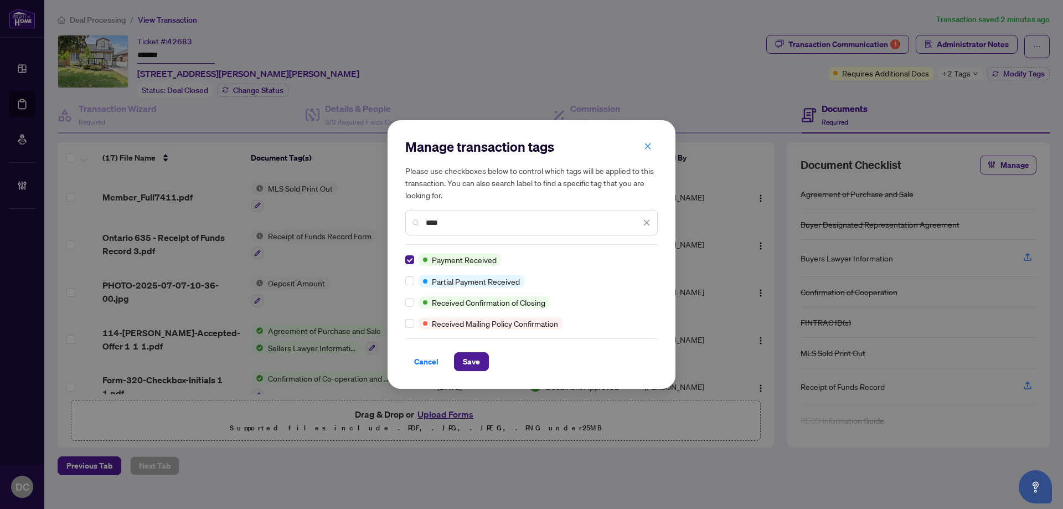
drag, startPoint x: 444, startPoint y: 226, endPoint x: 408, endPoint y: 223, distance: 36.1
click at [408, 223] on div "****" at bounding box center [531, 222] width 253 height 25
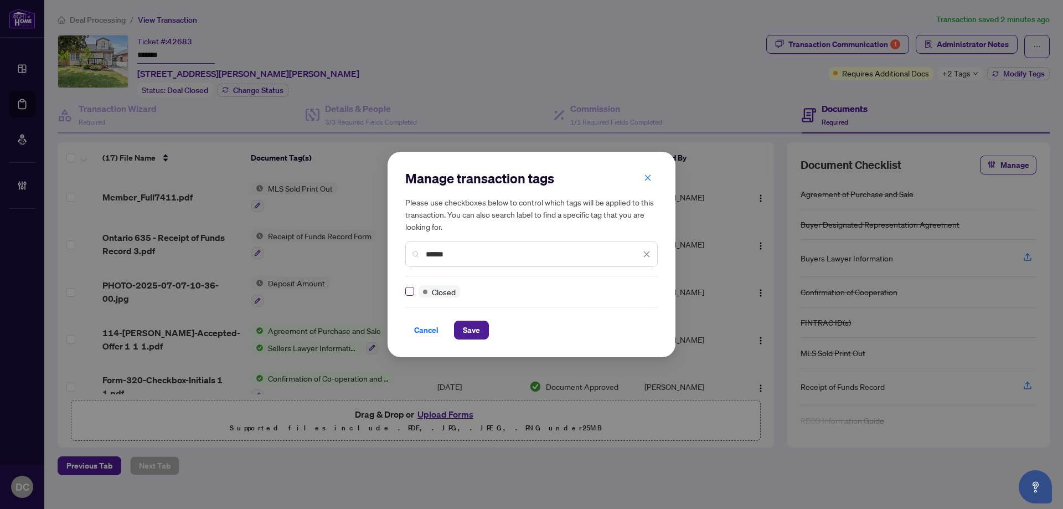
type input "******"
click at [469, 328] on span "Save" at bounding box center [471, 330] width 17 height 18
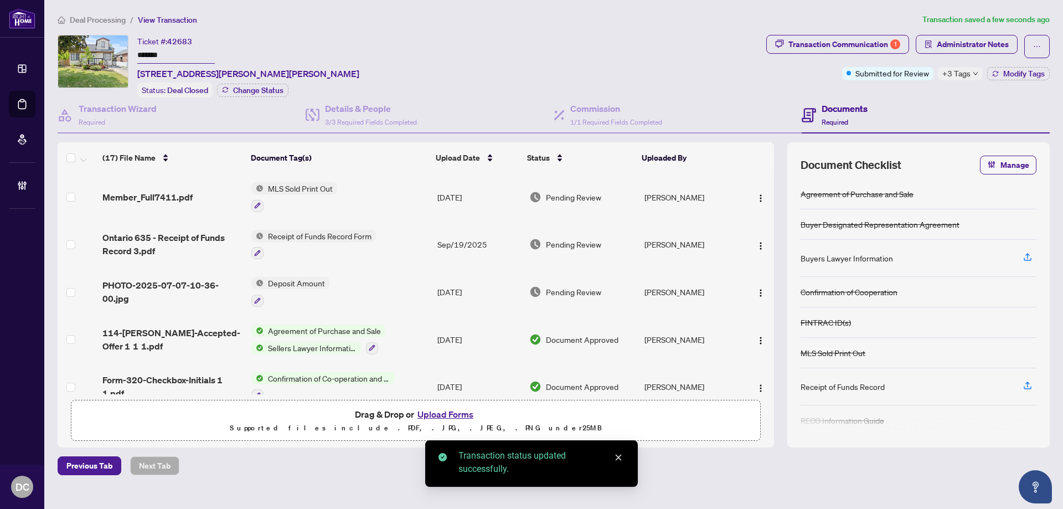
click at [112, 20] on span "Deal Processing" at bounding box center [98, 20] width 56 height 10
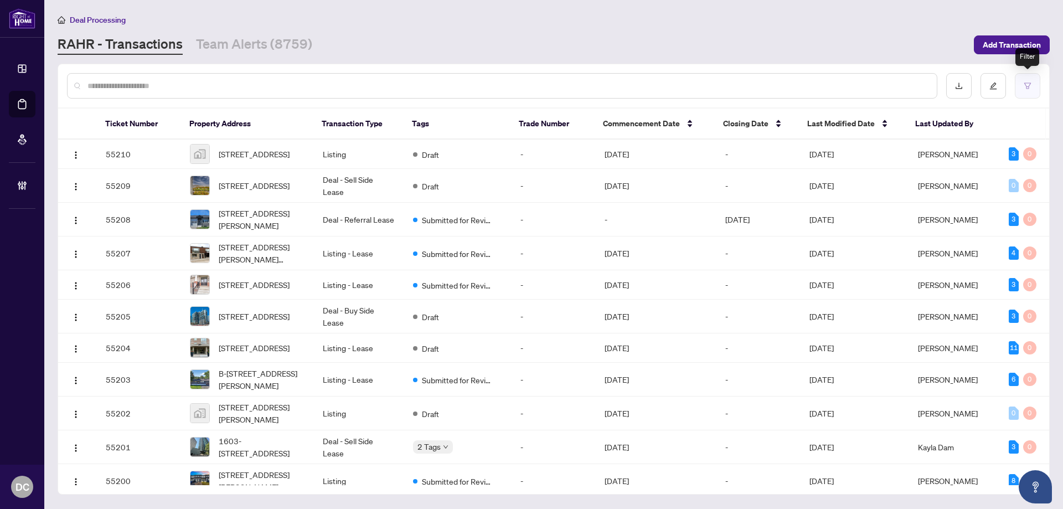
click at [1024, 91] on button "button" at bounding box center [1027, 85] width 25 height 25
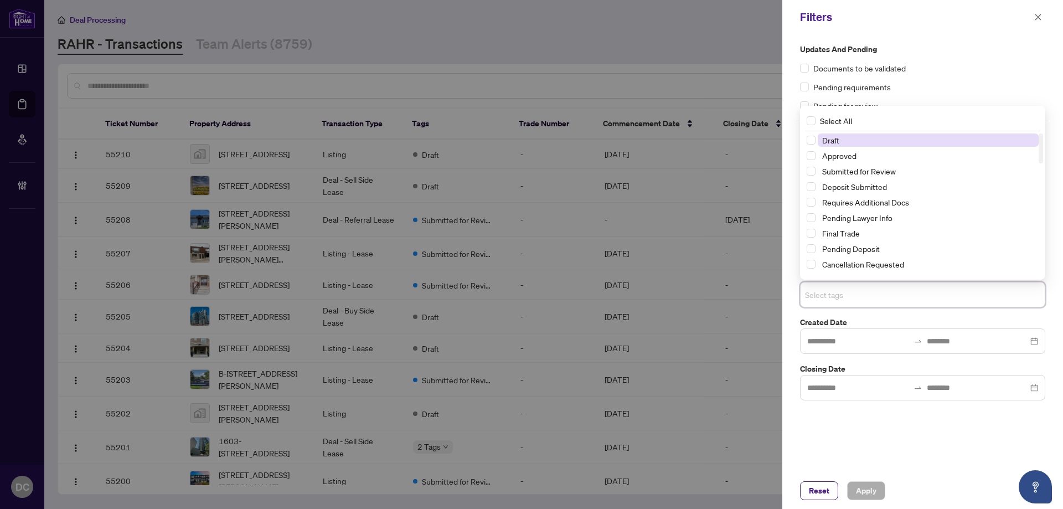
click at [878, 290] on input "search" at bounding box center [844, 294] width 78 height 13
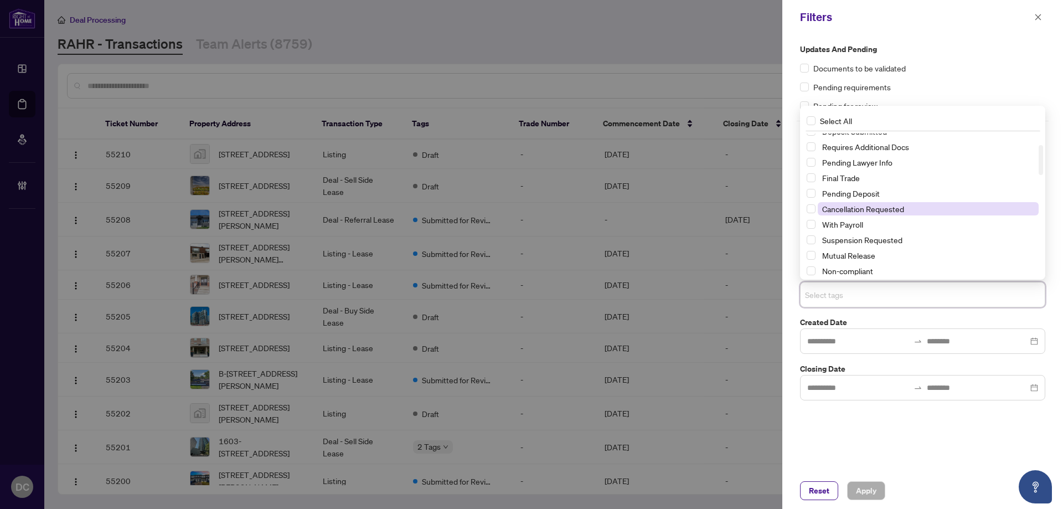
scroll to position [111, 0]
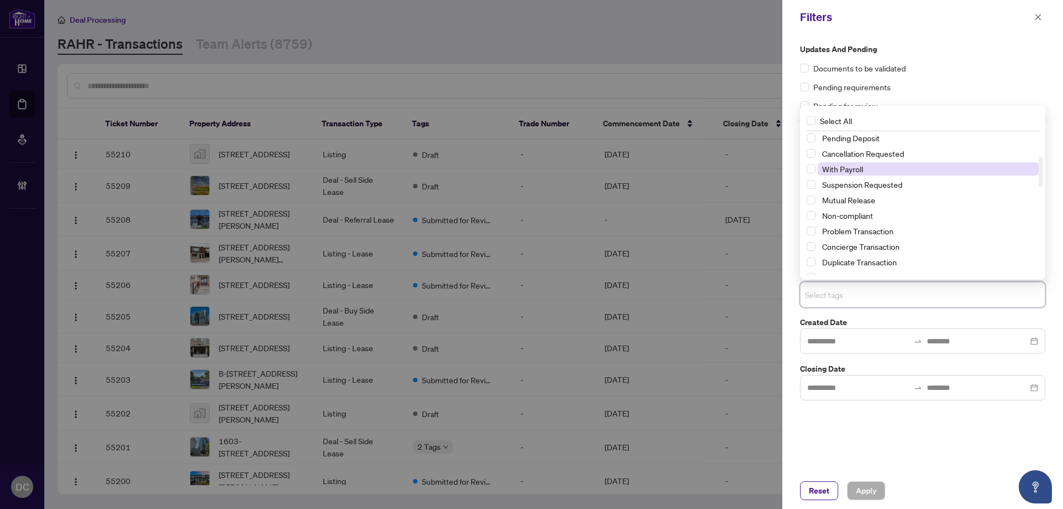
click at [855, 171] on span "With Payroll" at bounding box center [842, 169] width 41 height 10
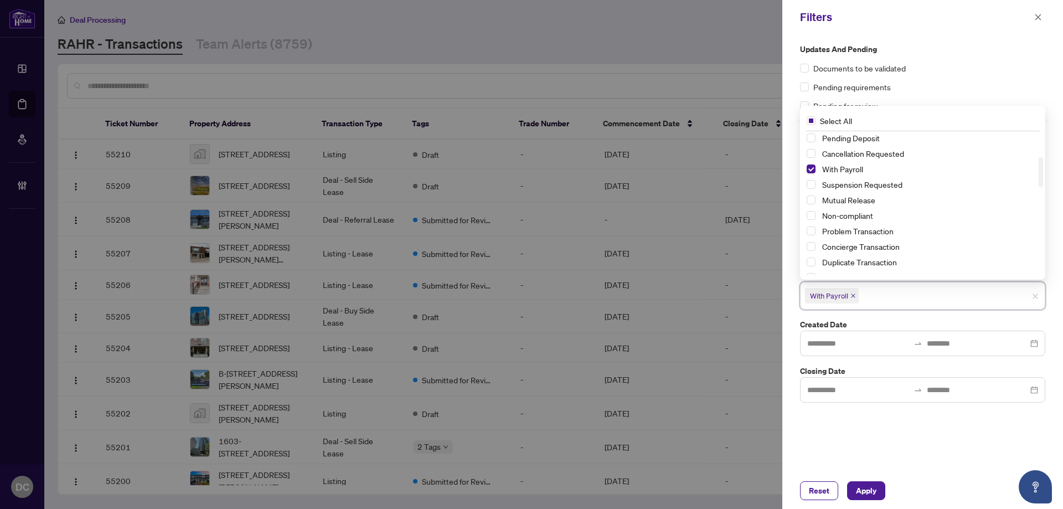
drag, startPoint x: 861, startPoint y: 492, endPoint x: 764, endPoint y: 480, distance: 97.1
click at [860, 491] on span "Apply" at bounding box center [866, 491] width 20 height 18
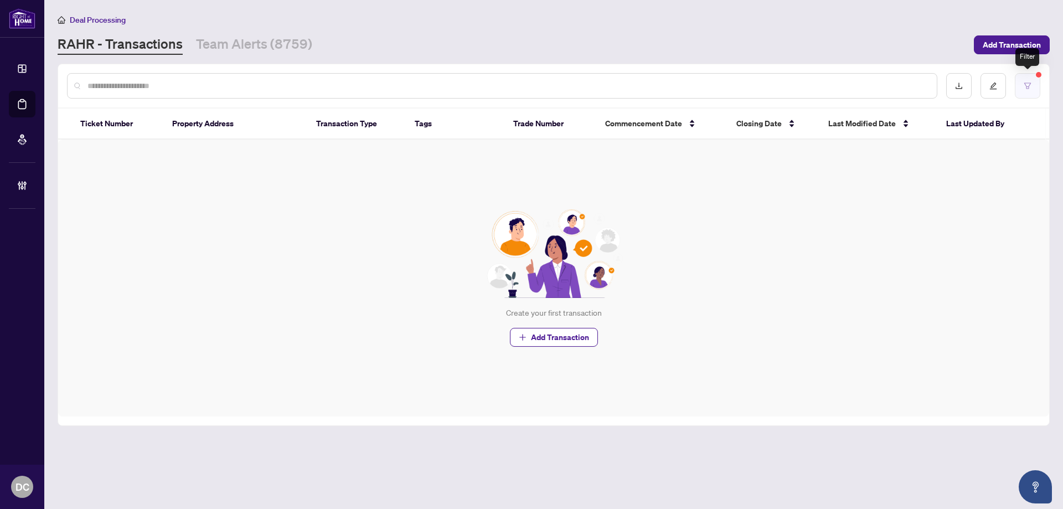
click at [1019, 83] on button "button" at bounding box center [1027, 85] width 25 height 25
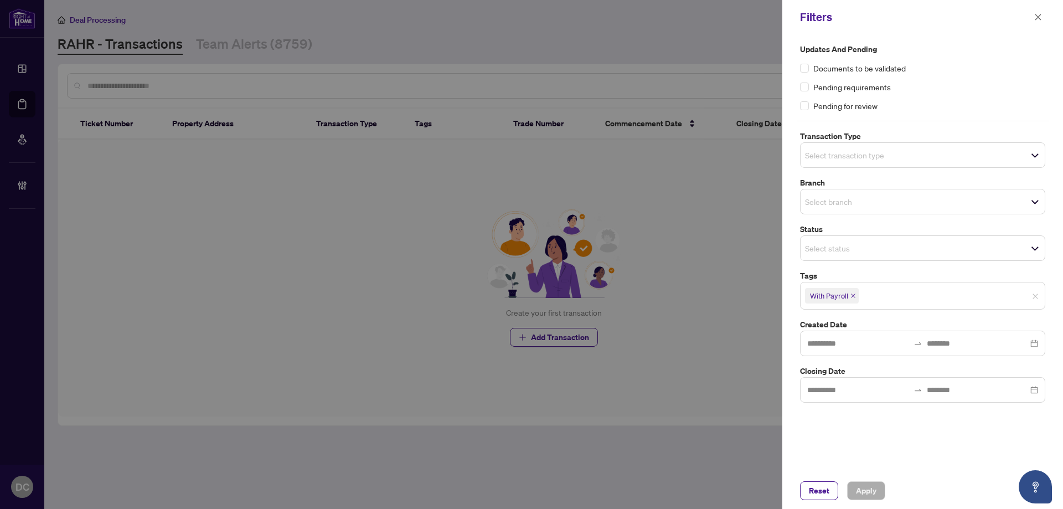
click at [851, 295] on icon "close" at bounding box center [854, 296] width 6 height 6
drag, startPoint x: 874, startPoint y: 493, endPoint x: 865, endPoint y: 487, distance: 11.1
click at [873, 492] on span "Apply" at bounding box center [866, 491] width 20 height 18
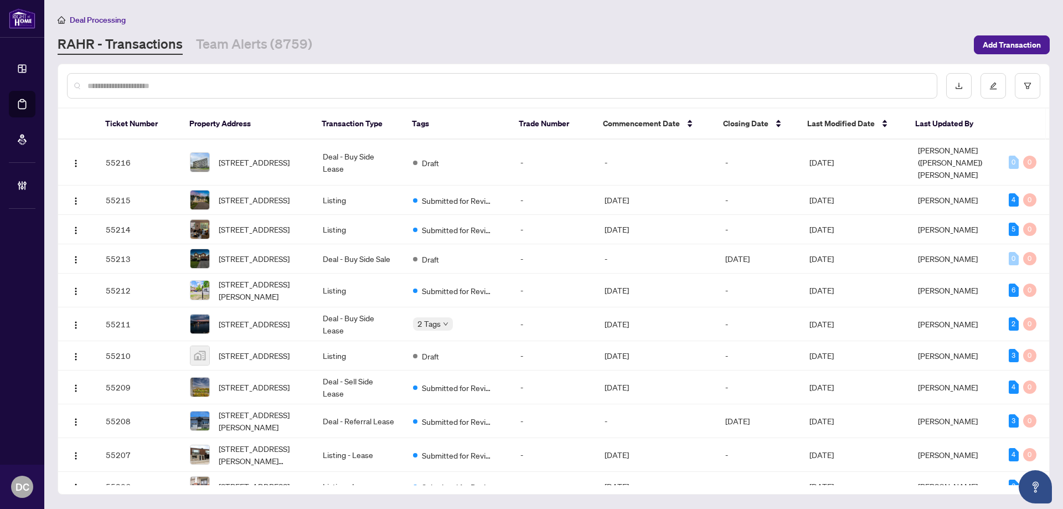
click at [169, 81] on input "text" at bounding box center [507, 86] width 841 height 12
paste input "*******"
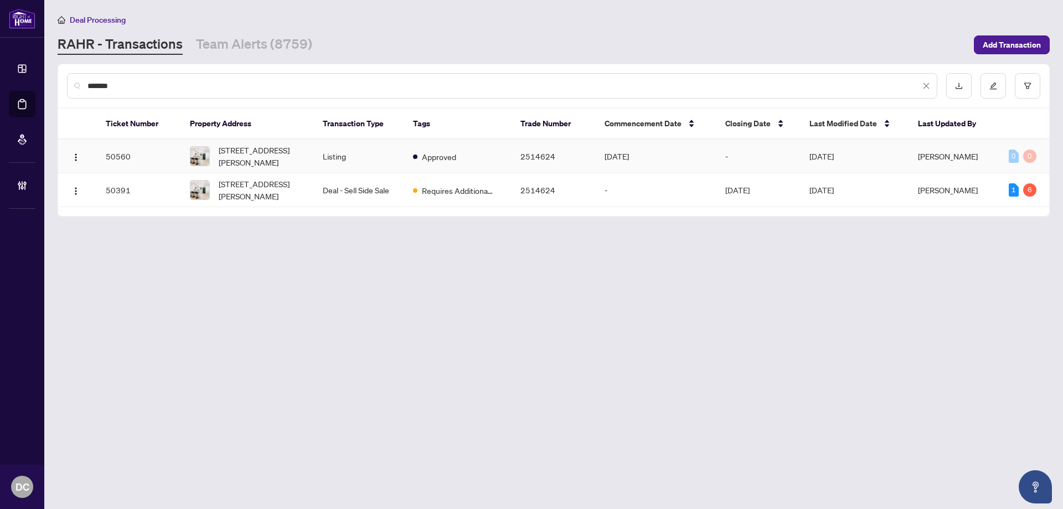
type input "*******"
click at [251, 153] on span "[STREET_ADDRESS][PERSON_NAME]" at bounding box center [262, 156] width 86 height 24
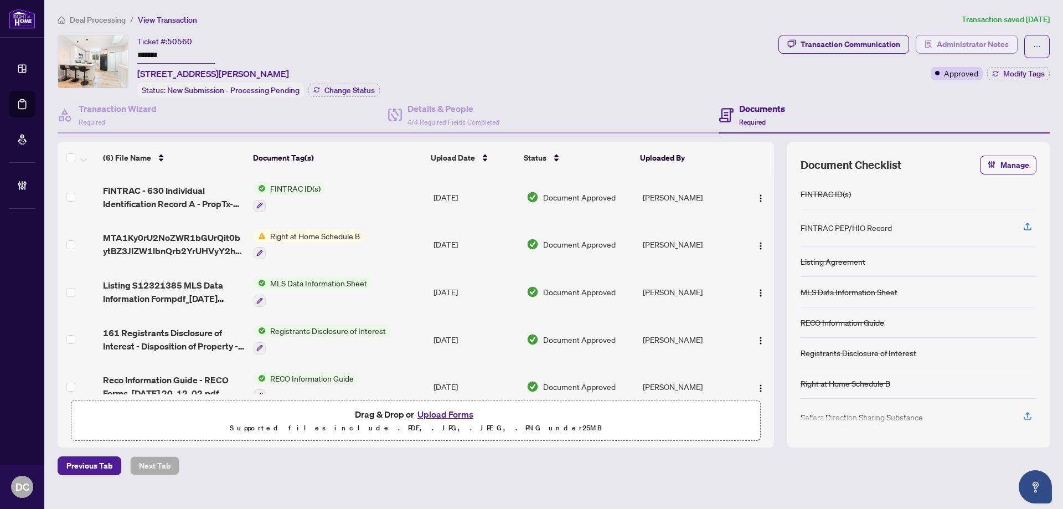
click at [987, 47] on span "Administrator Notes" at bounding box center [973, 44] width 72 height 18
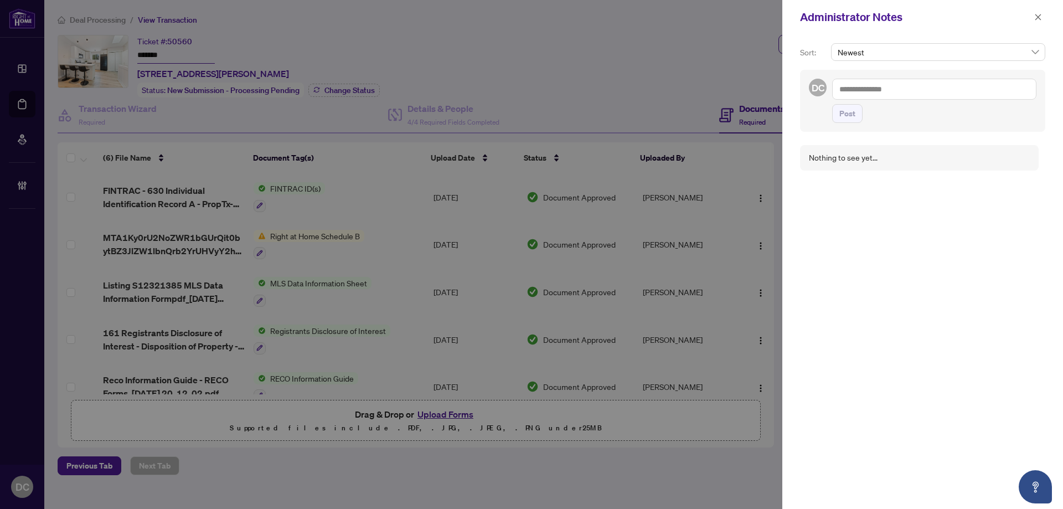
click at [912, 89] on textarea at bounding box center [934, 89] width 204 height 21
click at [975, 90] on textarea "**********" at bounding box center [934, 89] width 204 height 21
click at [844, 102] on textarea "**********" at bounding box center [932, 95] width 201 height 32
type textarea "**********"
click at [848, 127] on span "Post" at bounding box center [848, 125] width 16 height 18
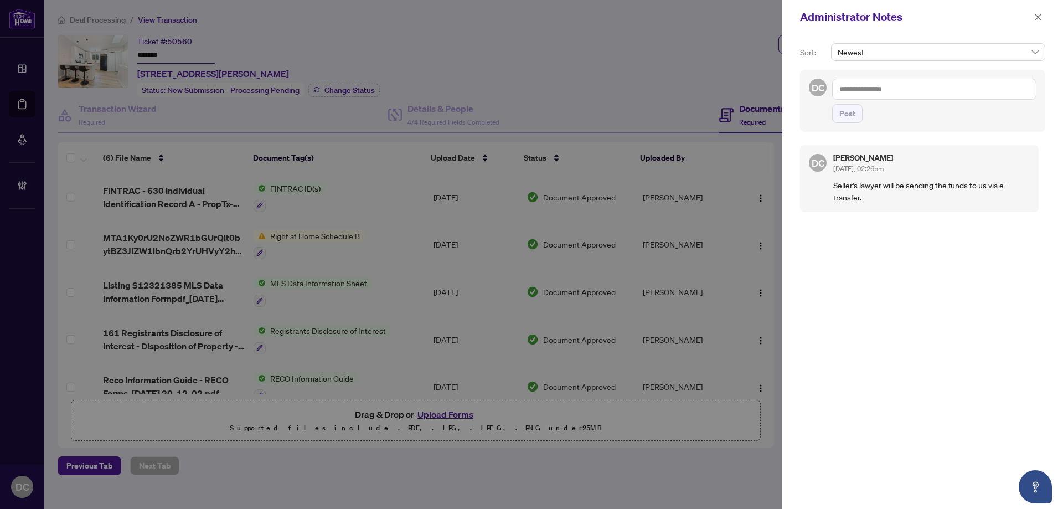
drag, startPoint x: 1032, startPoint y: 18, endPoint x: 505, endPoint y: 79, distance: 530.7
click at [1031, 18] on button "button" at bounding box center [1038, 17] width 14 height 13
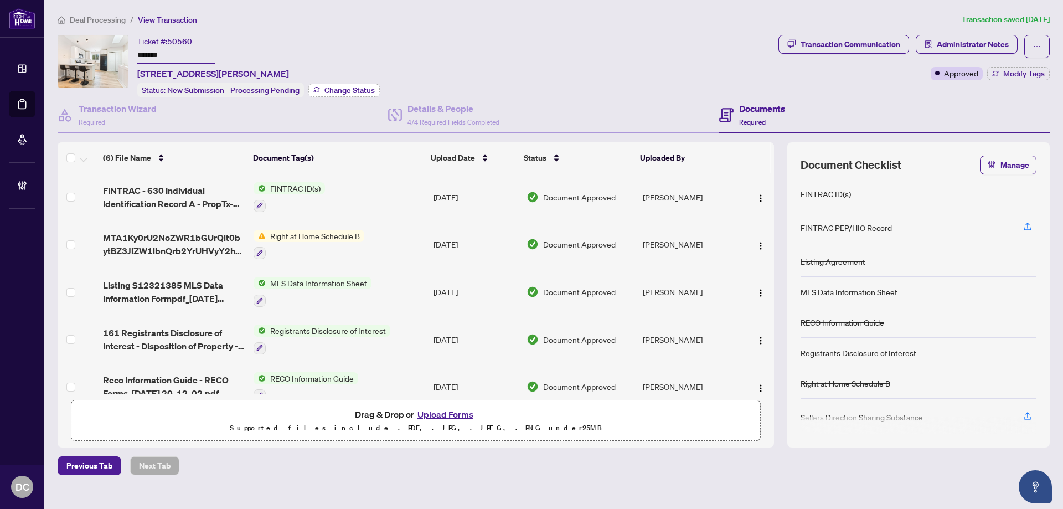
click at [344, 86] on span "Change Status" at bounding box center [350, 90] width 50 height 8
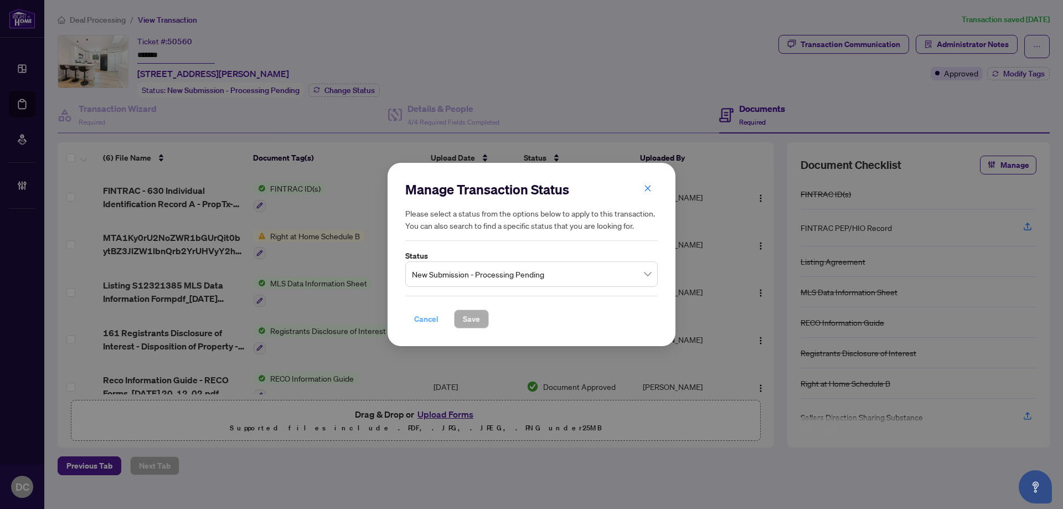
click at [429, 318] on span "Cancel" at bounding box center [426, 319] width 24 height 18
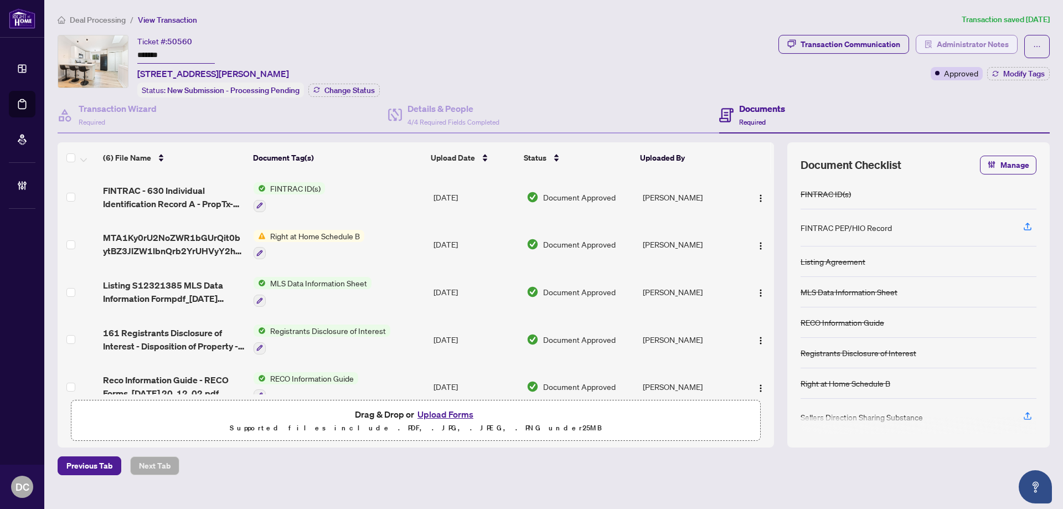
click at [1001, 43] on span "Administrator Notes" at bounding box center [973, 44] width 72 height 18
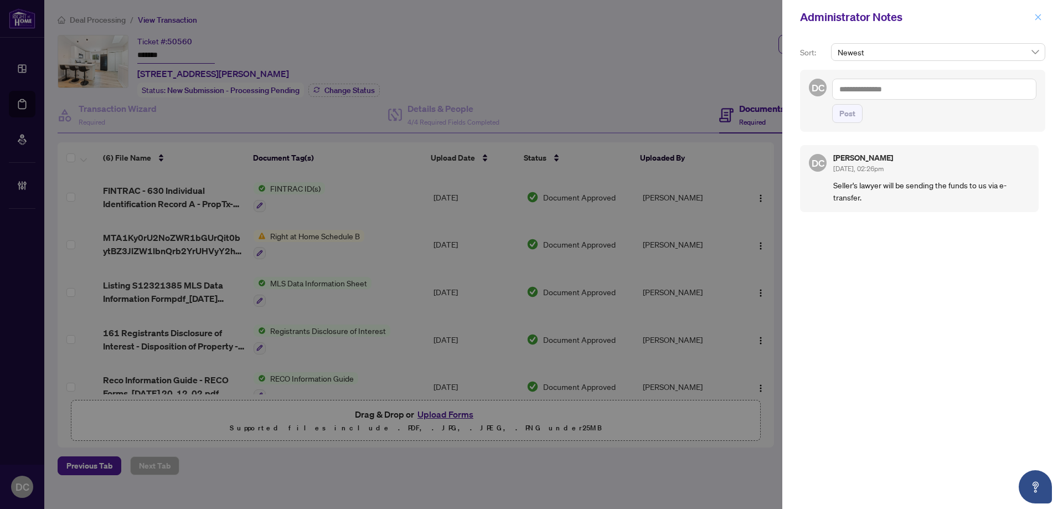
click at [1037, 17] on icon "close" at bounding box center [1038, 17] width 8 height 8
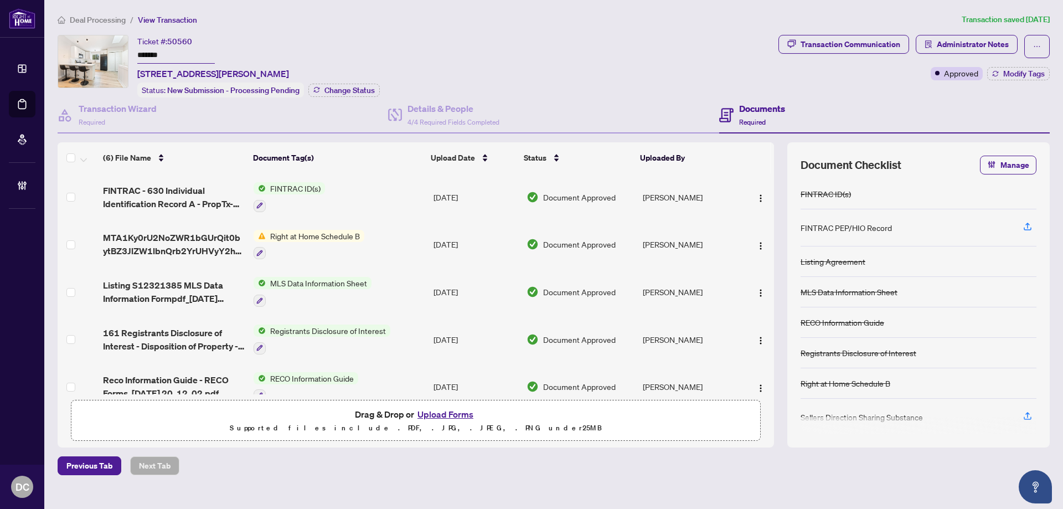
click at [114, 21] on span "Deal Processing" at bounding box center [98, 20] width 56 height 10
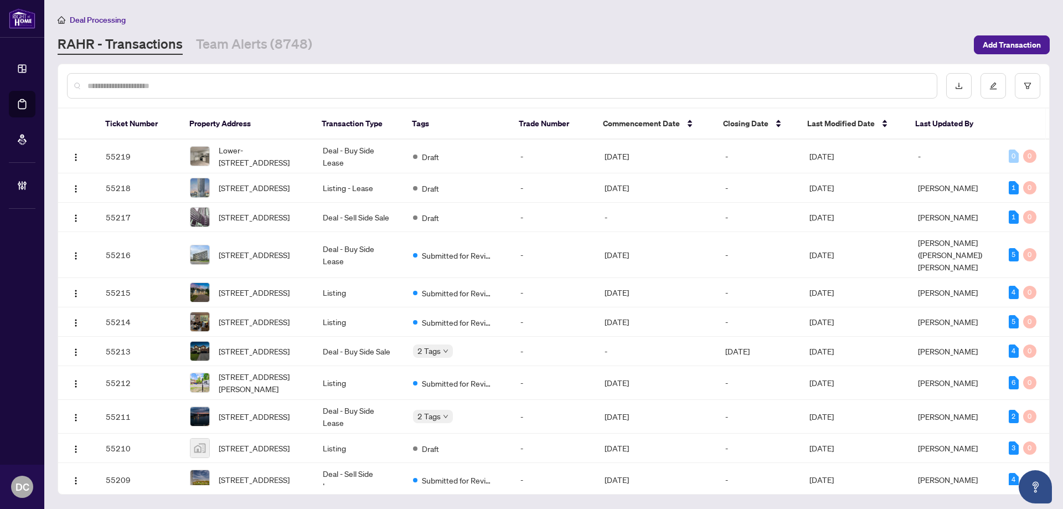
click at [213, 85] on input "text" at bounding box center [507, 86] width 841 height 12
paste input "*******"
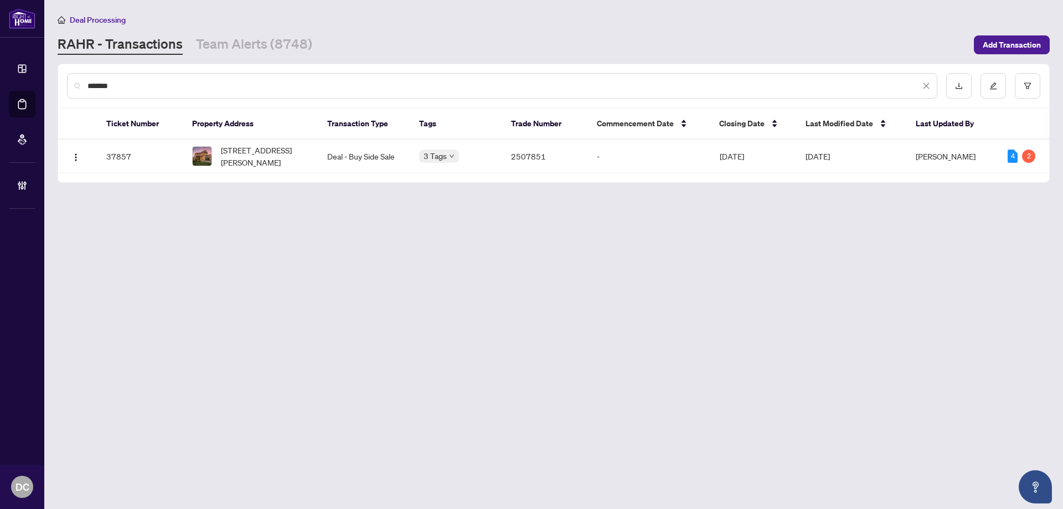
type input "*******"
click at [299, 159] on span "[STREET_ADDRESS][PERSON_NAME]" at bounding box center [265, 156] width 89 height 24
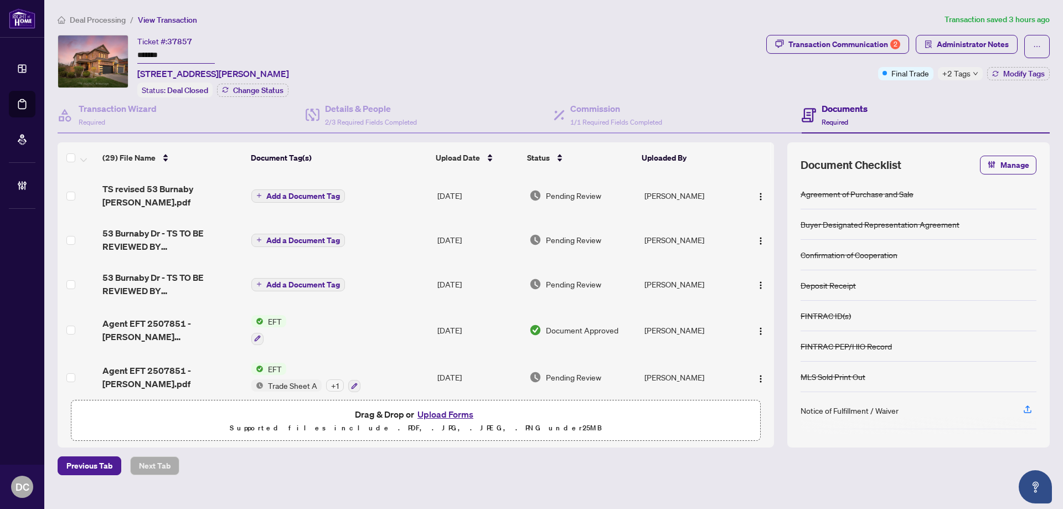
click at [405, 287] on td "Add a Document Tag" at bounding box center [340, 284] width 186 height 44
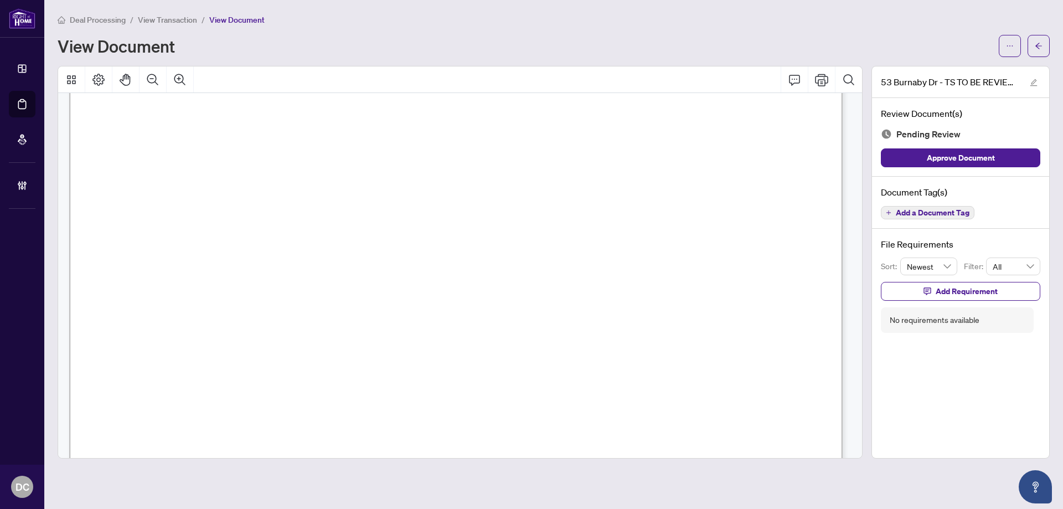
scroll to position [271, 0]
click at [1047, 55] on button "button" at bounding box center [1039, 46] width 22 height 22
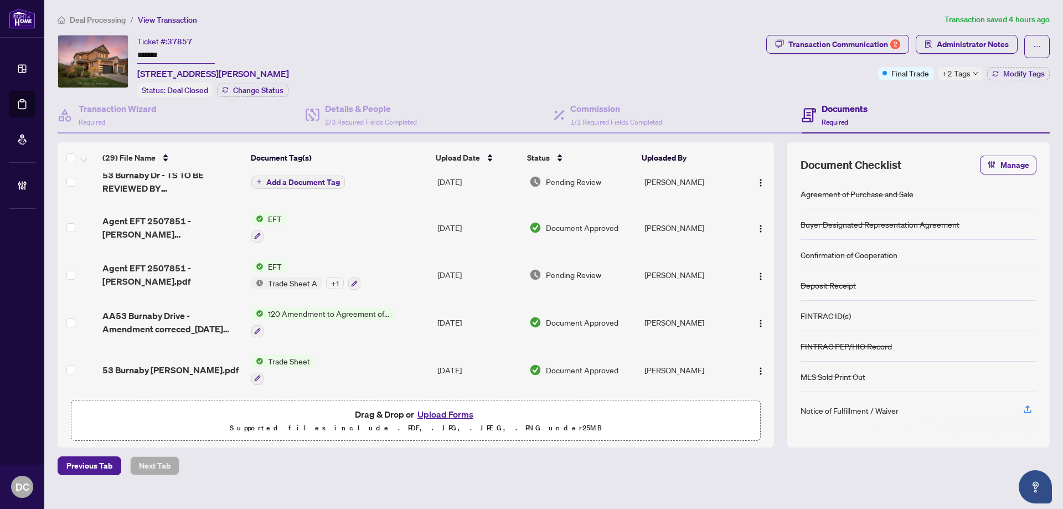
scroll to position [111, 0]
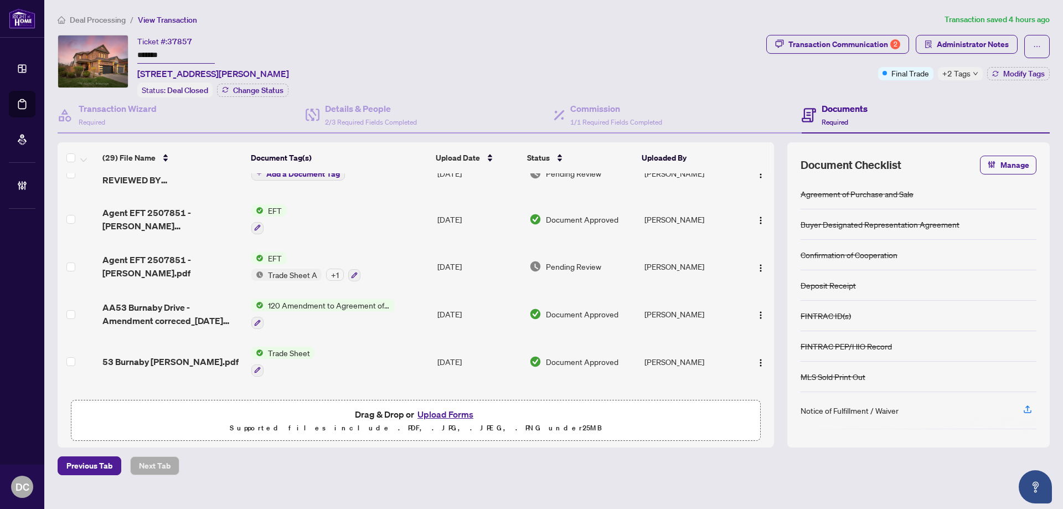
click at [406, 267] on td "EFT Trade Sheet A + 1" at bounding box center [340, 267] width 186 height 48
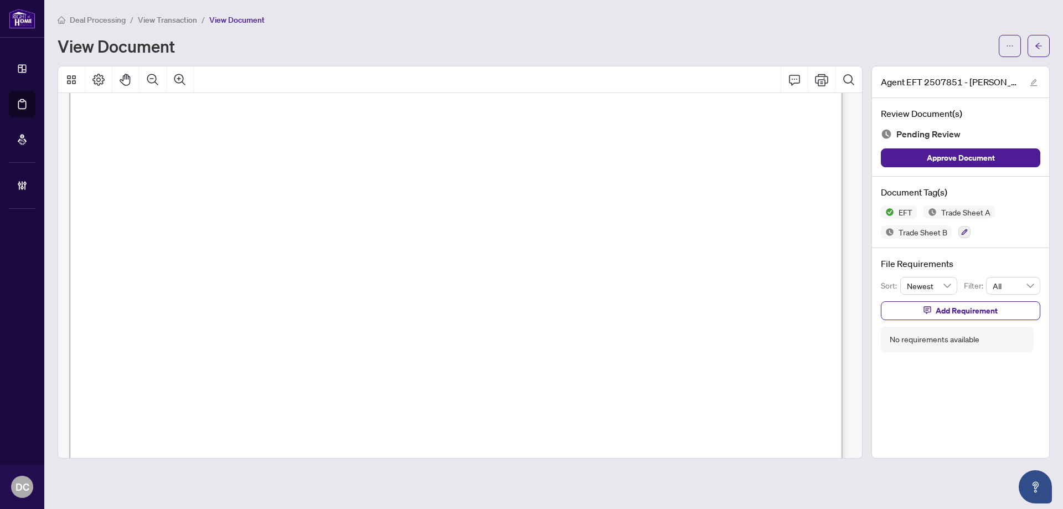
scroll to position [554, 0]
click at [1044, 54] on button "button" at bounding box center [1039, 46] width 22 height 22
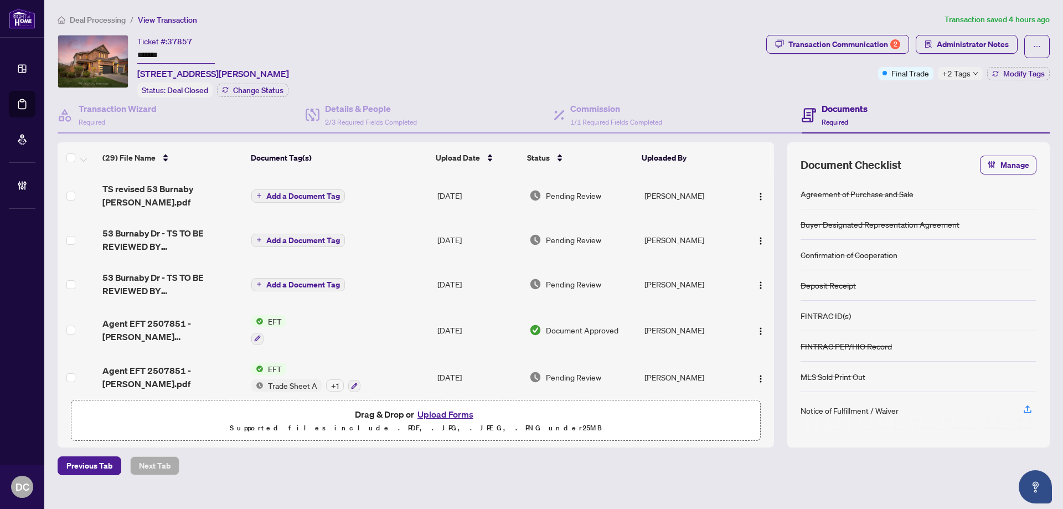
click at [370, 239] on td "Add a Document Tag" at bounding box center [340, 240] width 186 height 44
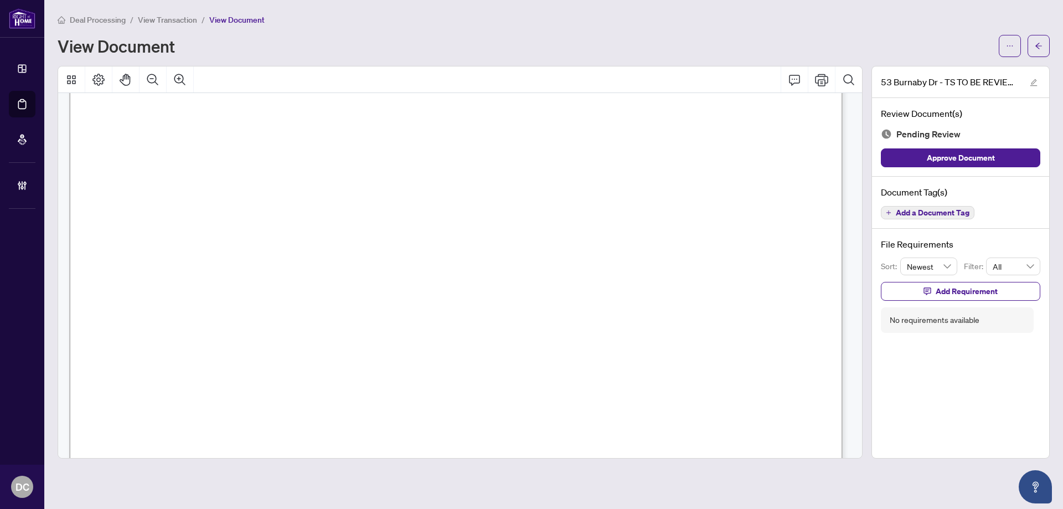
scroll to position [443, 0]
click at [1039, 38] on span "button" at bounding box center [1039, 46] width 8 height 18
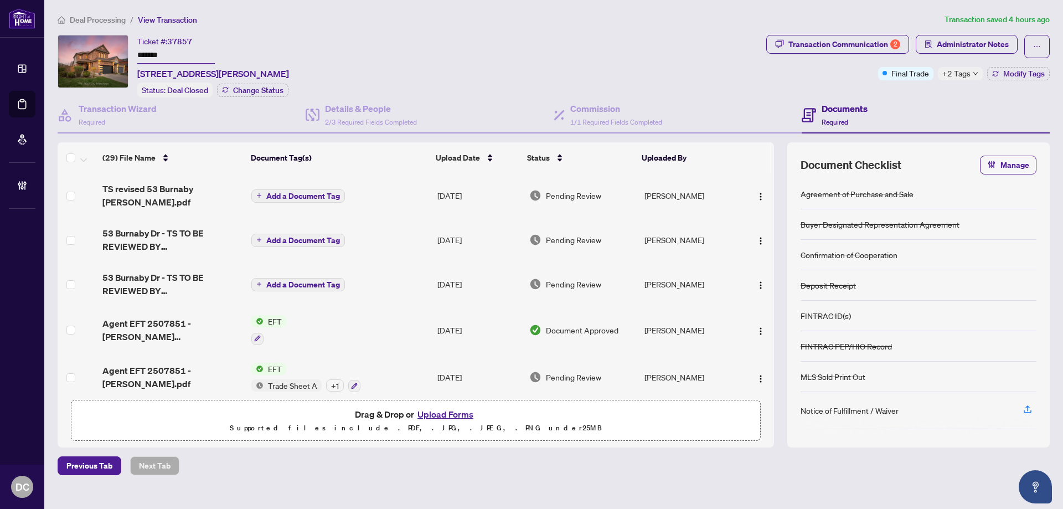
click at [955, 75] on span "+2 Tags" at bounding box center [957, 73] width 28 height 13
drag, startPoint x: 172, startPoint y: 54, endPoint x: 114, endPoint y: 54, distance: 57.6
click at [114, 54] on div "Ticket #: 37857 ******* [STREET_ADDRESS][PERSON_NAME] Status: Deal Closed Chang…" at bounding box center [410, 66] width 704 height 63
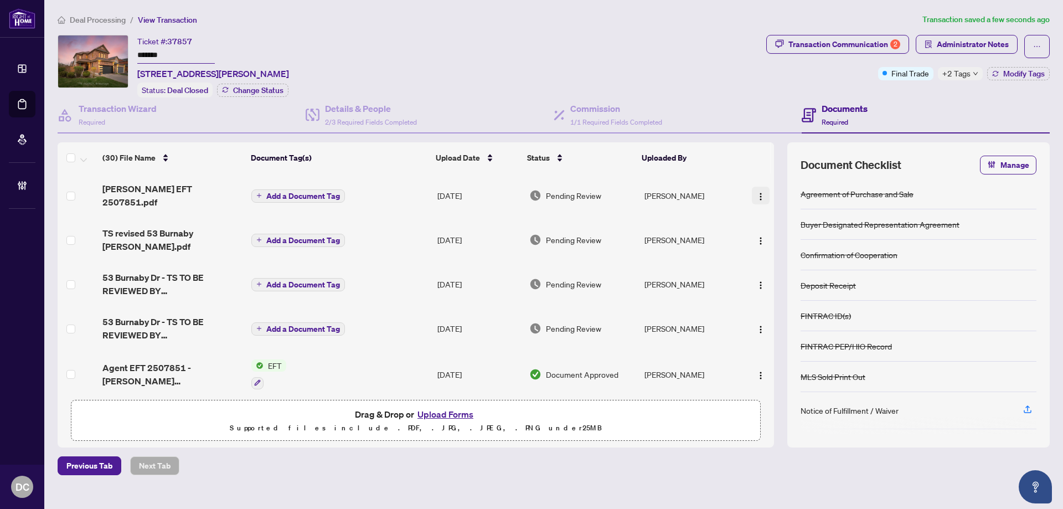
click at [756, 192] on img "button" at bounding box center [760, 196] width 9 height 9
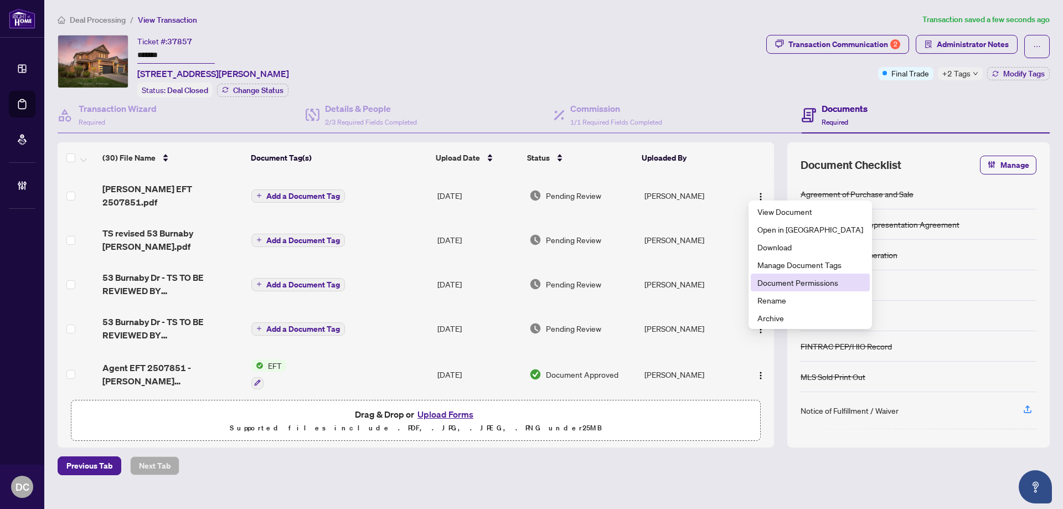
click at [792, 280] on span "Document Permissions" at bounding box center [811, 282] width 106 height 12
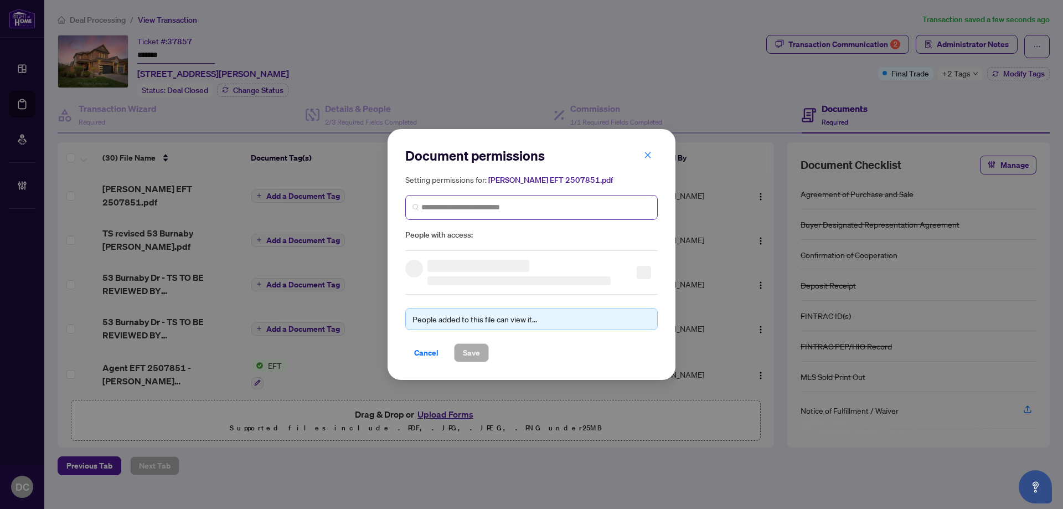
click at [576, 198] on span at bounding box center [531, 207] width 253 height 25
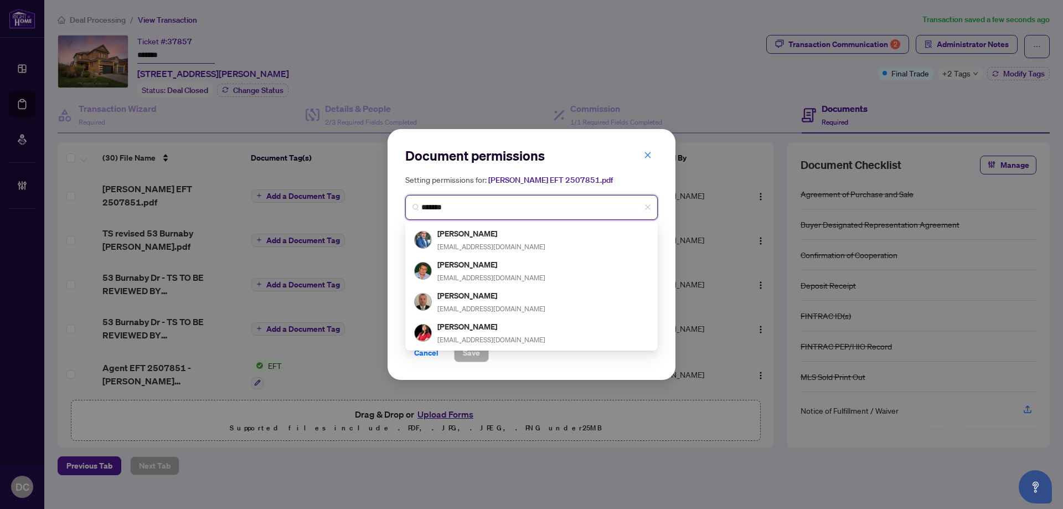
type input "********"
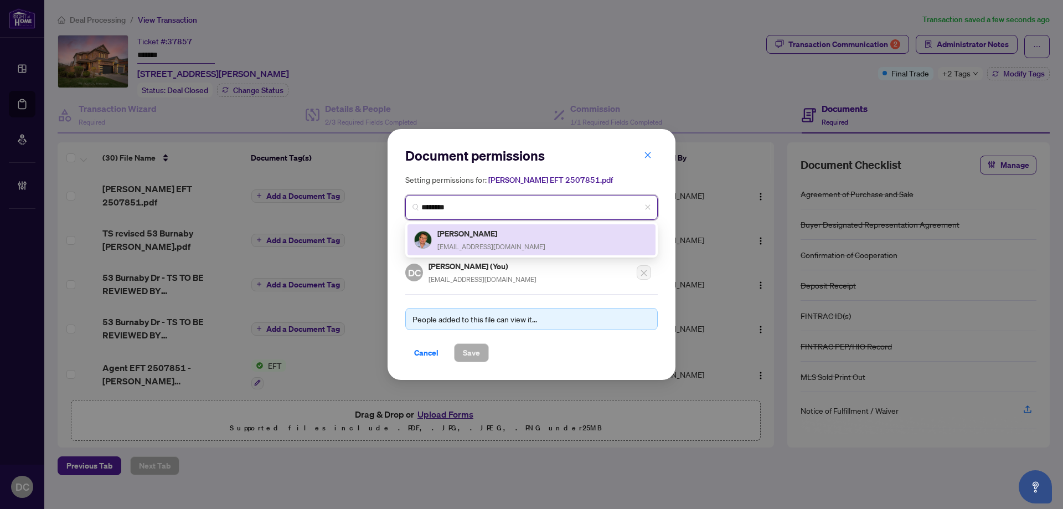
click at [560, 247] on div "[PERSON_NAME] [EMAIL_ADDRESS][DOMAIN_NAME]" at bounding box center [531, 239] width 235 height 25
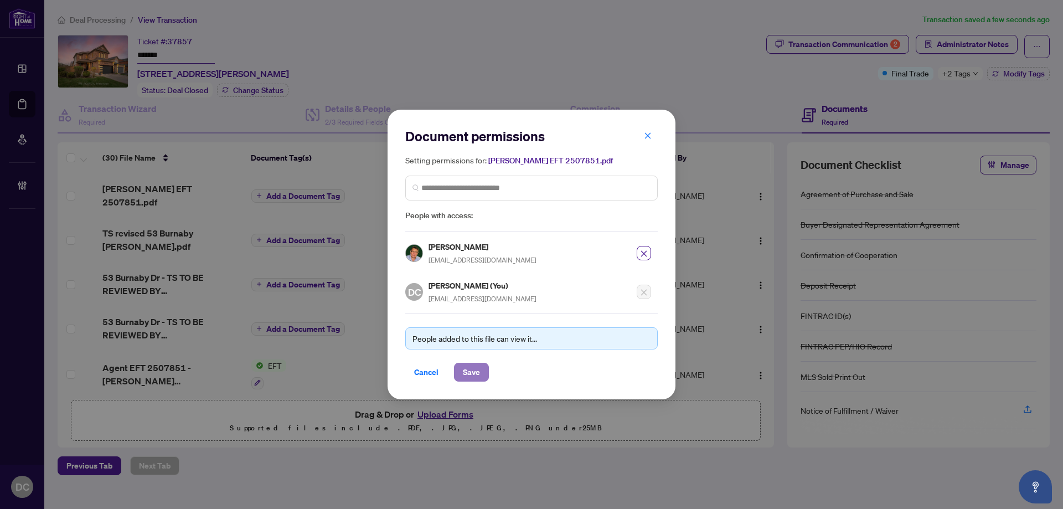
click at [474, 369] on span "Save" at bounding box center [471, 372] width 17 height 18
click at [966, 75] on div "Document permissions Setting permissions for: [PERSON_NAME] EFT 2507851.pdf 513…" at bounding box center [531, 254] width 1063 height 509
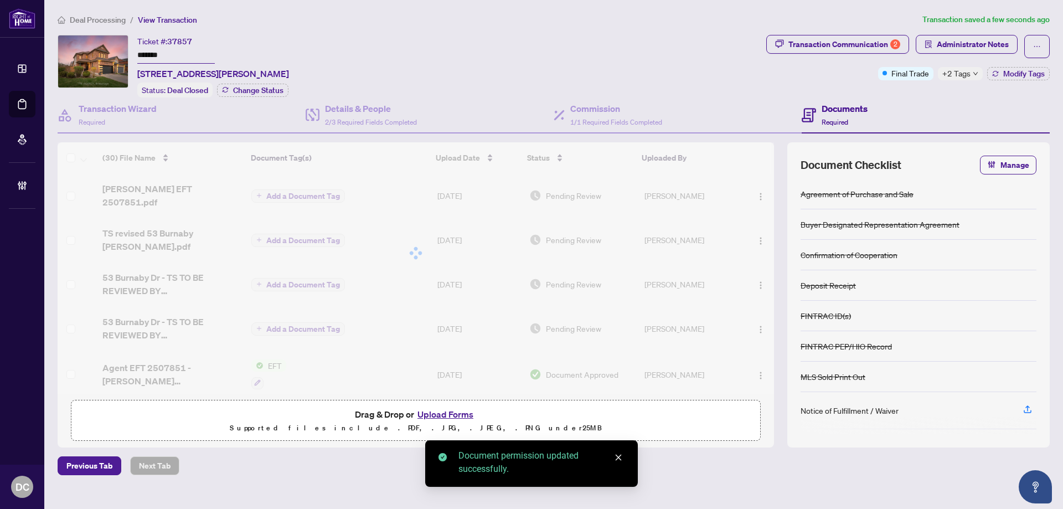
click at [969, 73] on span "+2 Tags" at bounding box center [957, 73] width 28 height 13
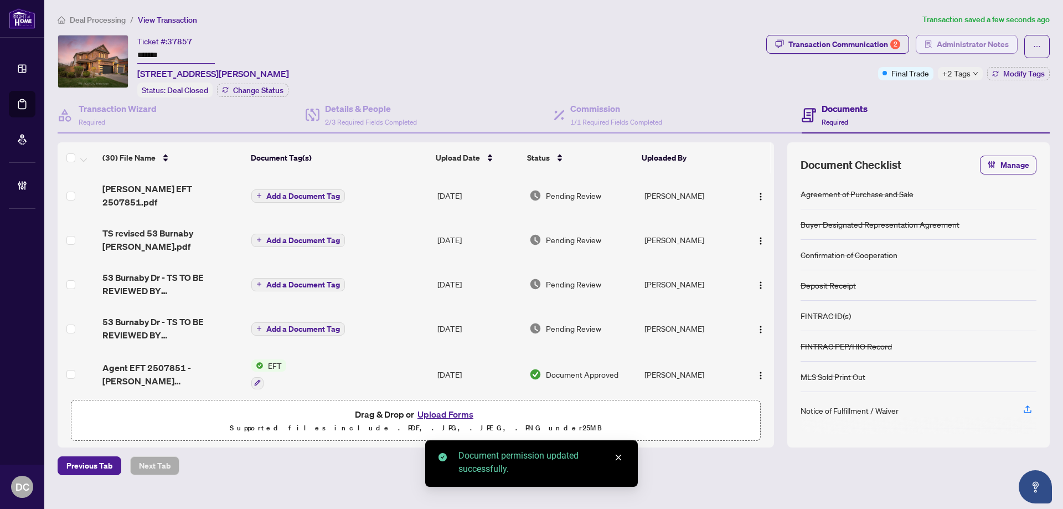
click at [973, 39] on span "Administrator Notes" at bounding box center [973, 44] width 72 height 18
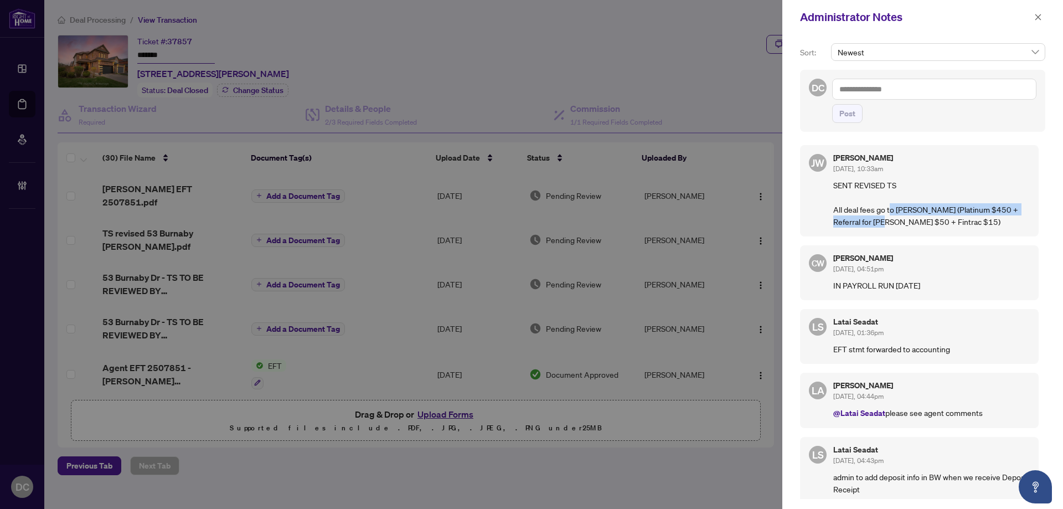
drag, startPoint x: 890, startPoint y: 208, endPoint x: 40, endPoint y: 138, distance: 852.9
click at [862, 222] on p "SENT REVISED TS All deal fees go to [PERSON_NAME] (Platinum $450 + Referral for…" at bounding box center [931, 203] width 197 height 49
drag, startPoint x: 1041, startPoint y: 11, endPoint x: 1017, endPoint y: 8, distance: 23.4
click at [1039, 11] on span "button" at bounding box center [1038, 17] width 8 height 18
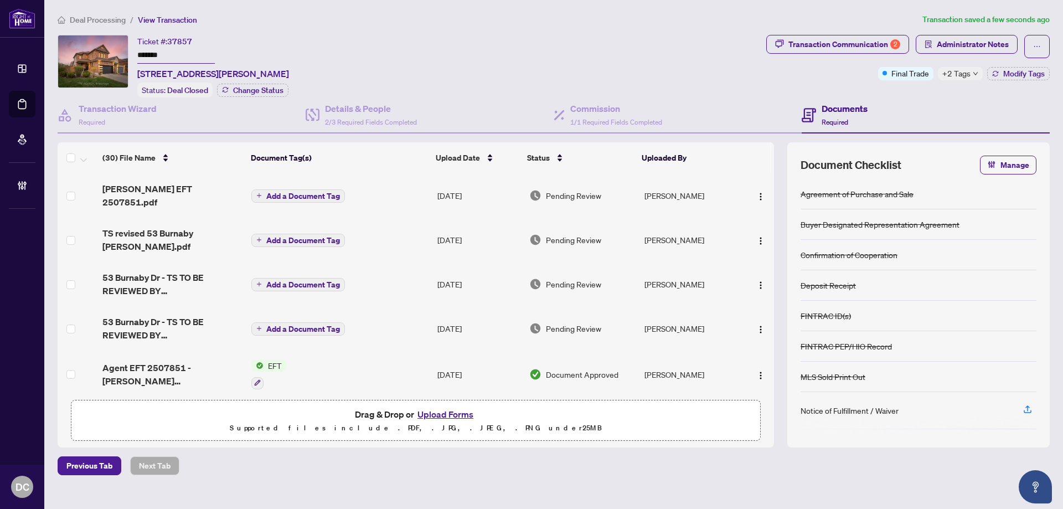
click at [405, 321] on td "Add a Document Tag" at bounding box center [340, 328] width 186 height 44
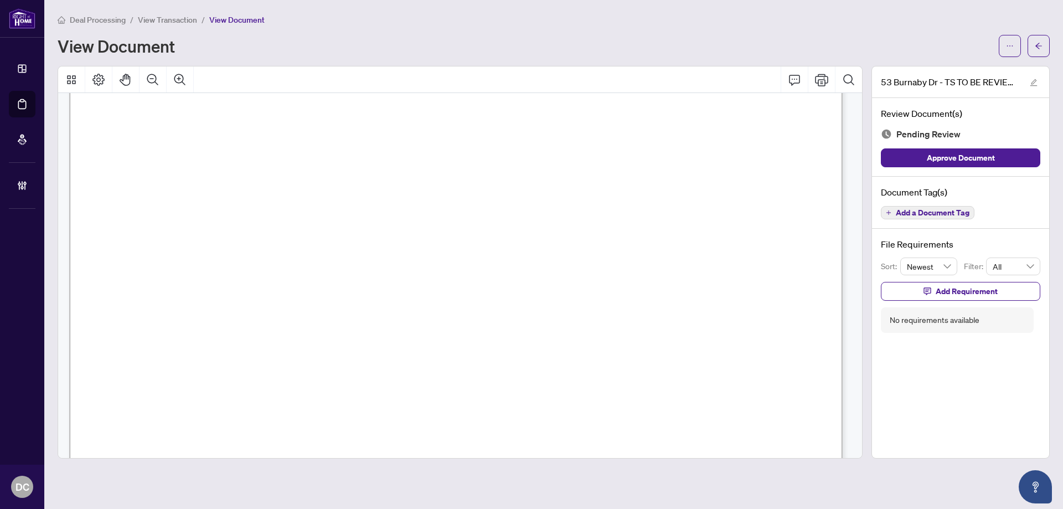
scroll to position [222, 0]
click at [1034, 38] on button "button" at bounding box center [1039, 46] width 22 height 22
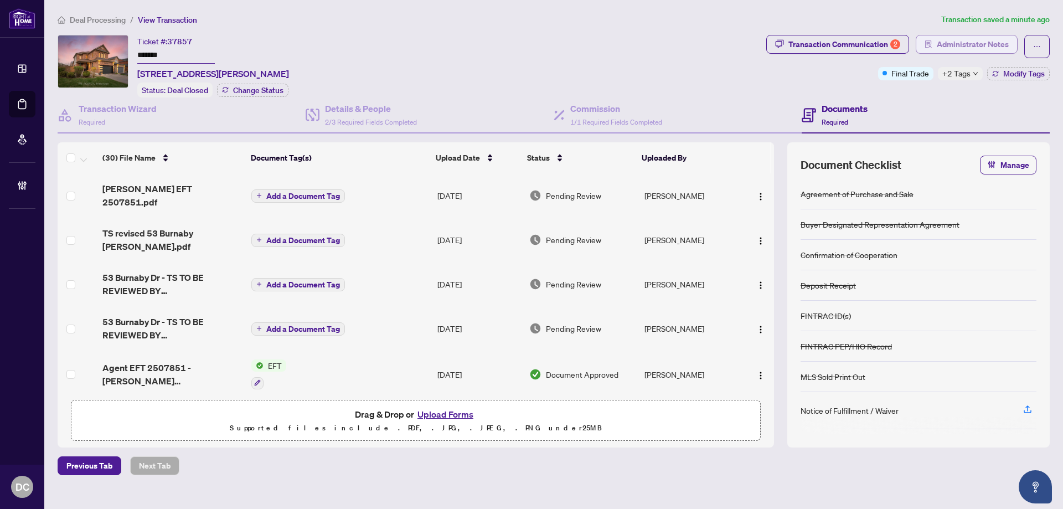
click at [969, 43] on span "Administrator Notes" at bounding box center [973, 44] width 72 height 18
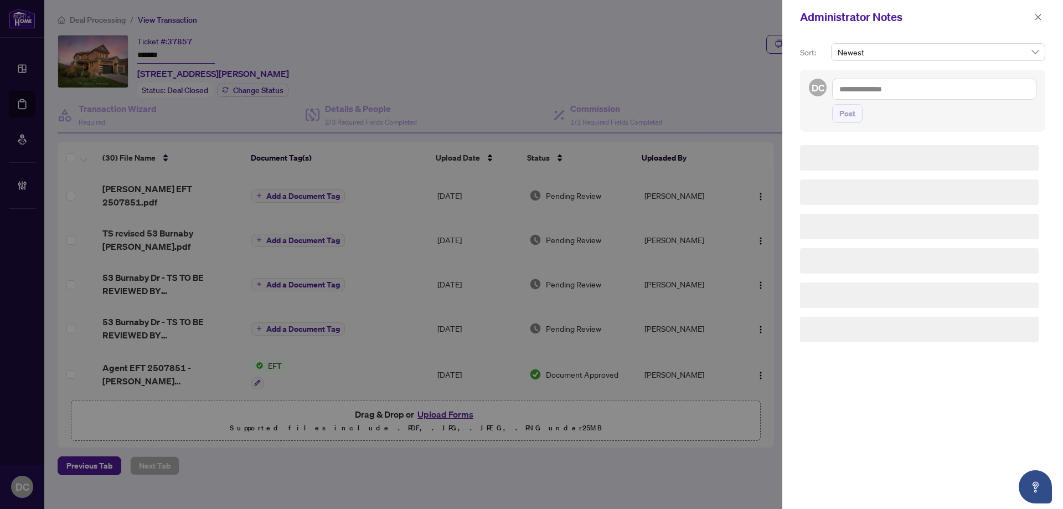
click at [960, 93] on textarea at bounding box center [934, 89] width 204 height 21
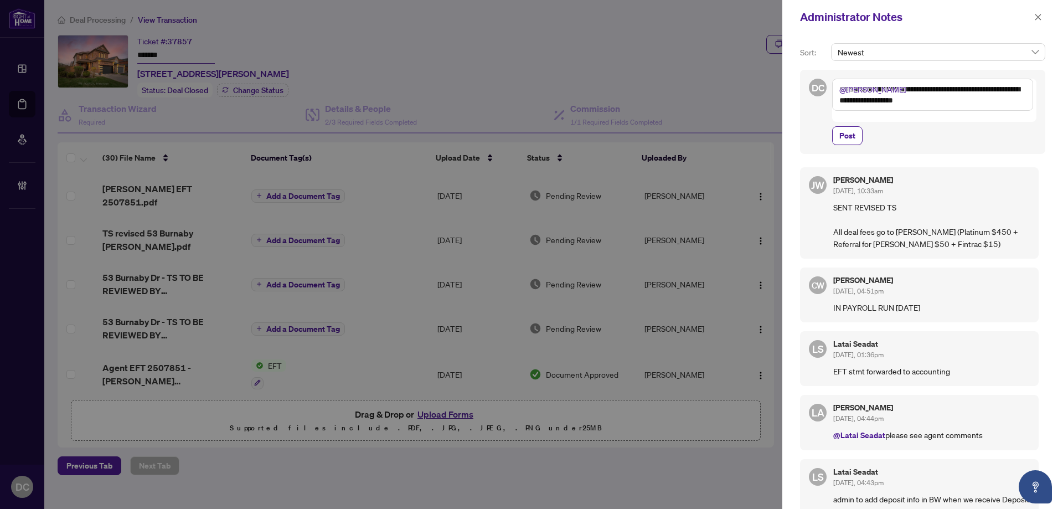
drag, startPoint x: 966, startPoint y: 102, endPoint x: 944, endPoint y: 107, distance: 22.7
click at [965, 102] on textarea "**********" at bounding box center [932, 95] width 201 height 32
drag, startPoint x: 933, startPoint y: 103, endPoint x: 945, endPoint y: 103, distance: 11.6
click at [945, 103] on textarea "**********" at bounding box center [932, 95] width 201 height 32
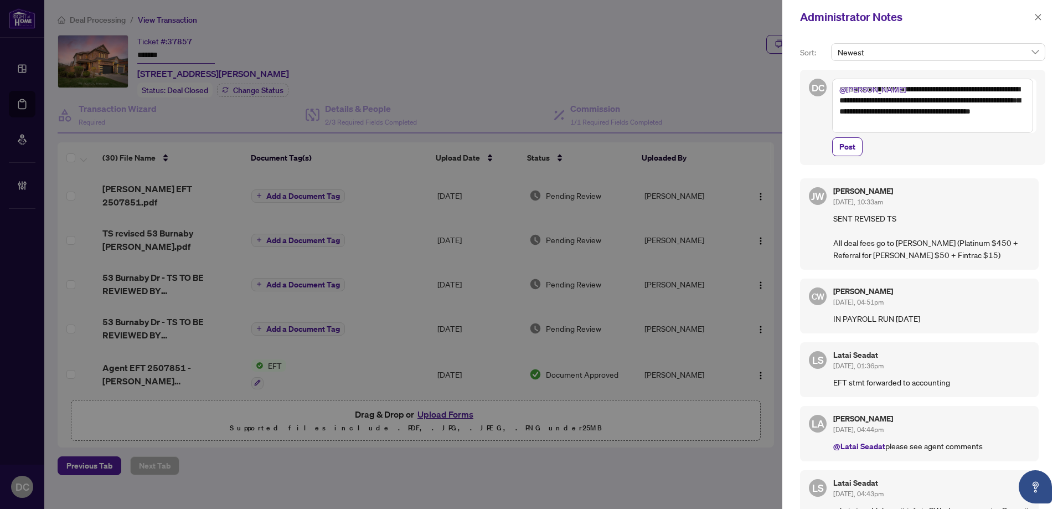
click at [1030, 101] on textarea "**********" at bounding box center [932, 106] width 201 height 54
click at [925, 126] on textarea "**********" at bounding box center [932, 106] width 201 height 54
drag, startPoint x: 910, startPoint y: 127, endPoint x: 886, endPoint y: 96, distance: 39.5
click at [884, 85] on textarea "**********" at bounding box center [932, 106] width 201 height 54
paste textarea
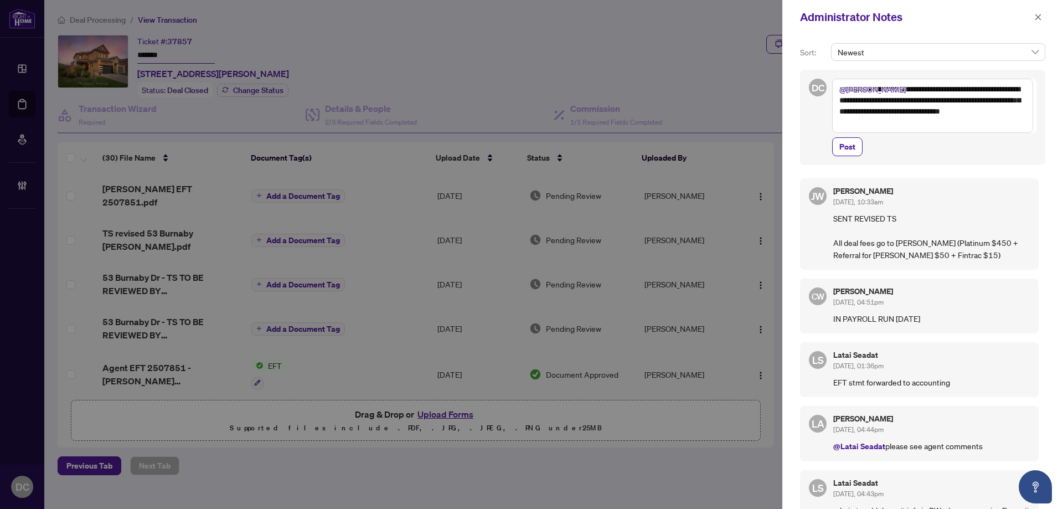
click at [925, 125] on textarea "**********" at bounding box center [932, 106] width 201 height 54
click at [979, 122] on textarea "**********" at bounding box center [932, 106] width 201 height 54
click at [1020, 91] on textarea "**********" at bounding box center [932, 106] width 201 height 54
click at [985, 124] on textarea "**********" at bounding box center [932, 106] width 201 height 54
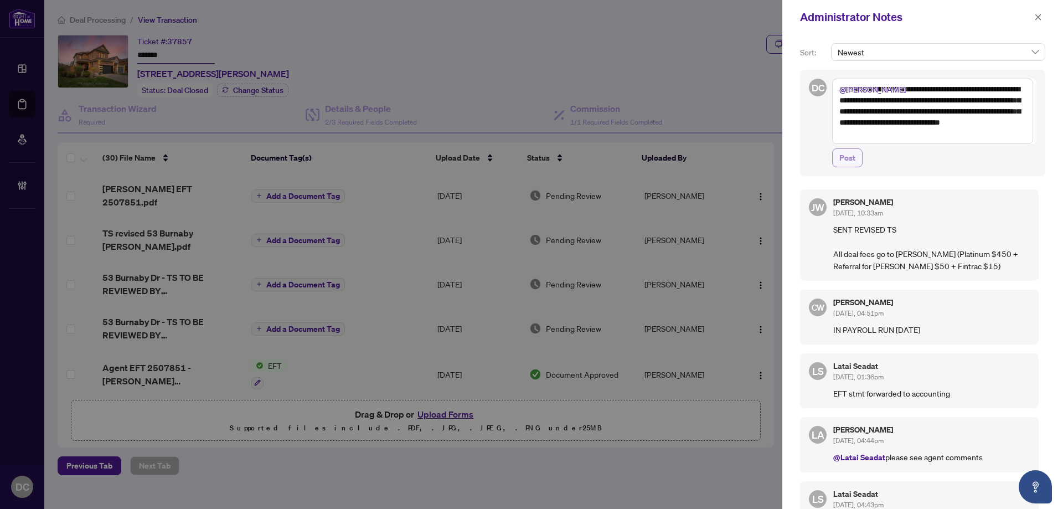
type textarea "**********"
click at [853, 159] on span "Post" at bounding box center [848, 158] width 16 height 18
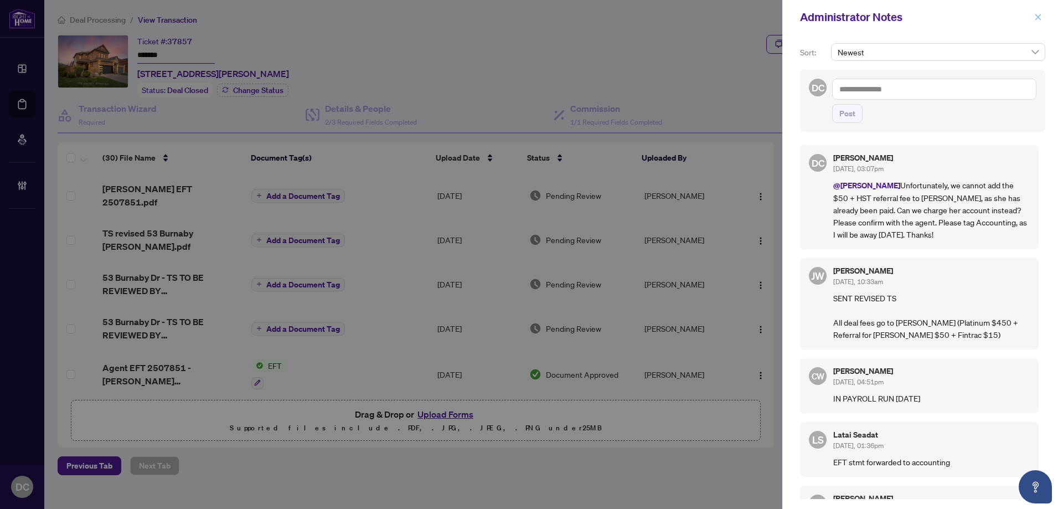
click at [1039, 17] on icon "close" at bounding box center [1039, 17] width 6 height 6
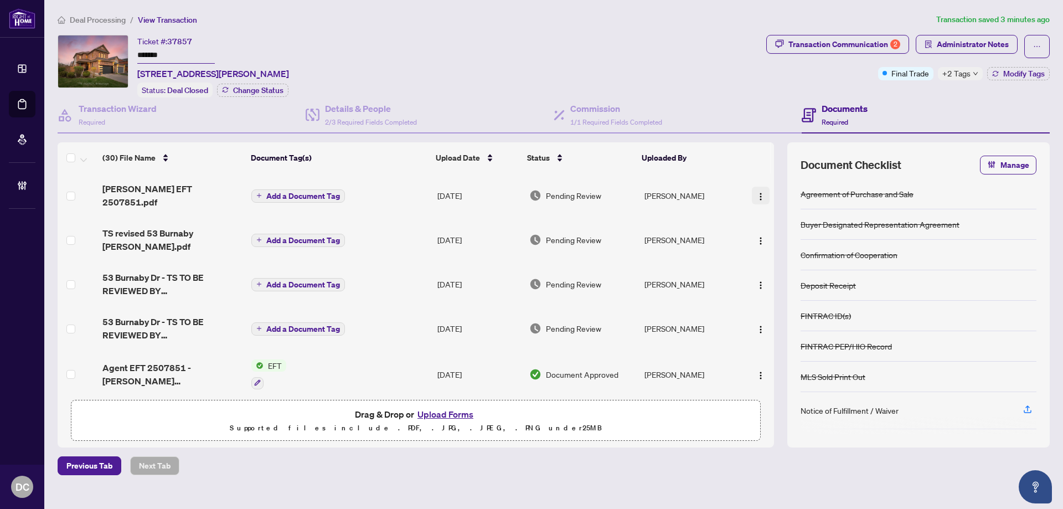
click at [761, 192] on img "button" at bounding box center [760, 196] width 9 height 9
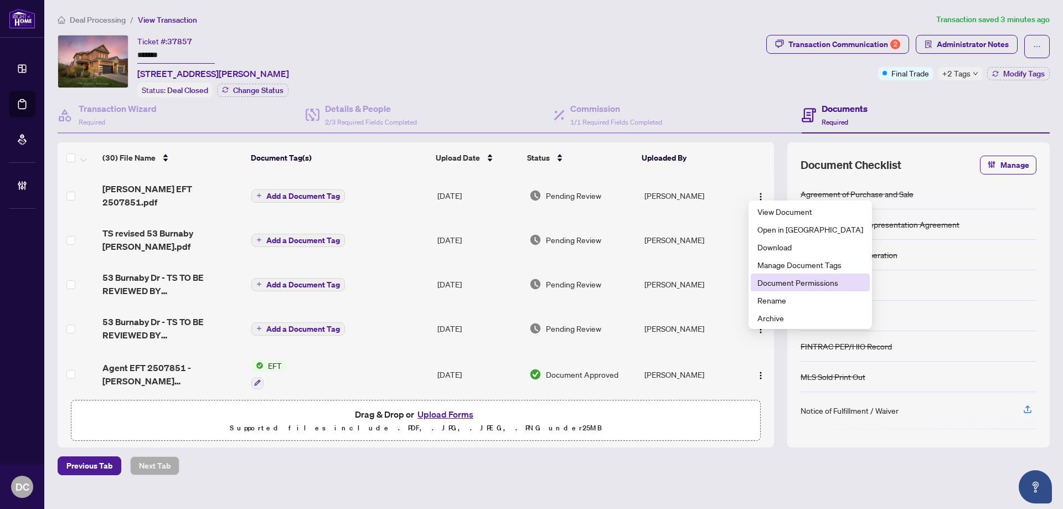
click at [787, 282] on span "Document Permissions" at bounding box center [811, 282] width 106 height 12
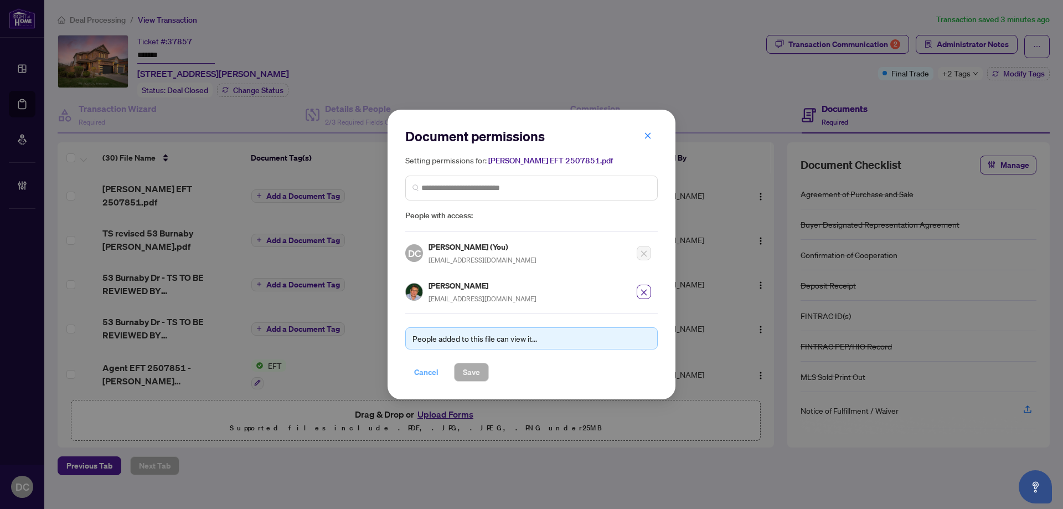
click at [415, 363] on div "People added to this file can view it... Cancel Save" at bounding box center [531, 347] width 253 height 68
click at [420, 372] on span "Cancel" at bounding box center [426, 372] width 24 height 18
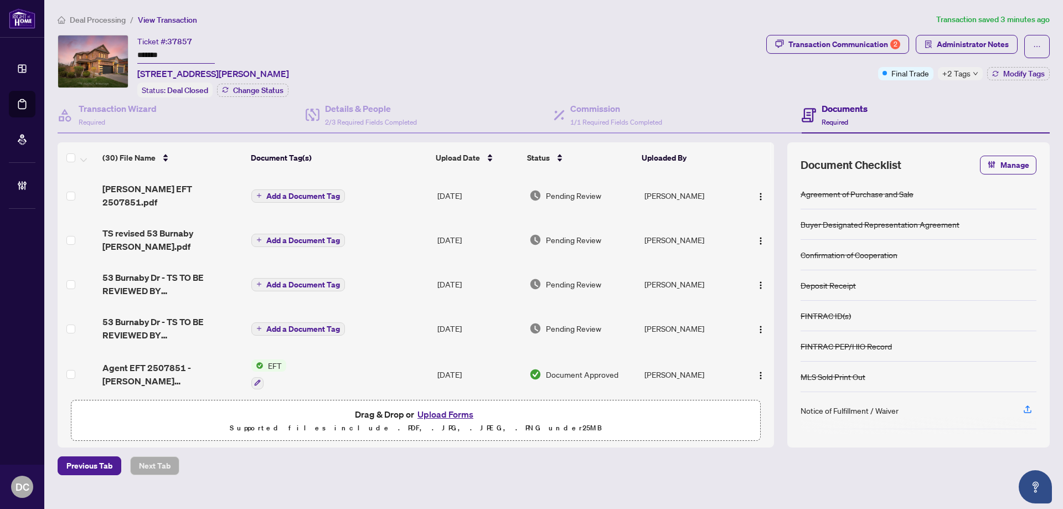
click at [960, 75] on span "+2 Tags" at bounding box center [957, 73] width 28 height 13
click at [893, 104] on div "Documents Required" at bounding box center [926, 115] width 248 height 36
click at [1030, 78] on span "Modify Tags" at bounding box center [1024, 74] width 42 height 8
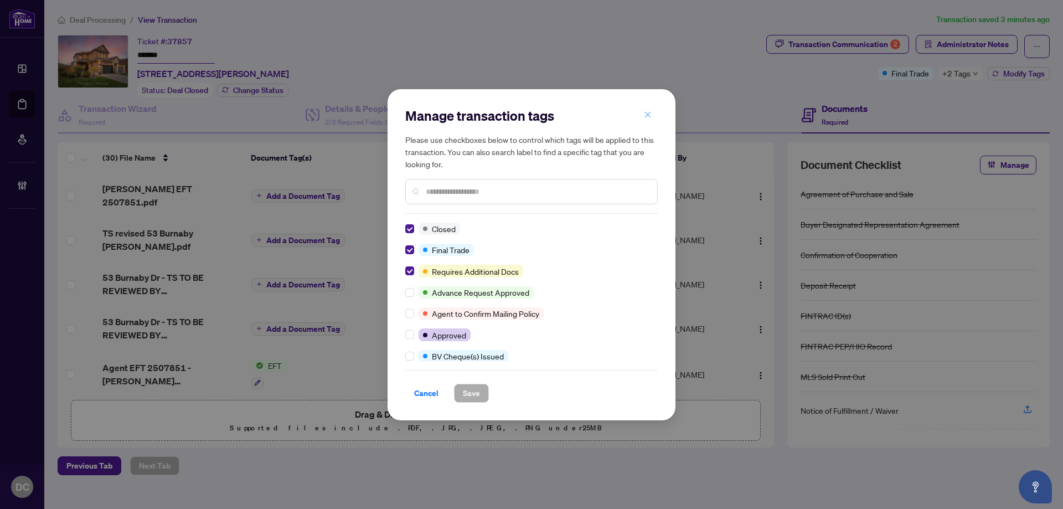
click at [650, 111] on icon "close" at bounding box center [648, 115] width 8 height 8
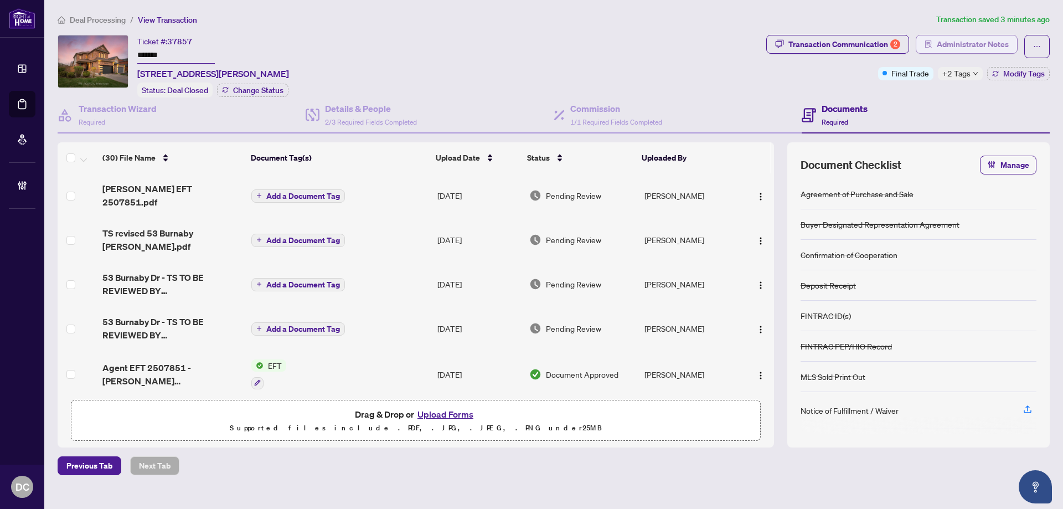
click at [972, 48] on span "Administrator Notes" at bounding box center [973, 44] width 72 height 18
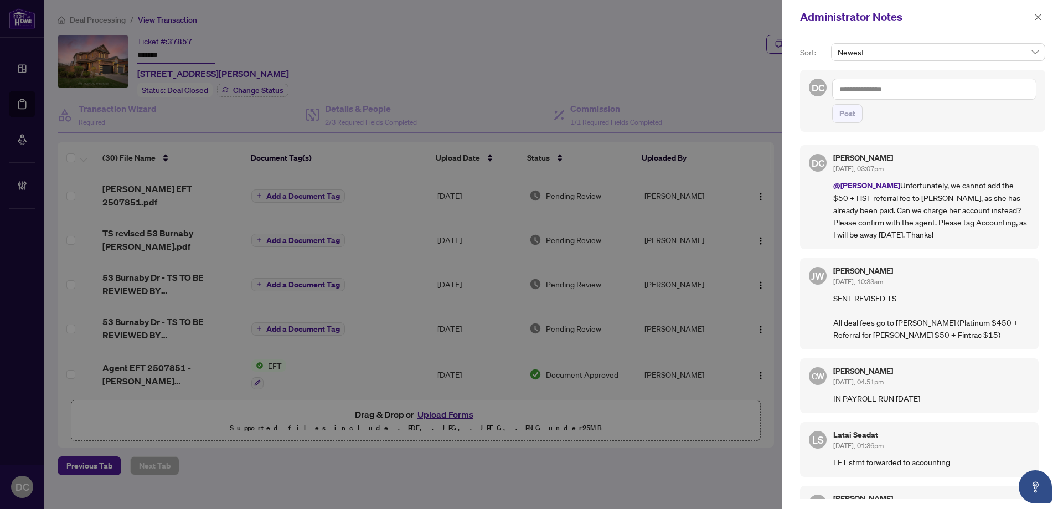
drag, startPoint x: 998, startPoint y: 387, endPoint x: 1005, endPoint y: 249, distance: 138.0
click at [998, 382] on div "[PERSON_NAME] [DATE], 04:51pm" at bounding box center [931, 377] width 197 height 20
click at [921, 95] on textarea at bounding box center [934, 89] width 204 height 21
paste textarea "**********"
type textarea "**********"
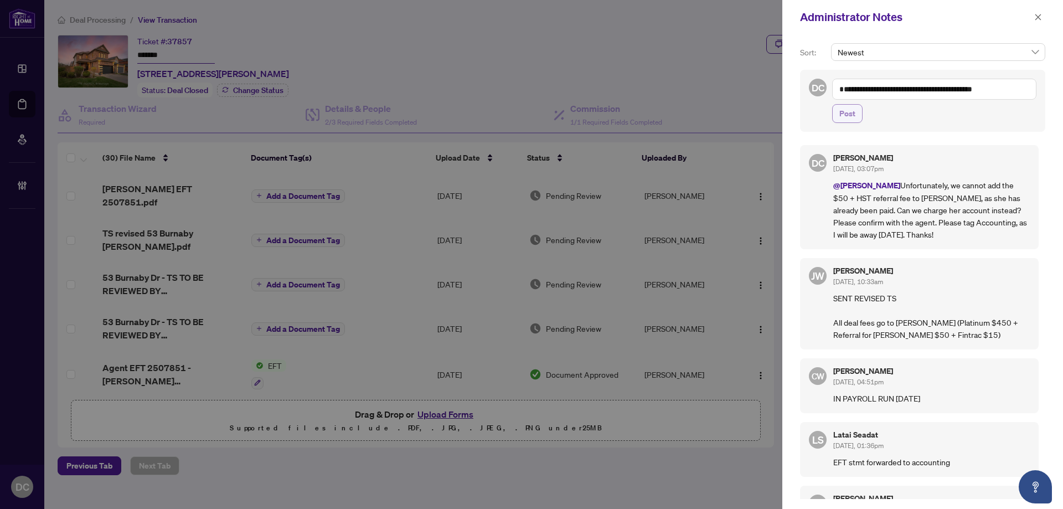
click at [845, 116] on span "Post" at bounding box center [848, 114] width 16 height 18
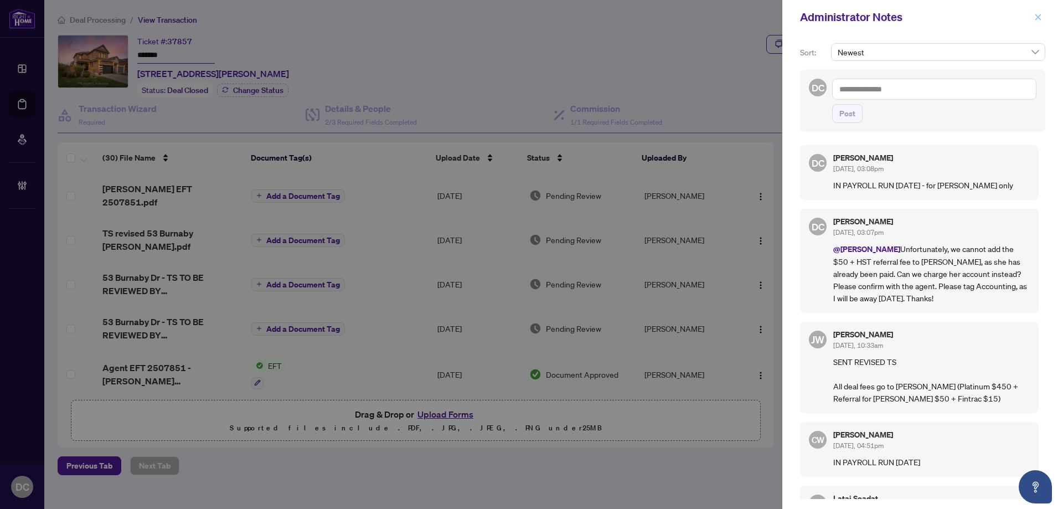
click at [1043, 17] on button "button" at bounding box center [1038, 17] width 14 height 13
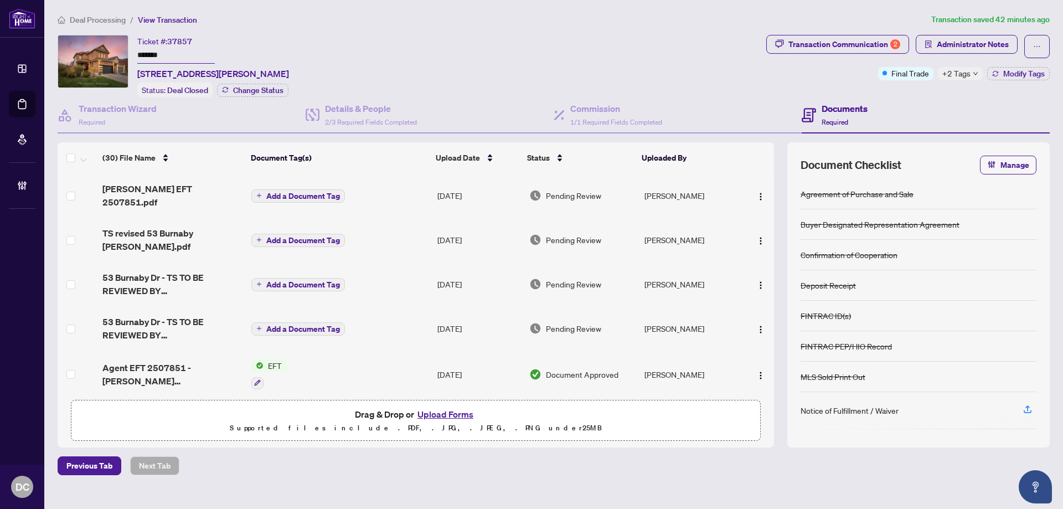
click at [122, 22] on span "Deal Processing" at bounding box center [98, 20] width 56 height 10
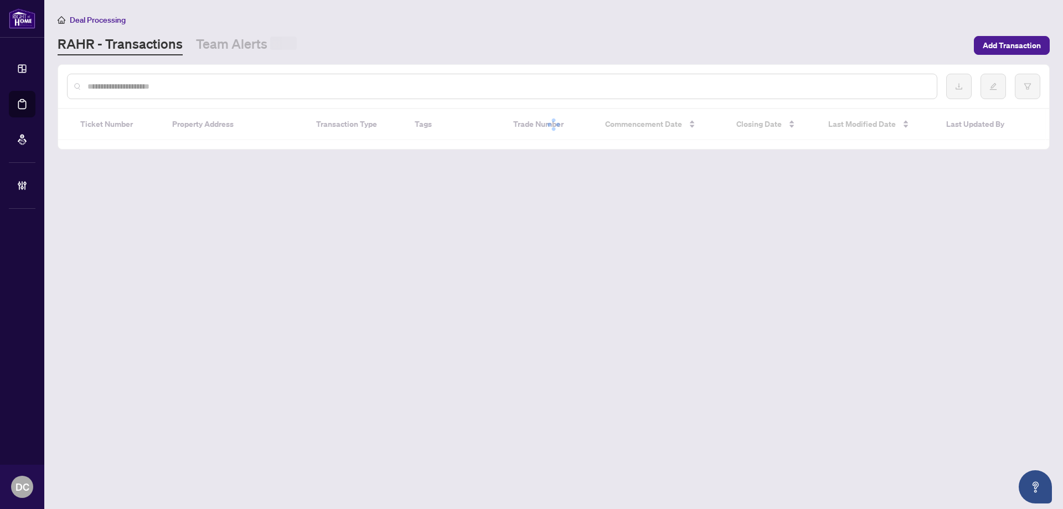
click at [243, 86] on input "text" at bounding box center [507, 86] width 841 height 12
paste input "*******"
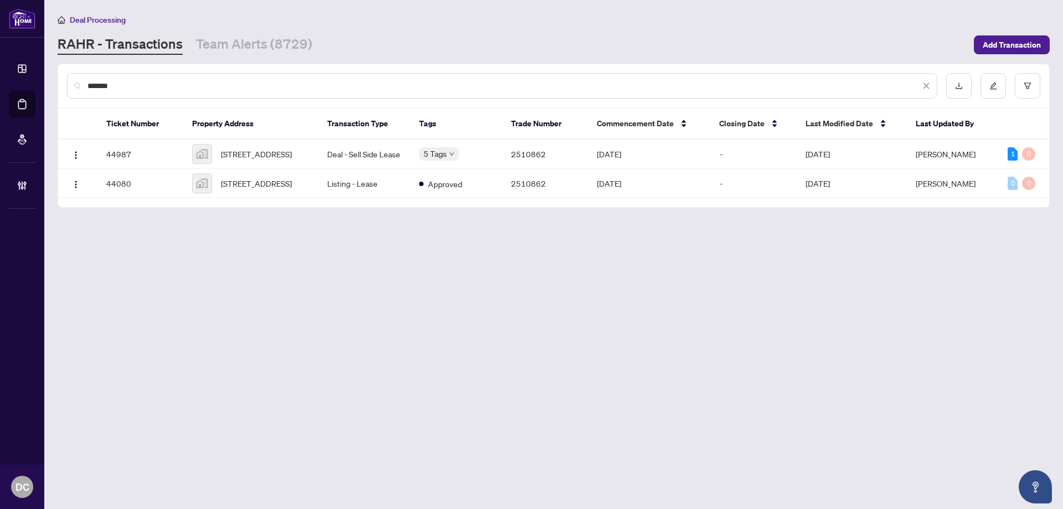
type input "*******"
click at [252, 158] on span "[STREET_ADDRESS]" at bounding box center [256, 154] width 71 height 12
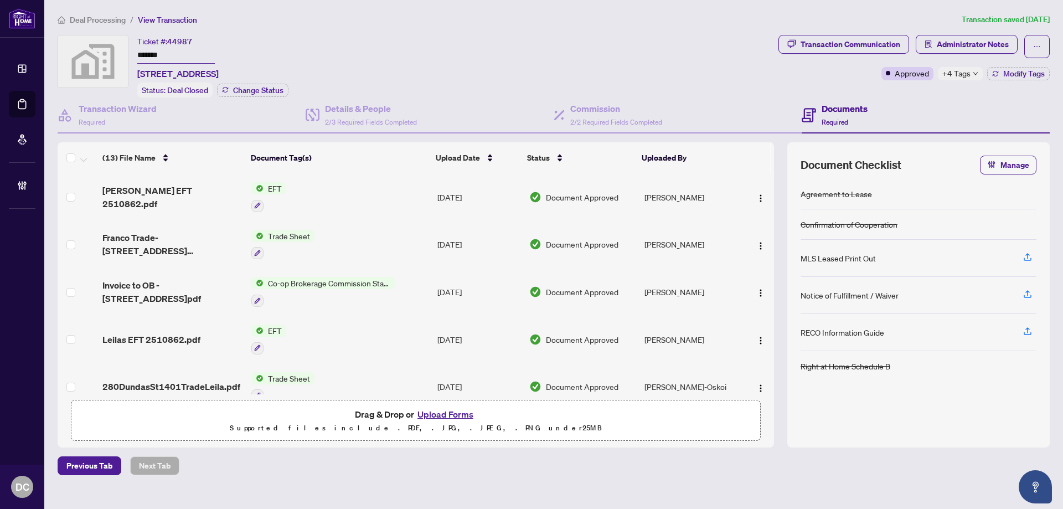
click at [410, 282] on td "Co-op Brokerage Commission Statement" at bounding box center [340, 292] width 186 height 48
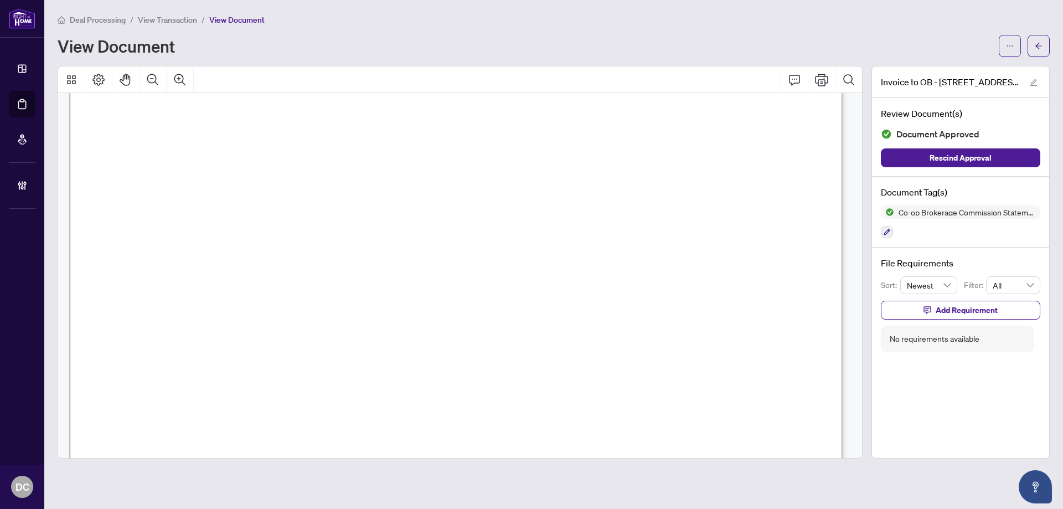
scroll to position [277, 0]
click at [1040, 46] on icon "arrow-left" at bounding box center [1039, 46] width 7 height 6
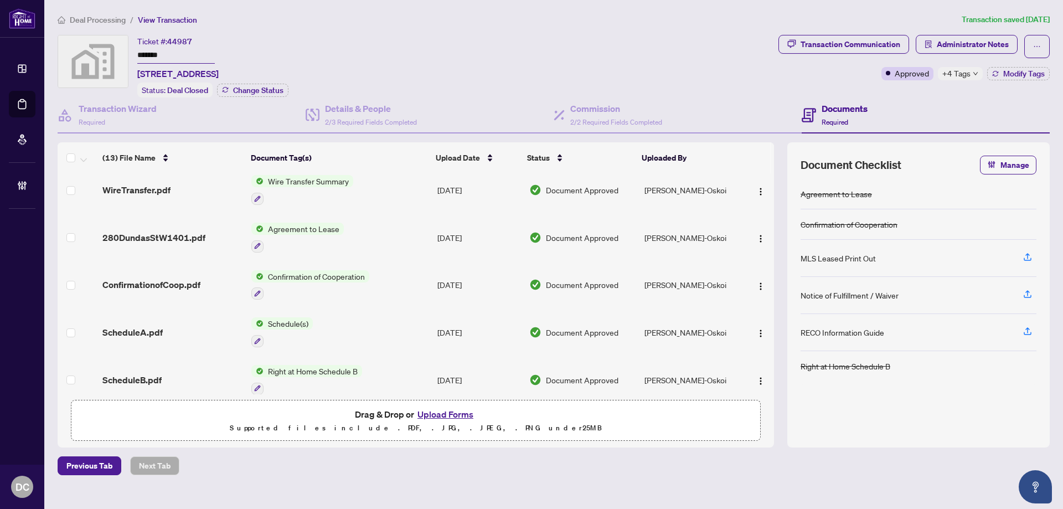
scroll to position [385, 0]
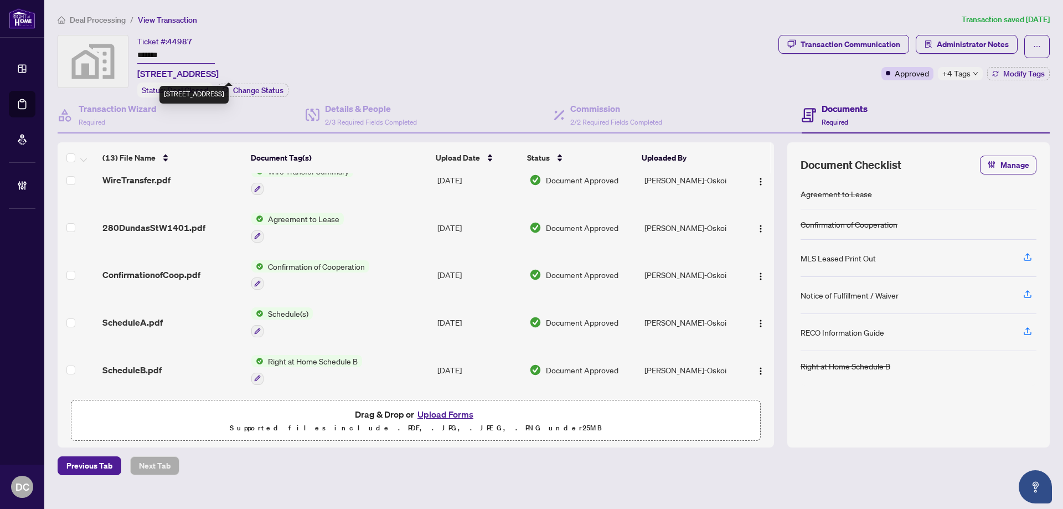
drag, startPoint x: 234, startPoint y: 71, endPoint x: 138, endPoint y: 76, distance: 95.9
click at [138, 76] on span "[STREET_ADDRESS]" at bounding box center [177, 73] width 81 height 13
copy span "[STREET_ADDRESS]"
click at [118, 19] on span "Deal Processing" at bounding box center [98, 20] width 56 height 10
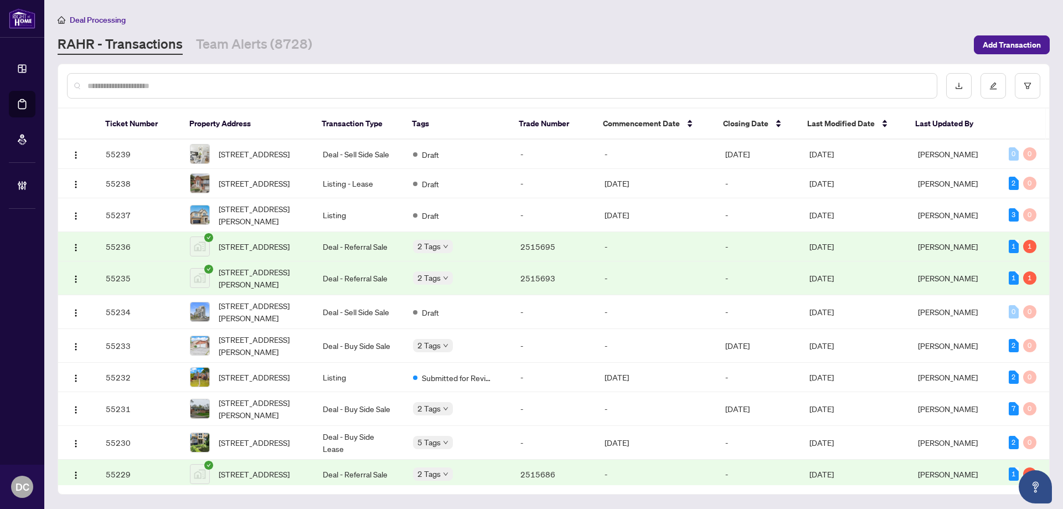
click at [421, 86] on input "text" at bounding box center [507, 86] width 841 height 12
paste input "**********"
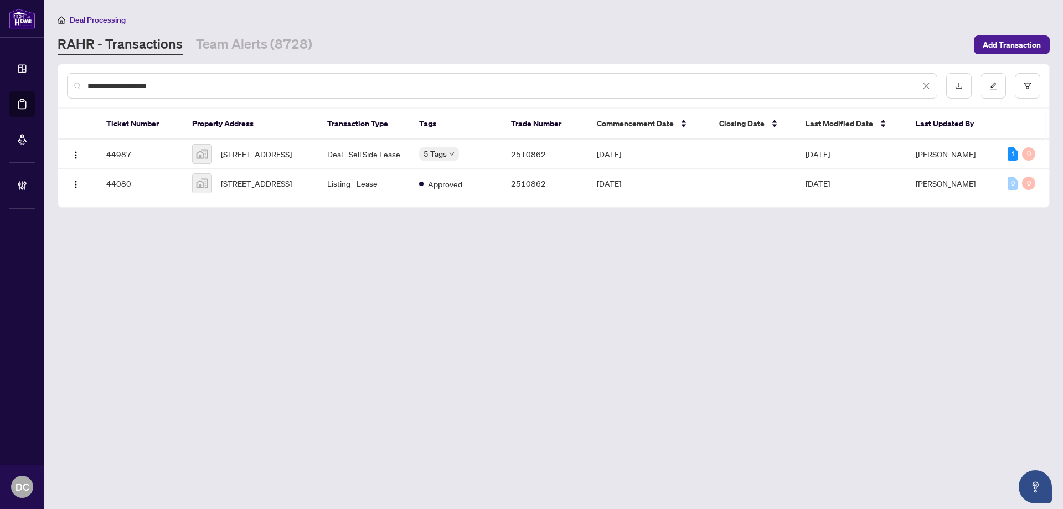
drag, startPoint x: 147, startPoint y: 87, endPoint x: 187, endPoint y: 83, distance: 40.7
click at [187, 83] on input "**********" at bounding box center [503, 86] width 833 height 12
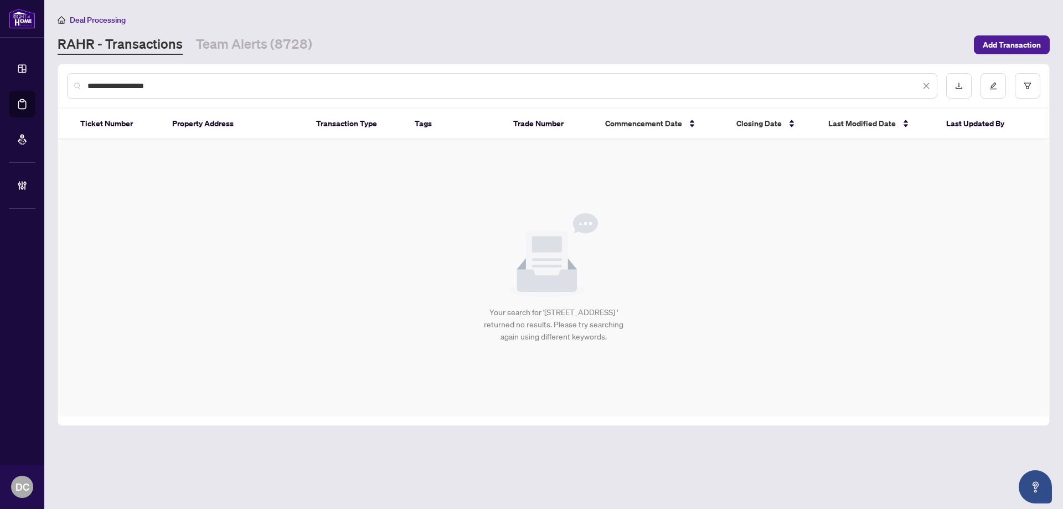
drag, startPoint x: 103, startPoint y: 85, endPoint x: 117, endPoint y: 89, distance: 14.5
click at [103, 85] on input "**********" at bounding box center [503, 86] width 833 height 12
click at [109, 88] on input "**********" at bounding box center [503, 86] width 833 height 12
click at [169, 84] on input "**********" at bounding box center [503, 86] width 833 height 12
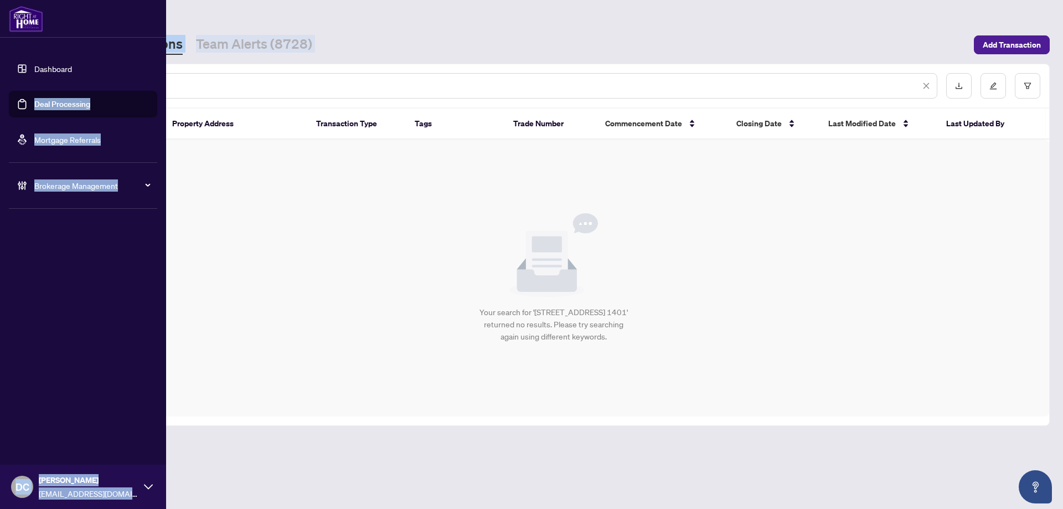
drag, startPoint x: 197, startPoint y: 96, endPoint x: 37, endPoint y: 93, distance: 159.5
click at [37, 93] on div "**********" at bounding box center [531, 254] width 1063 height 509
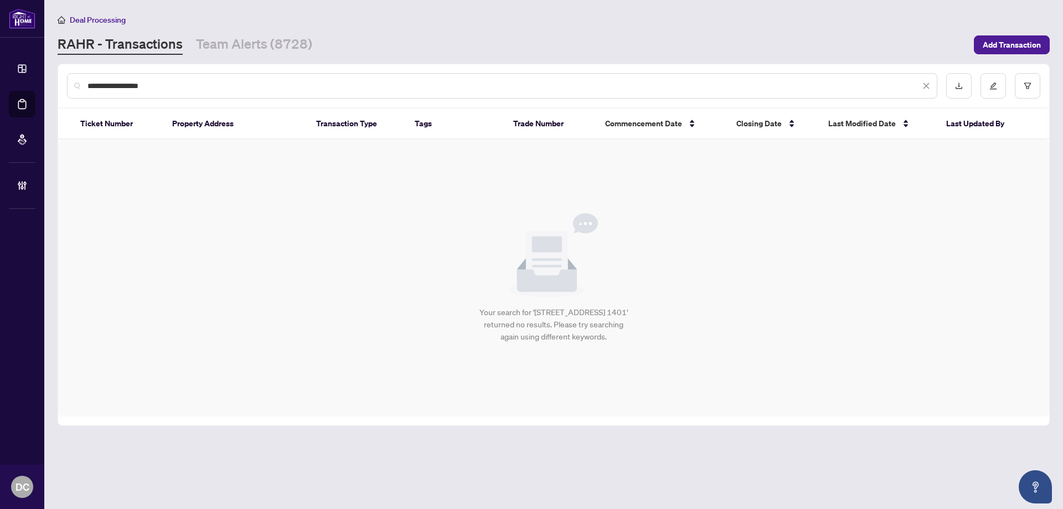
drag, startPoint x: 229, startPoint y: 86, endPoint x: 178, endPoint y: 86, distance: 51.5
click at [221, 86] on input "**********" at bounding box center [503, 86] width 833 height 12
drag, startPoint x: 178, startPoint y: 86, endPoint x: 62, endPoint y: 83, distance: 115.8
click at [62, 83] on div "**********" at bounding box center [553, 85] width 991 height 43
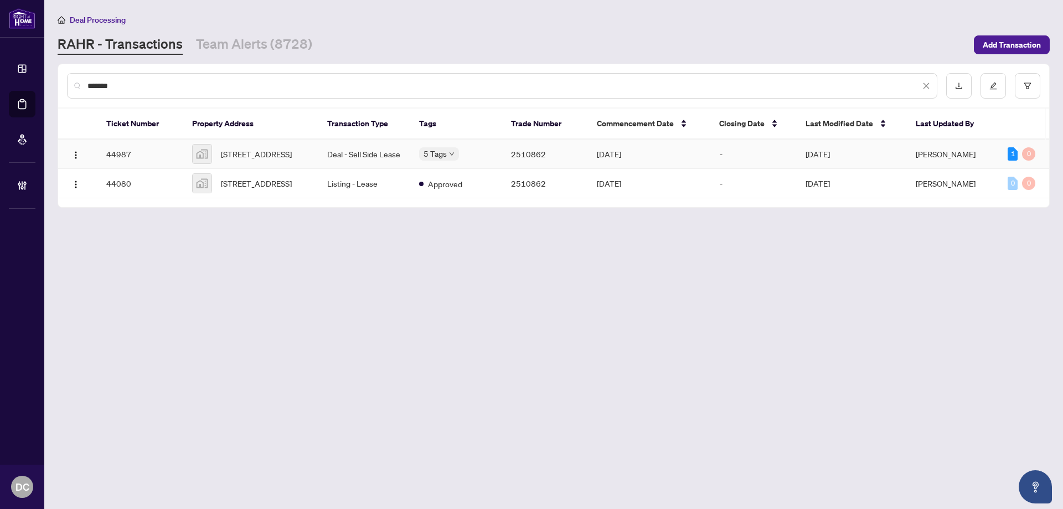
type input "*******"
click at [330, 151] on td "Deal - Sell Side Lease" at bounding box center [364, 154] width 92 height 29
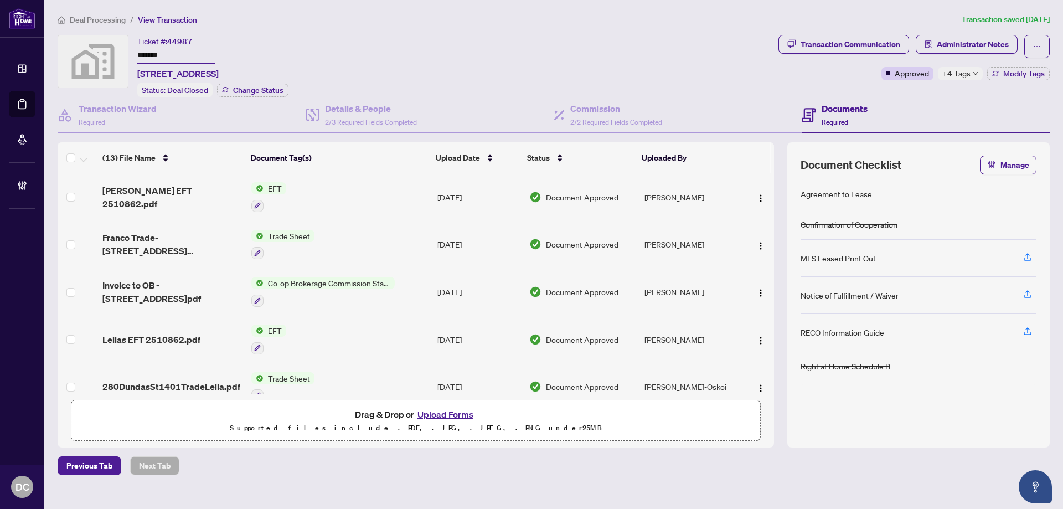
click at [403, 291] on td "Co-op Brokerage Commission Statement" at bounding box center [340, 292] width 186 height 48
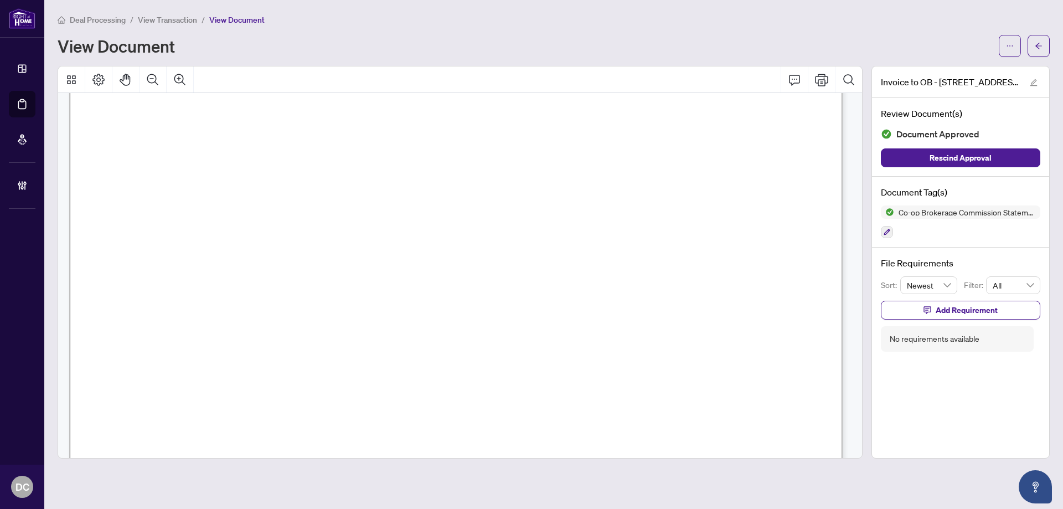
scroll to position [443, 0]
drag, startPoint x: 497, startPoint y: 217, endPoint x: 259, endPoint y: 215, distance: 238.7
click at [259, 215] on span "[EMAIL_ADDRESS][DOMAIN_NAME]" at bounding box center [357, 220] width 198 height 11
click at [1029, 46] on button "button" at bounding box center [1039, 46] width 22 height 22
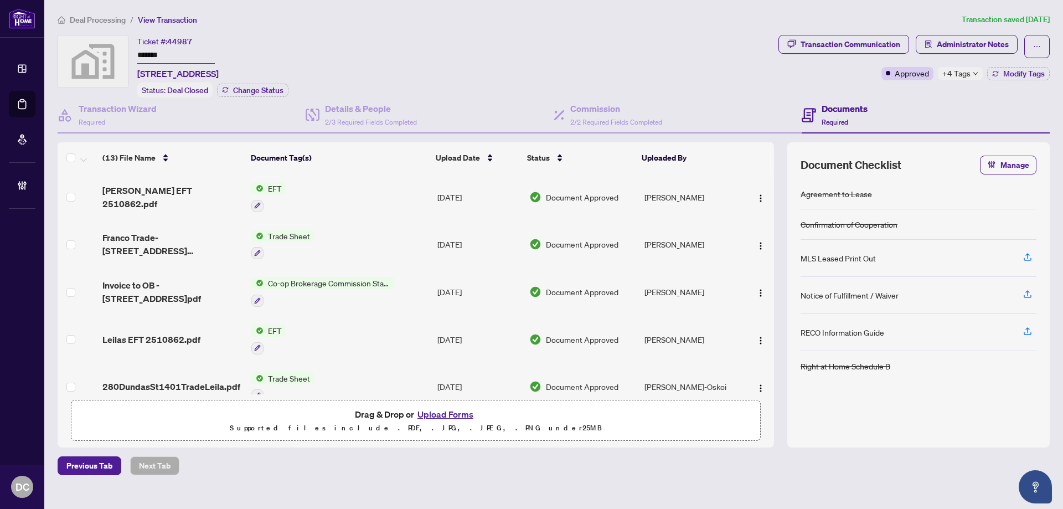
click at [291, 17] on ol "Deal Processing / View Transaction" at bounding box center [508, 19] width 900 height 13
click at [107, 20] on span "Deal Processing" at bounding box center [98, 20] width 56 height 10
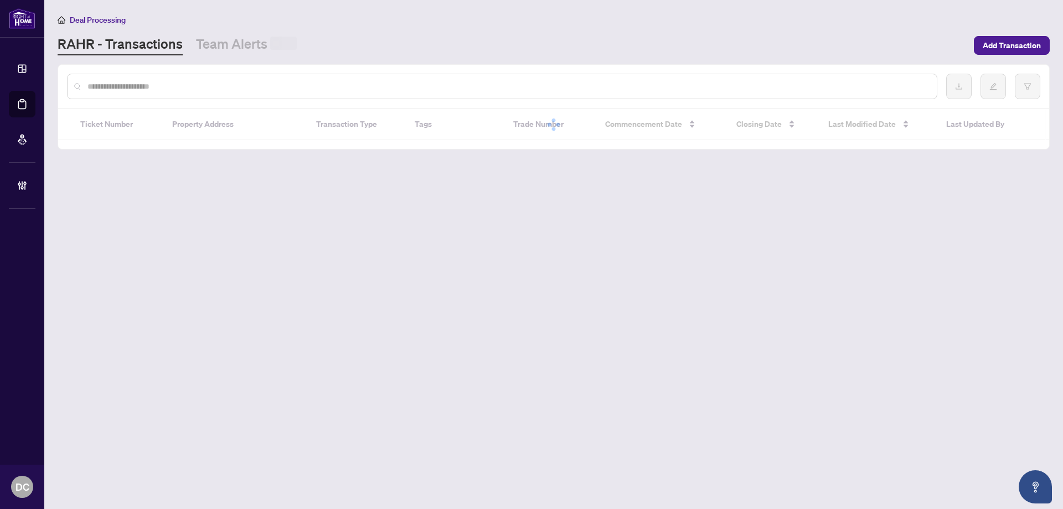
drag, startPoint x: 217, startPoint y: 80, endPoint x: 222, endPoint y: 89, distance: 10.2
click at [217, 81] on input "text" at bounding box center [507, 86] width 841 height 12
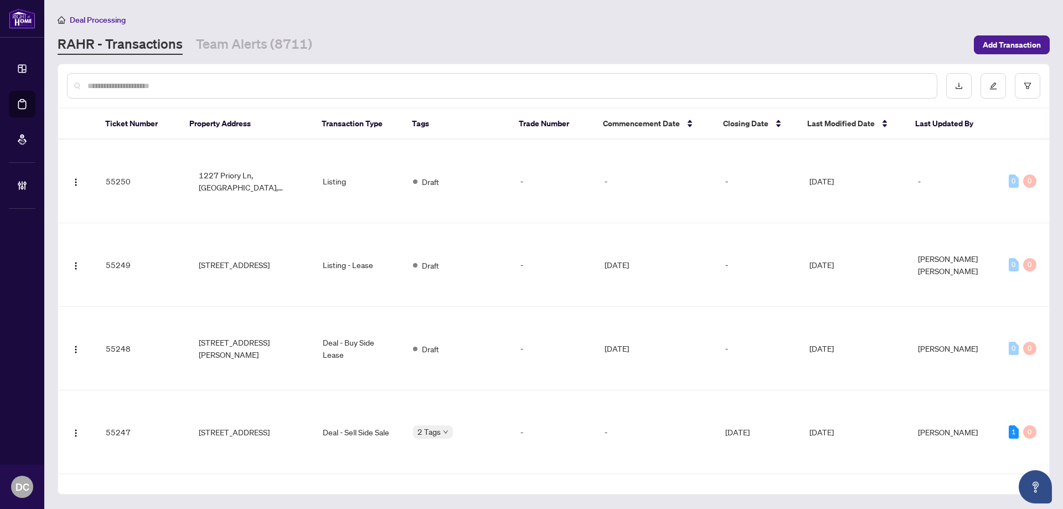
click at [222, 89] on input "text" at bounding box center [507, 86] width 841 height 12
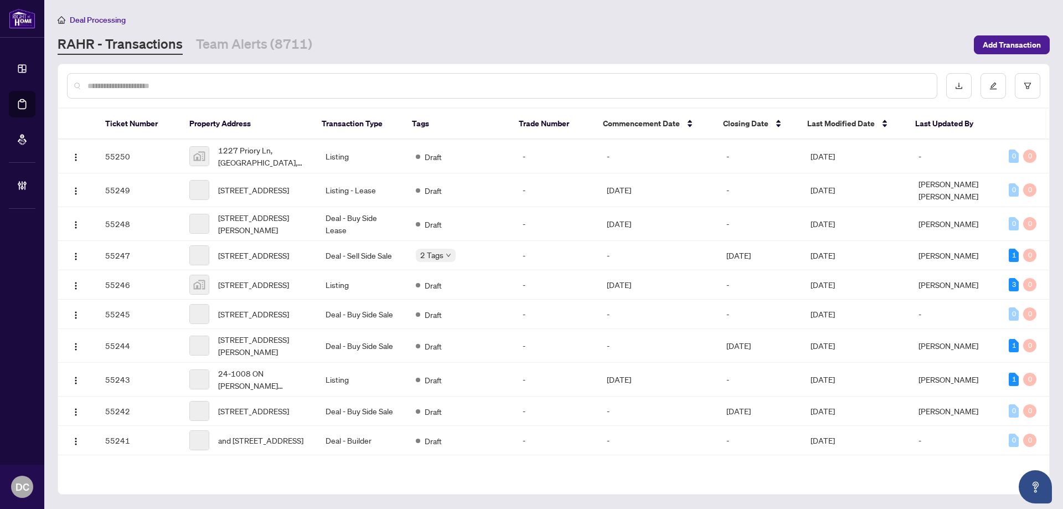
paste input "*******"
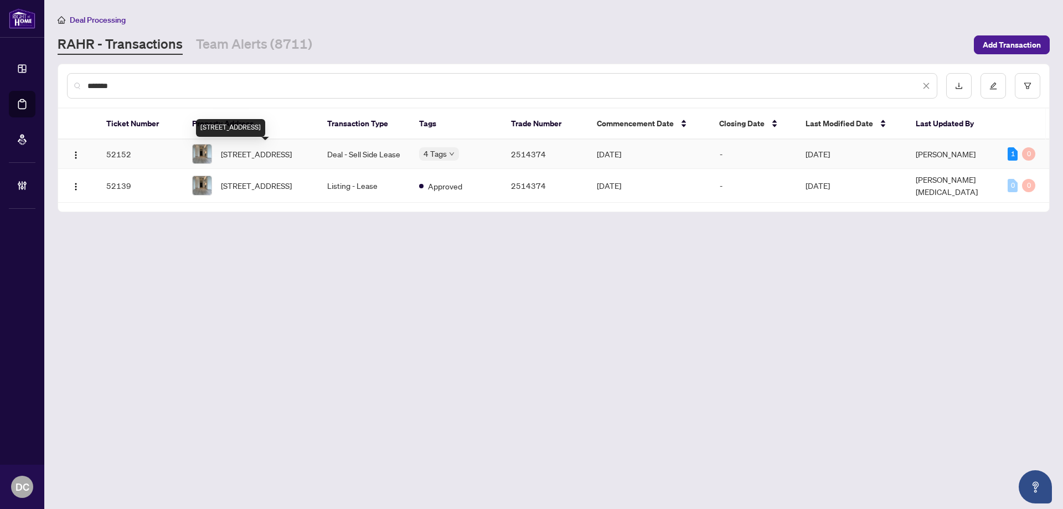
type input "*******"
click at [255, 159] on span "[STREET_ADDRESS]" at bounding box center [256, 154] width 71 height 12
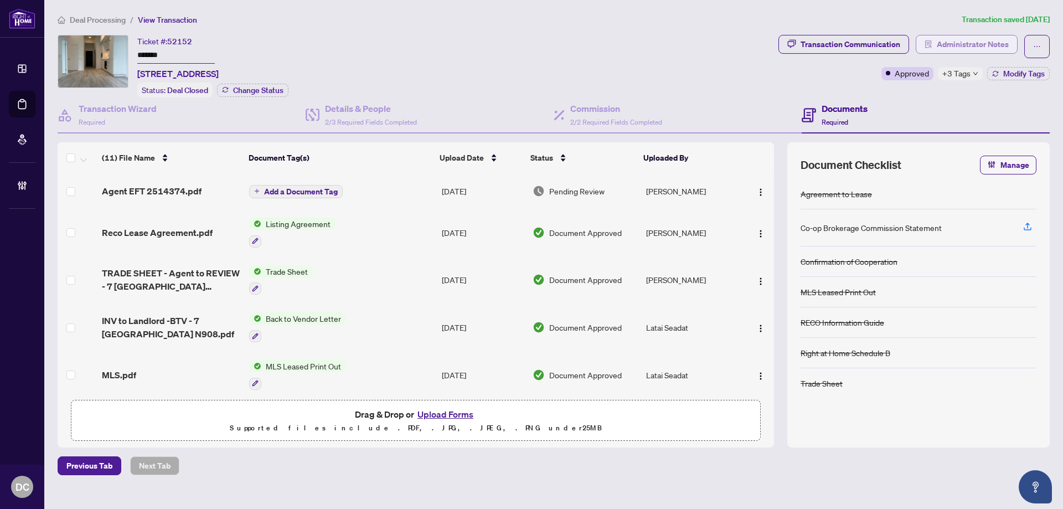
click at [997, 44] on span "Administrator Notes" at bounding box center [973, 44] width 72 height 18
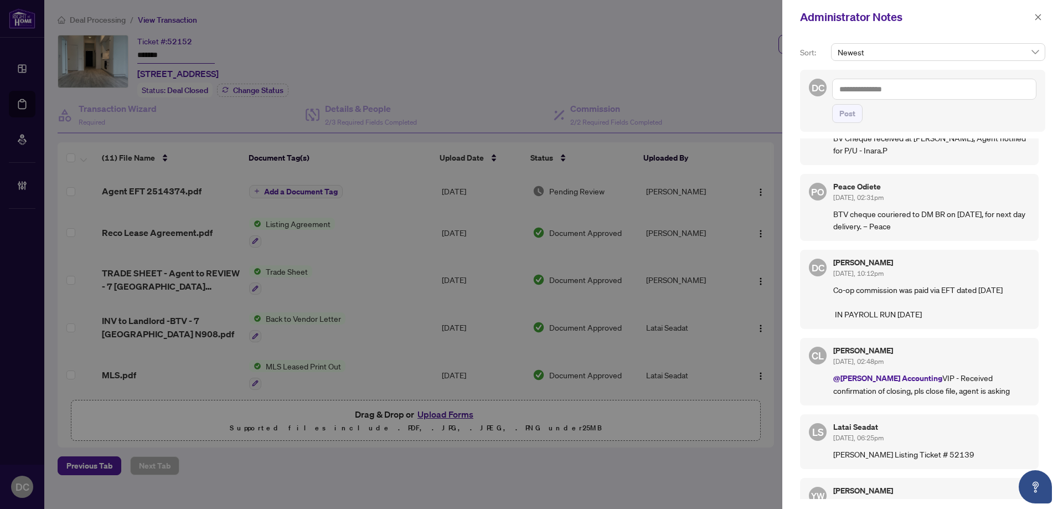
scroll to position [166, 0]
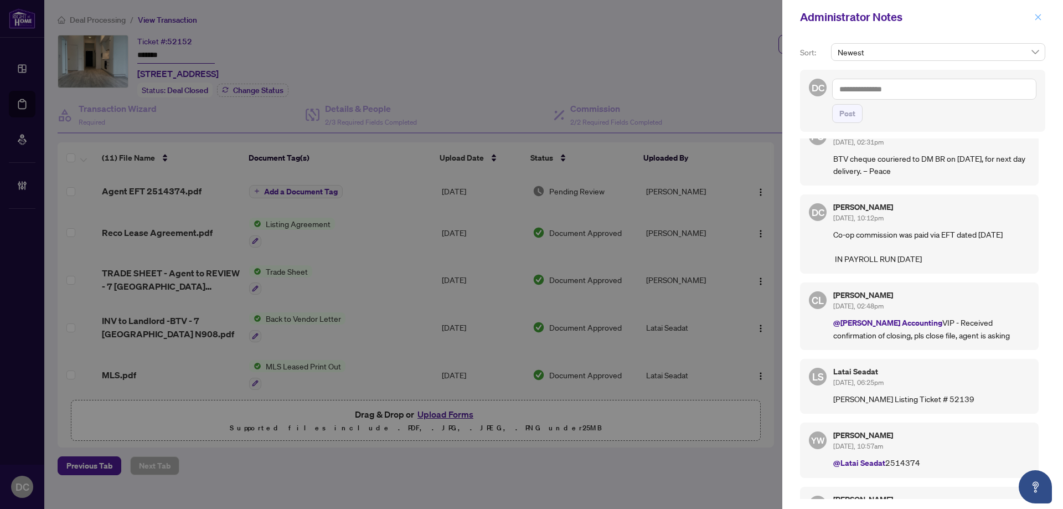
click at [1037, 24] on span "button" at bounding box center [1038, 17] width 8 height 18
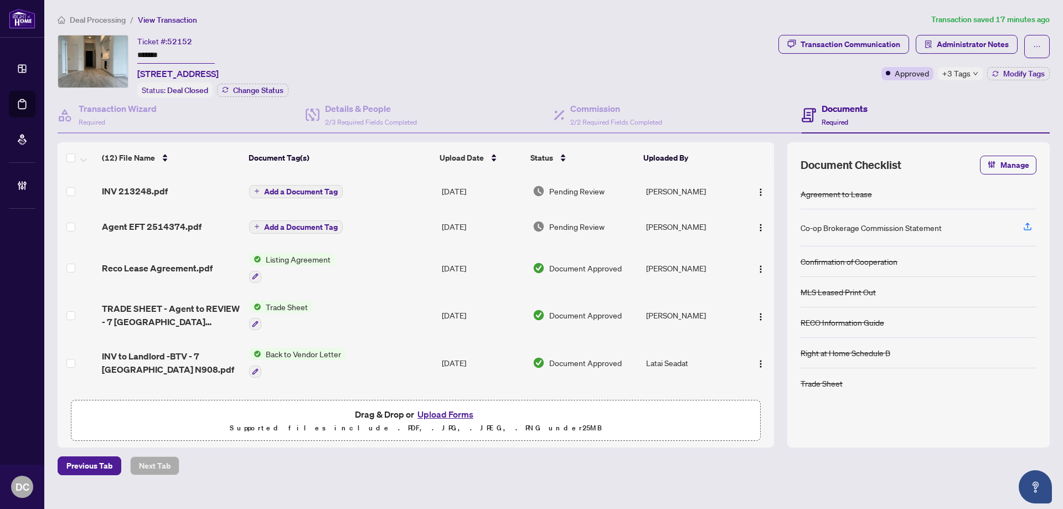
drag, startPoint x: 121, startPoint y: 20, endPoint x: 4, endPoint y: 20, distance: 116.8
click at [119, 20] on span "Deal Processing" at bounding box center [98, 20] width 56 height 10
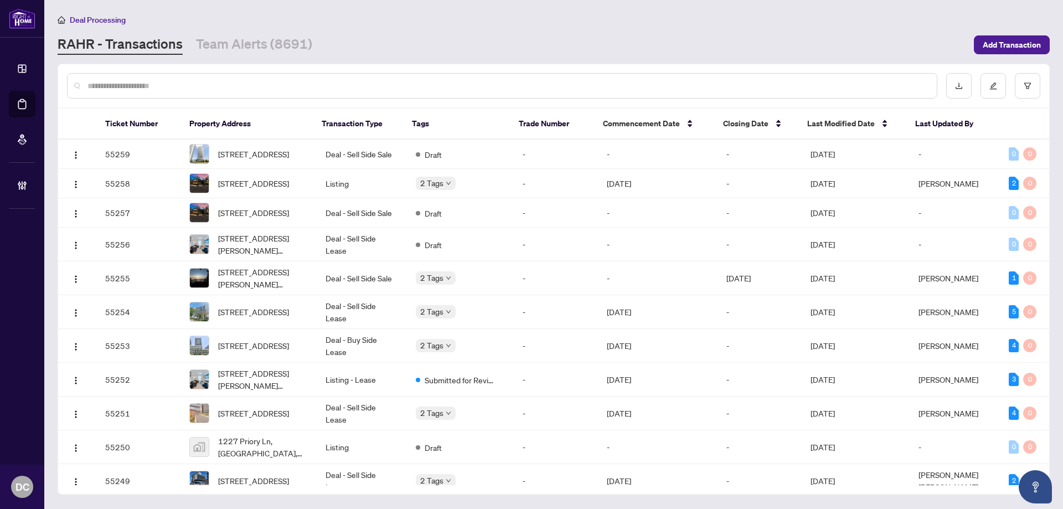
click at [281, 90] on input "text" at bounding box center [507, 86] width 841 height 12
paste input "*******"
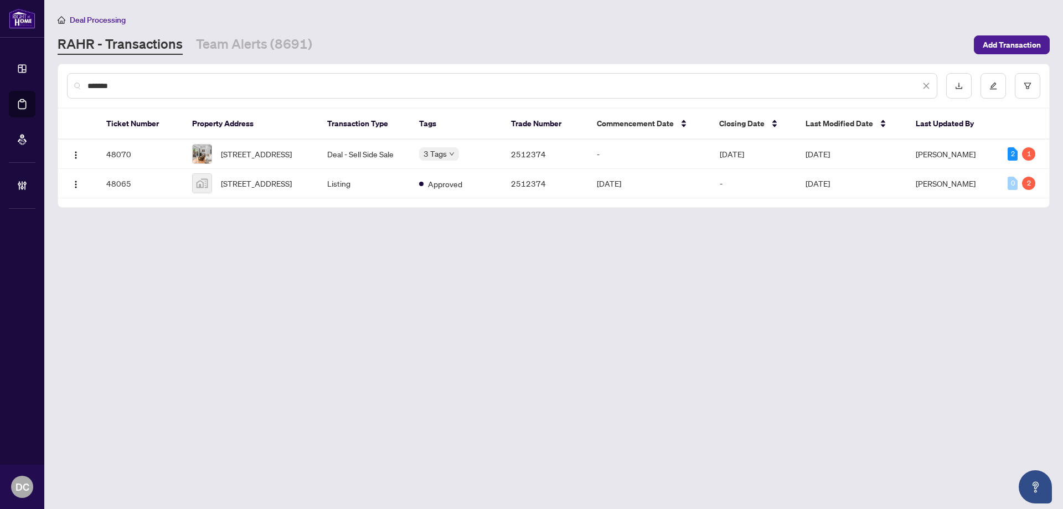
type input "*******"
click at [324, 150] on td "Deal - Sell Side Sale" at bounding box center [364, 154] width 92 height 29
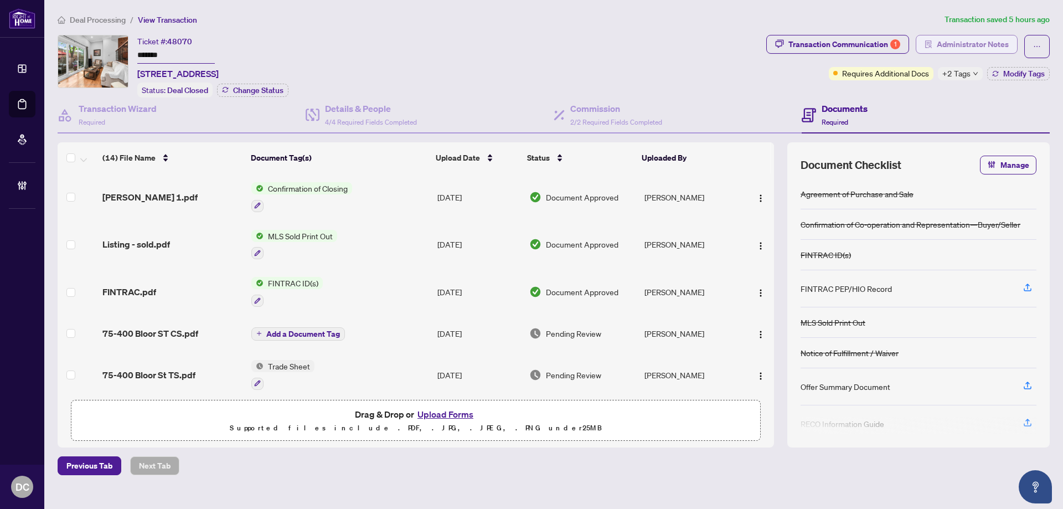
click at [1016, 46] on button "Administrator Notes" at bounding box center [967, 44] width 102 height 19
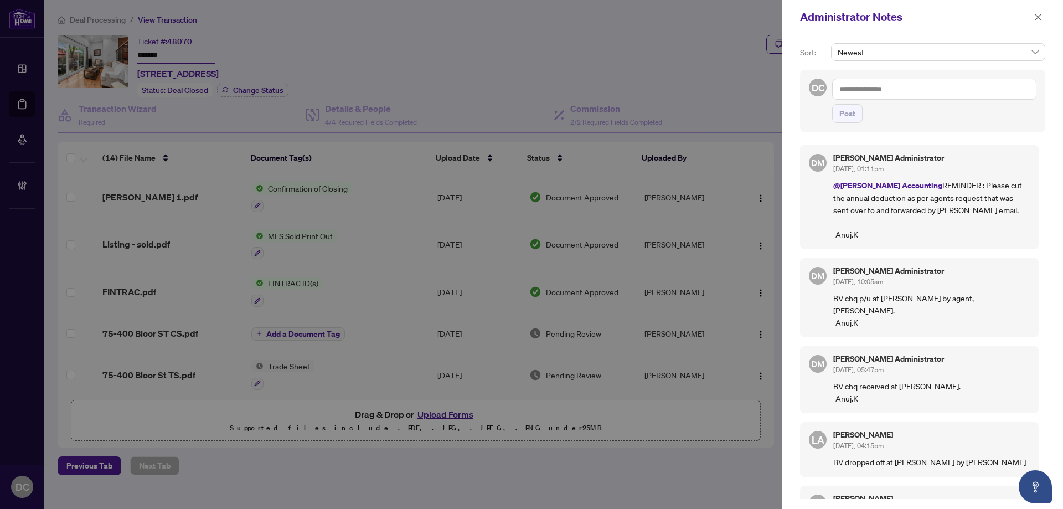
click at [962, 91] on textarea at bounding box center [934, 89] width 204 height 21
paste textarea "**********"
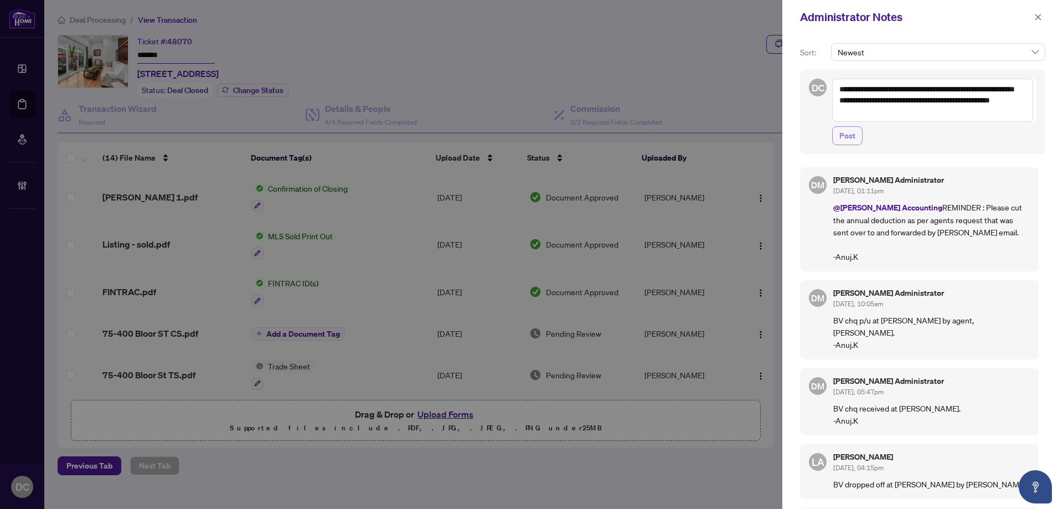
type textarea "**********"
click at [846, 136] on span "Post" at bounding box center [848, 136] width 16 height 18
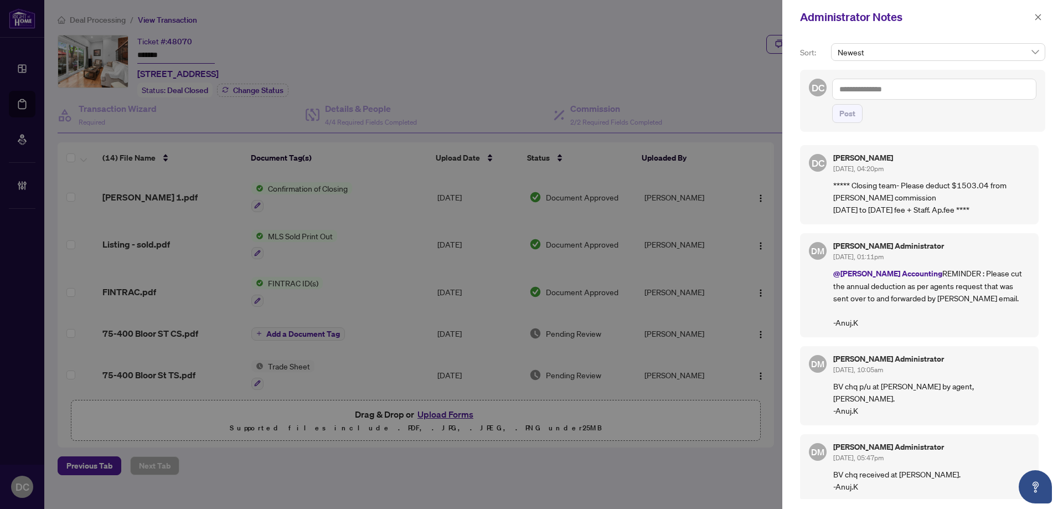
click at [188, 53] on div at bounding box center [531, 254] width 1063 height 509
click at [1041, 17] on icon "close" at bounding box center [1038, 17] width 8 height 8
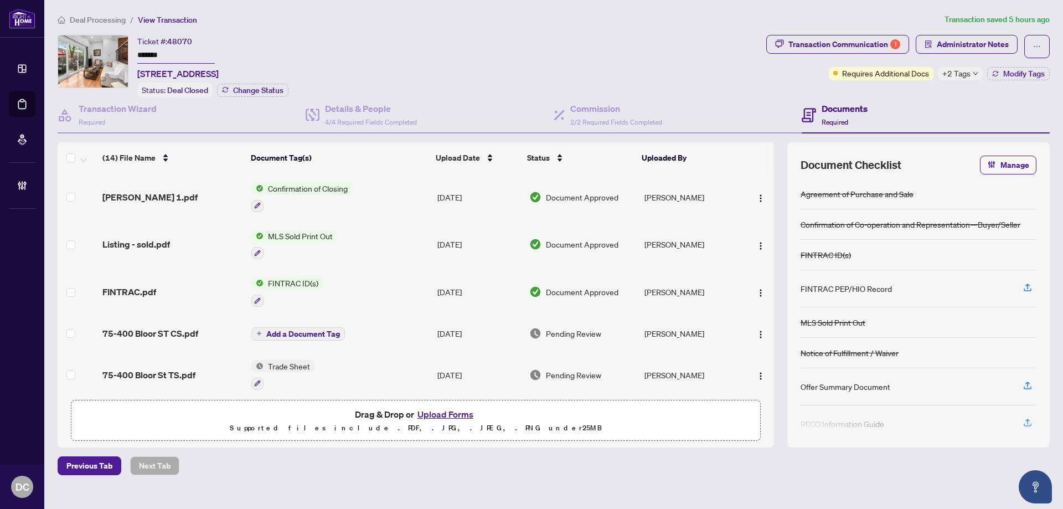
click at [200, 54] on input "*******" at bounding box center [176, 56] width 78 height 16
type input "**********"
click at [380, 37] on div "**********" at bounding box center [410, 66] width 704 height 63
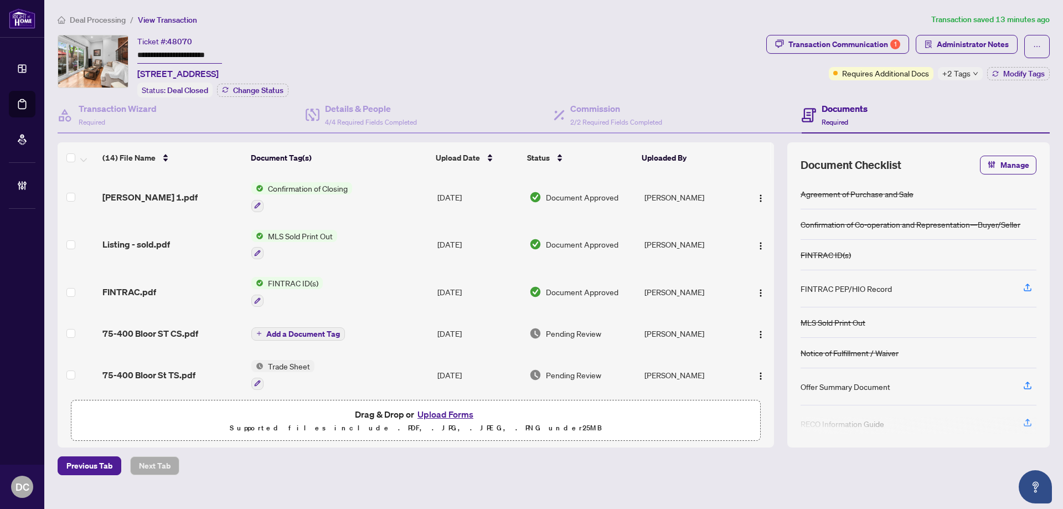
click at [114, 22] on span "Deal Processing" at bounding box center [98, 20] width 56 height 10
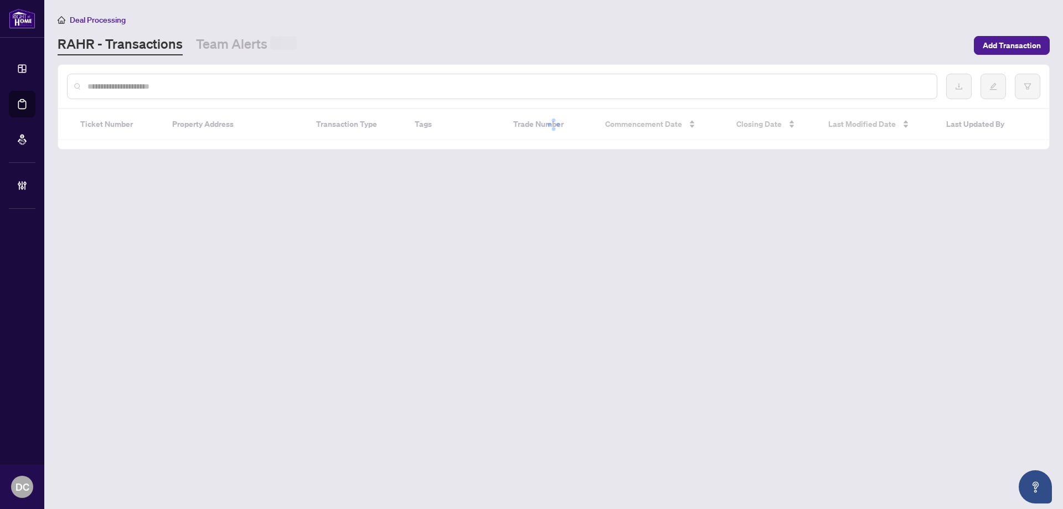
click at [136, 88] on input "text" at bounding box center [507, 86] width 841 height 12
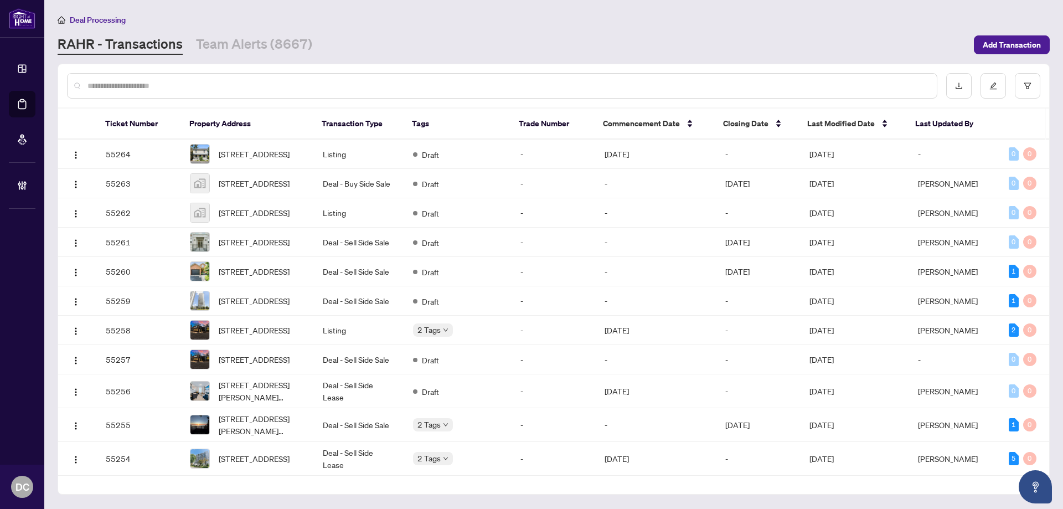
click at [468, 90] on input "text" at bounding box center [507, 86] width 841 height 12
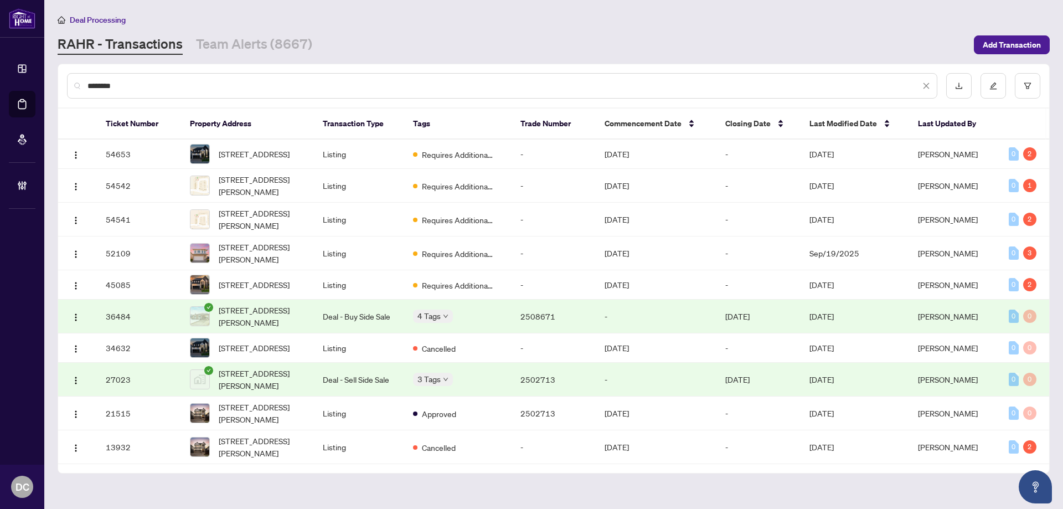
click at [171, 90] on input "********" at bounding box center [503, 86] width 833 height 12
type input "**********"
click at [392, 156] on td "Listing" at bounding box center [359, 154] width 90 height 29
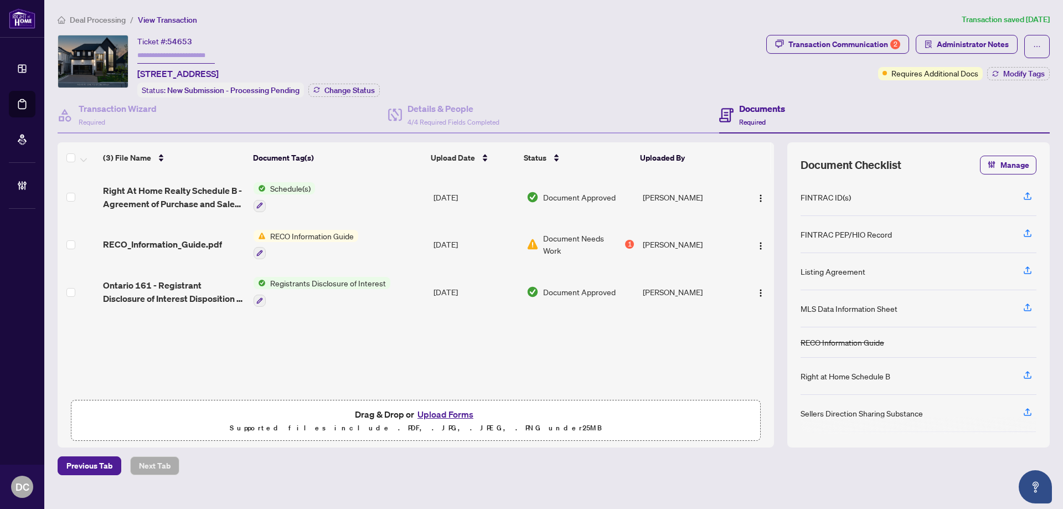
click at [203, 204] on span "Right At Home Realty Schedule B - Agreement of Purchase and Sale 2025.pdf" at bounding box center [174, 197] width 142 height 27
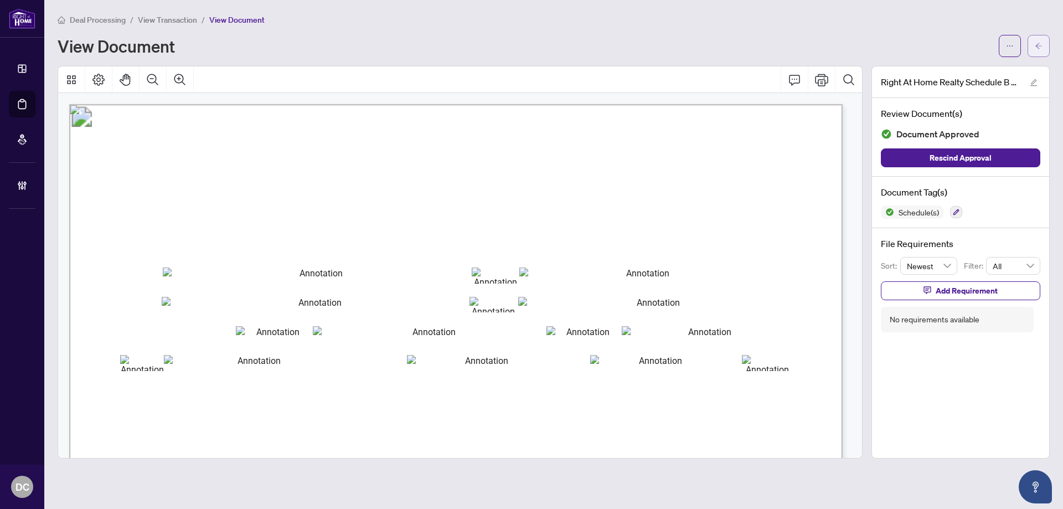
drag, startPoint x: 1042, startPoint y: 50, endPoint x: 1034, endPoint y: 47, distance: 8.4
click at [1034, 47] on button "button" at bounding box center [1039, 46] width 22 height 22
click at [1033, 47] on button "button" at bounding box center [1039, 46] width 22 height 22
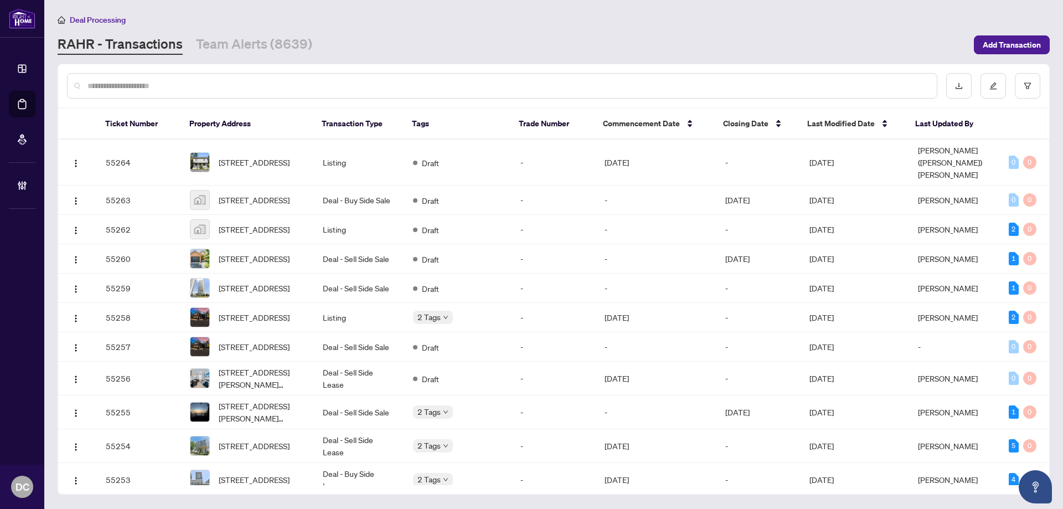
click at [179, 78] on div at bounding box center [502, 85] width 871 height 25
click at [183, 83] on input "text" at bounding box center [507, 86] width 841 height 12
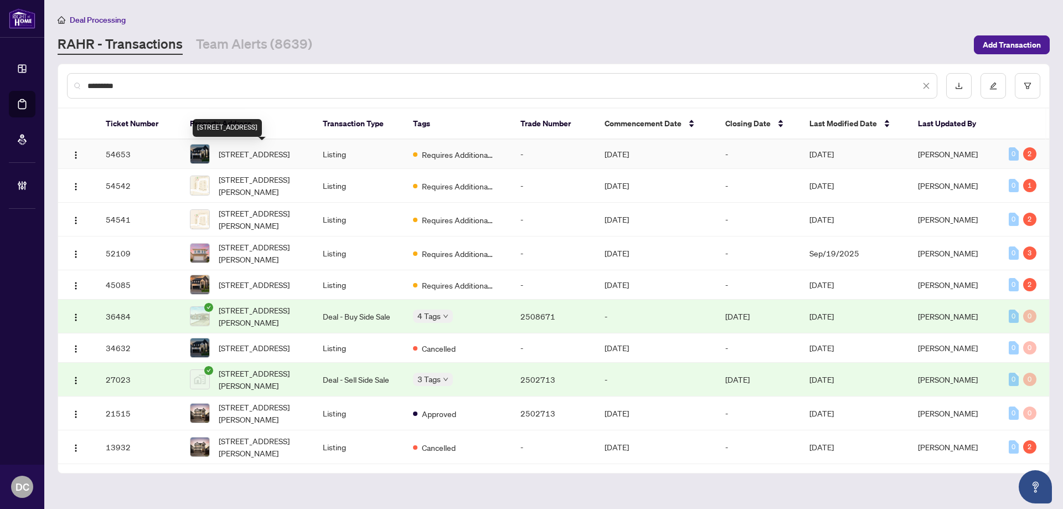
type input "*********"
click at [290, 160] on span "[STREET_ADDRESS]" at bounding box center [254, 154] width 71 height 12
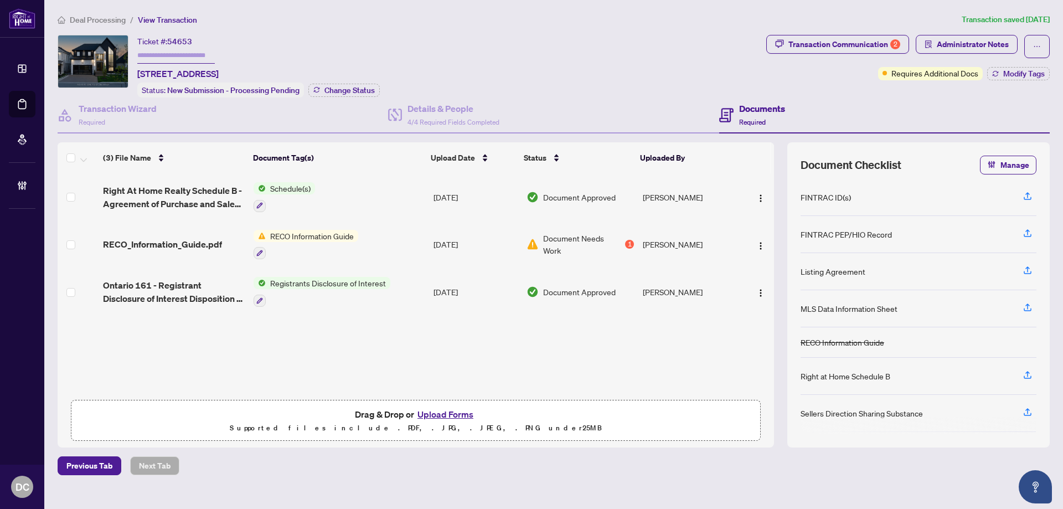
click at [344, 201] on td "Schedule(s)" at bounding box center [339, 197] width 180 height 48
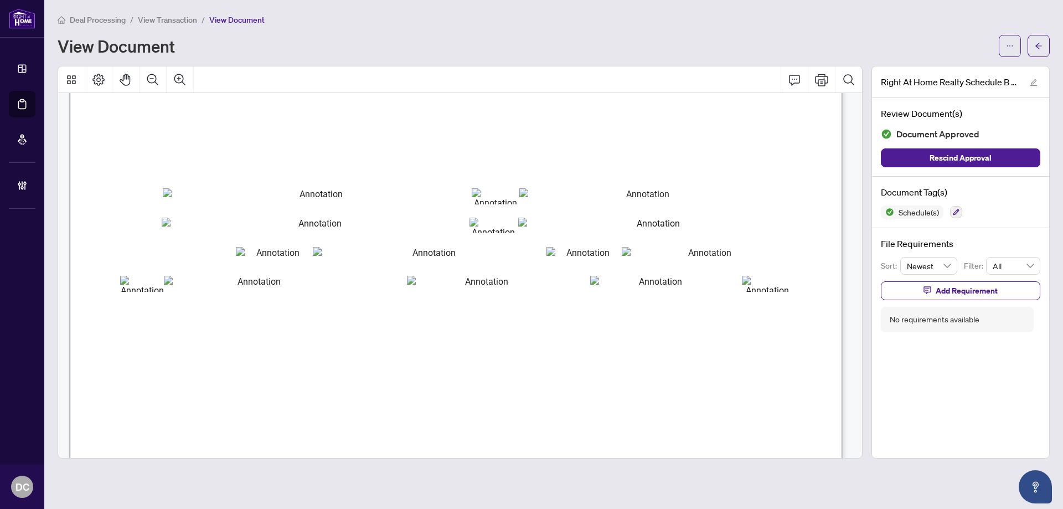
scroll to position [55, 0]
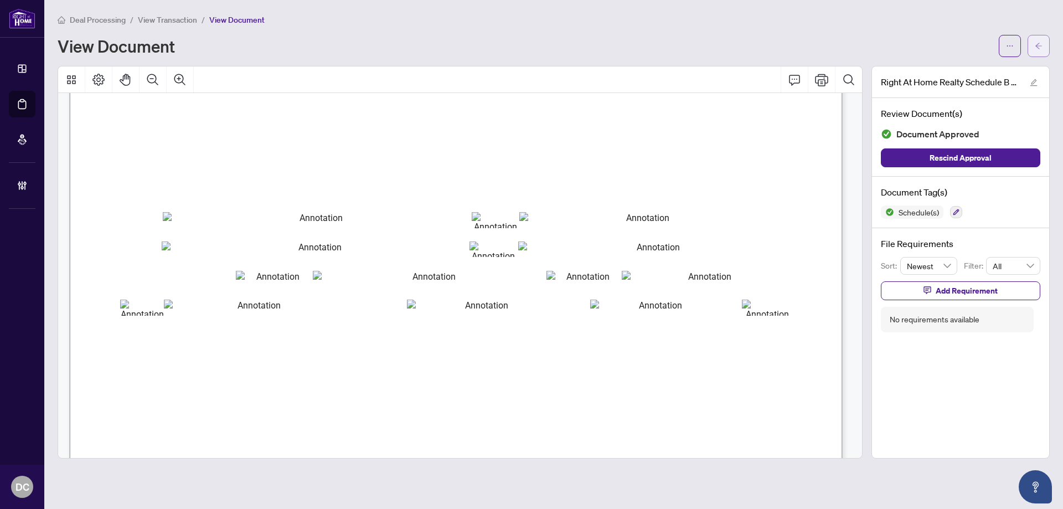
click at [1042, 43] on icon "arrow-left" at bounding box center [1039, 46] width 8 height 8
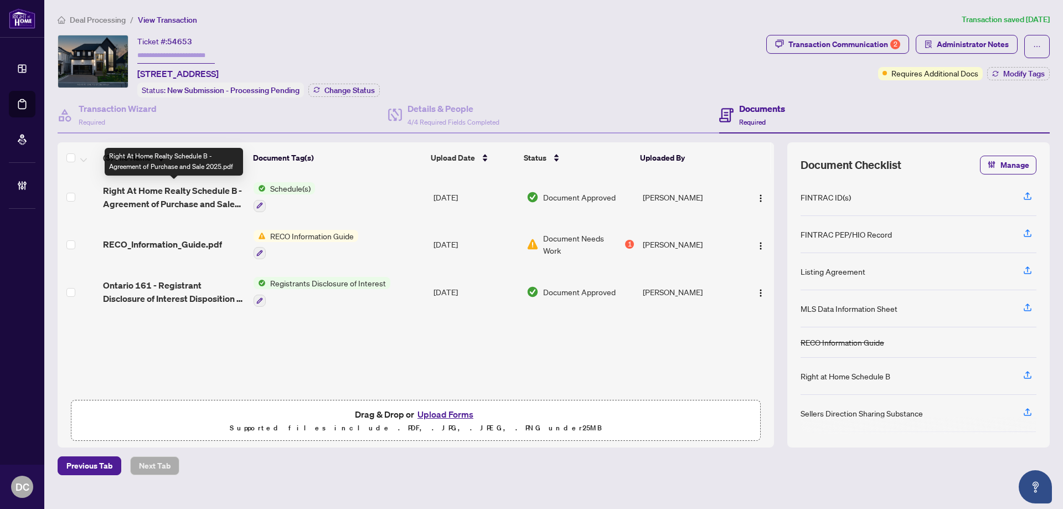
click at [198, 194] on span "Right At Home Realty Schedule B - Agreement of Purchase and Sale 2025.pdf" at bounding box center [174, 197] width 142 height 27
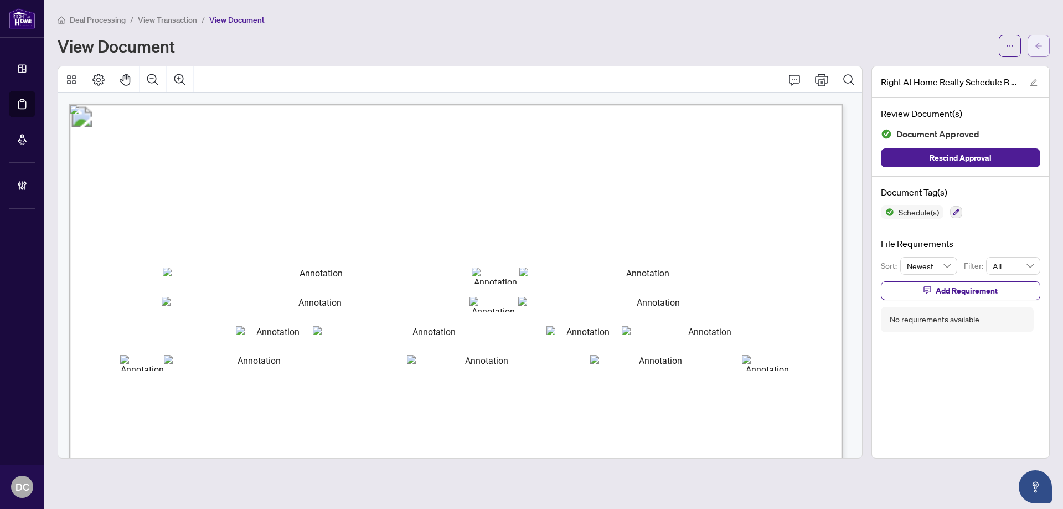
click at [1032, 49] on button "button" at bounding box center [1039, 46] width 22 height 22
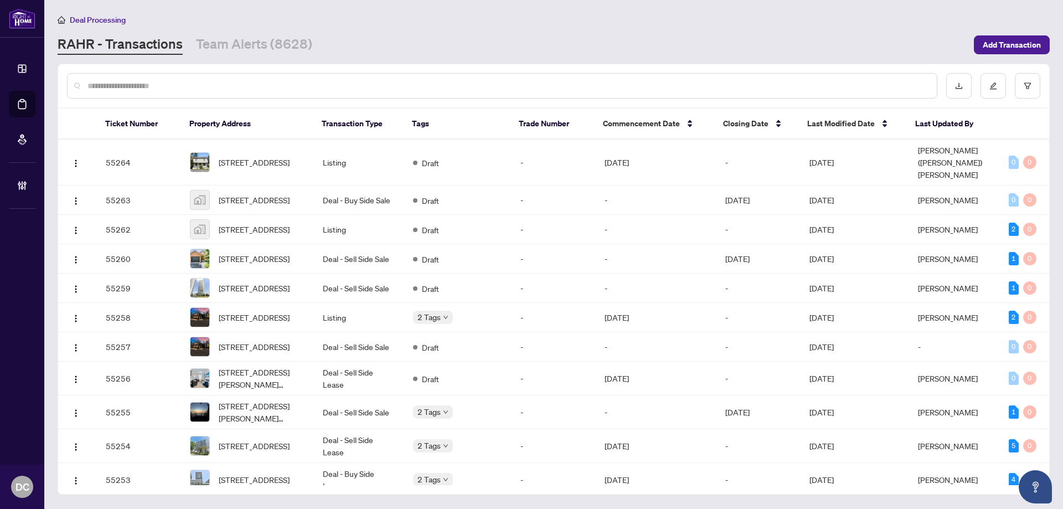
click at [280, 86] on input "text" at bounding box center [507, 86] width 841 height 12
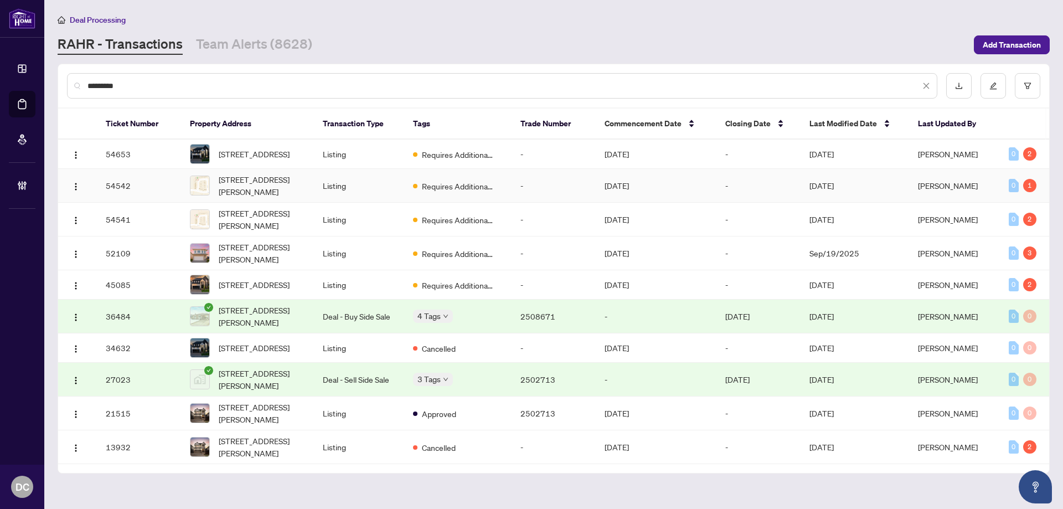
type input "*********"
click at [276, 188] on span "[STREET_ADDRESS][PERSON_NAME]" at bounding box center [262, 185] width 86 height 24
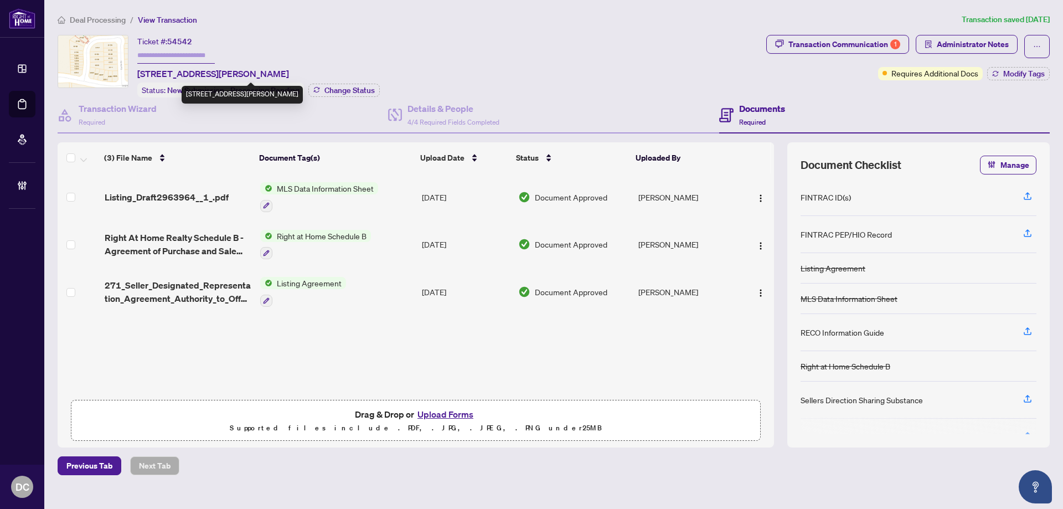
drag, startPoint x: 295, startPoint y: 74, endPoint x: 336, endPoint y: 72, distance: 41.0
click at [289, 72] on span "[STREET_ADDRESS][PERSON_NAME]" at bounding box center [213, 73] width 152 height 13
click at [371, 285] on td "Listing Agreement" at bounding box center [337, 292] width 162 height 48
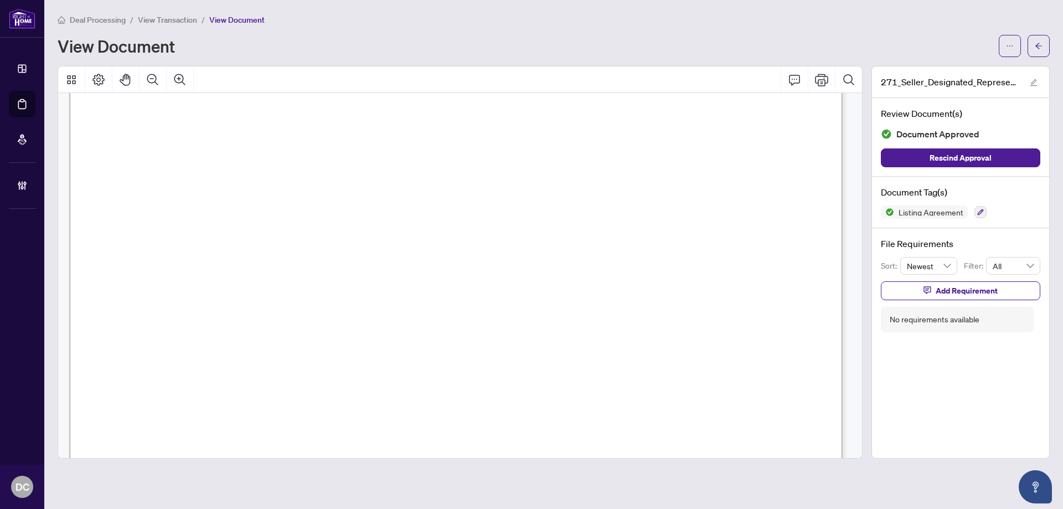
scroll to position [55, 0]
click at [1036, 40] on span "button" at bounding box center [1039, 46] width 8 height 18
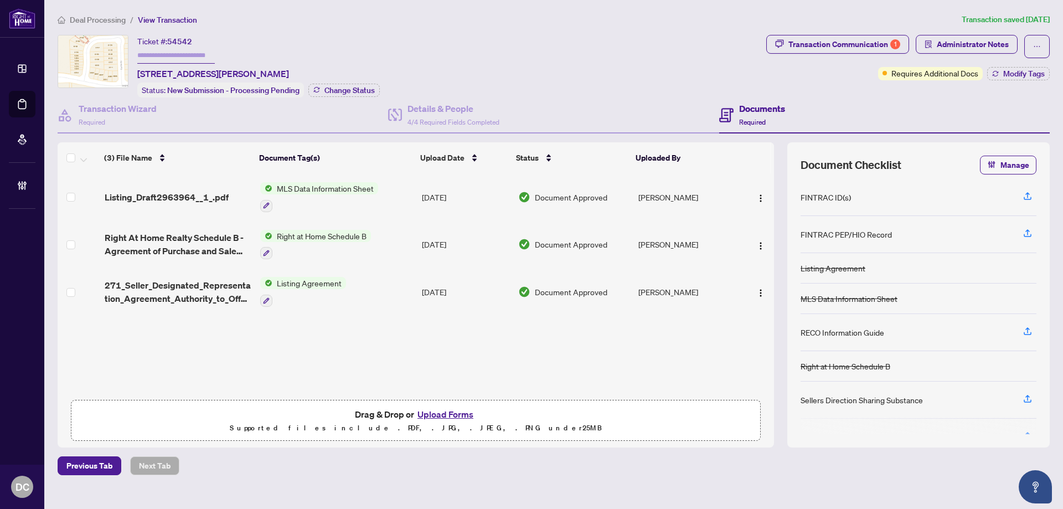
click at [99, 21] on span "Deal Processing" at bounding box center [98, 20] width 56 height 10
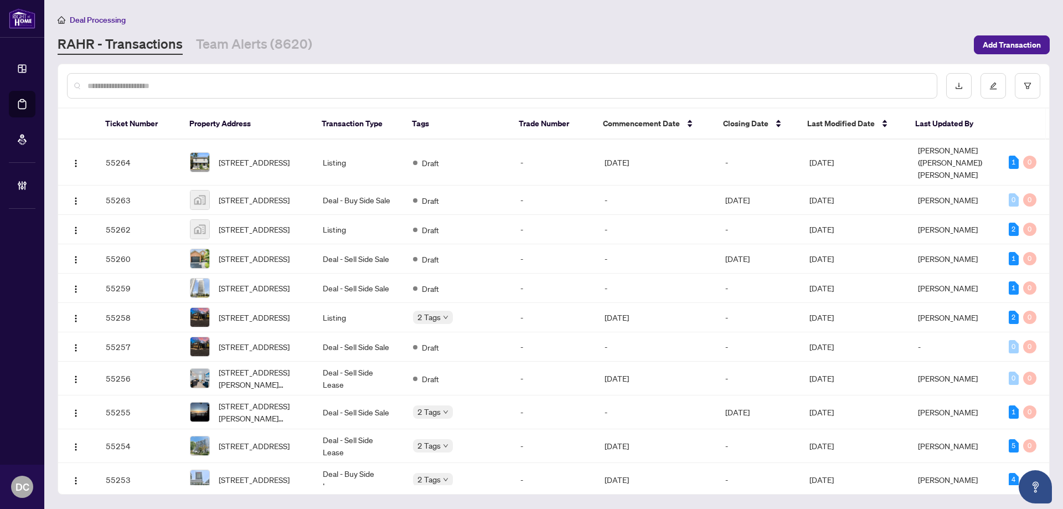
click at [257, 83] on input "text" at bounding box center [507, 86] width 841 height 12
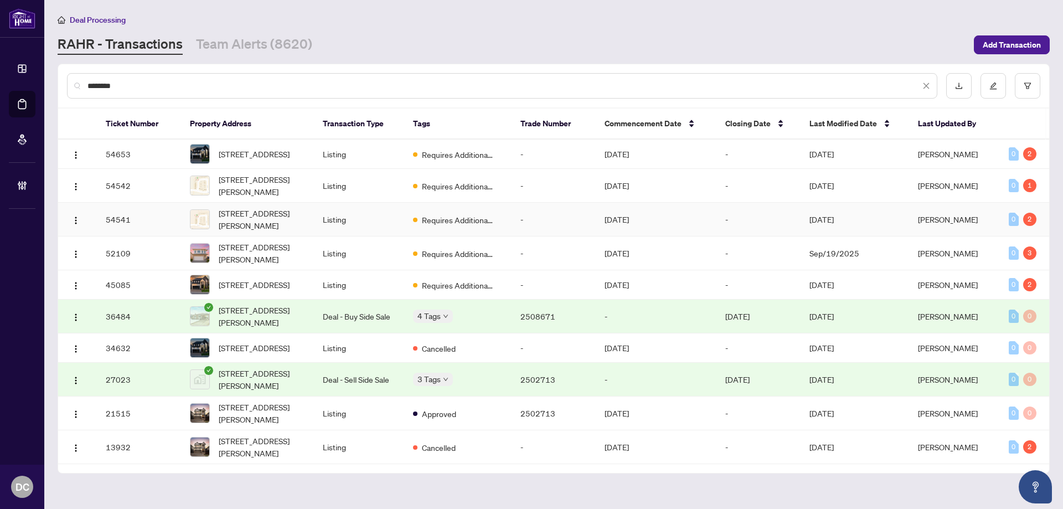
type input "********"
click at [293, 222] on span "[STREET_ADDRESS][PERSON_NAME]" at bounding box center [262, 219] width 86 height 24
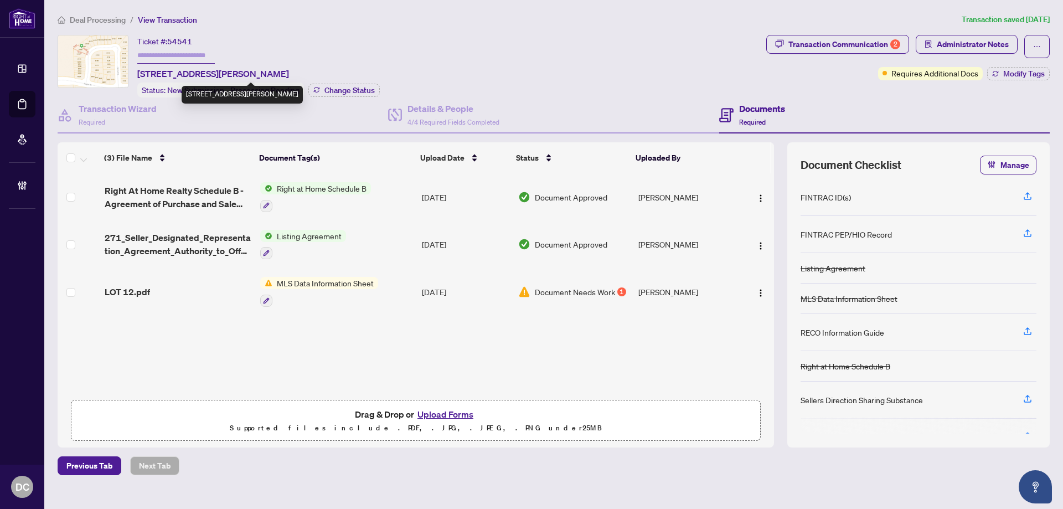
drag, startPoint x: 296, startPoint y: 76, endPoint x: 331, endPoint y: 70, distance: 35.4
click at [289, 70] on span "[STREET_ADDRESS][PERSON_NAME]" at bounding box center [213, 73] width 152 height 13
click at [381, 192] on td "Right at Home Schedule B" at bounding box center [337, 197] width 162 height 48
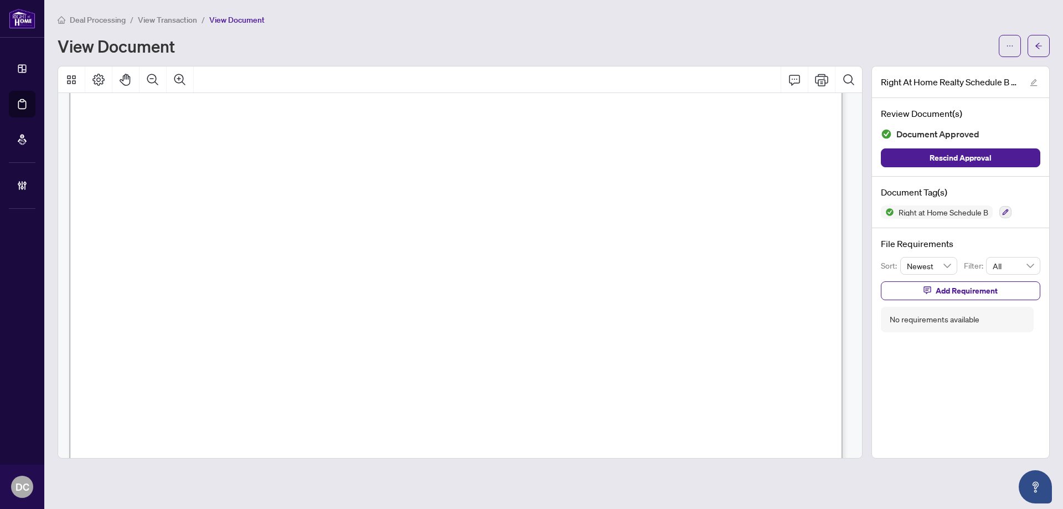
scroll to position [332, 0]
click at [1042, 48] on icon "arrow-left" at bounding box center [1039, 46] width 8 height 8
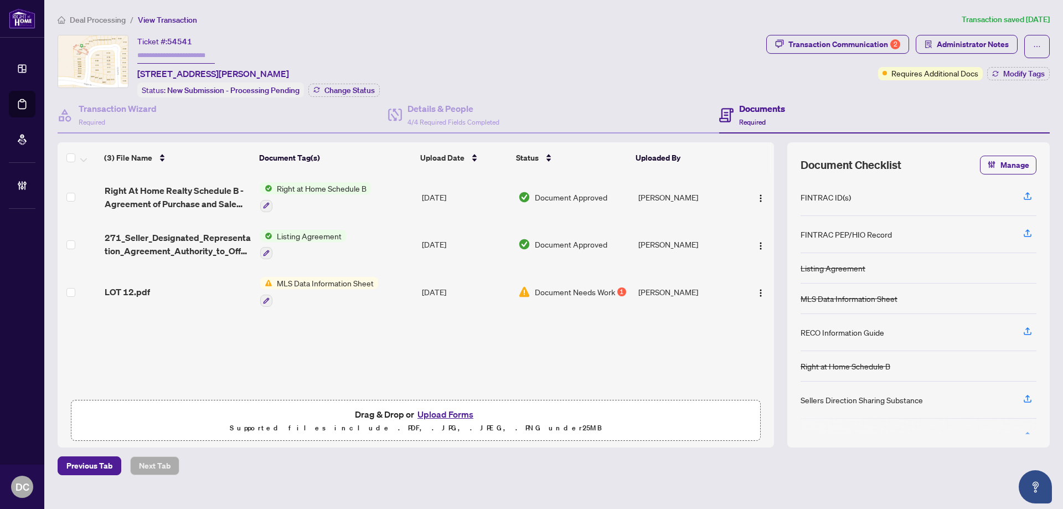
click at [388, 248] on td "Listing Agreement" at bounding box center [337, 245] width 162 height 48
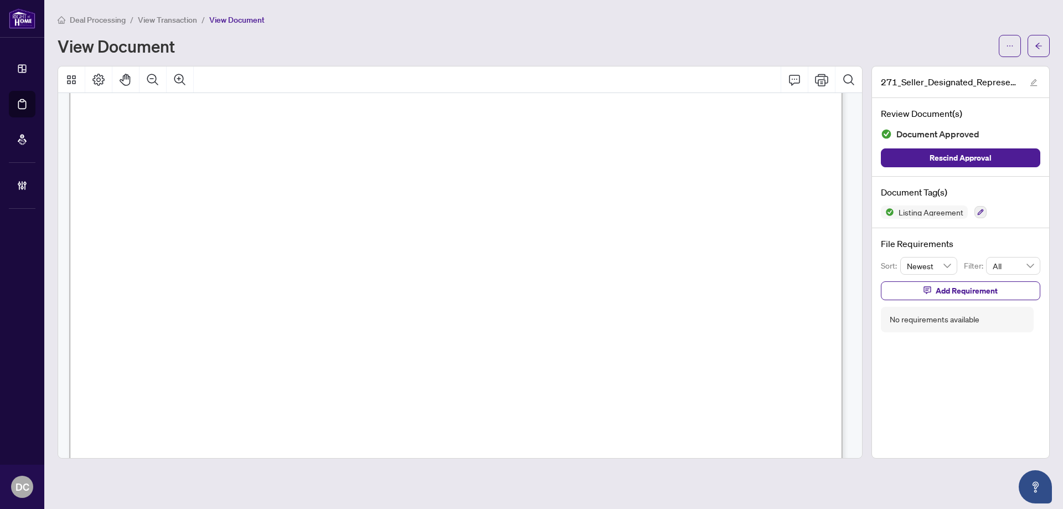
scroll to position [166, 0]
click at [1042, 45] on icon "arrow-left" at bounding box center [1039, 46] width 8 height 8
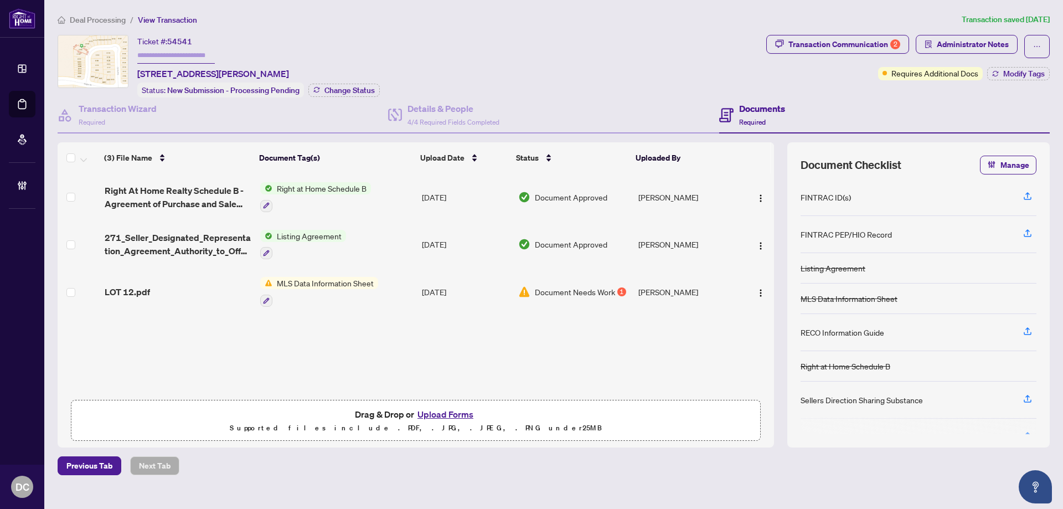
click at [112, 27] on div "Deal Processing / View Transaction Transaction saved [DATE] Ticket #: 54541 [ST…" at bounding box center [553, 244] width 1001 height 462
click at [116, 19] on span "Deal Processing" at bounding box center [98, 20] width 56 height 10
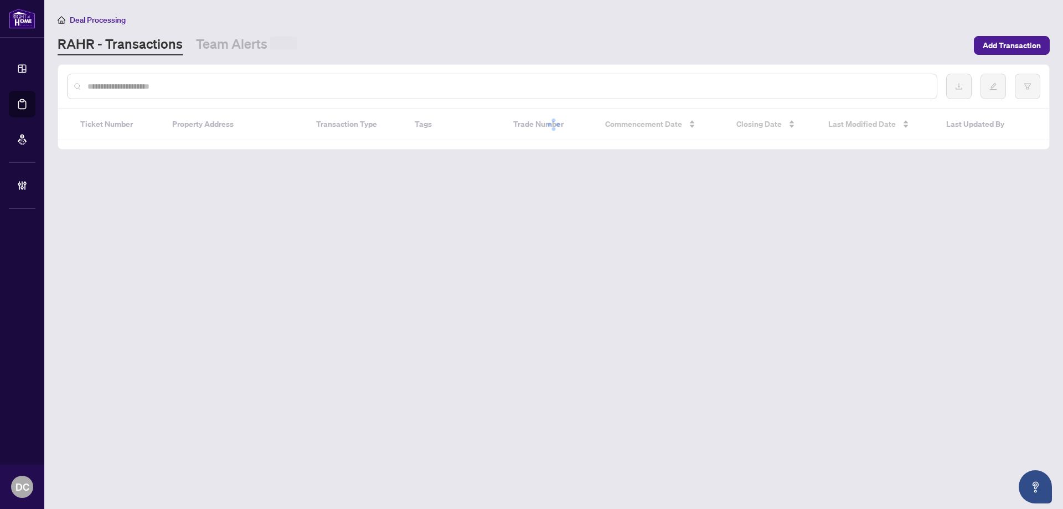
click at [200, 88] on input "text" at bounding box center [507, 86] width 841 height 12
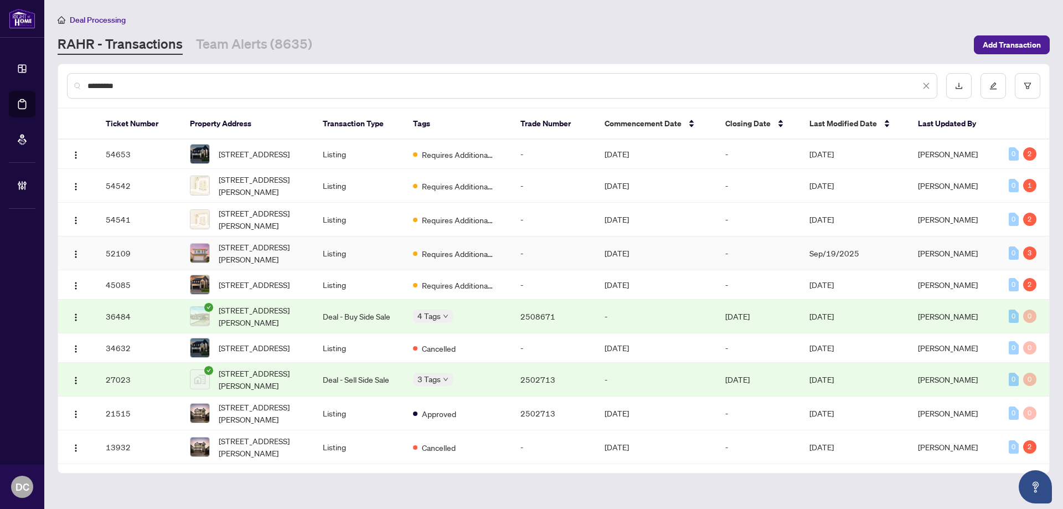
type input "*********"
click at [326, 260] on td "Listing" at bounding box center [359, 253] width 90 height 34
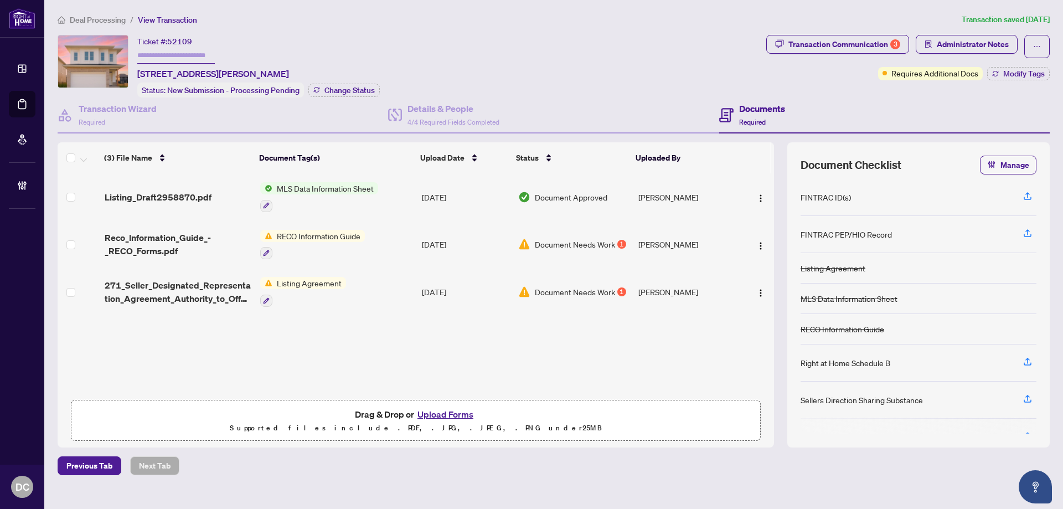
click at [389, 288] on td "Listing Agreement" at bounding box center [337, 292] width 162 height 48
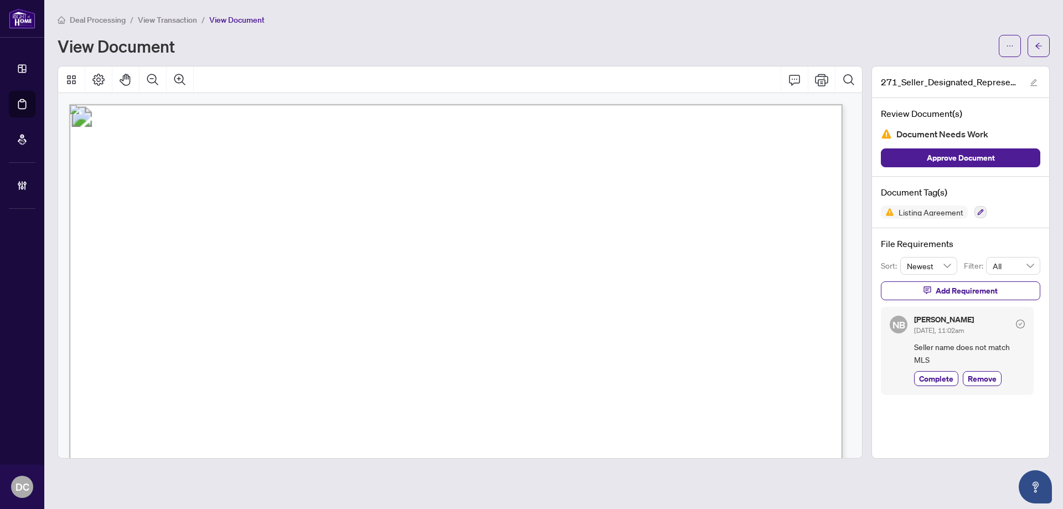
scroll to position [166, 0]
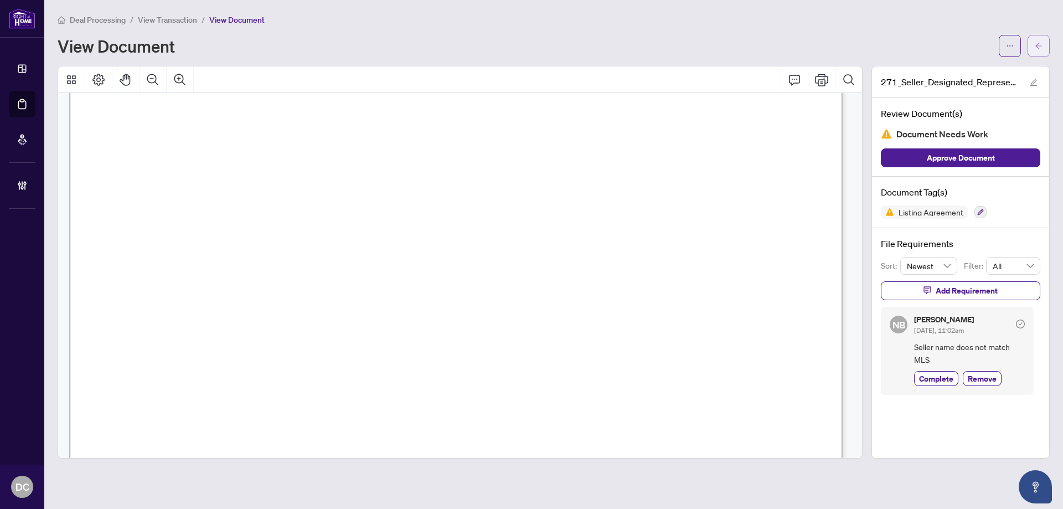
click at [1032, 45] on button "button" at bounding box center [1039, 46] width 22 height 22
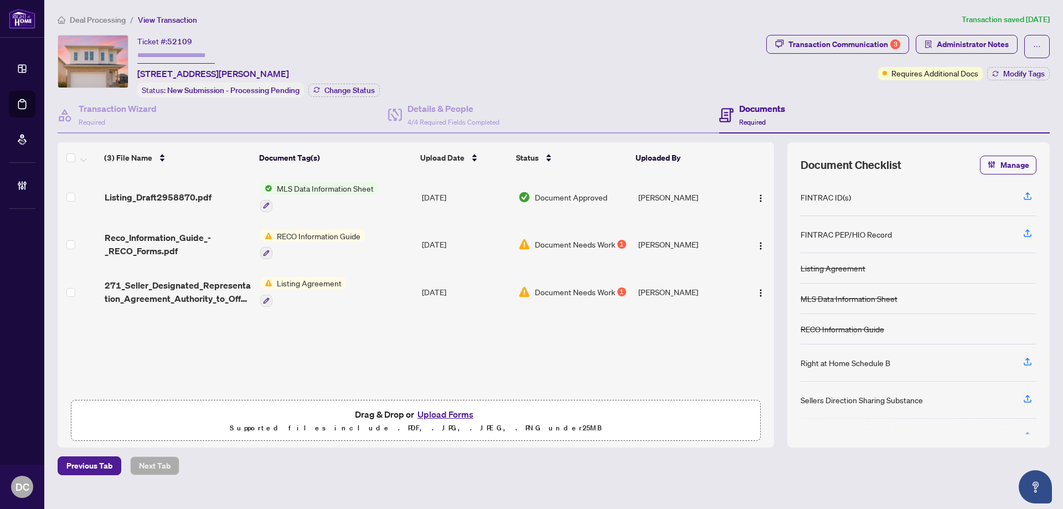
click at [87, 16] on span "Deal Processing" at bounding box center [98, 20] width 56 height 10
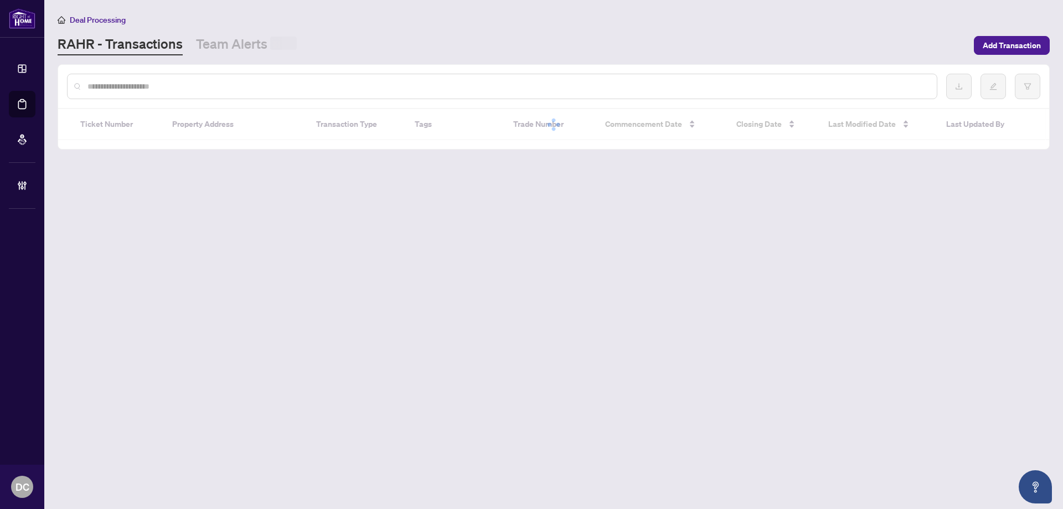
click at [260, 85] on input "text" at bounding box center [507, 86] width 841 height 12
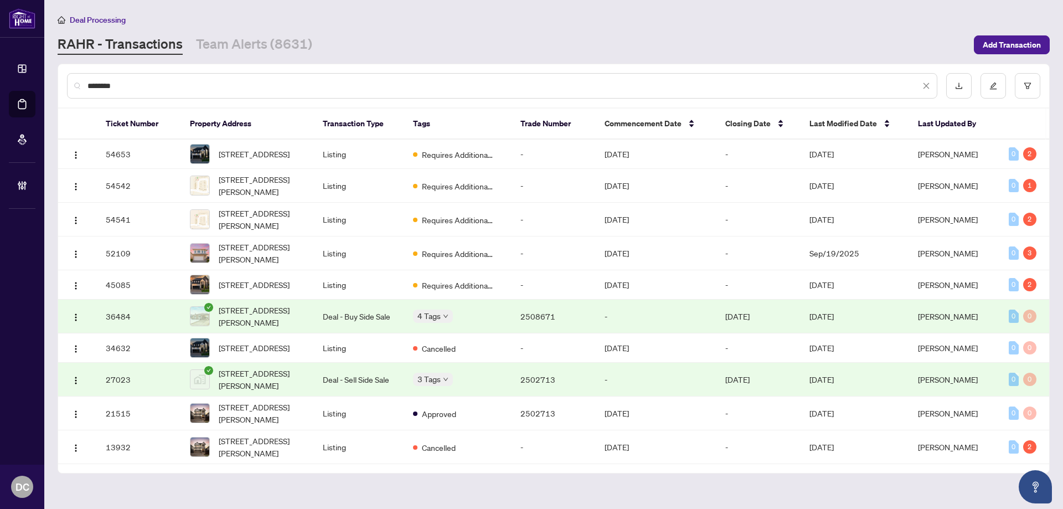
click at [205, 83] on input "********" at bounding box center [503, 86] width 833 height 12
drag, startPoint x: 178, startPoint y: 83, endPoint x: 70, endPoint y: 81, distance: 108.6
click at [70, 81] on div "********" at bounding box center [502, 85] width 871 height 25
paste input "text"
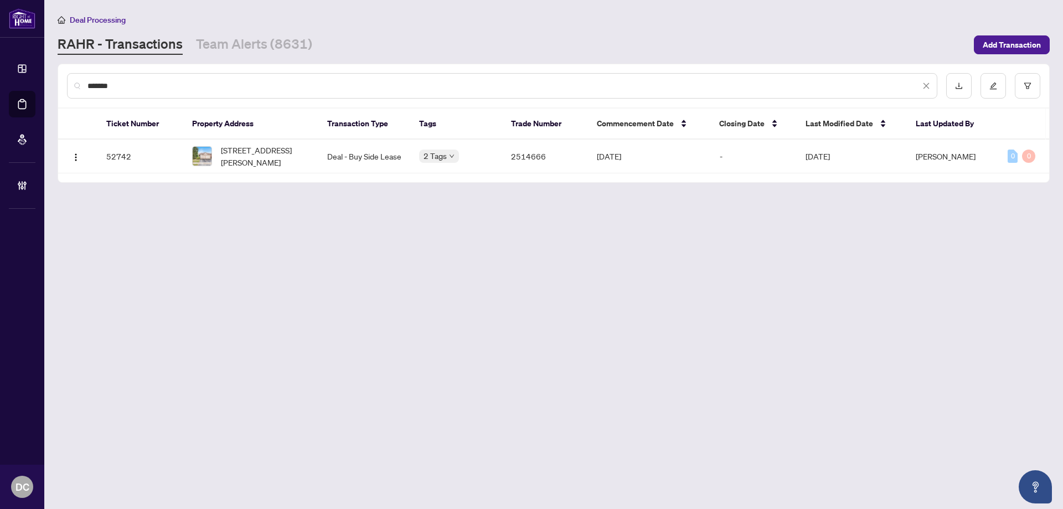
type input "*******"
click at [269, 145] on span "[STREET_ADDRESS][PERSON_NAME]" at bounding box center [265, 156] width 89 height 24
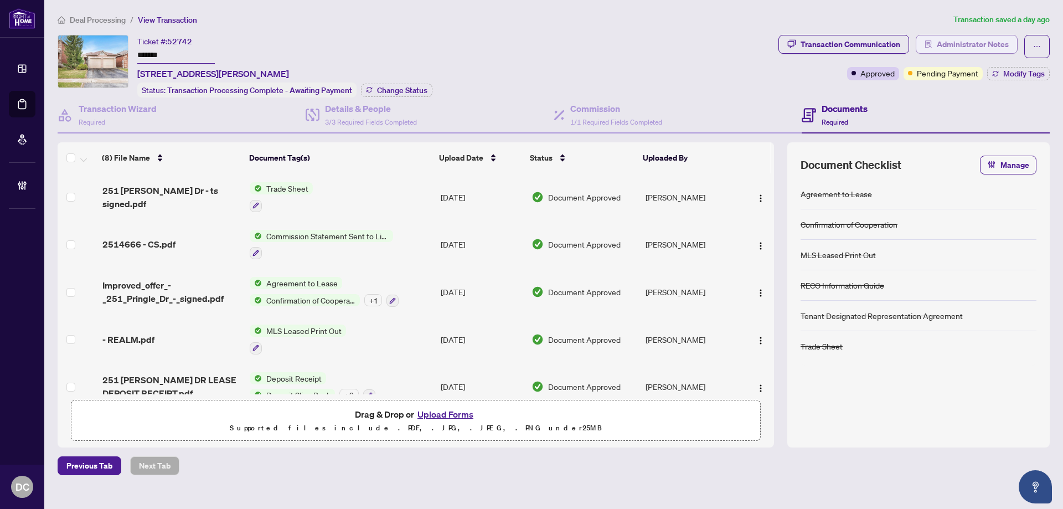
click at [976, 45] on span "Administrator Notes" at bounding box center [973, 44] width 72 height 18
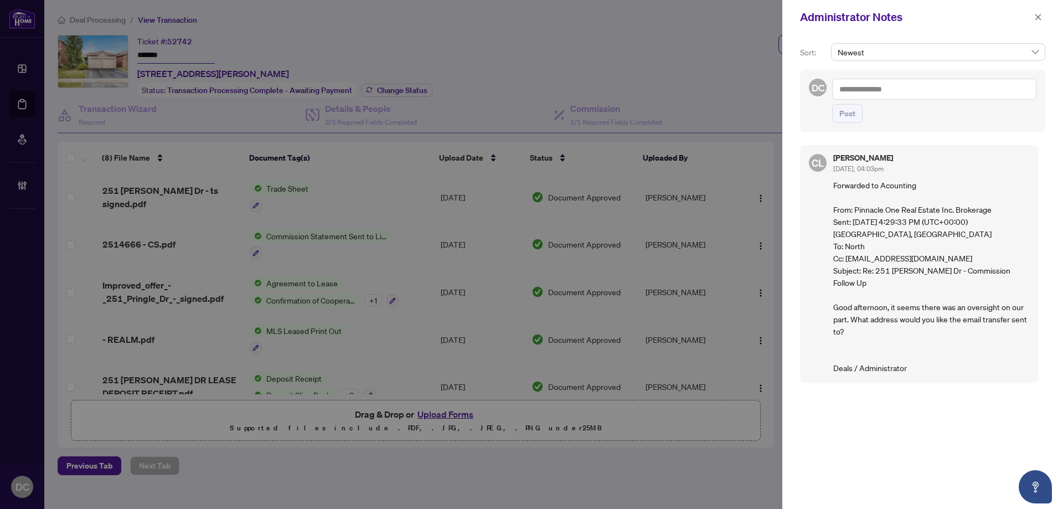
click at [1004, 88] on textarea at bounding box center [934, 89] width 204 height 21
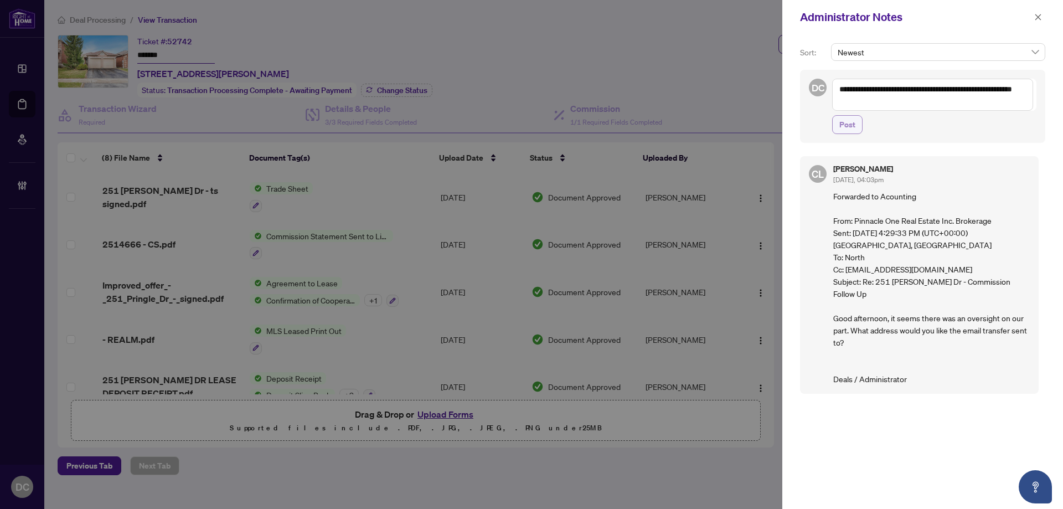
type textarea "**********"
click at [837, 126] on button "Post" at bounding box center [847, 124] width 30 height 19
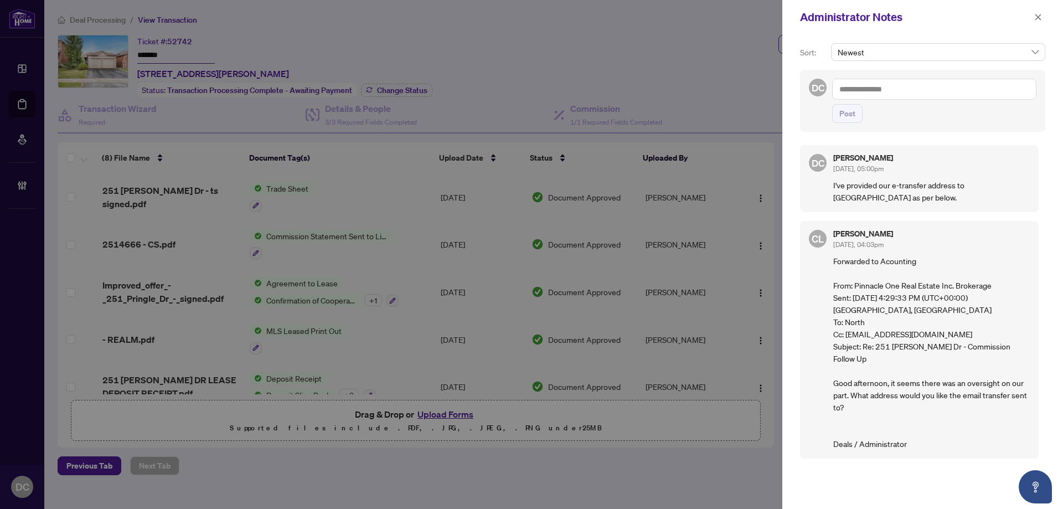
click at [1056, 208] on div "Sort: Newest DC Post DC [PERSON_NAME] [DATE], 05:00pm I've provided our e-trans…" at bounding box center [922, 271] width 281 height 475
click at [1043, 19] on button "button" at bounding box center [1038, 17] width 14 height 13
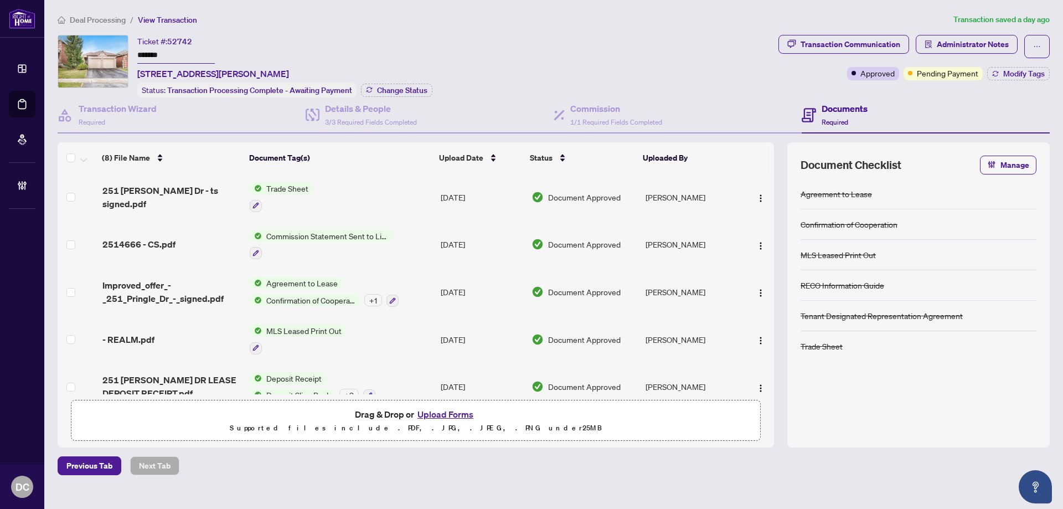
click at [99, 18] on span "Deal Processing" at bounding box center [98, 20] width 56 height 10
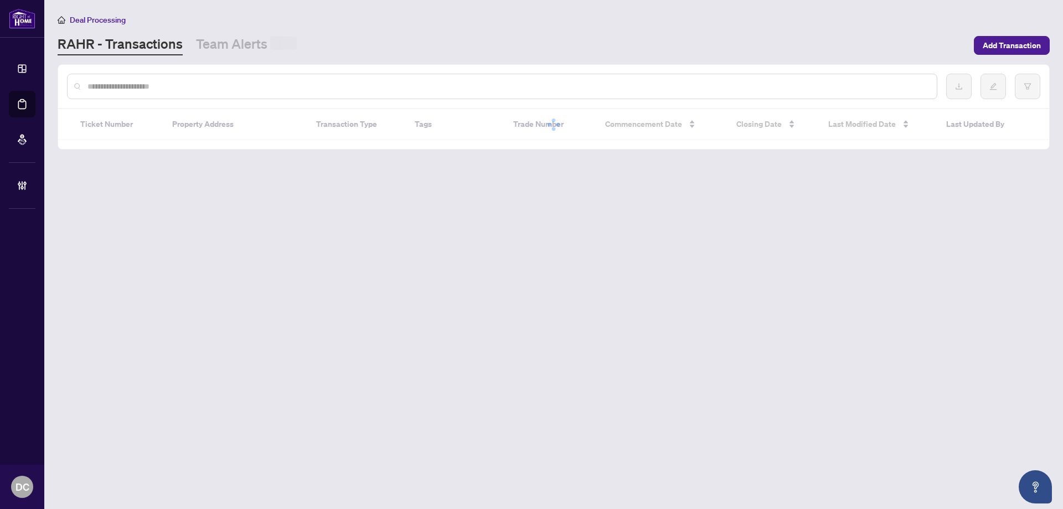
click at [190, 84] on input "text" at bounding box center [507, 86] width 841 height 12
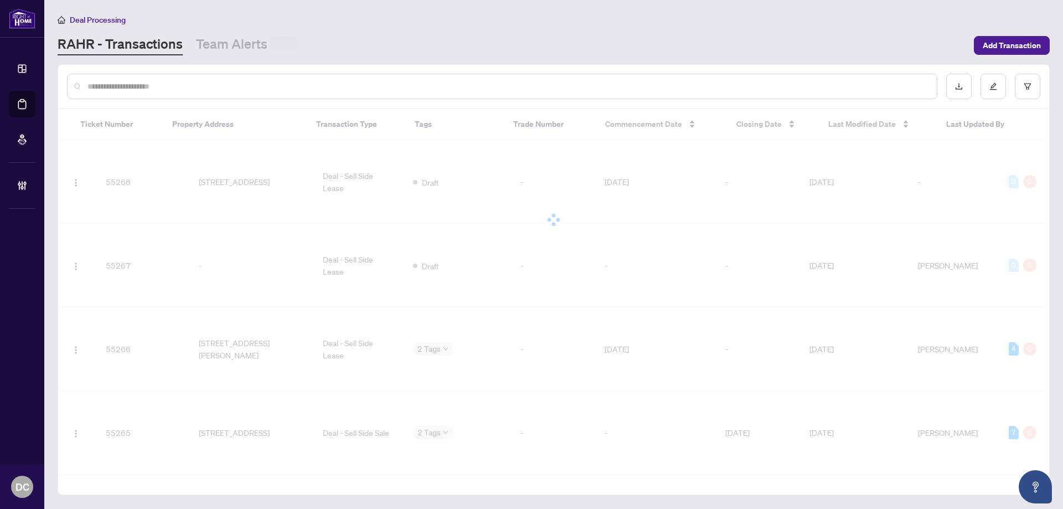
paste input "*******"
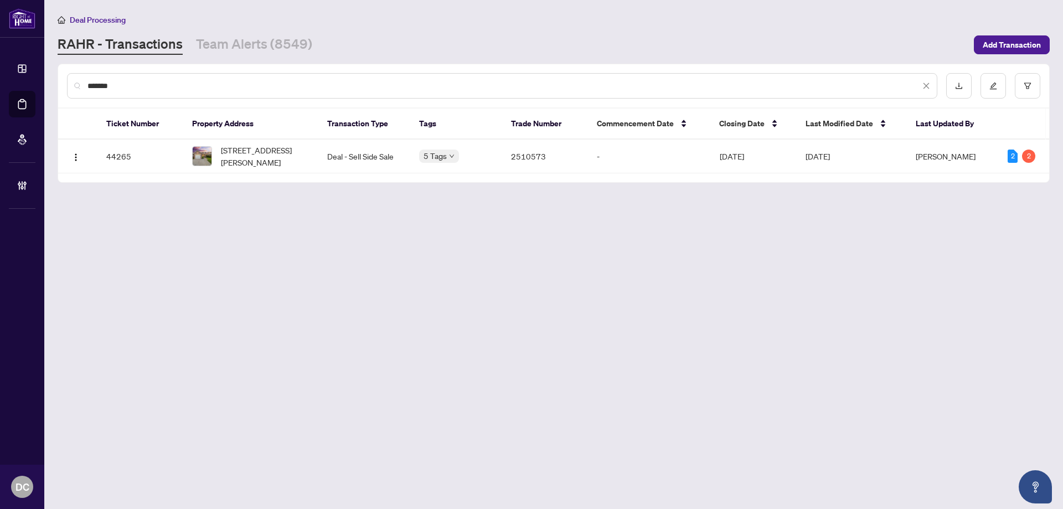
type input "*******"
click at [260, 156] on span "[STREET_ADDRESS][PERSON_NAME]" at bounding box center [265, 156] width 89 height 24
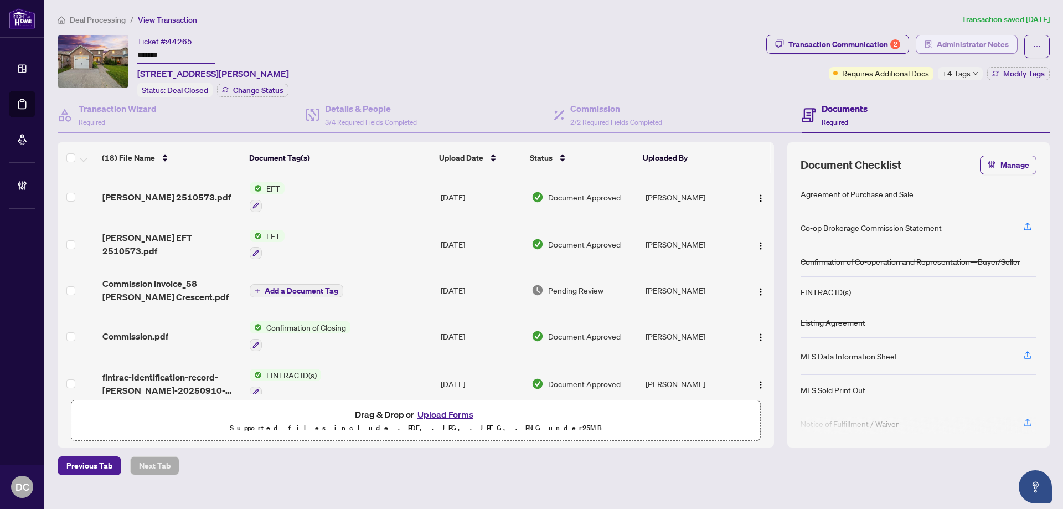
click at [1001, 43] on span "Administrator Notes" at bounding box center [973, 44] width 72 height 18
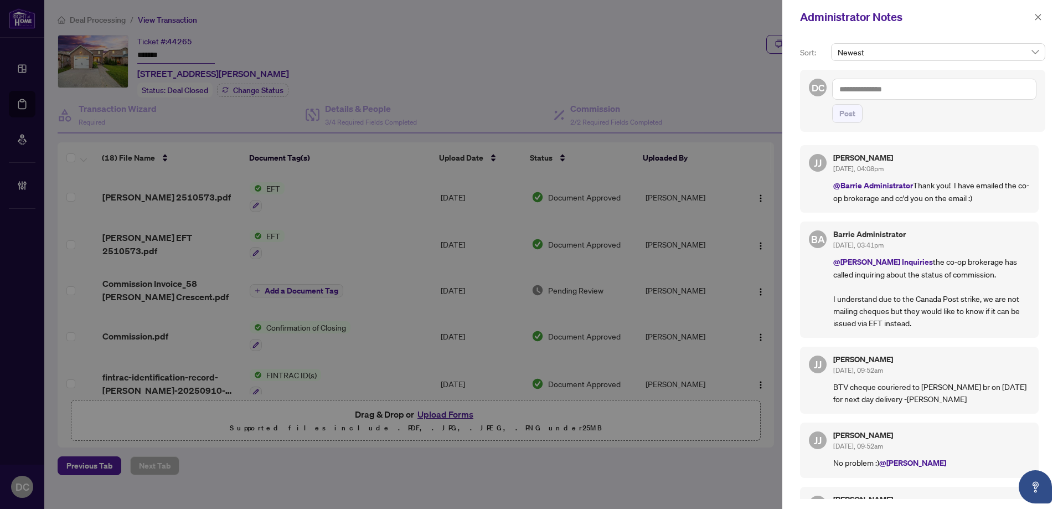
click at [888, 97] on textarea at bounding box center [934, 89] width 204 height 21
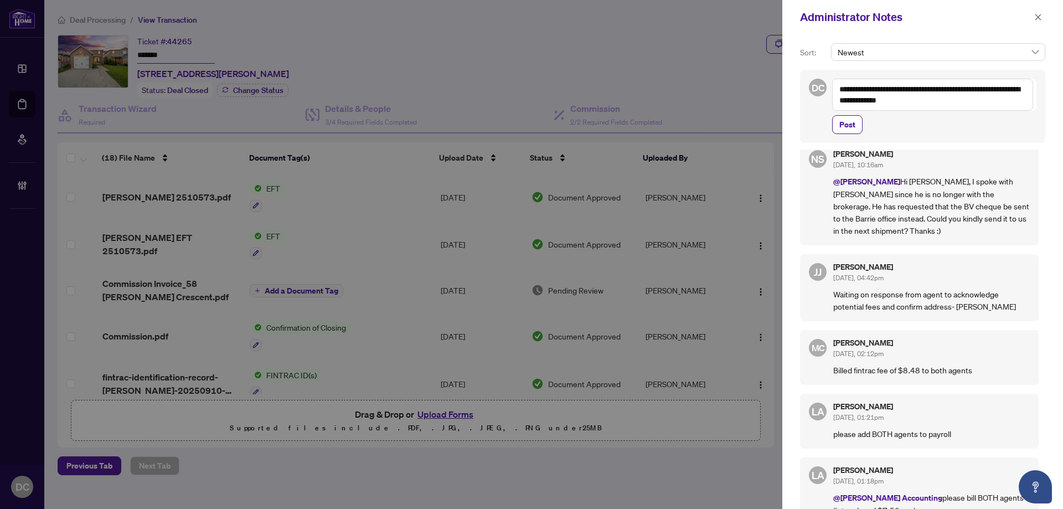
scroll to position [388, 0]
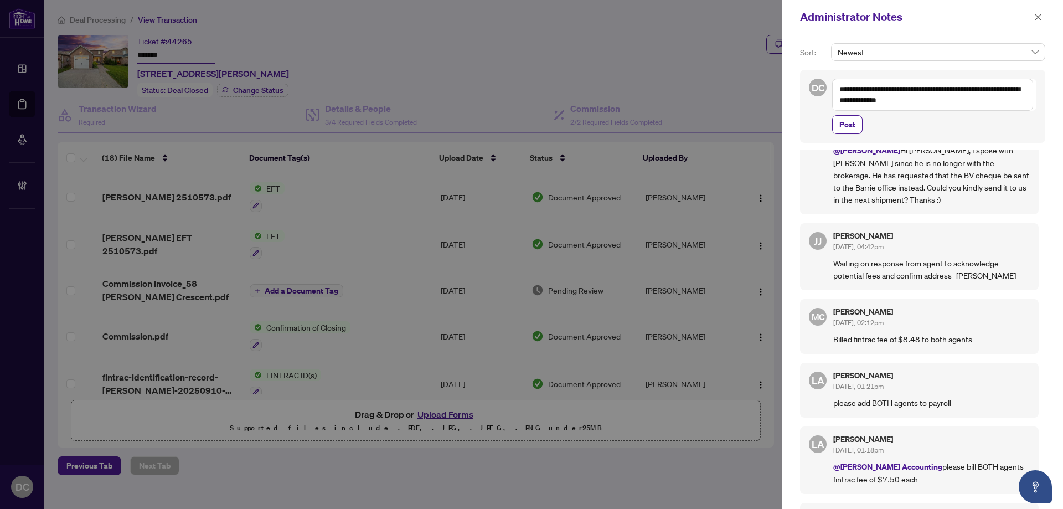
click at [862, 91] on textarea "**********" at bounding box center [932, 95] width 201 height 32
drag, startPoint x: 952, startPoint y: 86, endPoint x: 963, endPoint y: 86, distance: 10.5
click at [963, 86] on textarea "**********" at bounding box center [932, 95] width 201 height 32
drag, startPoint x: 1014, startPoint y: 102, endPoint x: 998, endPoint y: 104, distance: 15.5
click at [1014, 102] on textarea "**********" at bounding box center [932, 95] width 201 height 32
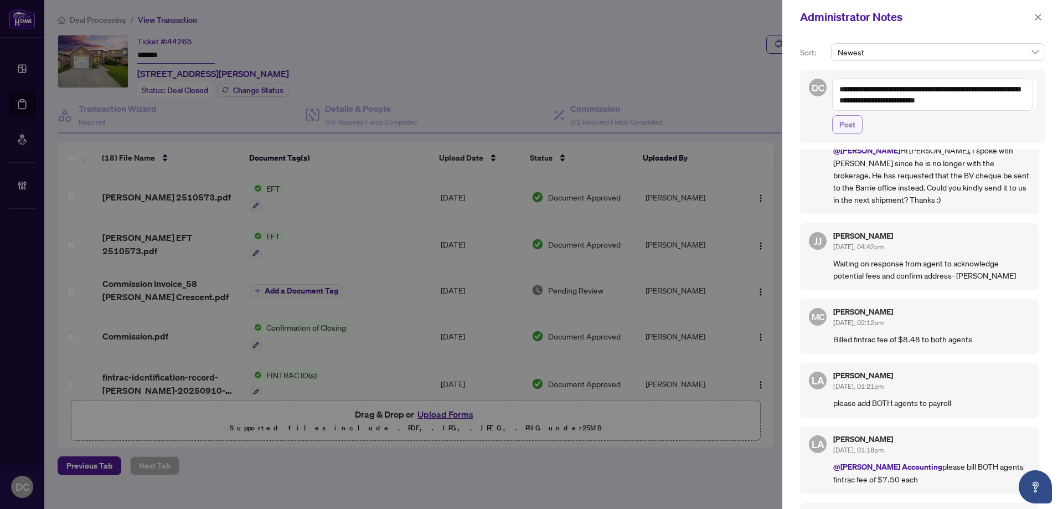
type textarea "**********"
click at [837, 127] on button "Post" at bounding box center [847, 124] width 30 height 19
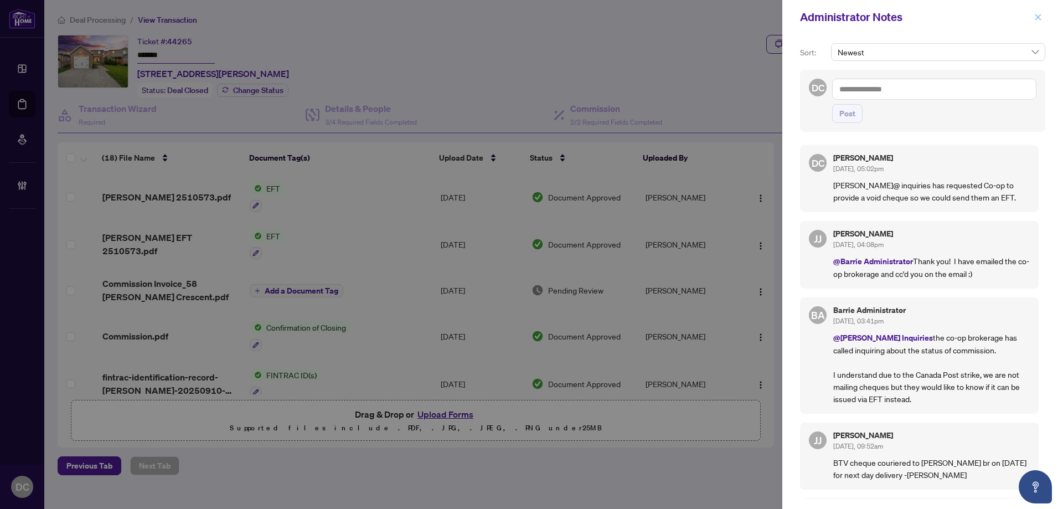
click at [1039, 20] on icon "close" at bounding box center [1038, 17] width 8 height 8
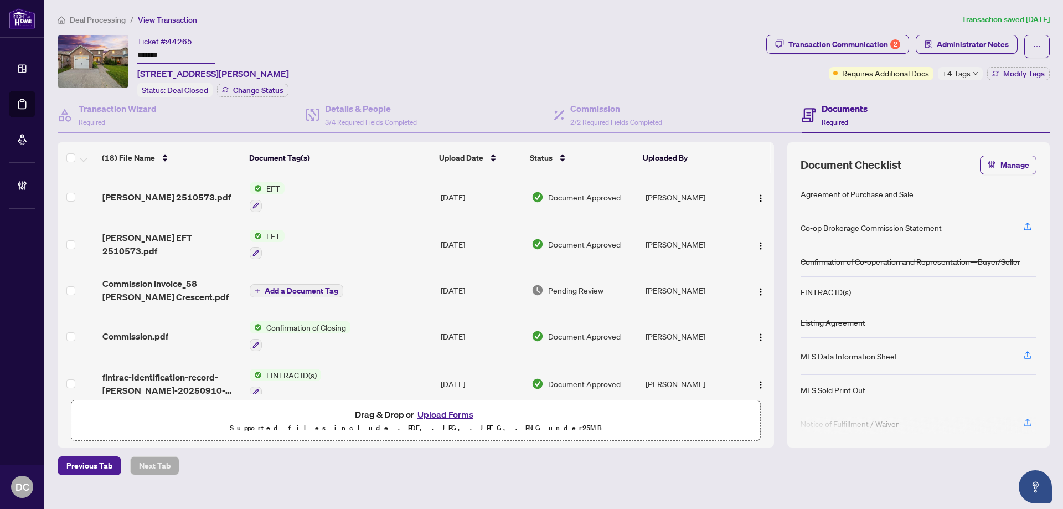
click at [1047, 183] on div "Document Checklist Manage Agreement of Purchase and Sale Co-op Brokerage Commis…" at bounding box center [918, 294] width 262 height 305
click at [106, 24] on li "Deal Processing" at bounding box center [92, 19] width 68 height 13
click at [113, 19] on span "Deal Processing" at bounding box center [98, 20] width 56 height 10
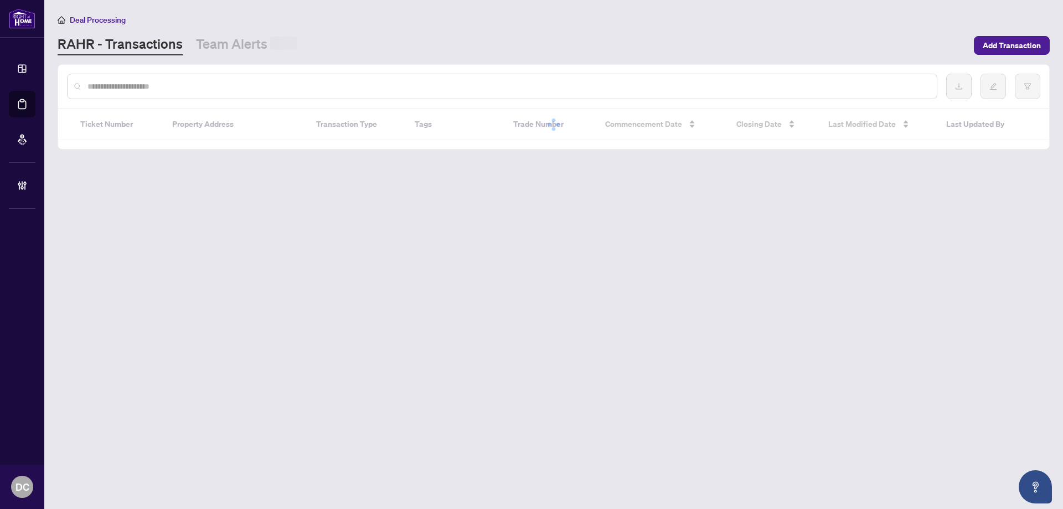
click at [160, 91] on input "text" at bounding box center [507, 86] width 841 height 12
paste input "*******"
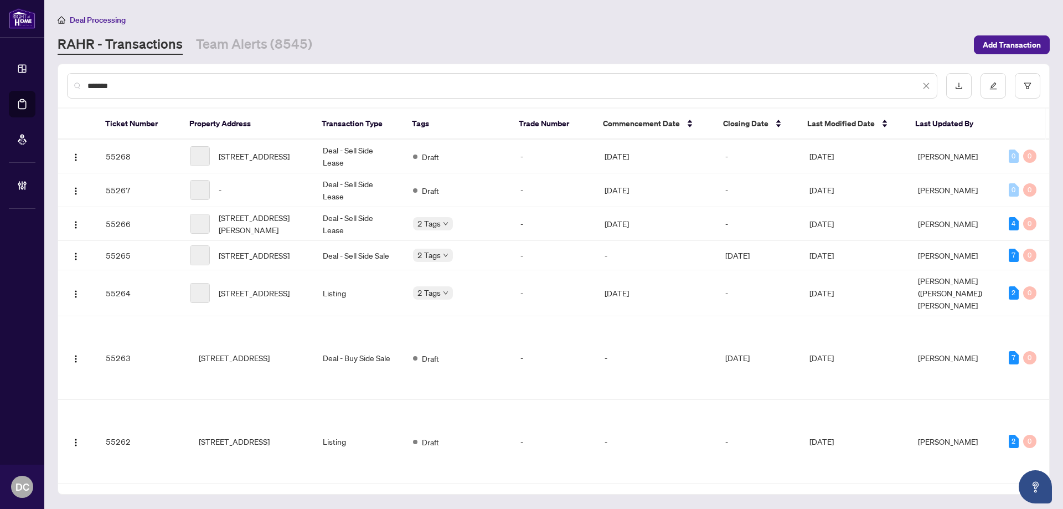
type input "*******"
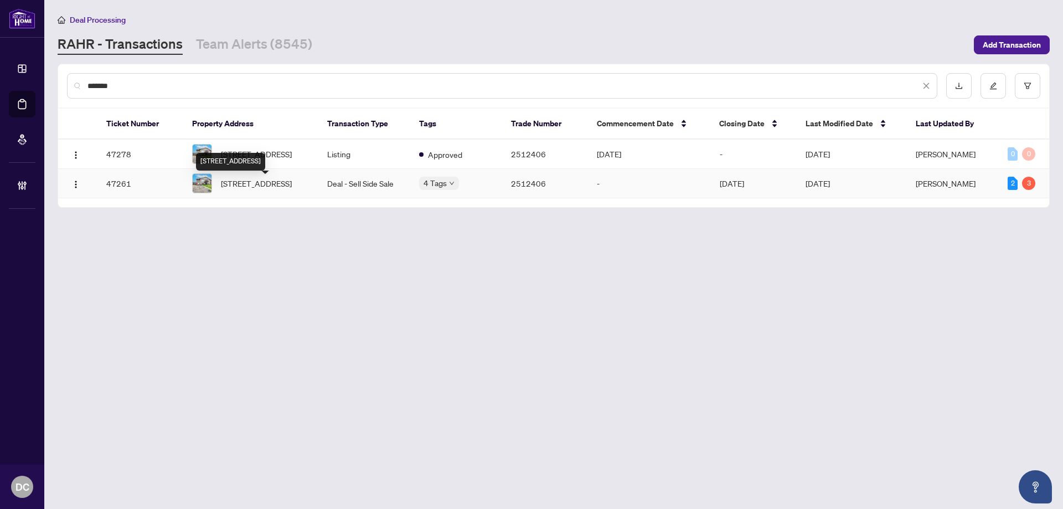
drag, startPoint x: 268, startPoint y: 158, endPoint x: 271, endPoint y: 182, distance: 24.0
click at [271, 182] on tbody "47278 [STREET_ADDRESS] Listing Approved 2512406 [DATE] - [DATE][GEOGRAPHIC_DATA…" at bounding box center [553, 169] width 991 height 59
click at [279, 189] on span "[STREET_ADDRESS]" at bounding box center [256, 183] width 71 height 12
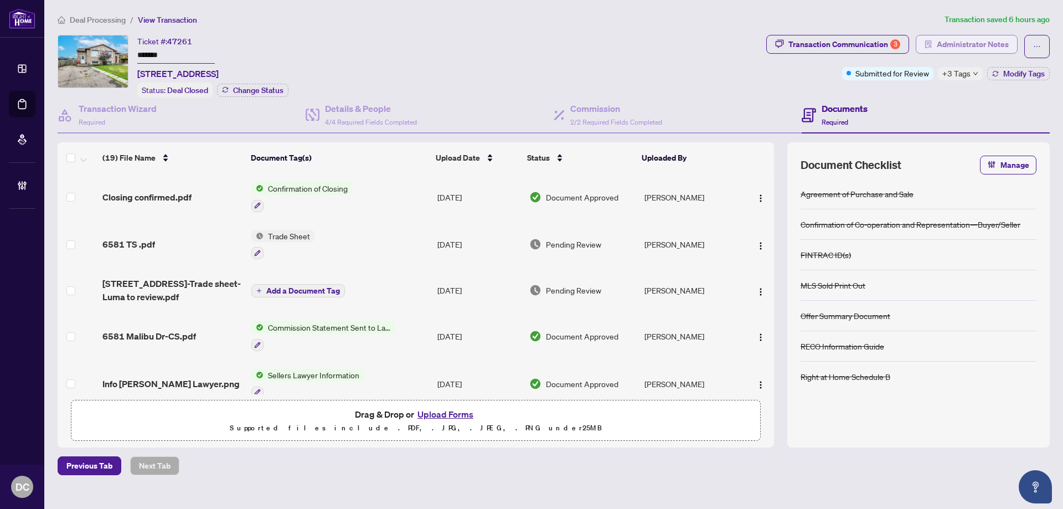
click at [983, 43] on span "Administrator Notes" at bounding box center [973, 44] width 72 height 18
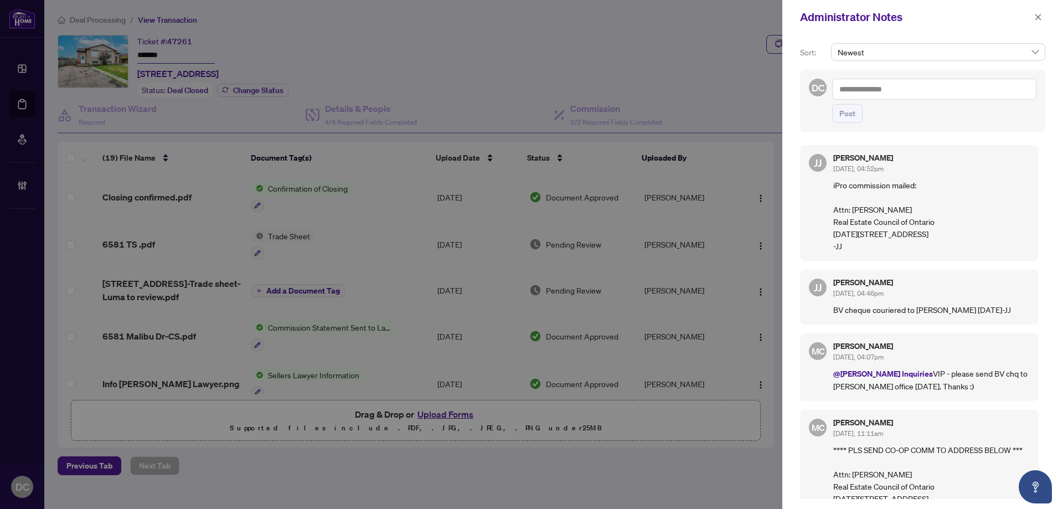
drag, startPoint x: 1042, startPoint y: 17, endPoint x: 951, endPoint y: 24, distance: 90.6
click at [1042, 17] on icon "close" at bounding box center [1038, 17] width 8 height 8
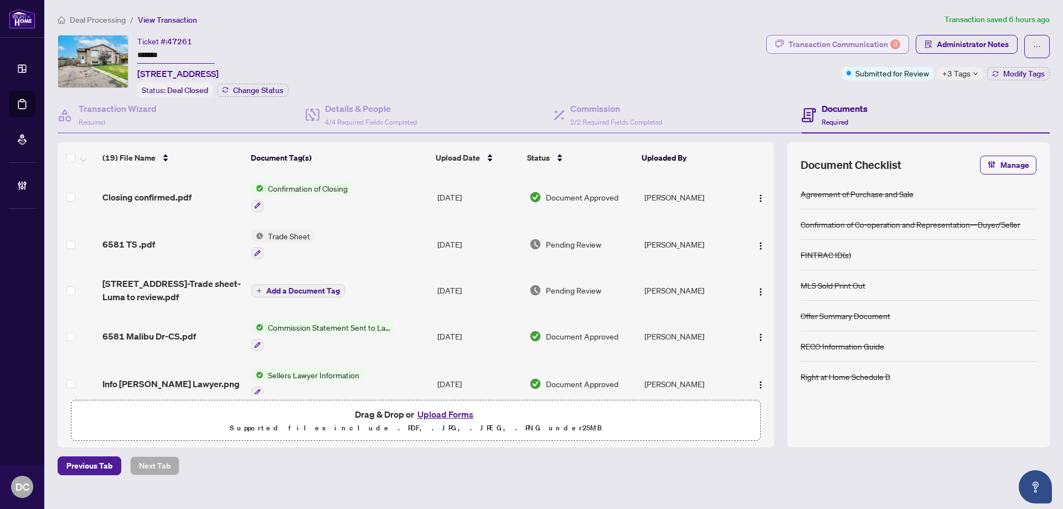
click at [883, 47] on div "Transaction Communication 3" at bounding box center [845, 44] width 112 height 18
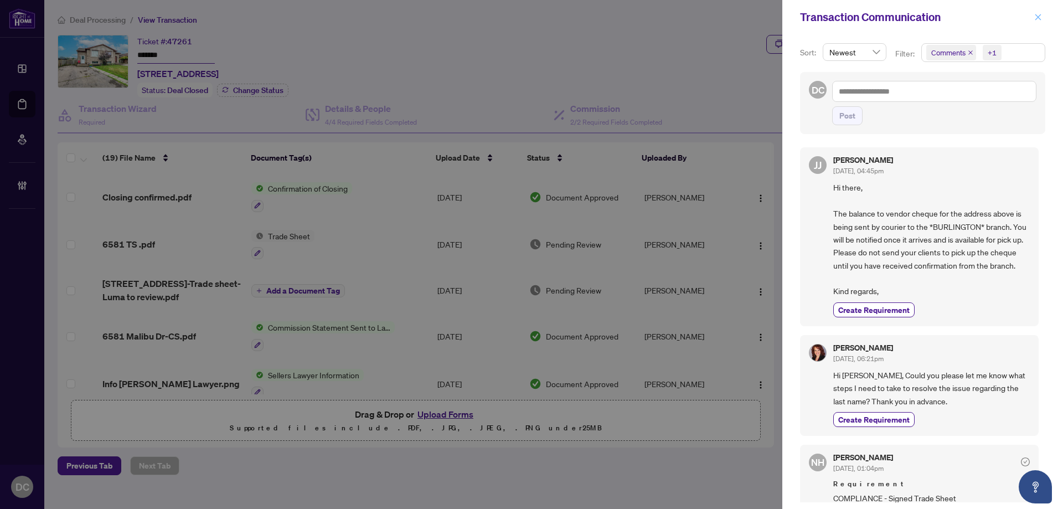
click at [1041, 17] on icon "close" at bounding box center [1038, 17] width 8 height 8
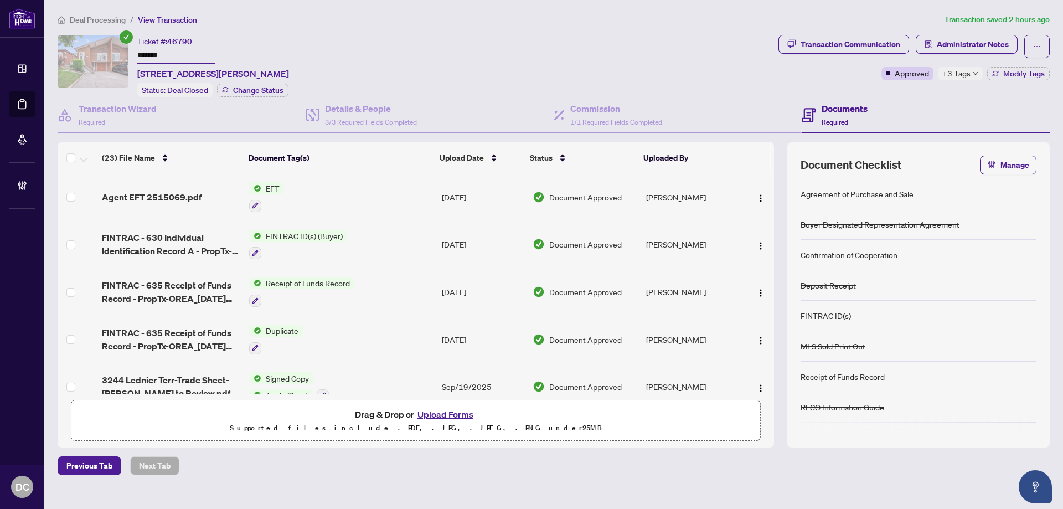
click at [975, 76] on div "+3 Tags" at bounding box center [960, 73] width 45 height 13
click at [929, 88] on div "Transaction Communication Administrator Notes Approved +3 Tags Modify Tags" at bounding box center [914, 66] width 276 height 63
click at [977, 71] on icon "down" at bounding box center [976, 74] width 6 height 6
click at [916, 90] on div "Transaction Communication Administrator Notes Approved +3 Tags Modify Tags" at bounding box center [914, 66] width 276 height 63
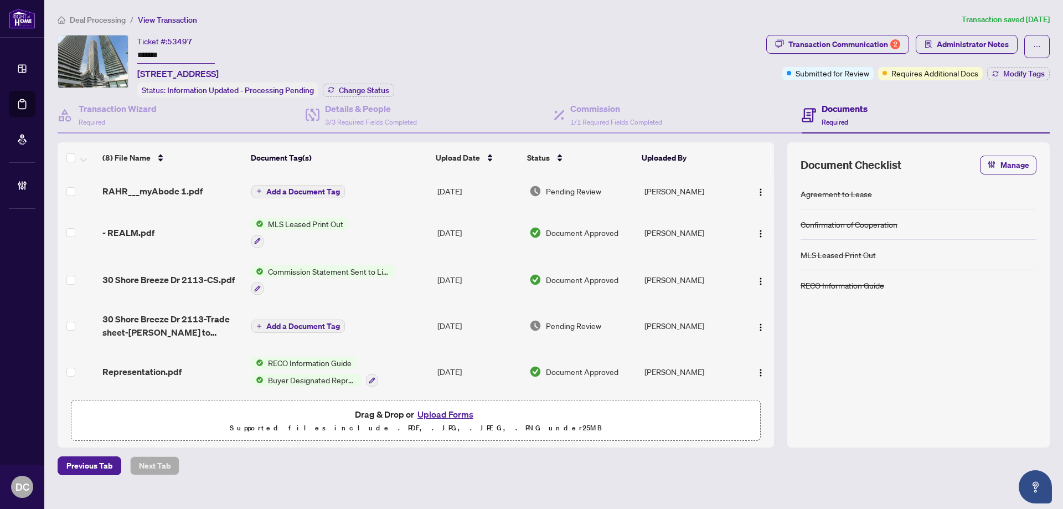
drag, startPoint x: 181, startPoint y: 59, endPoint x: 124, endPoint y: 87, distance: 63.9
click at [103, 55] on div "Ticket #: 53497 ******* 2113-30 Shore Breeze Dr, Toronto, Ontario M8V 0J1, Cana…" at bounding box center [410, 66] width 704 height 63
click at [1003, 73] on span "Modify Tags" at bounding box center [1024, 74] width 42 height 8
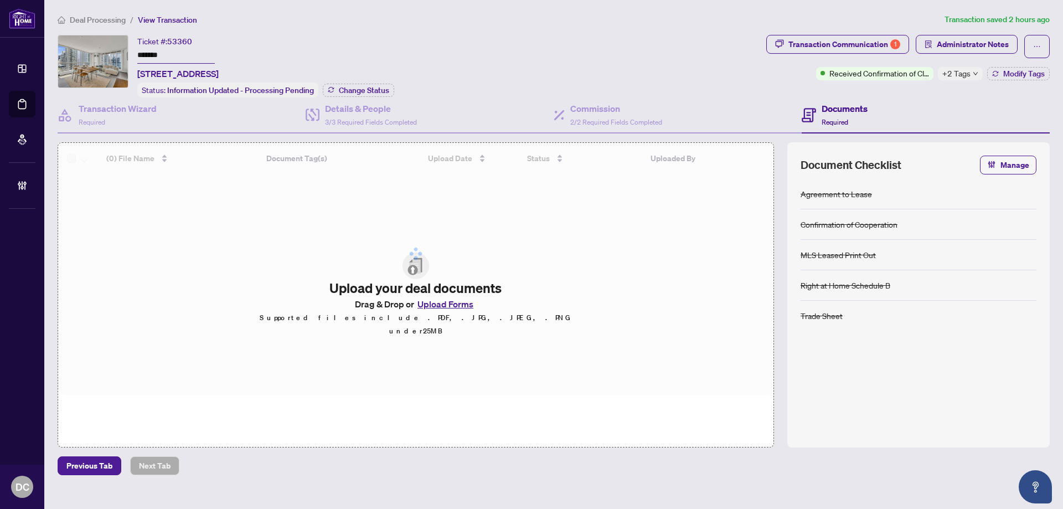
drag, startPoint x: 199, startPoint y: 56, endPoint x: 92, endPoint y: 53, distance: 106.9
click at [92, 53] on div "Ticket #: 53360 ******* [STREET_ADDRESS] Status: Information Updated - Processi…" at bounding box center [410, 66] width 704 height 63
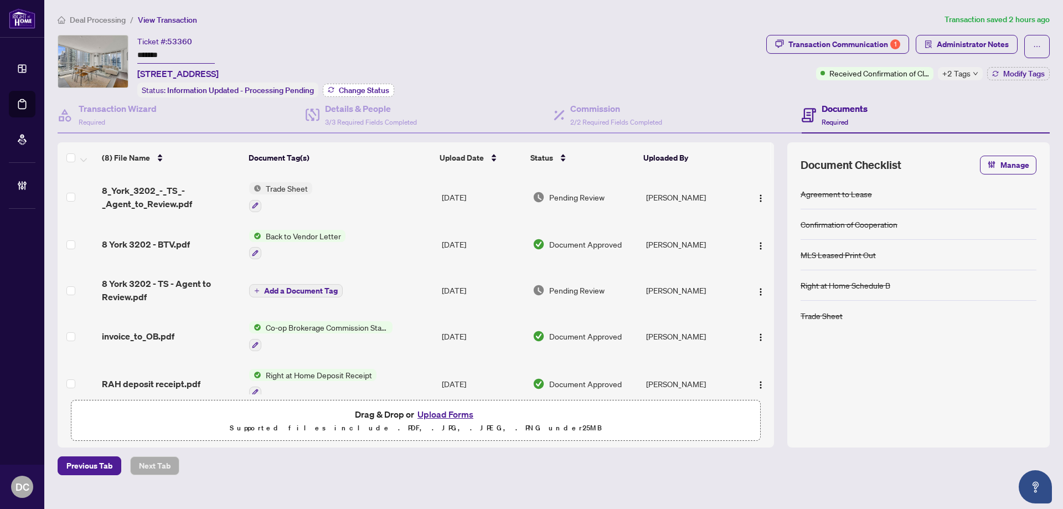
click at [352, 92] on span "Change Status" at bounding box center [364, 90] width 50 height 8
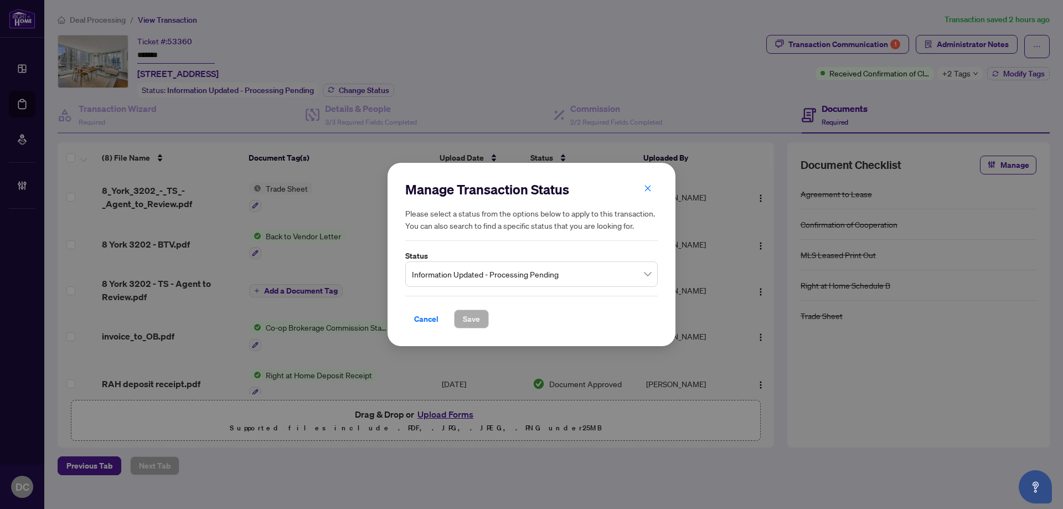
click at [544, 270] on span "Information Updated - Processing Pending" at bounding box center [531, 274] width 239 height 21
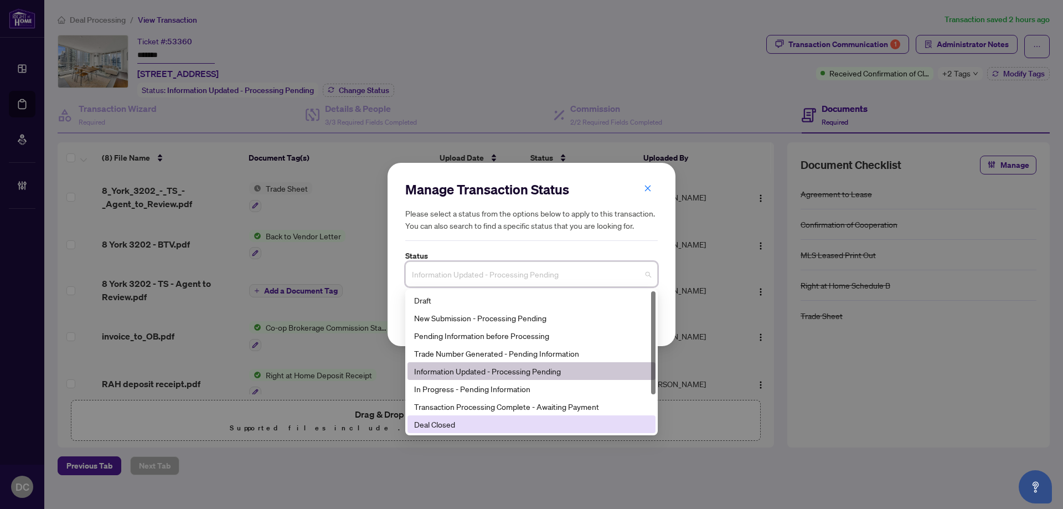
click at [447, 432] on div "Deal Closed" at bounding box center [532, 424] width 248 height 18
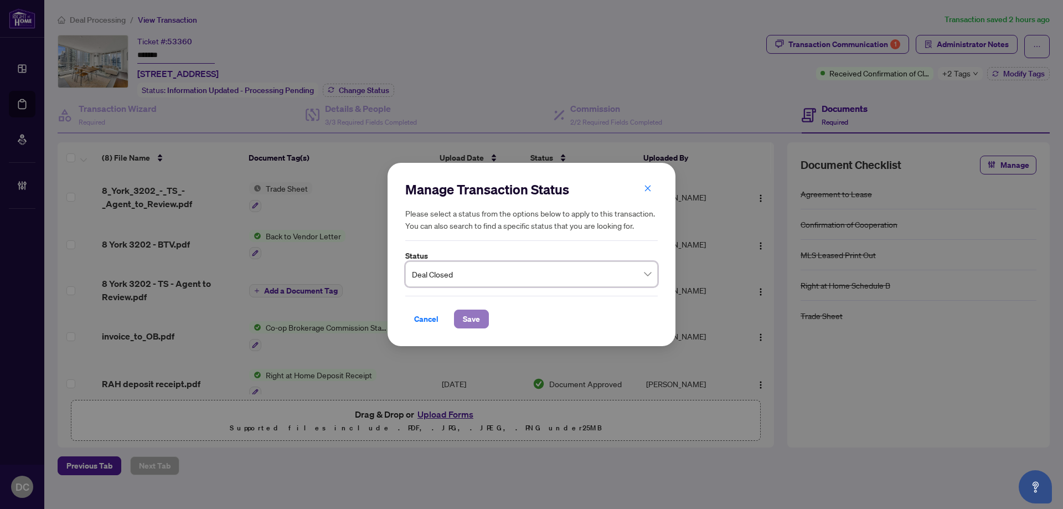
click at [469, 322] on span "Save" at bounding box center [471, 319] width 17 height 18
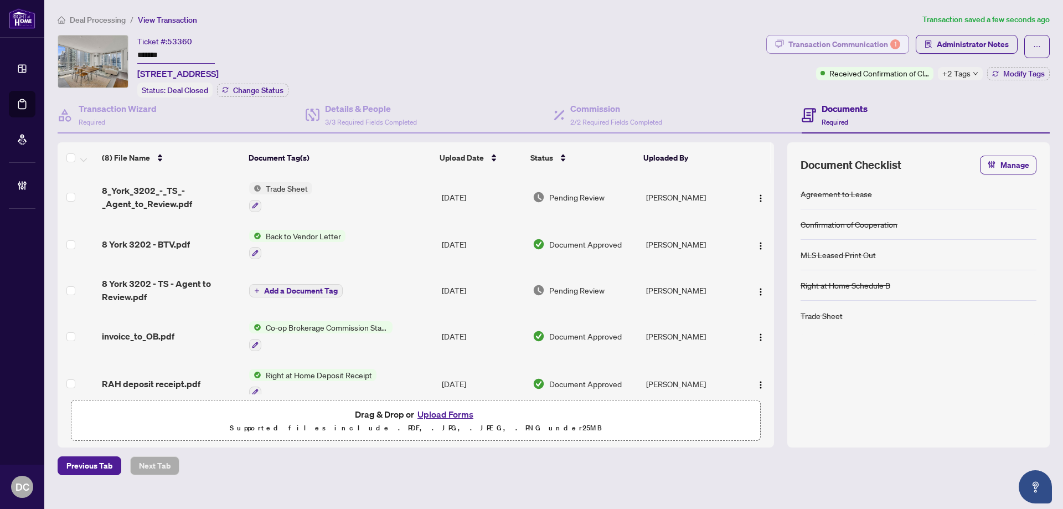
click at [883, 42] on div "Transaction Communication 1" at bounding box center [845, 44] width 112 height 18
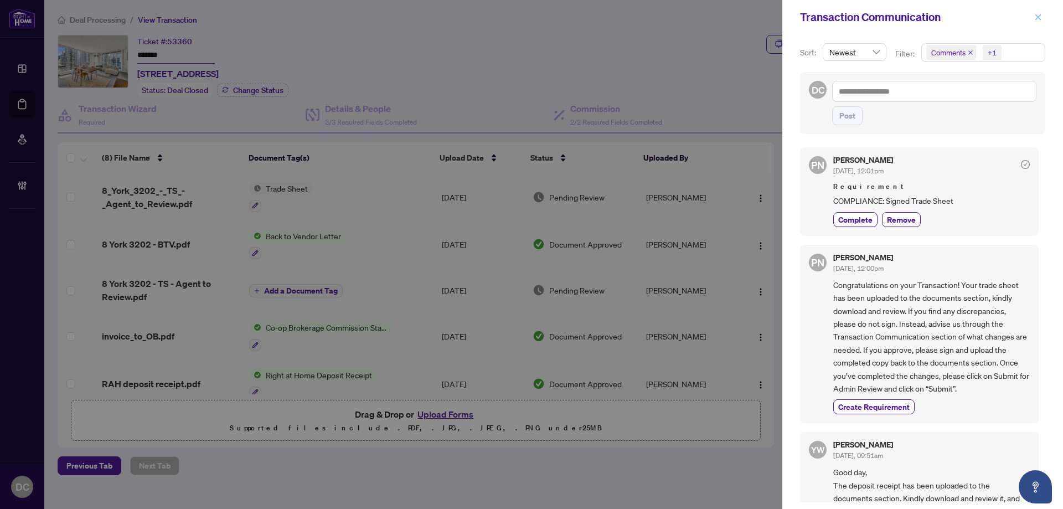
click at [1035, 13] on span "button" at bounding box center [1038, 17] width 8 height 18
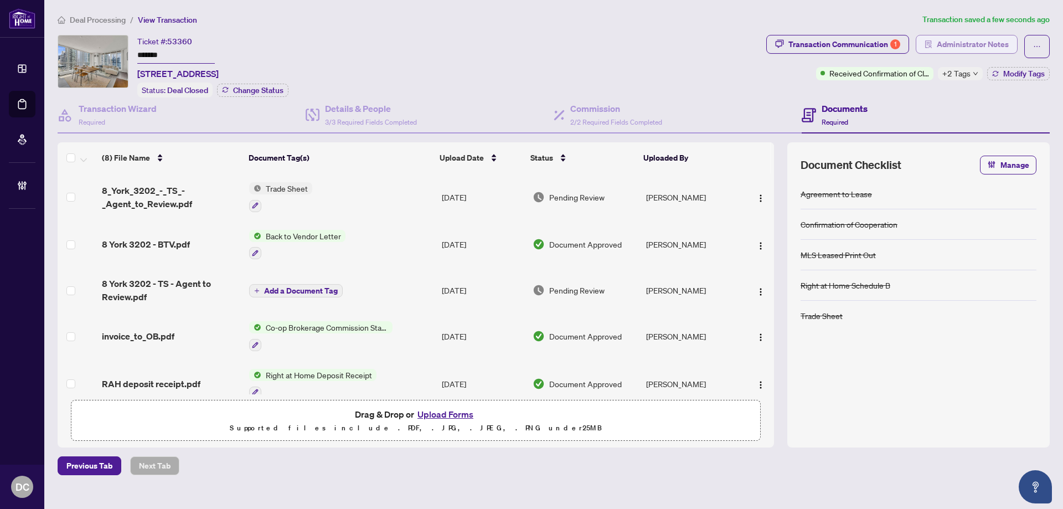
click at [949, 44] on span "Administrator Notes" at bounding box center [973, 44] width 72 height 18
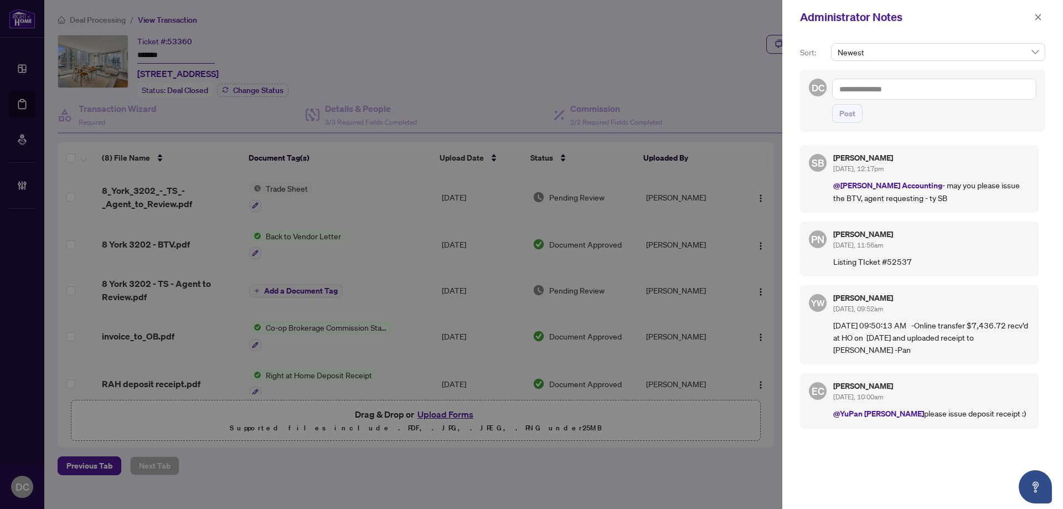
click at [1029, 22] on div "Administrator Notes" at bounding box center [915, 17] width 231 height 17
click at [1039, 20] on icon "close" at bounding box center [1038, 17] width 8 height 8
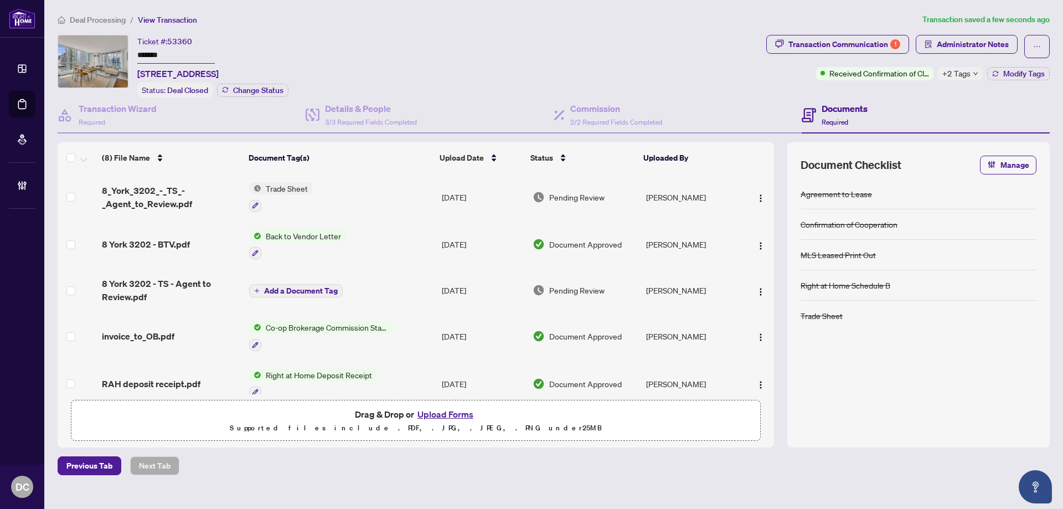
click at [423, 328] on td "Co-op Brokerage Commission Statement" at bounding box center [341, 336] width 193 height 48
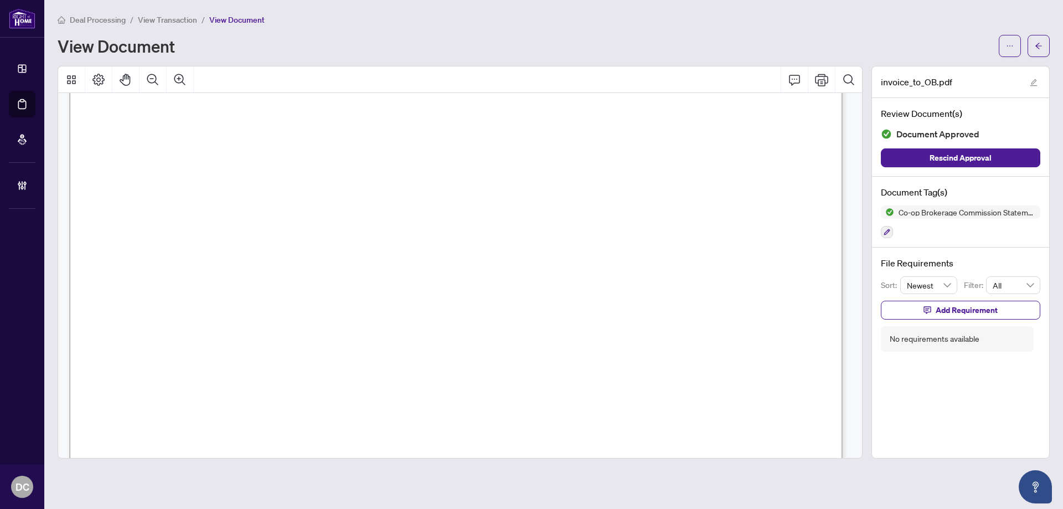
scroll to position [388, 0]
click at [1038, 41] on span "button" at bounding box center [1039, 46] width 8 height 18
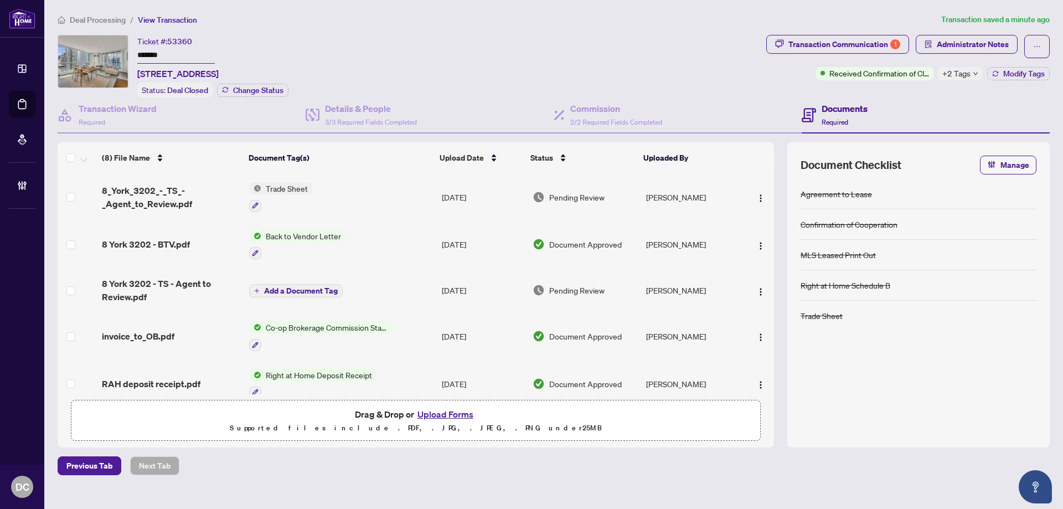
drag, startPoint x: 873, startPoint y: 48, endPoint x: 873, endPoint y: 65, distance: 16.6
click at [873, 65] on div "Transaction Communication 1 Administrator Notes Received Confirmation of Closin…" at bounding box center [908, 57] width 284 height 45
drag, startPoint x: 370, startPoint y: 194, endPoint x: 3, endPoint y: 150, distance: 370.4
click at [369, 193] on td "Trade Sheet" at bounding box center [341, 197] width 193 height 48
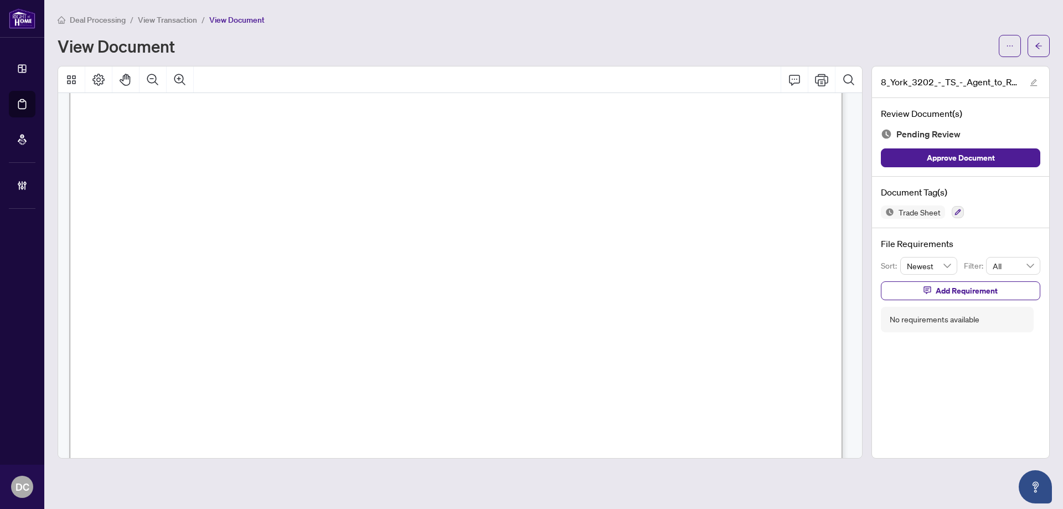
scroll to position [277, 0]
click at [1046, 54] on button "button" at bounding box center [1039, 46] width 22 height 22
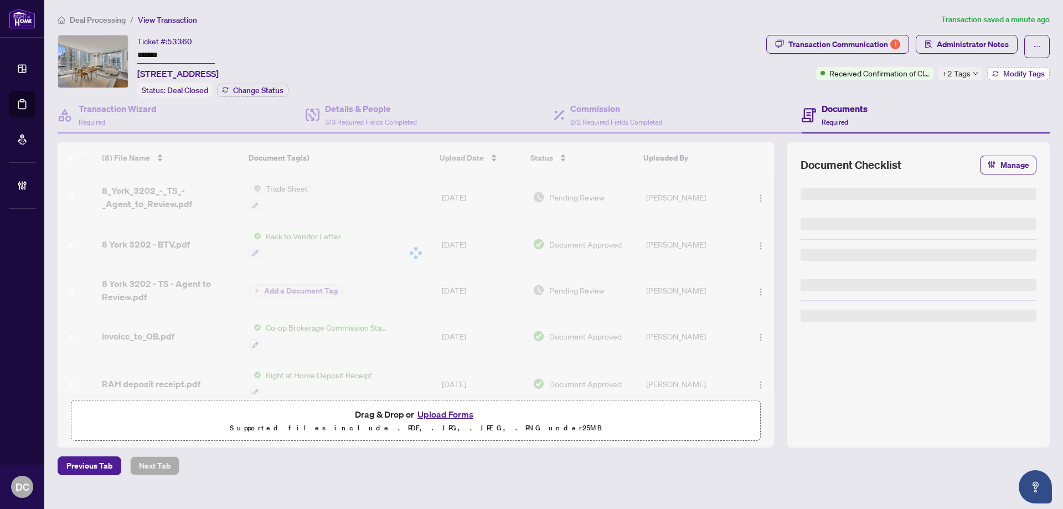
click at [993, 73] on icon "button" at bounding box center [995, 73] width 7 height 7
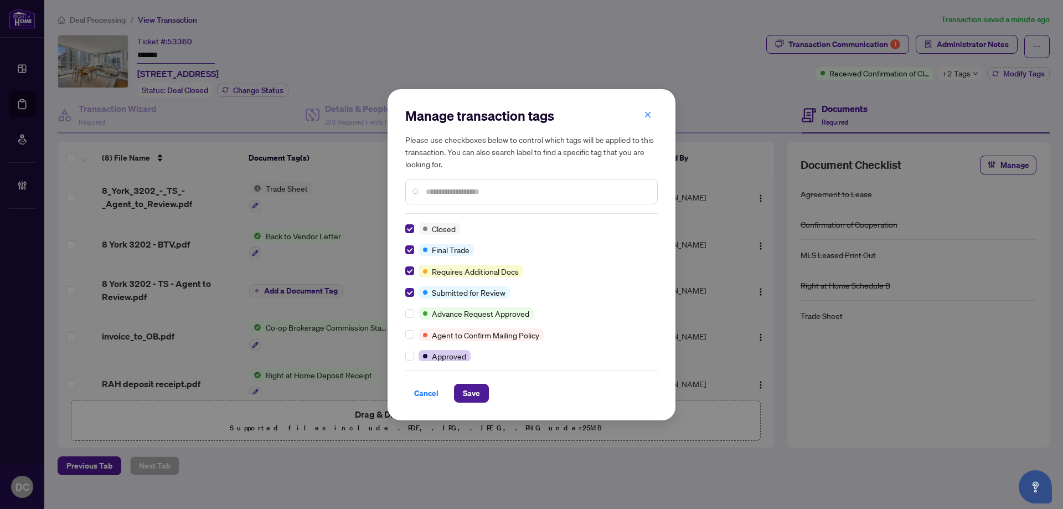
drag, startPoint x: 466, startPoint y: 398, endPoint x: 27, endPoint y: 286, distance: 453.0
click at [466, 398] on span "Save" at bounding box center [471, 393] width 17 height 18
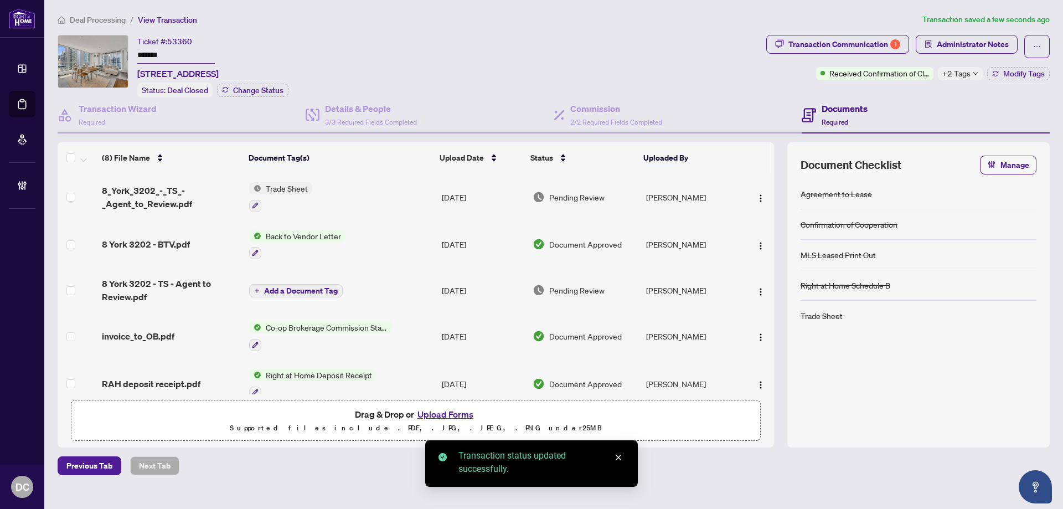
click at [349, 189] on td "Trade Sheet" at bounding box center [341, 197] width 193 height 48
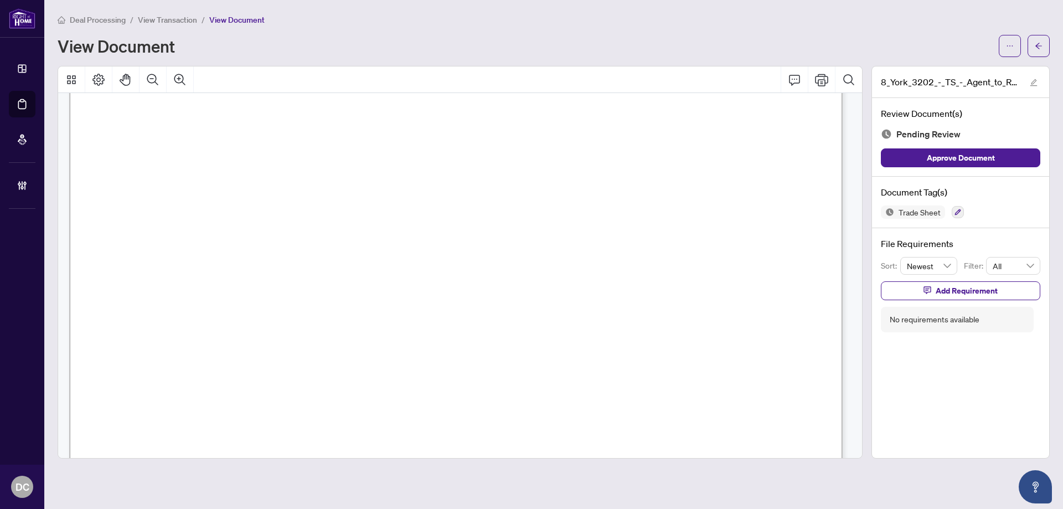
scroll to position [332, 0]
drag, startPoint x: 1040, startPoint y: 47, endPoint x: 697, endPoint y: 7, distance: 345.6
click at [1017, 42] on div at bounding box center [1024, 46] width 51 height 22
drag, startPoint x: 1035, startPoint y: 43, endPoint x: 17, endPoint y: 22, distance: 1018.6
click at [1035, 43] on icon "arrow-left" at bounding box center [1039, 46] width 8 height 8
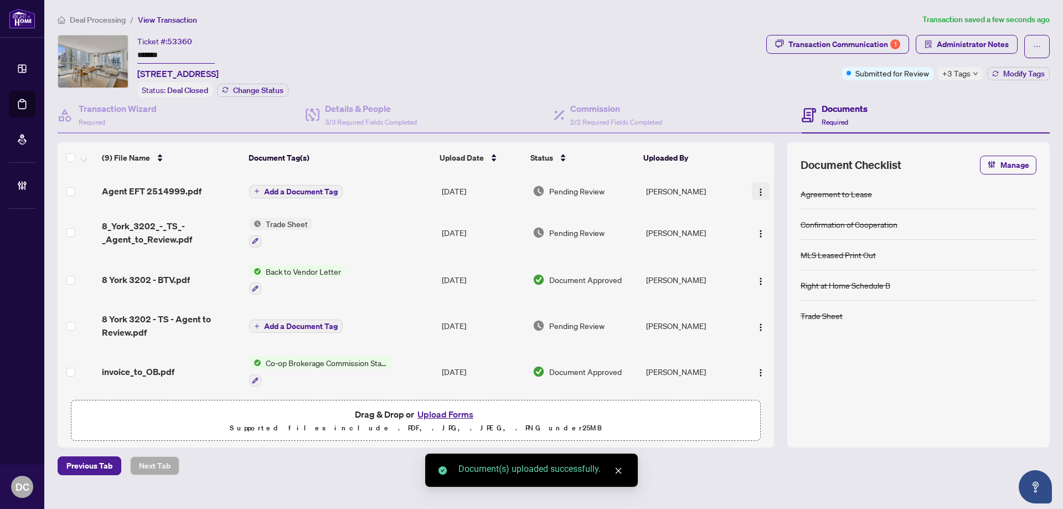
click at [758, 193] on img "button" at bounding box center [760, 192] width 9 height 9
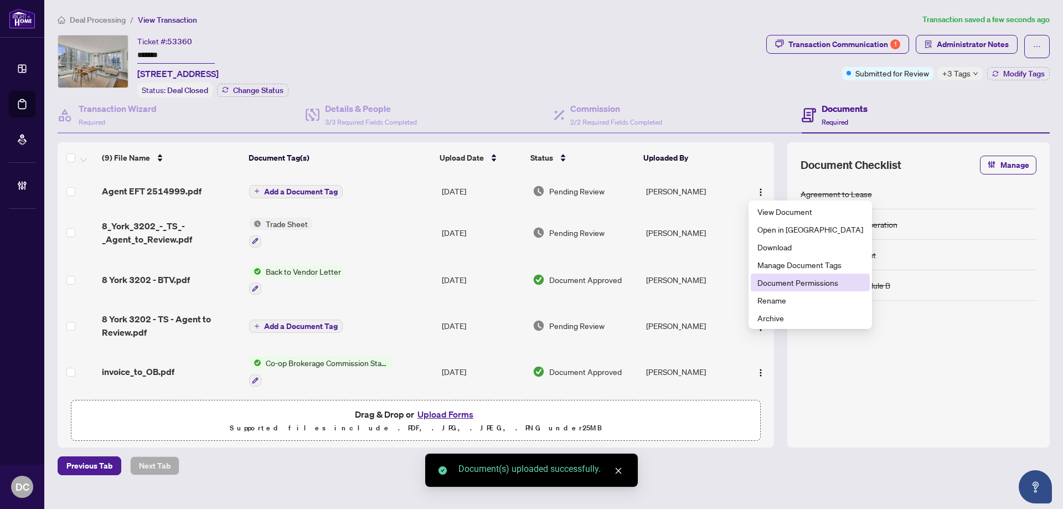
click at [787, 279] on span "Document Permissions" at bounding box center [811, 282] width 106 height 12
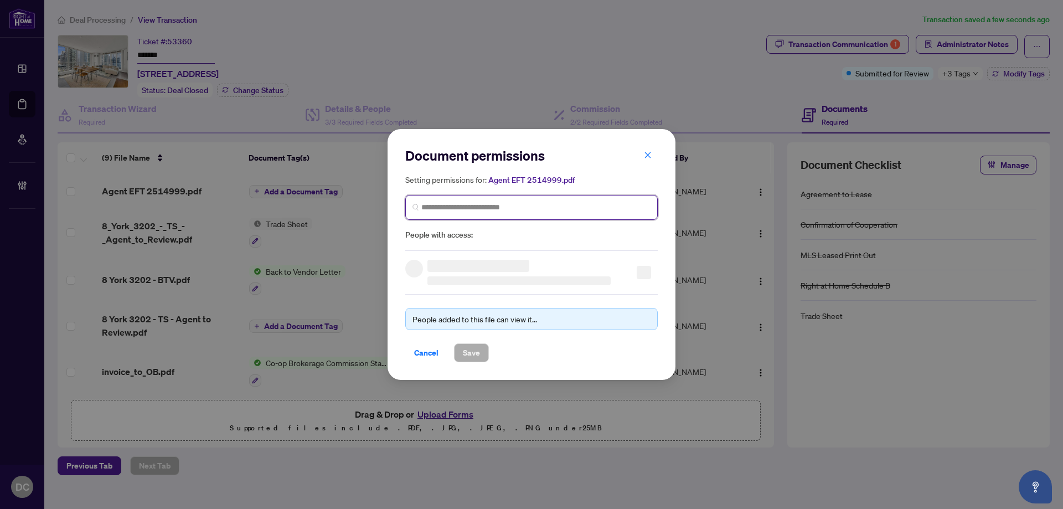
click at [595, 209] on input "search" at bounding box center [535, 208] width 229 height 12
type input "**********"
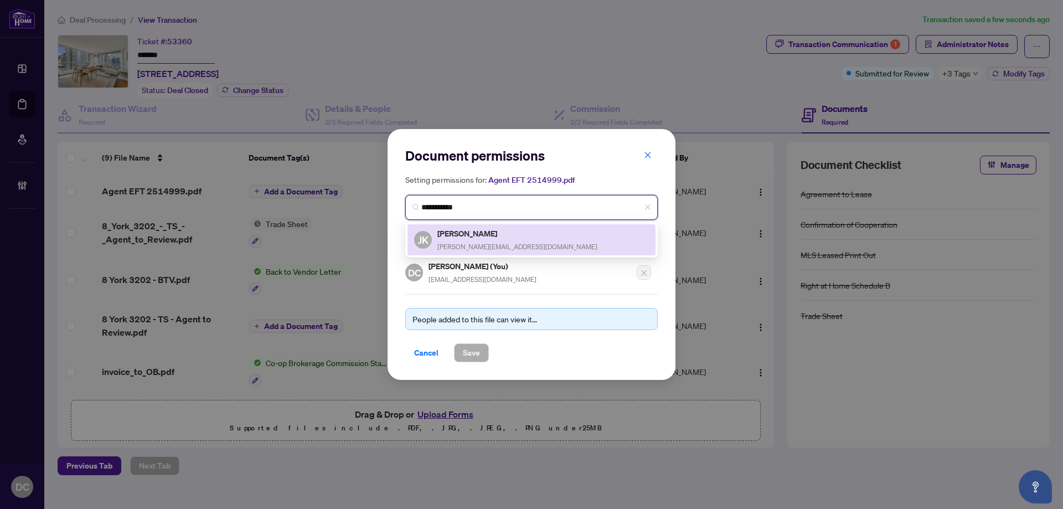
click at [543, 241] on div "JK Jessica Kee jessicakee.sales@gmail.com" at bounding box center [531, 239] width 235 height 25
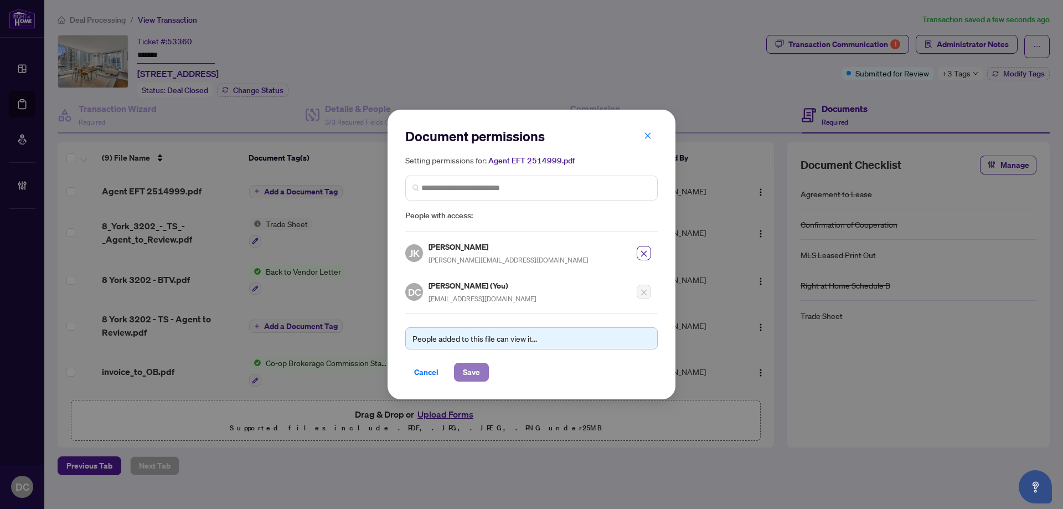
click at [472, 372] on span "Save" at bounding box center [471, 372] width 17 height 18
click at [961, 73] on div "Document permissions Setting permissions for: Agent EFT 2514999.pdf 5943 JK Jes…" at bounding box center [531, 254] width 1063 height 509
click at [965, 75] on div "Document permissions Setting permissions for: Agent EFT 2514999.pdf 5943 JK Jes…" at bounding box center [531, 254] width 1063 height 509
click at [965, 73] on div "Document permissions Setting permissions for: Agent EFT 2514999.pdf 5943 JK Jes…" at bounding box center [531, 254] width 1063 height 509
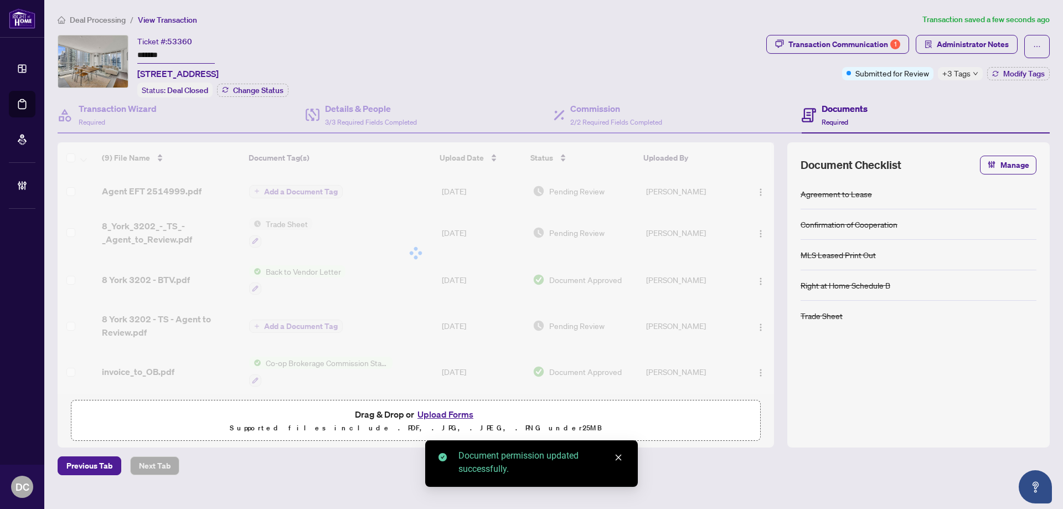
click at [965, 73] on span "+3 Tags" at bounding box center [957, 73] width 28 height 13
click at [907, 93] on div "Transaction Communication 1 Administrator Notes Submitted for Review +3 Tags Mo…" at bounding box center [908, 66] width 288 height 63
click at [990, 68] on button "Modify Tags" at bounding box center [1018, 73] width 63 height 13
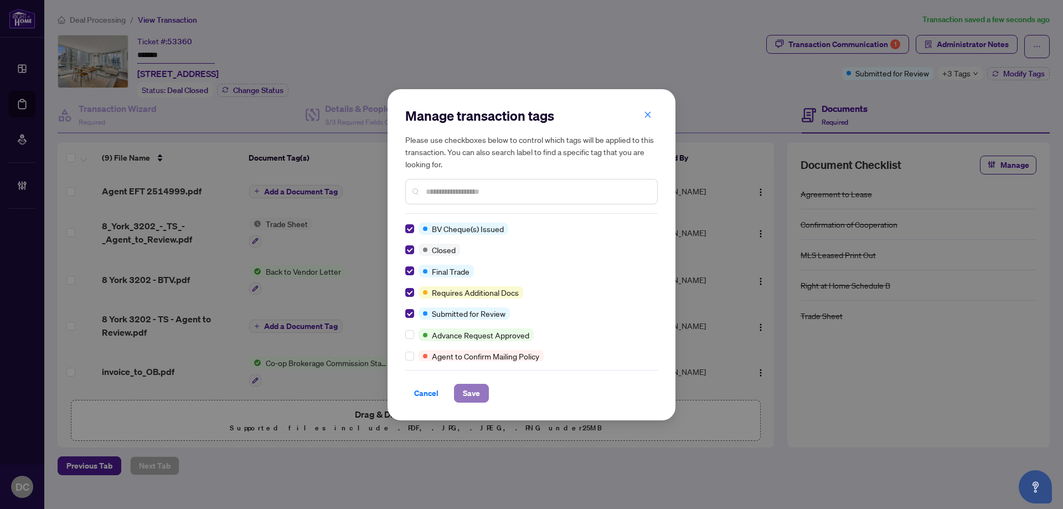
click at [480, 394] on span "Save" at bounding box center [471, 393] width 17 height 18
click at [945, 48] on div "Manage transaction tags Please use checkboxes below to control which tags will …" at bounding box center [531, 254] width 1063 height 509
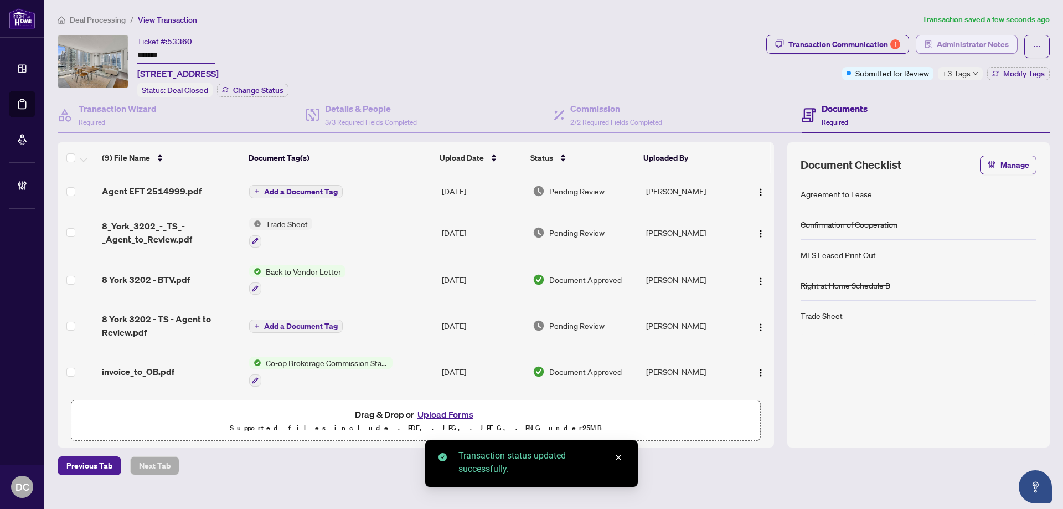
click at [965, 47] on span "Administrator Notes" at bounding box center [973, 44] width 72 height 18
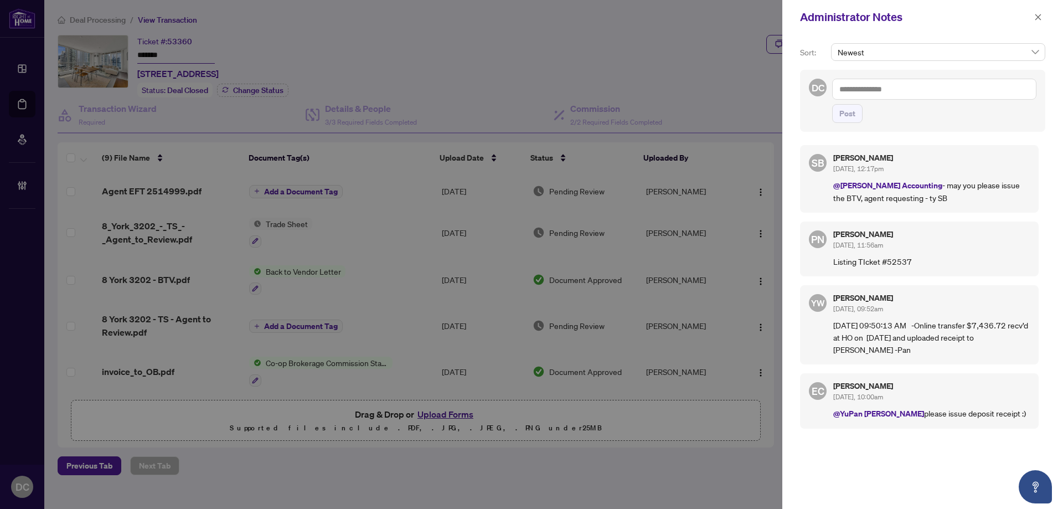
drag, startPoint x: 895, startPoint y: 329, endPoint x: 924, endPoint y: 244, distance: 90.2
click at [895, 329] on p "09/18/2025 09:50:13 AM -Online transfer $7,436.72 recv’d at HO on SEP 15, 2025 …" at bounding box center [931, 337] width 197 height 37
click at [944, 92] on textarea at bounding box center [934, 89] width 204 height 21
paste textarea "**********"
type textarea "**********"
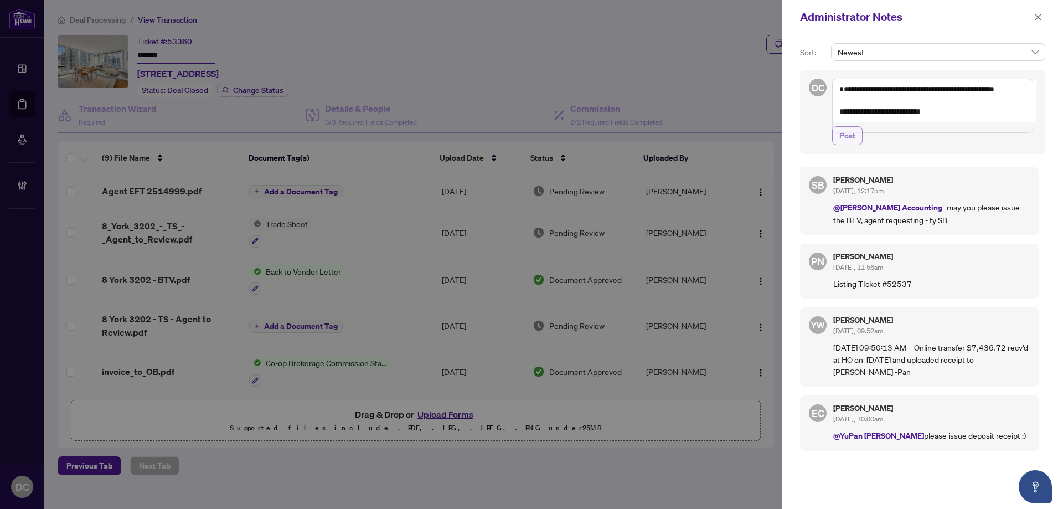
click at [848, 145] on span "Post" at bounding box center [848, 136] width 16 height 18
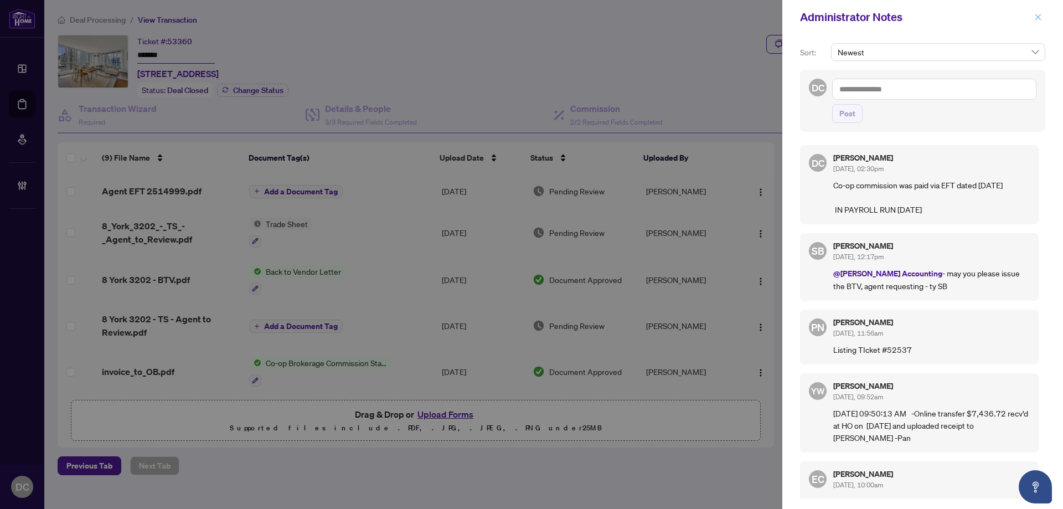
click at [1041, 18] on icon "close" at bounding box center [1038, 17] width 8 height 8
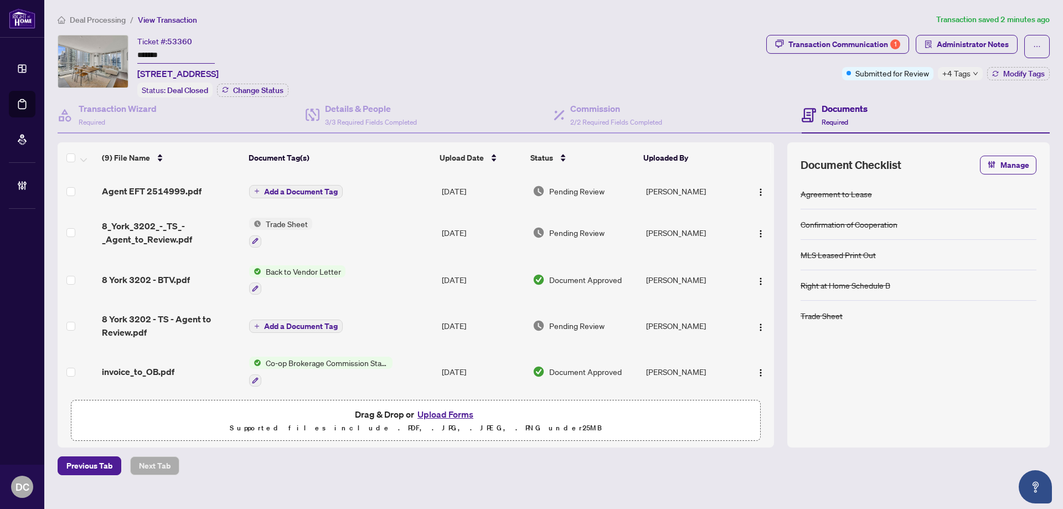
click at [369, 48] on div "Ticket #: 53360 ******* 3202-8 York St, Toronto, Ontario M5J 2Y2, Canada Status…" at bounding box center [410, 66] width 704 height 63
click at [958, 43] on span "Administrator Notes" at bounding box center [973, 44] width 72 height 18
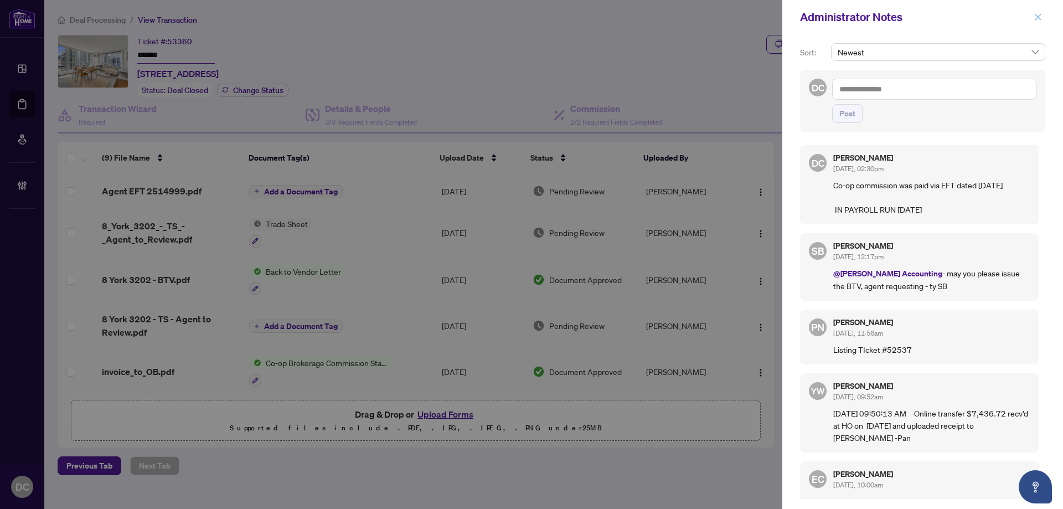
click at [1037, 17] on icon "close" at bounding box center [1038, 17] width 8 height 8
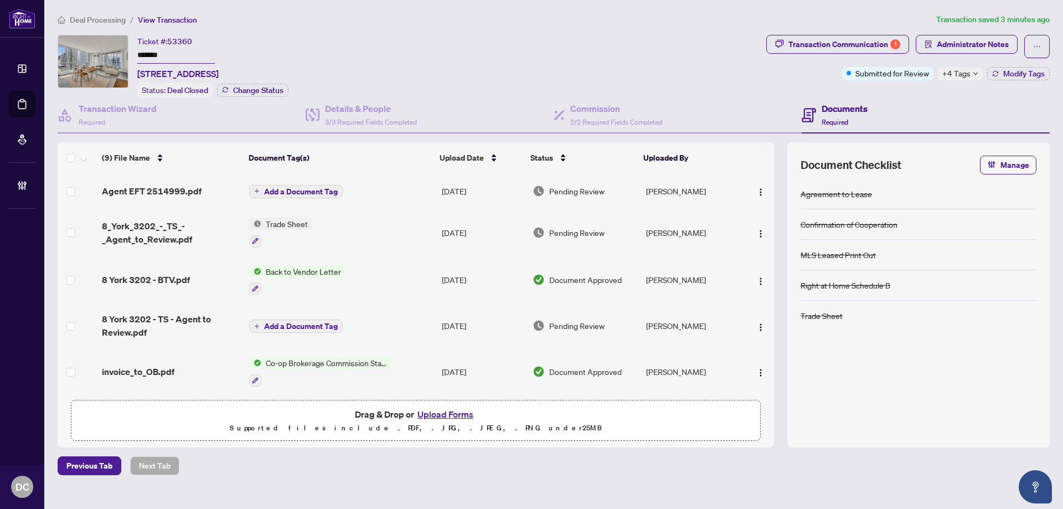
click at [974, 72] on icon "down" at bounding box center [976, 73] width 4 height 3
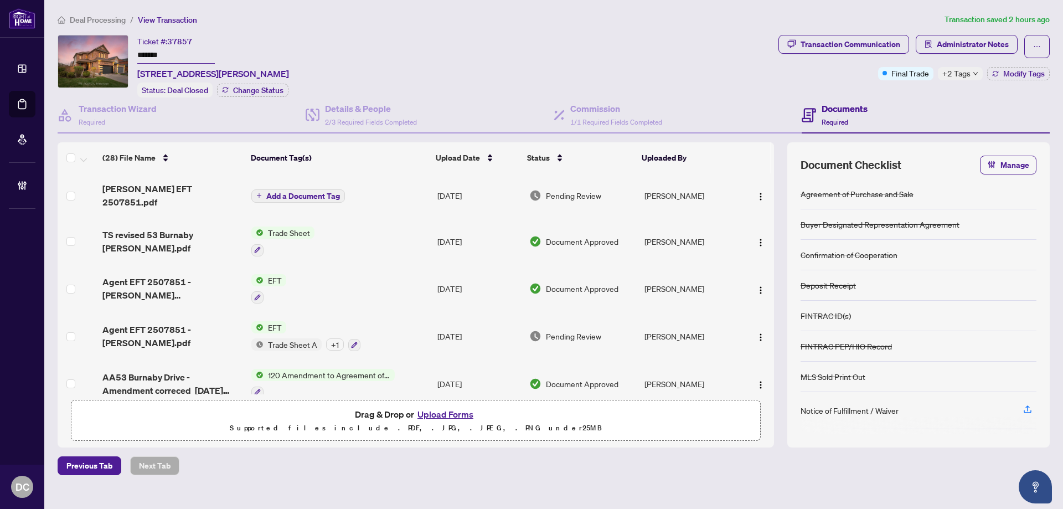
drag, startPoint x: 178, startPoint y: 50, endPoint x: 120, endPoint y: 51, distance: 58.7
click at [120, 51] on div "Ticket #: 37857 ******* [STREET_ADDRESS][PERSON_NAME] Status: Deal Closed Chang…" at bounding box center [416, 66] width 717 height 63
click at [1001, 45] on span "Administrator Notes" at bounding box center [973, 44] width 72 height 18
